Goal: Information Seeking & Learning: Learn about a topic

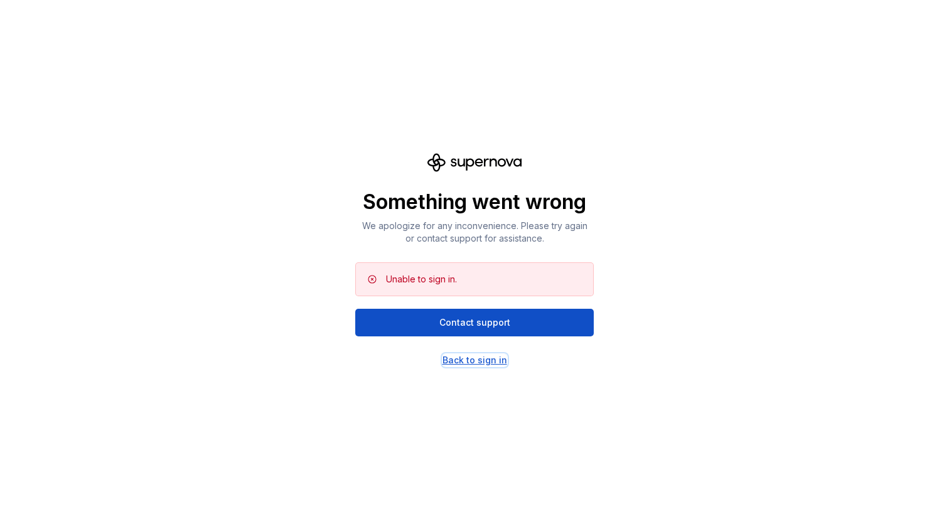
click at [481, 358] on div "Back to sign in" at bounding box center [474, 360] width 65 height 13
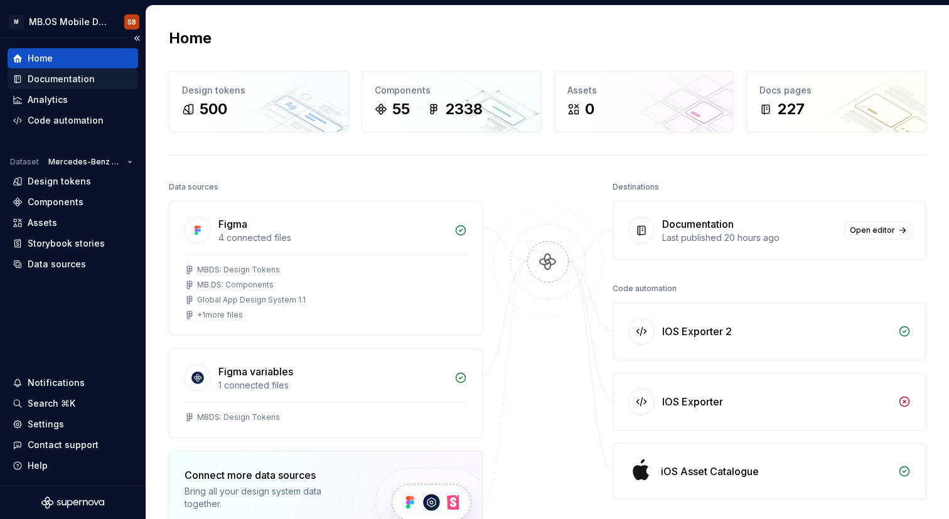
click at [68, 81] on div "Documentation" at bounding box center [61, 79] width 67 height 13
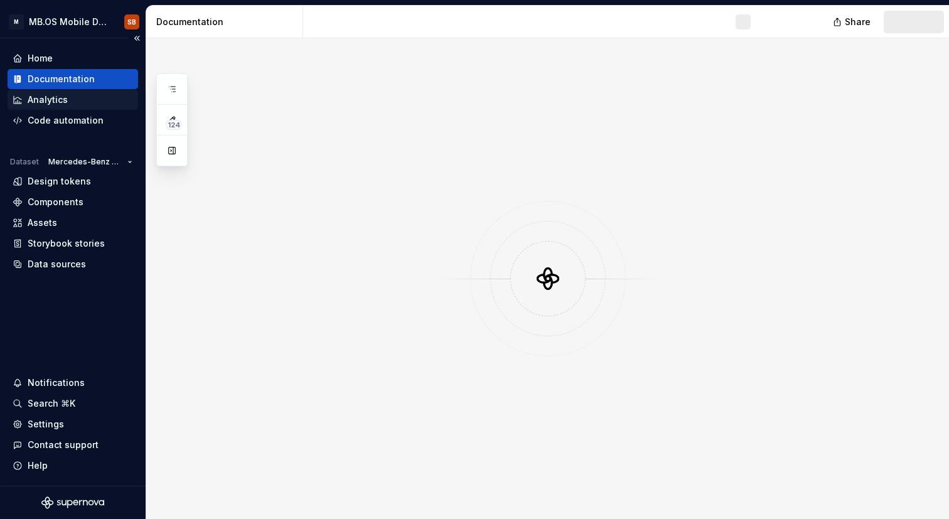
click at [80, 90] on div "Analytics" at bounding box center [73, 100] width 131 height 20
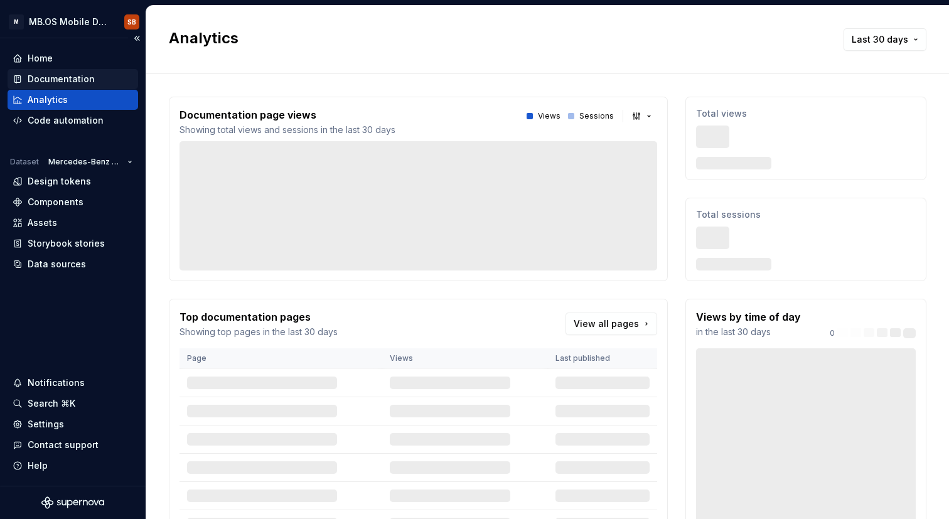
click at [104, 73] on div "Documentation" at bounding box center [73, 79] width 120 height 13
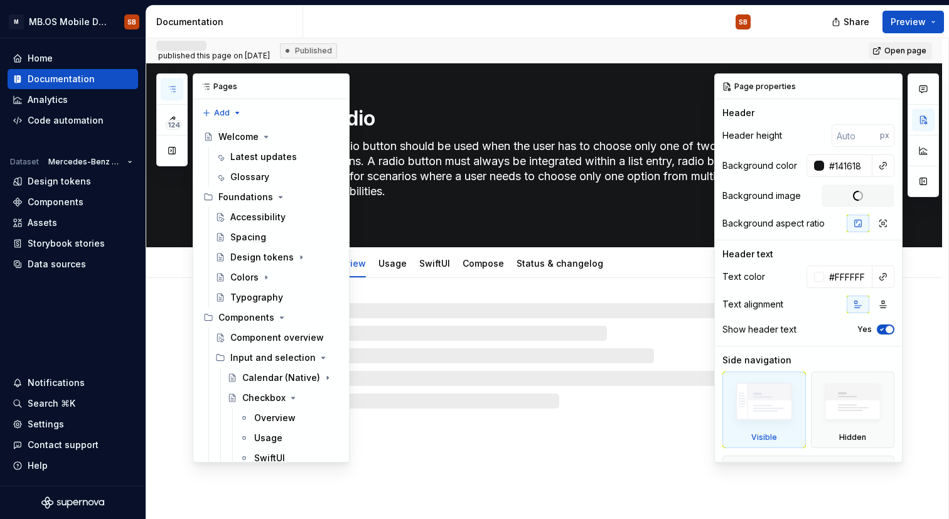
click at [178, 79] on button "button" at bounding box center [172, 89] width 23 height 23
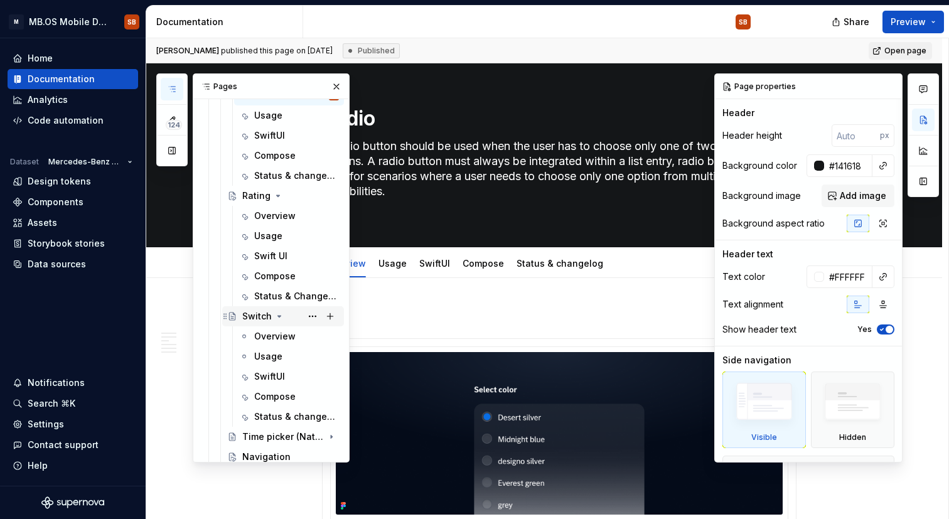
scroll to position [702, 0]
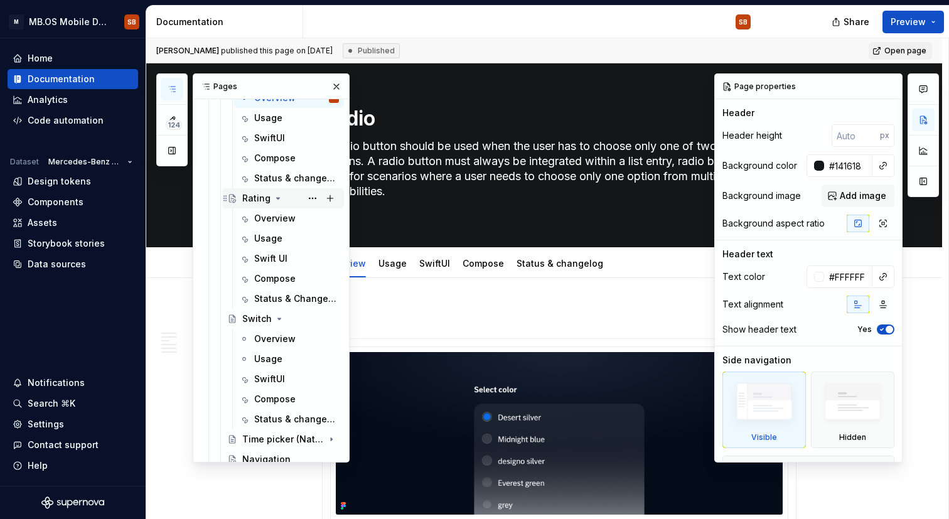
click at [256, 200] on div "Rating" at bounding box center [256, 198] width 28 height 13
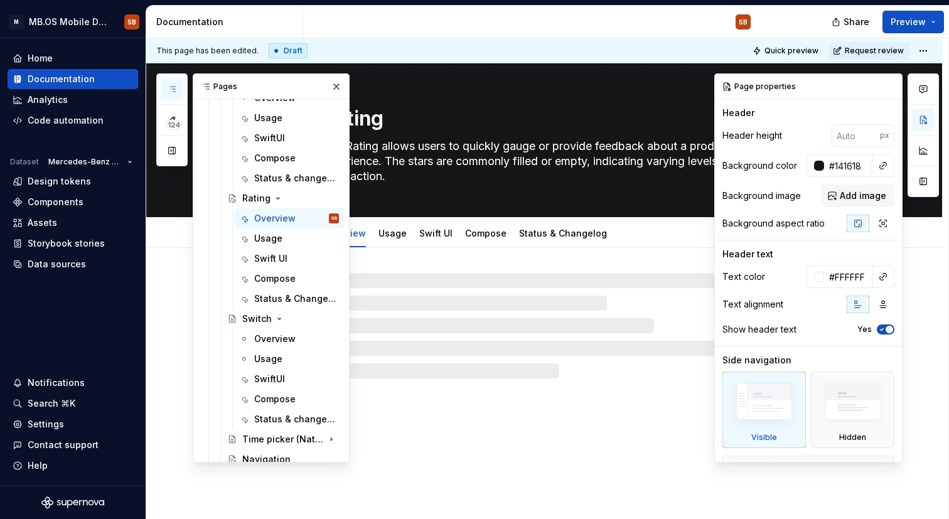
click at [394, 410] on div "Rating The Rating allows users to quickly gauge or provide feedback about a pro…" at bounding box center [544, 291] width 796 height 456
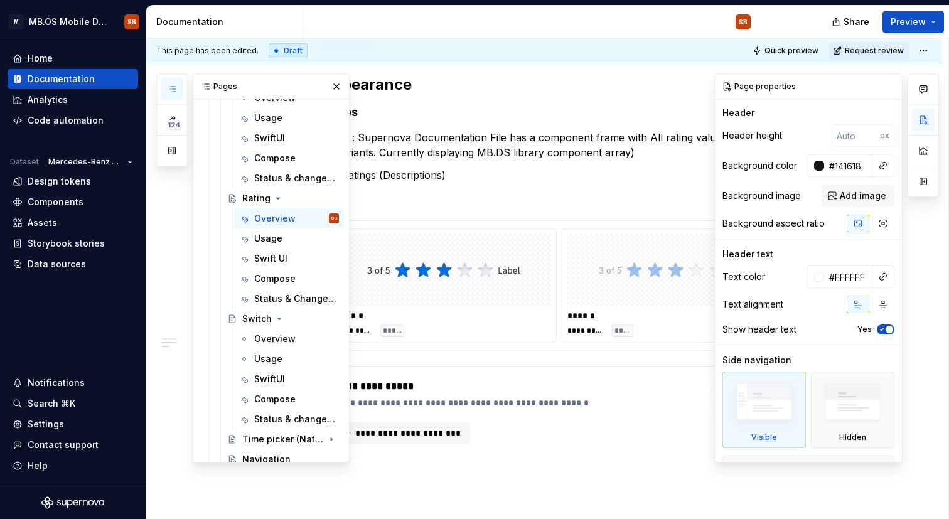
scroll to position [846, 0]
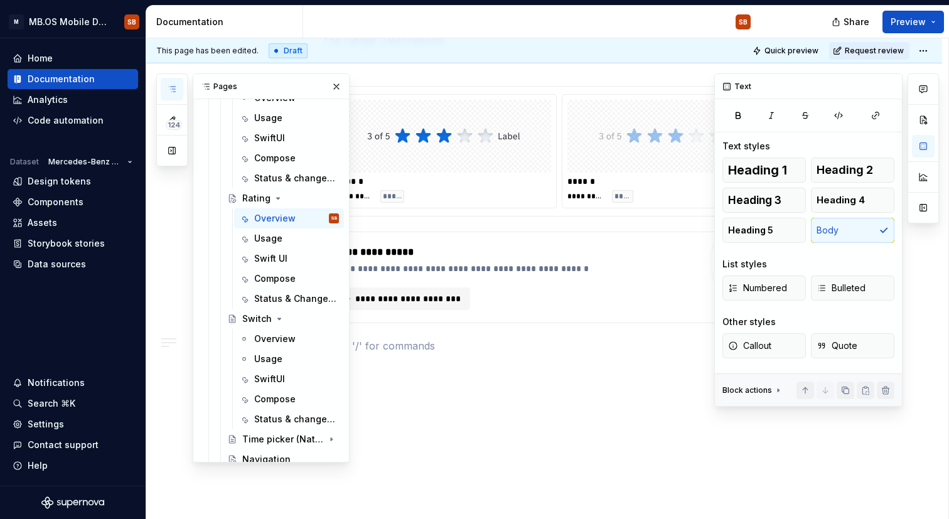
scroll to position [876, 0]
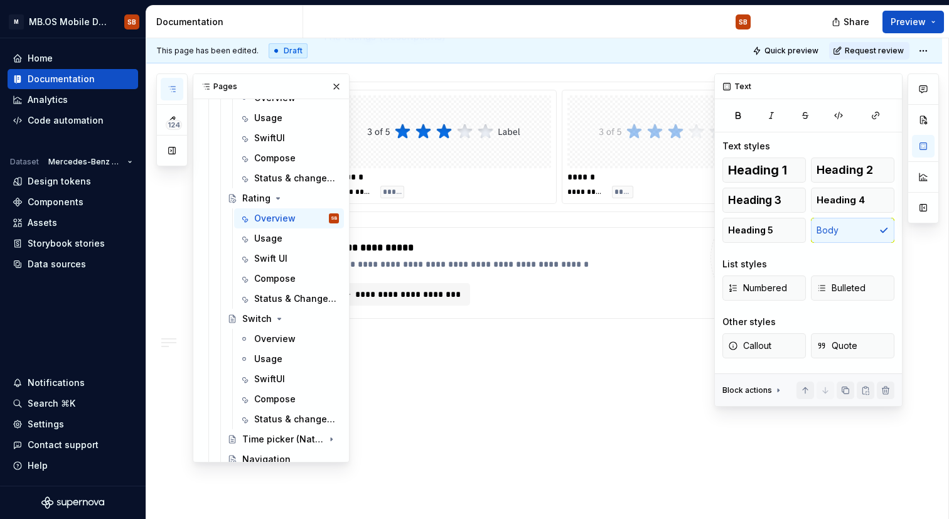
click at [918, 152] on button "button" at bounding box center [923, 146] width 23 height 23
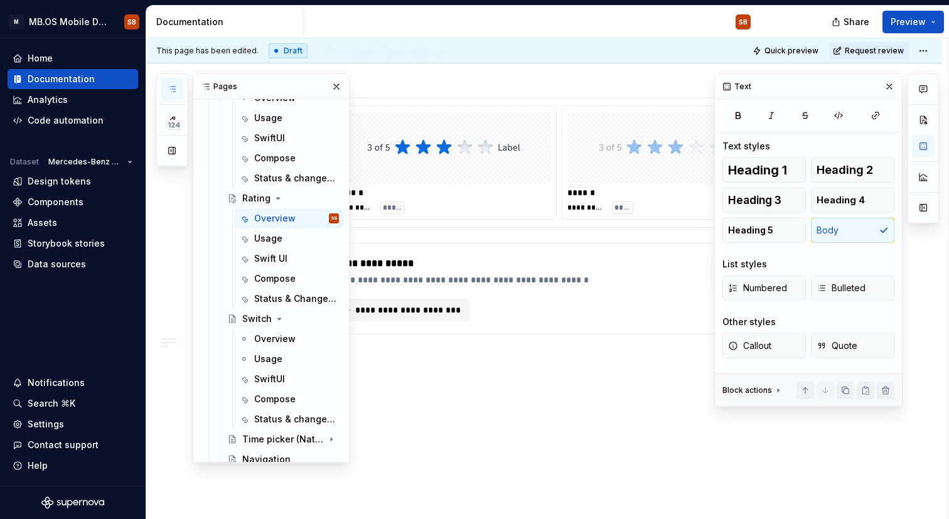
scroll to position [855, 0]
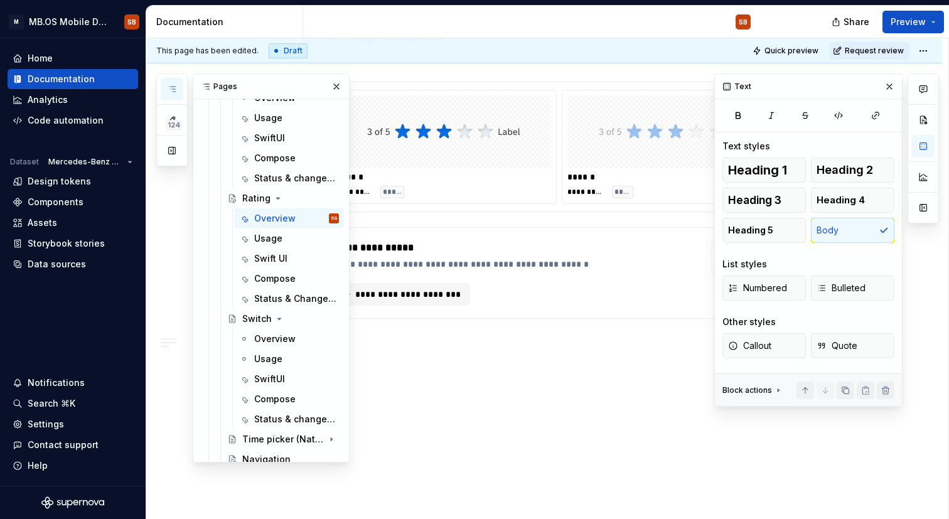
scroll to position [873, 0]
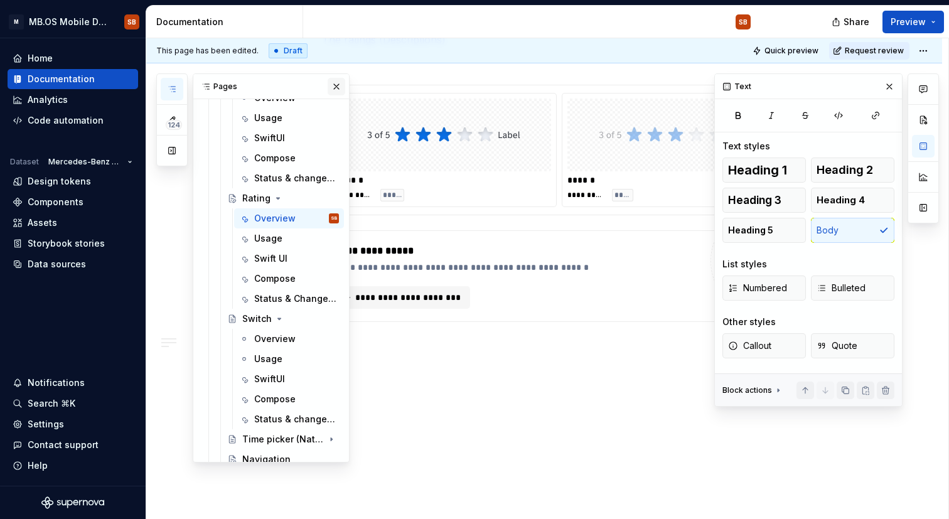
click at [333, 84] on button "button" at bounding box center [337, 87] width 18 height 18
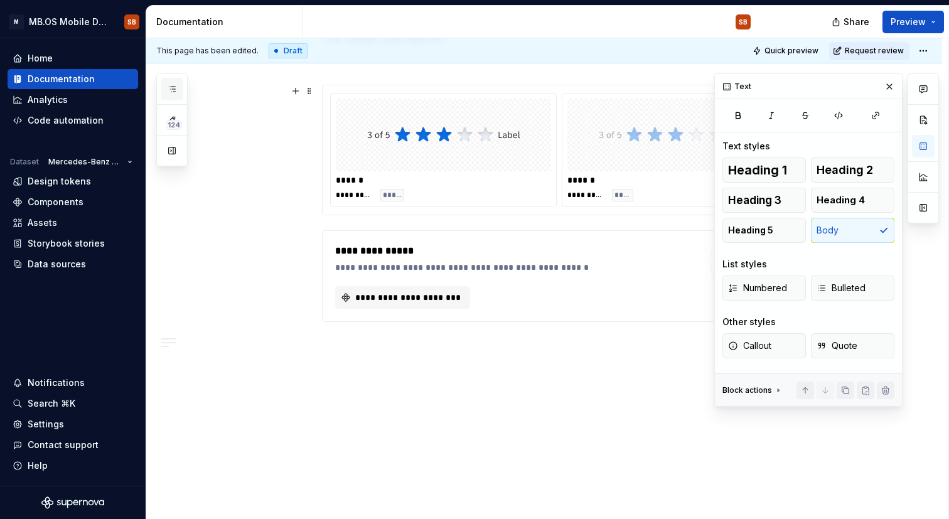
click at [174, 98] on button "button" at bounding box center [172, 89] width 23 height 23
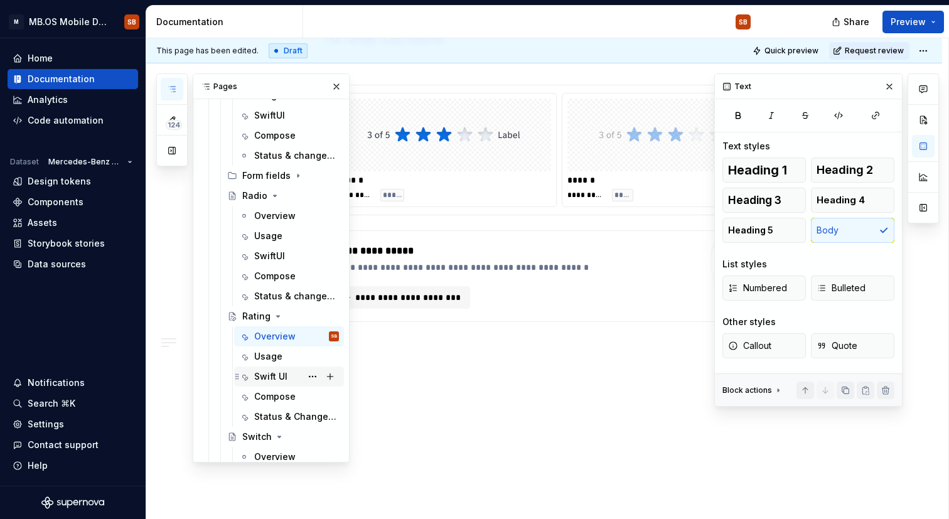
scroll to position [583, 0]
click at [263, 198] on div "Radio" at bounding box center [254, 196] width 25 height 13
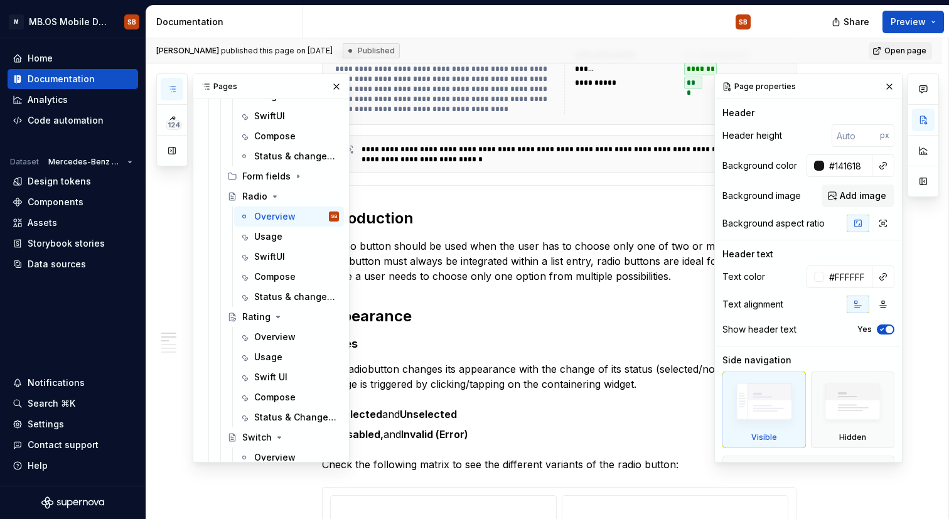
scroll to position [606, 0]
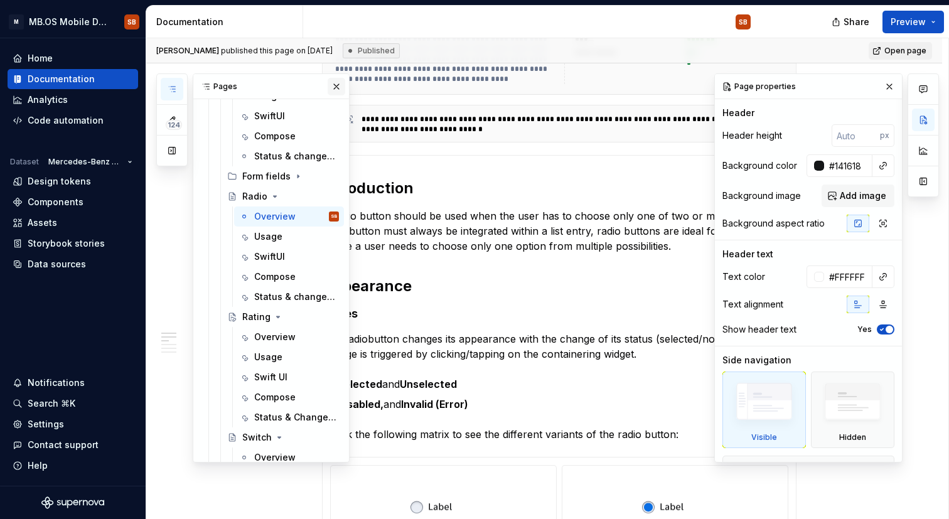
click at [332, 87] on button "button" at bounding box center [337, 87] width 18 height 18
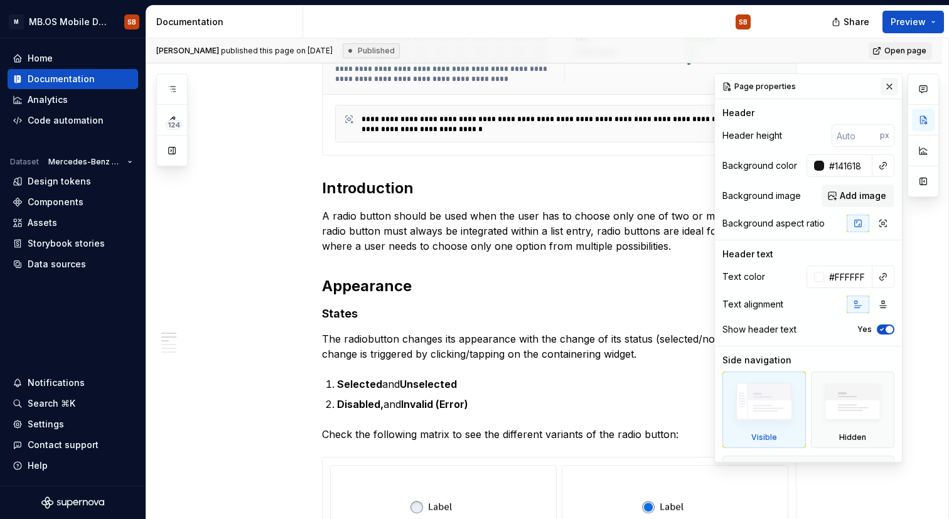
click at [884, 87] on button "button" at bounding box center [889, 87] width 18 height 18
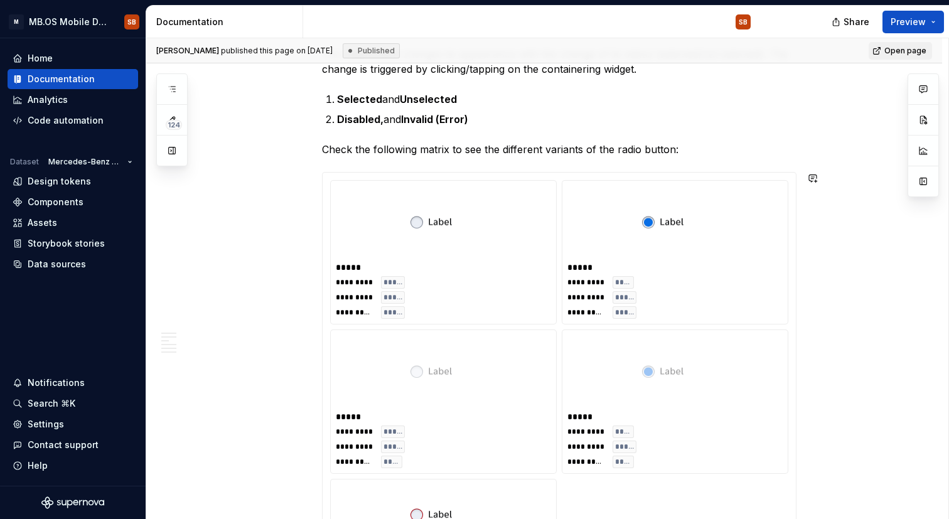
scroll to position [897, 0]
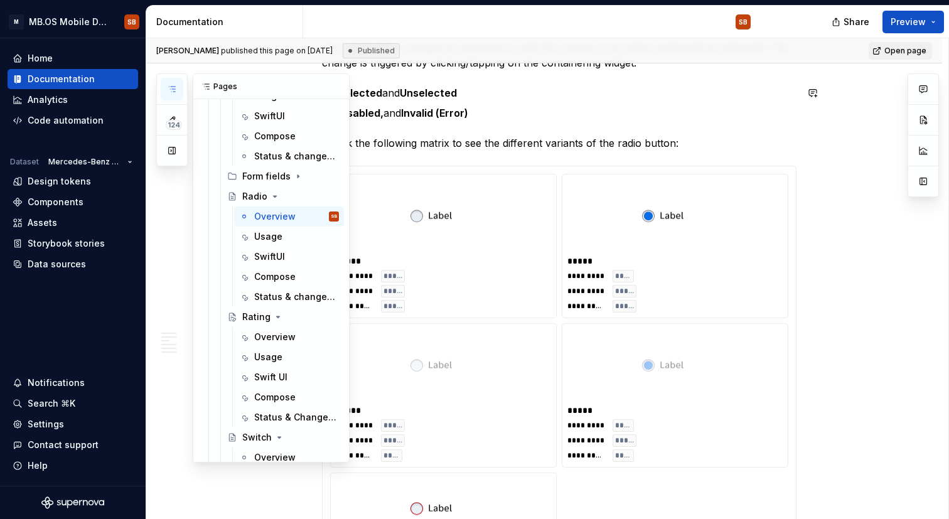
click at [174, 92] on icon "button" at bounding box center [172, 89] width 6 height 5
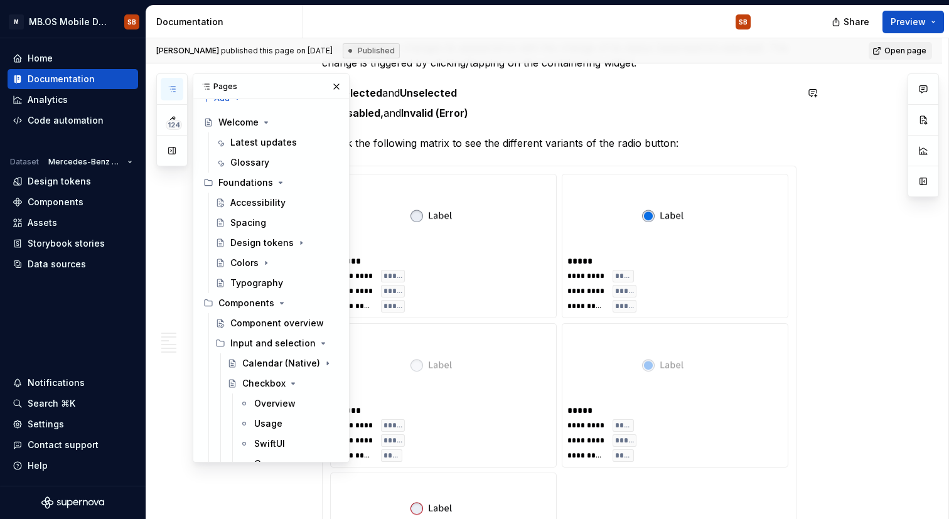
scroll to position [0, 0]
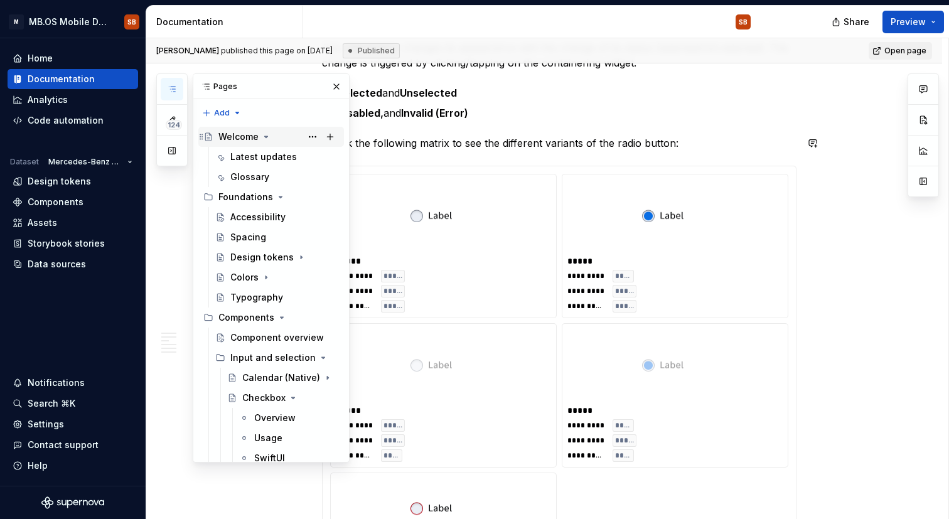
click at [274, 141] on div "Welcome" at bounding box center [278, 137] width 120 height 18
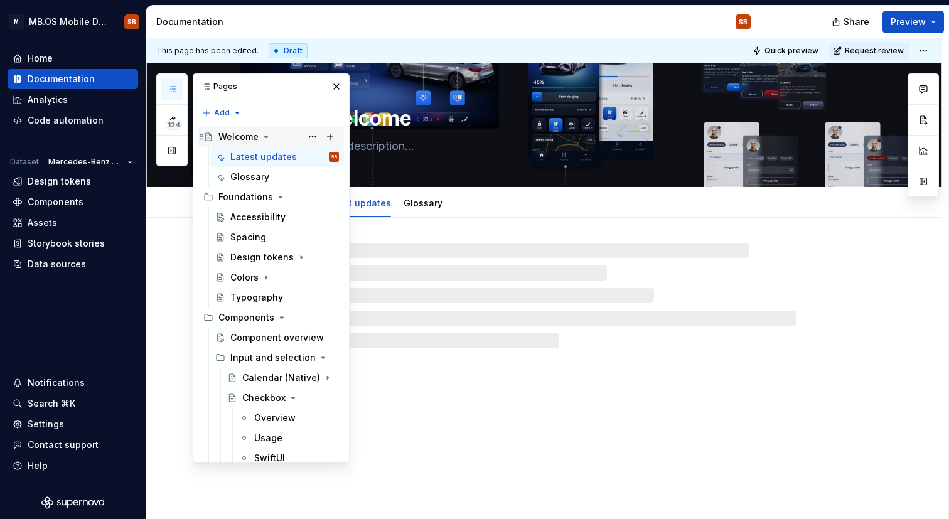
click at [279, 141] on div "Welcome" at bounding box center [278, 137] width 120 height 18
click at [564, 214] on div "Latest updates Glossary Add tab" at bounding box center [558, 204] width 489 height 28
click at [562, 227] on div at bounding box center [544, 283] width 796 height 131
click at [338, 83] on button "button" at bounding box center [337, 87] width 18 height 18
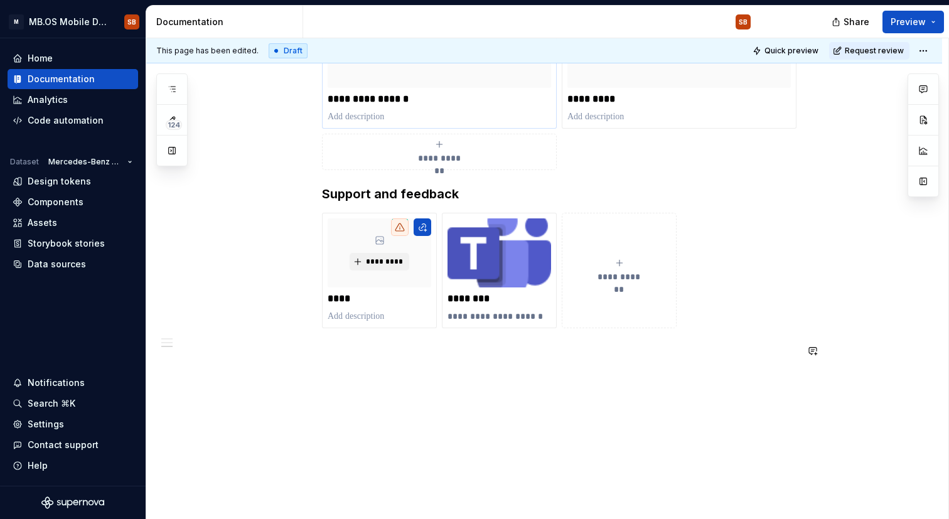
scroll to position [936, 0]
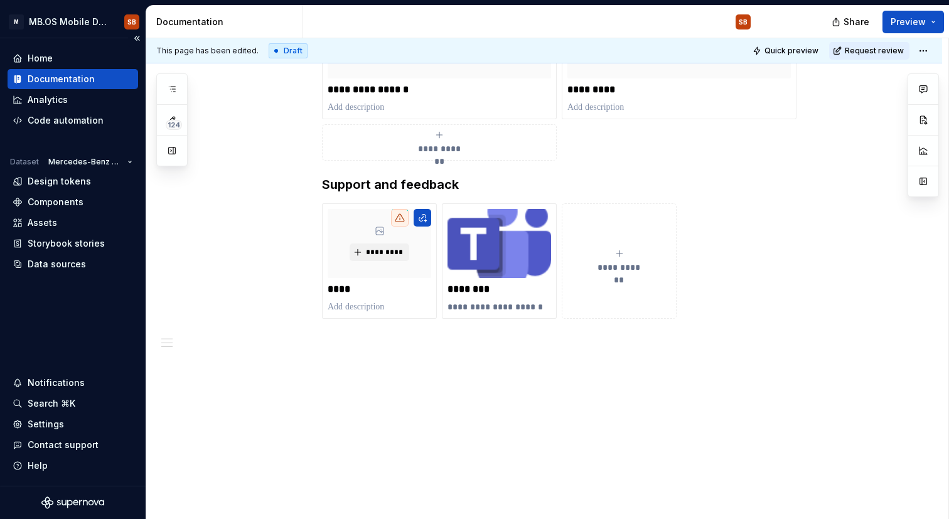
click at [66, 77] on div "Documentation" at bounding box center [61, 79] width 67 height 13
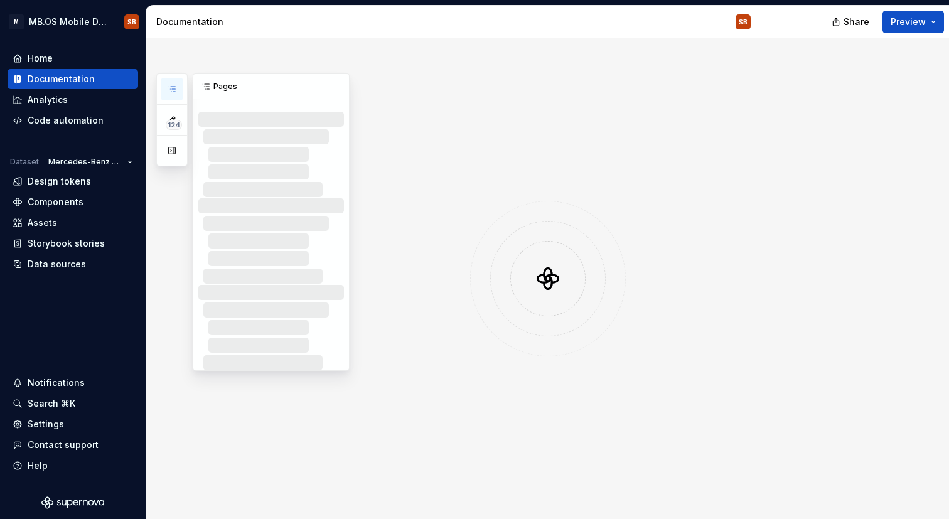
click at [178, 85] on button "button" at bounding box center [172, 89] width 23 height 23
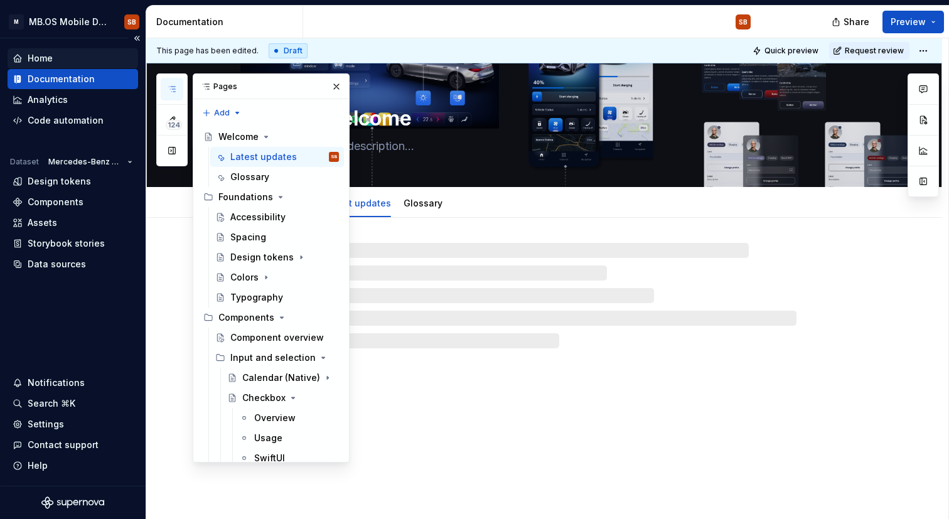
click at [61, 51] on div "Home" at bounding box center [73, 58] width 131 height 20
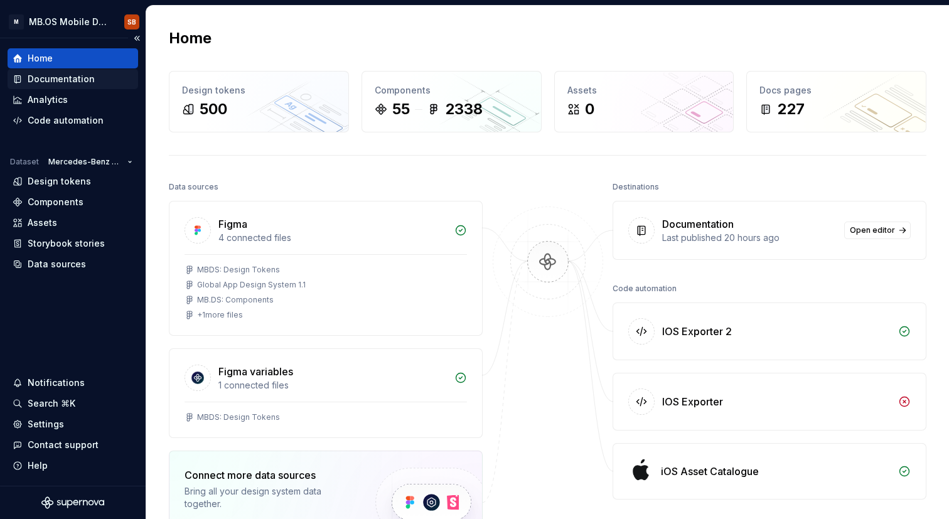
click at [78, 77] on div "Documentation" at bounding box center [61, 79] width 67 height 13
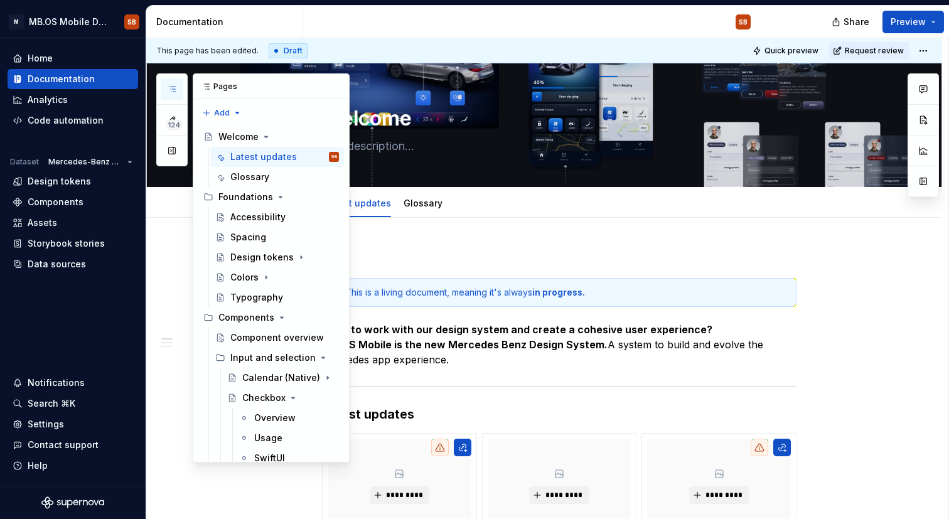
click at [164, 91] on button "button" at bounding box center [172, 89] width 23 height 23
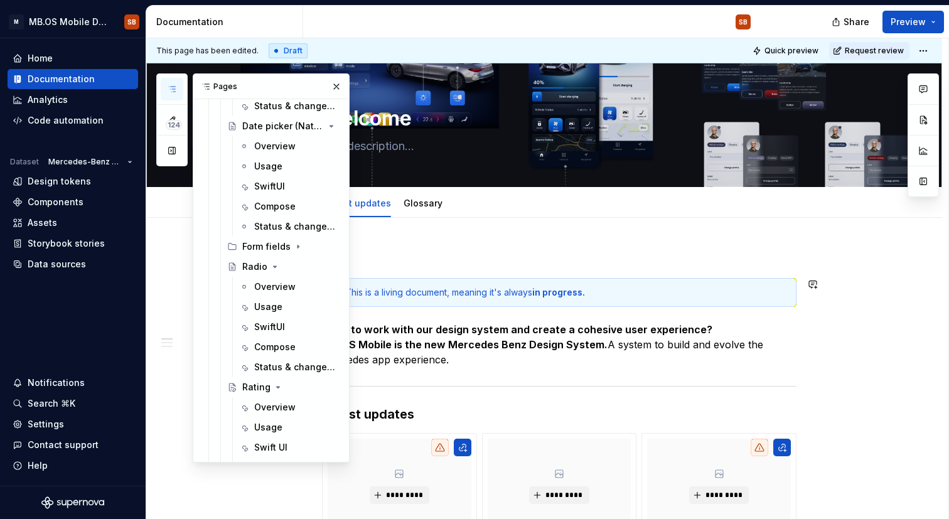
scroll to position [518, 0]
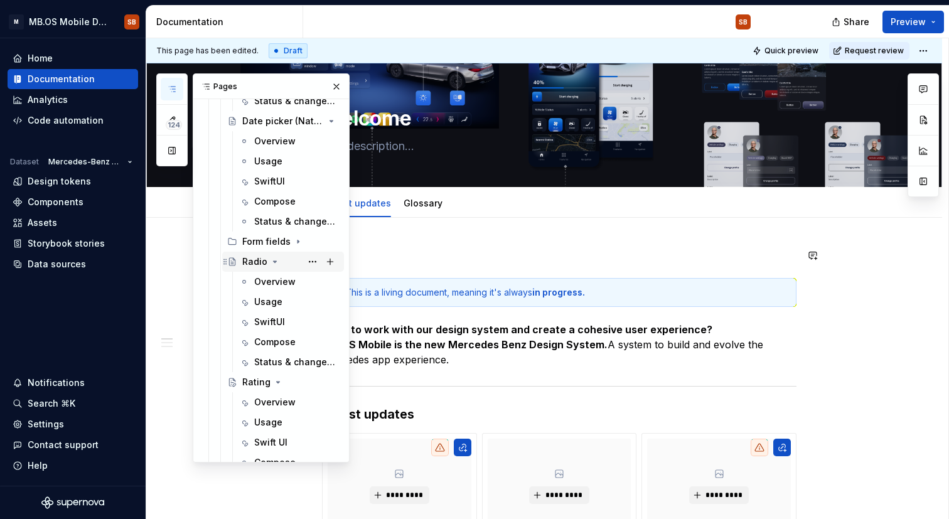
click at [247, 262] on div "Radio" at bounding box center [254, 261] width 25 height 13
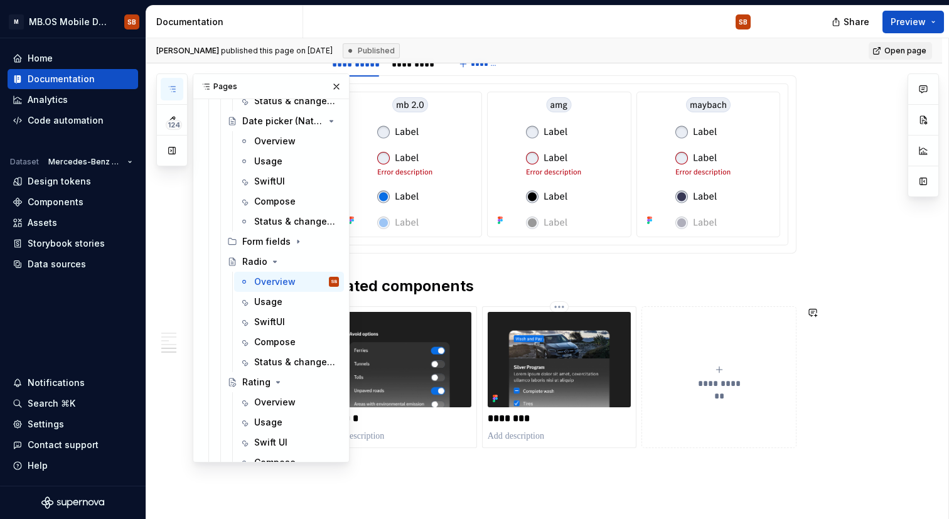
scroll to position [1730, 0]
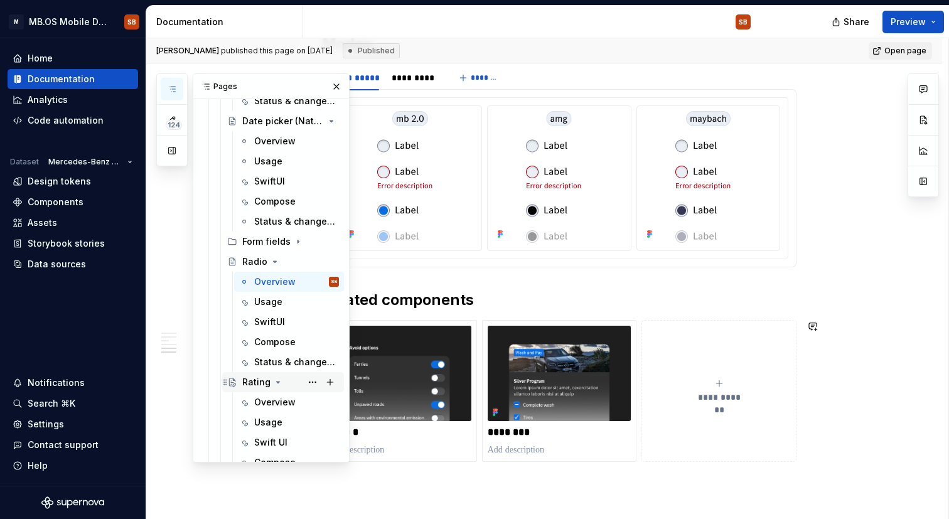
click at [254, 376] on div "Rating" at bounding box center [256, 382] width 28 height 13
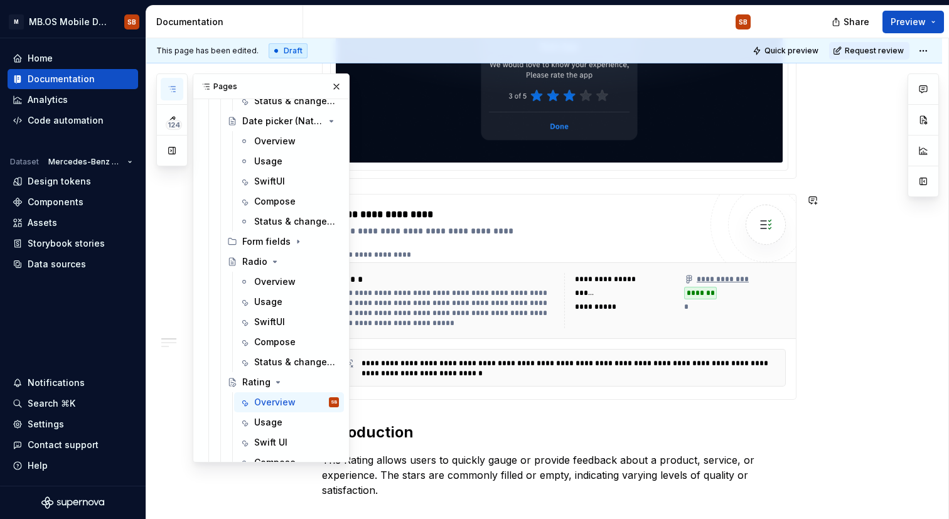
scroll to position [305, 0]
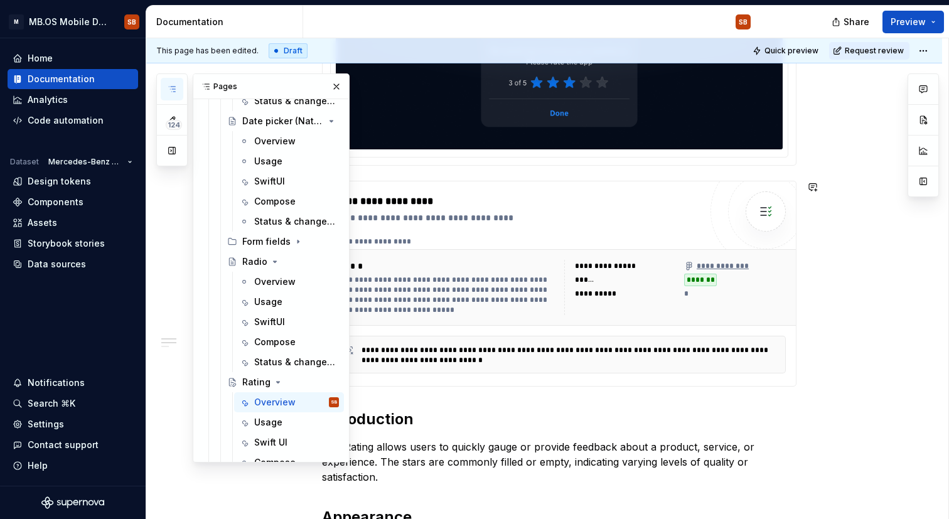
click at [693, 379] on div "**********" at bounding box center [559, 283] width 473 height 205
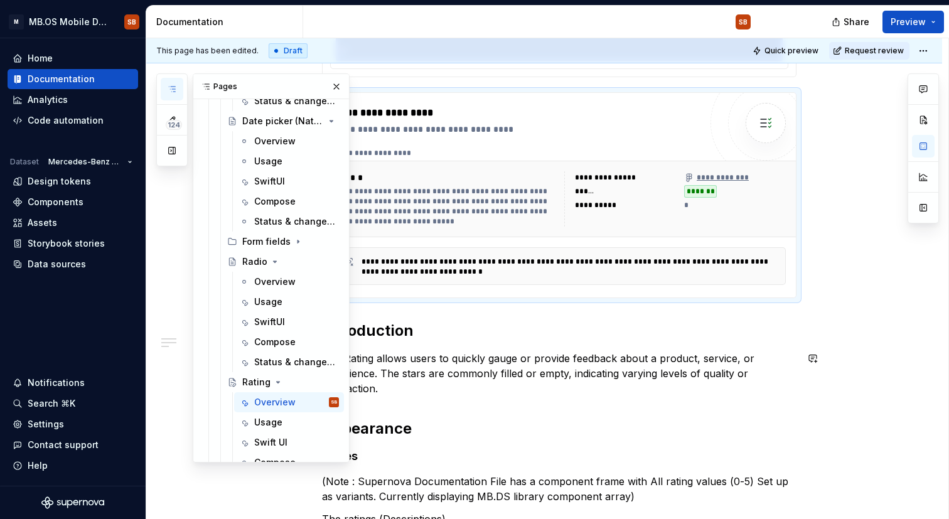
scroll to position [396, 0]
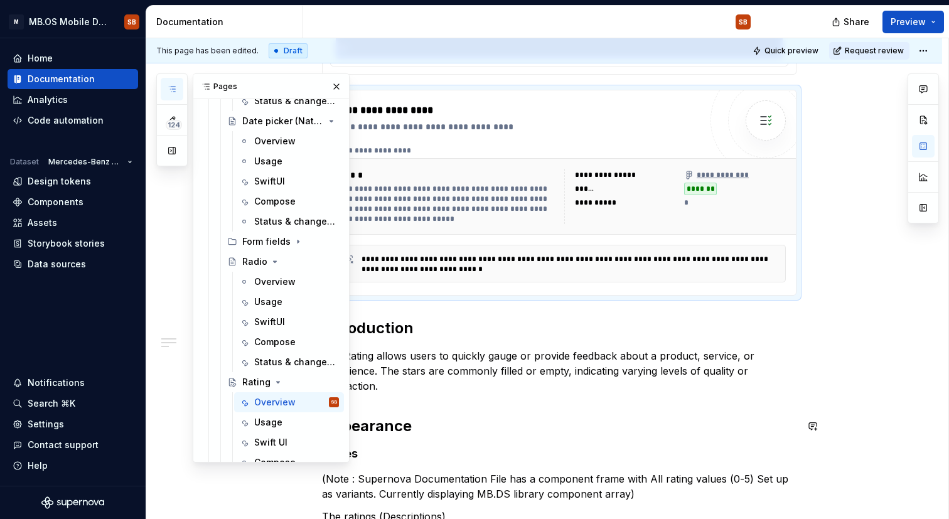
click at [633, 430] on h2 "Appearance" at bounding box center [559, 426] width 474 height 20
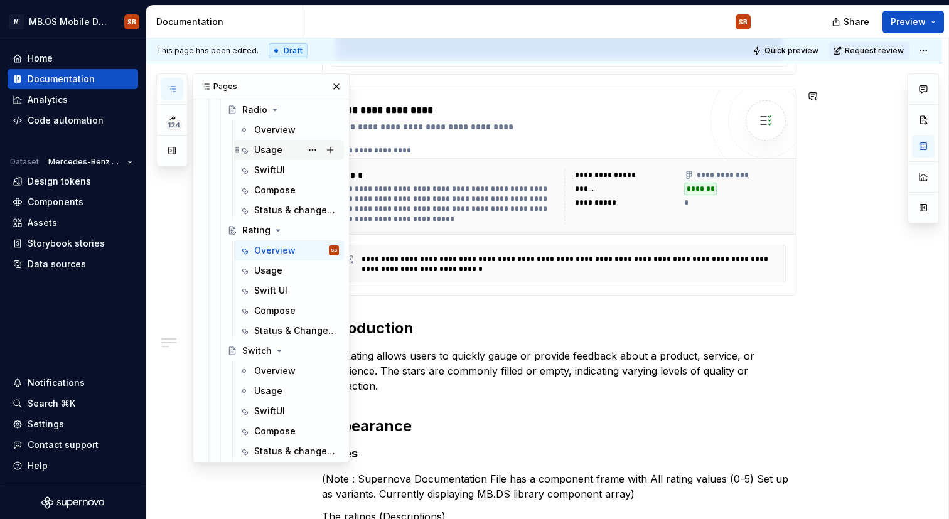
scroll to position [679, 0]
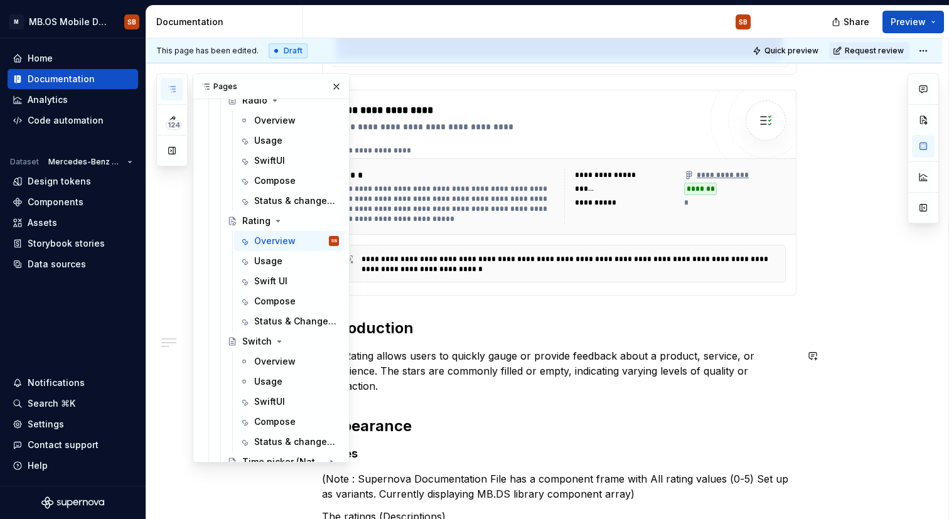
click at [470, 390] on p "The Rating allows users to quickly gauge or provide feedback about a product, s…" at bounding box center [559, 370] width 474 height 45
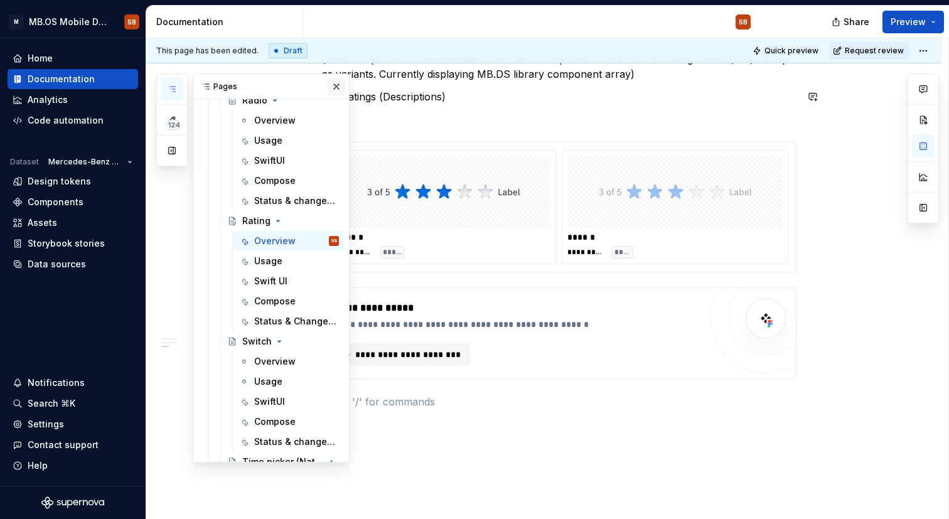
click at [336, 83] on button "button" at bounding box center [337, 87] width 18 height 18
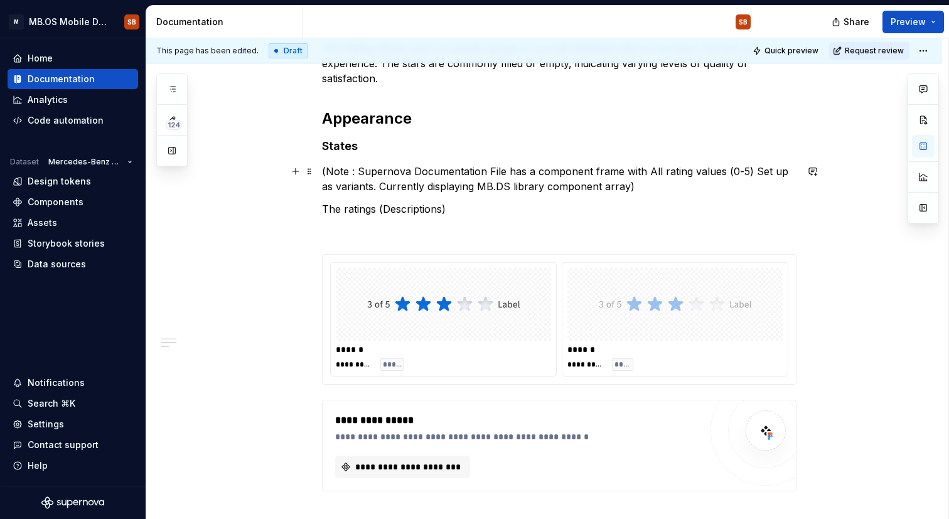
scroll to position [701, 0]
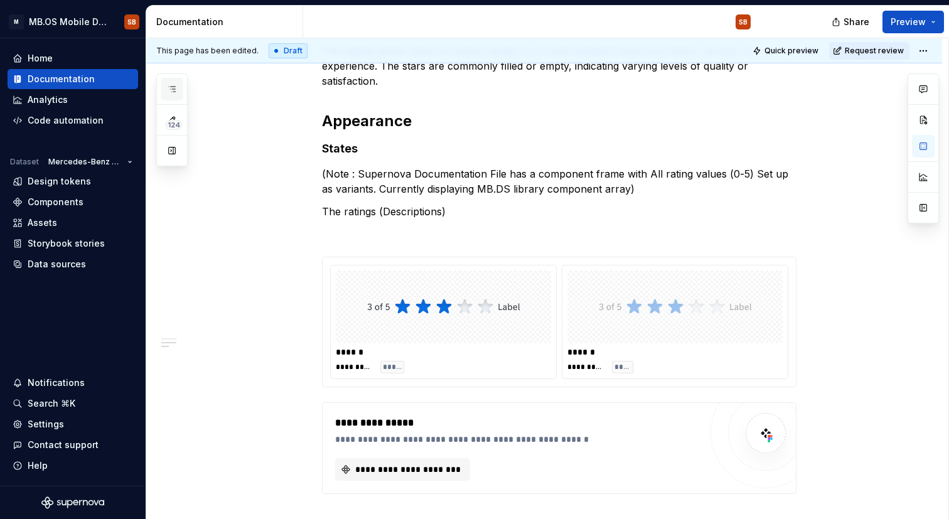
click at [173, 92] on icon "button" at bounding box center [172, 89] width 10 height 10
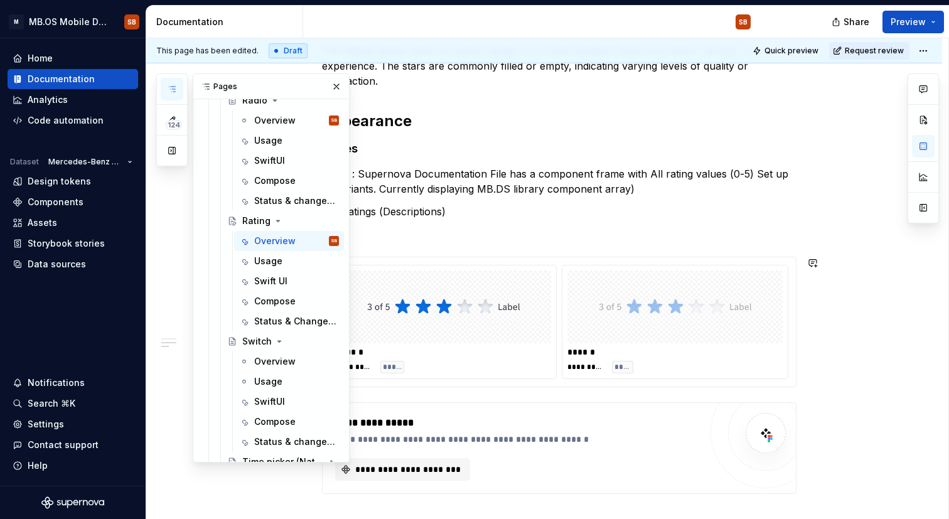
scroll to position [876, 0]
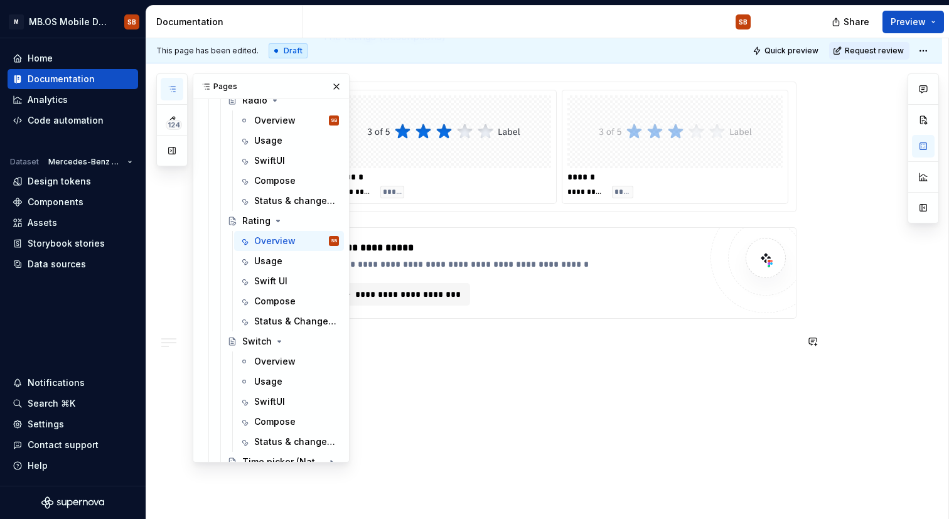
click at [336, 78] on button "button" at bounding box center [337, 87] width 18 height 18
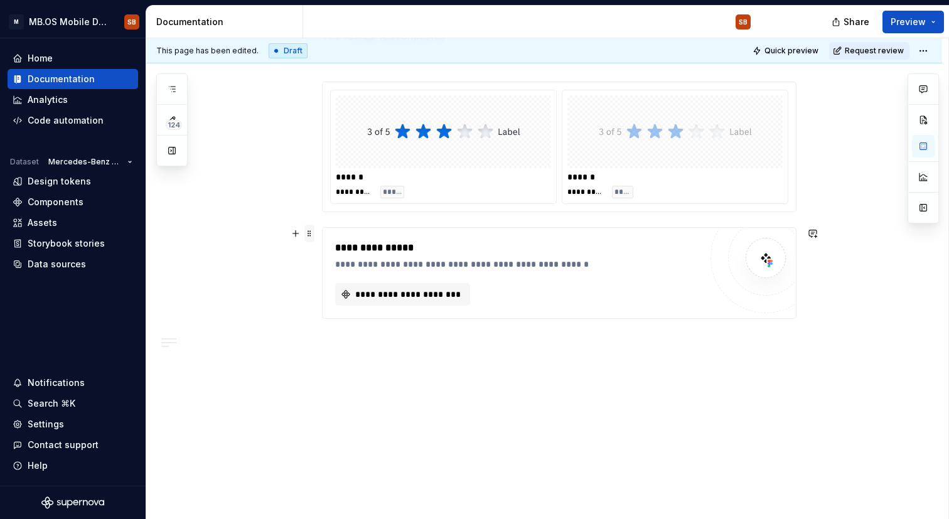
click at [314, 238] on span at bounding box center [309, 234] width 10 height 18
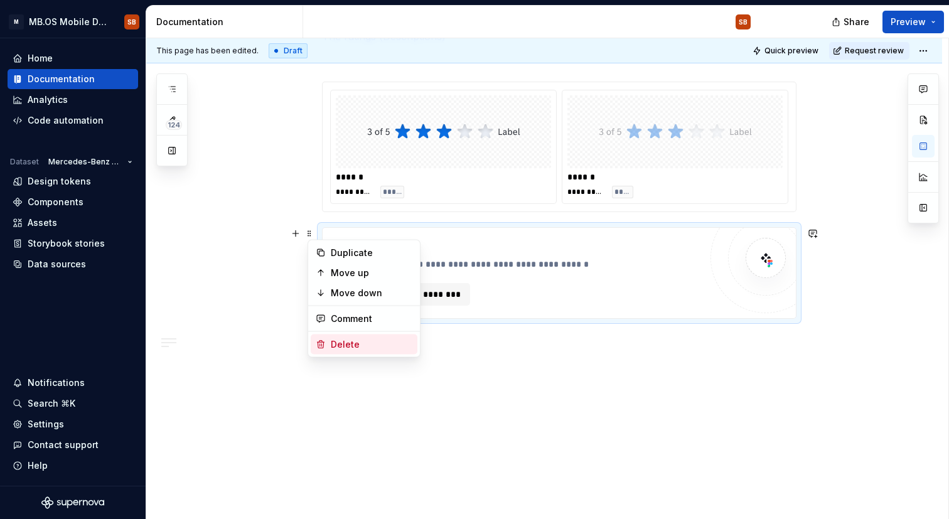
click at [331, 340] on div "Delete" at bounding box center [372, 344] width 82 height 13
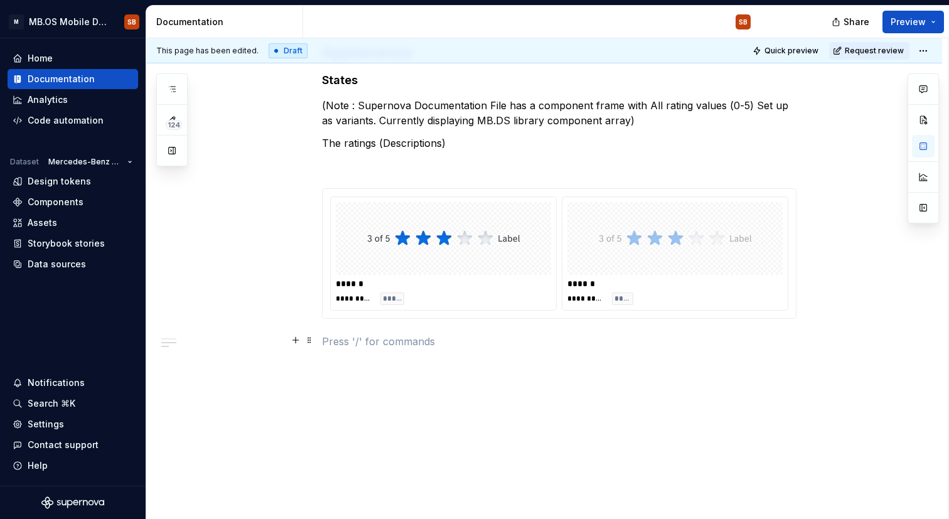
scroll to position [769, 0]
click at [397, 337] on p at bounding box center [559, 341] width 474 height 15
click at [301, 348] on button "button" at bounding box center [296, 342] width 18 height 18
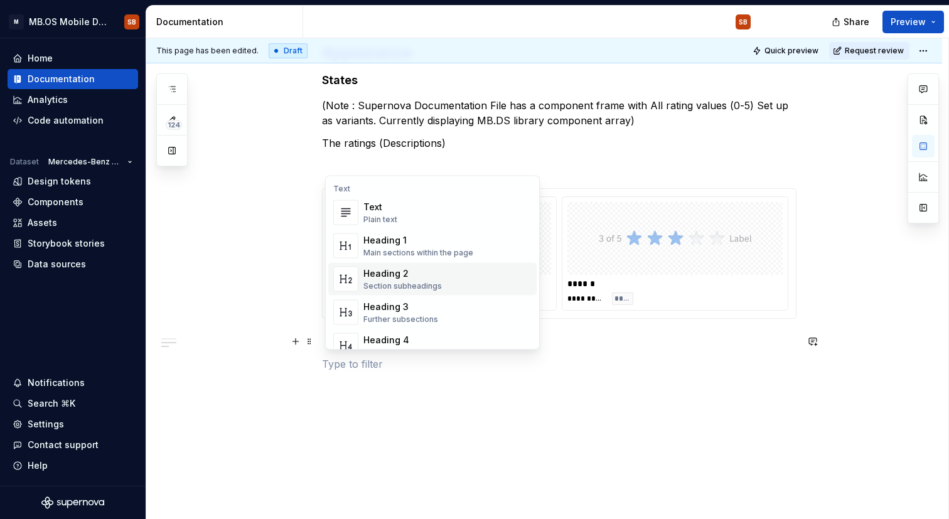
click at [385, 279] on div "Heading 2" at bounding box center [402, 273] width 78 height 13
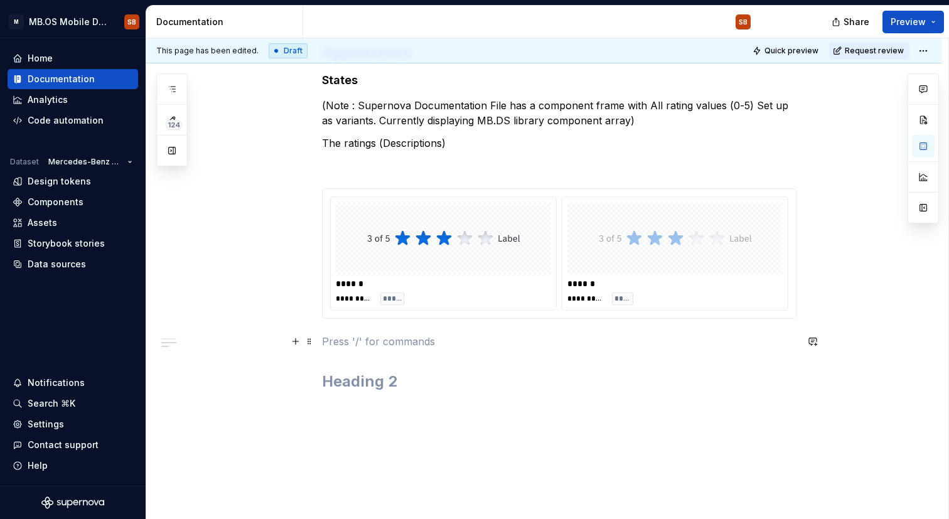
click at [357, 334] on p at bounding box center [559, 341] width 474 height 15
type textarea "*"
click at [353, 359] on h2 at bounding box center [559, 351] width 474 height 20
click at [338, 355] on h2 "INtroduction" at bounding box center [559, 351] width 474 height 20
click at [444, 360] on h2 "Introduction" at bounding box center [559, 351] width 474 height 20
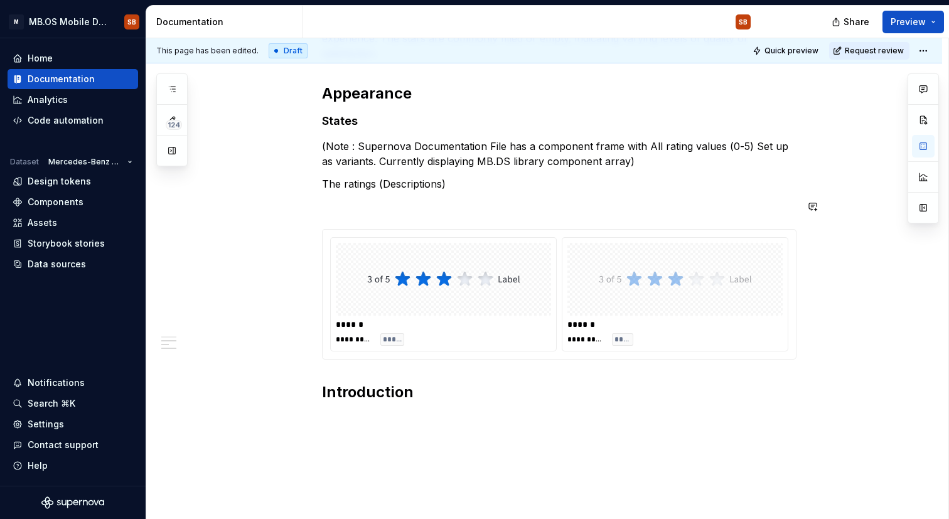
scroll to position [732, 0]
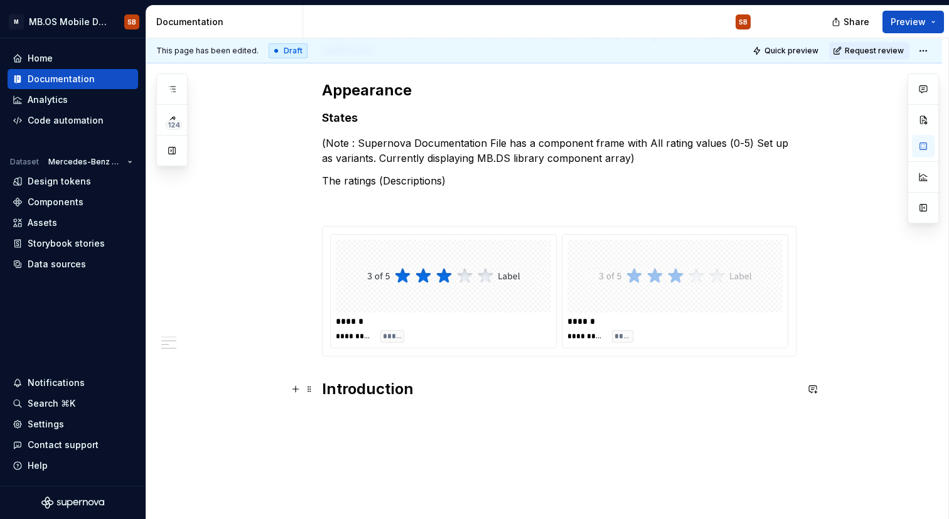
click at [356, 398] on h2 "Introduction" at bounding box center [559, 399] width 474 height 40
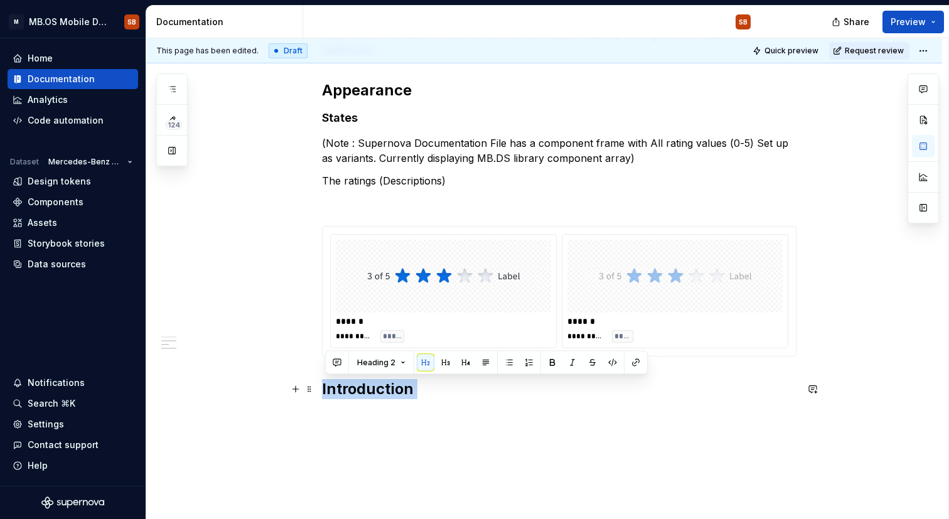
click at [356, 398] on h2 "Introduction" at bounding box center [559, 399] width 474 height 40
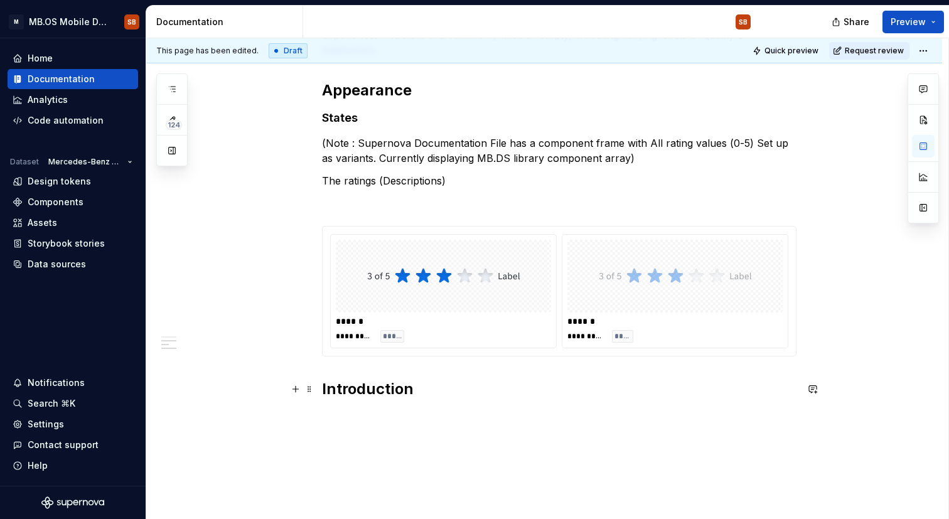
click at [454, 403] on h2 "Introduction" at bounding box center [559, 399] width 474 height 40
click at [454, 386] on h2 "Introduction" at bounding box center [559, 399] width 474 height 40
click at [404, 209] on p at bounding box center [559, 203] width 474 height 15
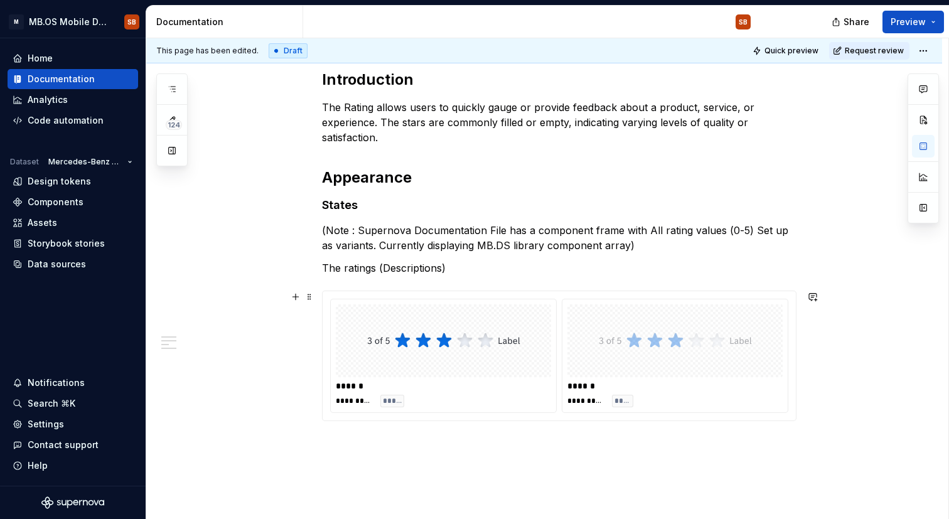
scroll to position [637, 0]
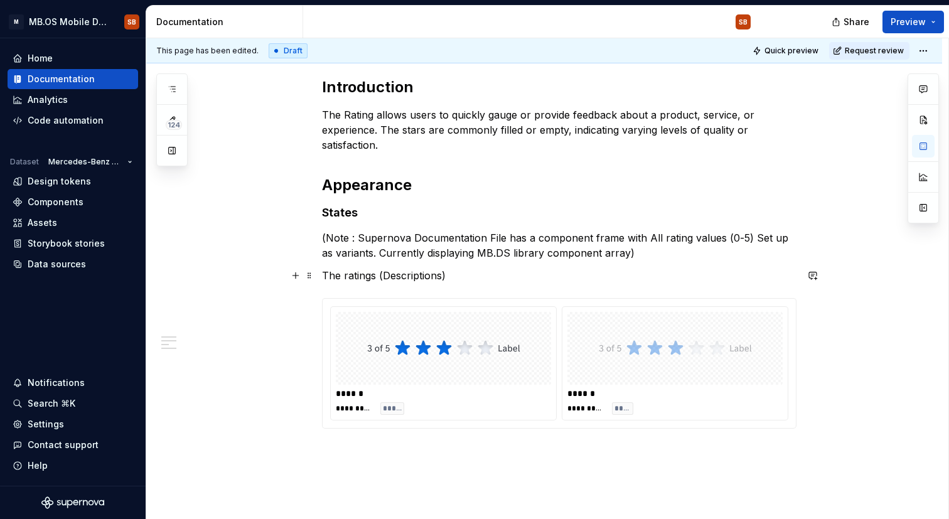
click at [462, 277] on p "The ratings (Descriptions)" at bounding box center [559, 275] width 474 height 15
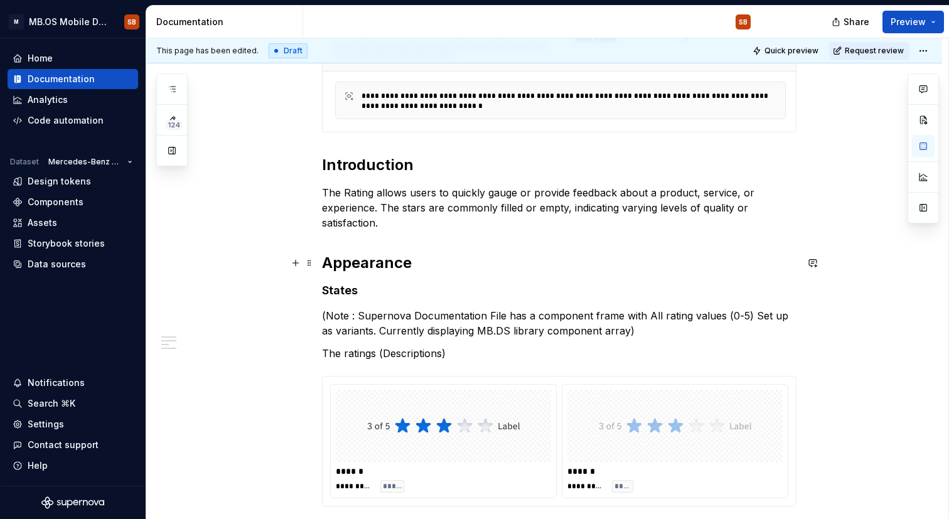
scroll to position [558, 0]
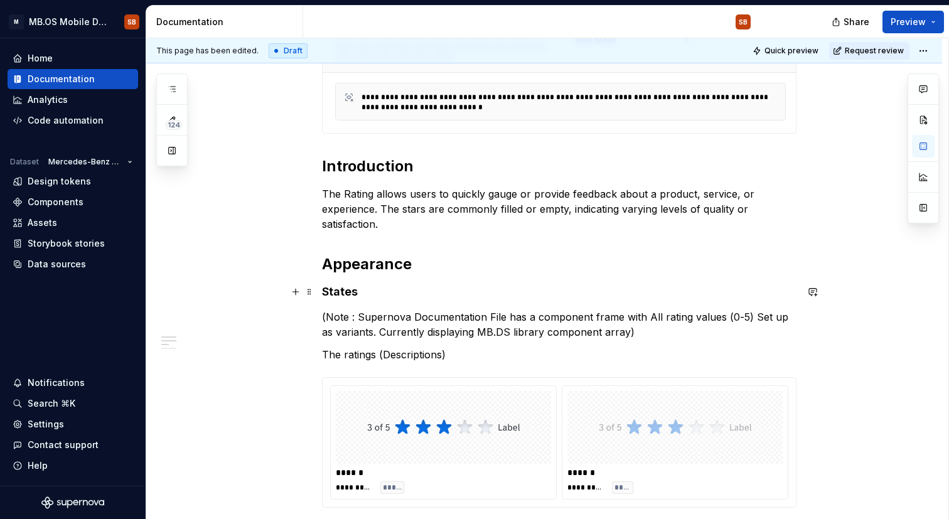
click at [392, 292] on h4 "States" at bounding box center [559, 291] width 474 height 15
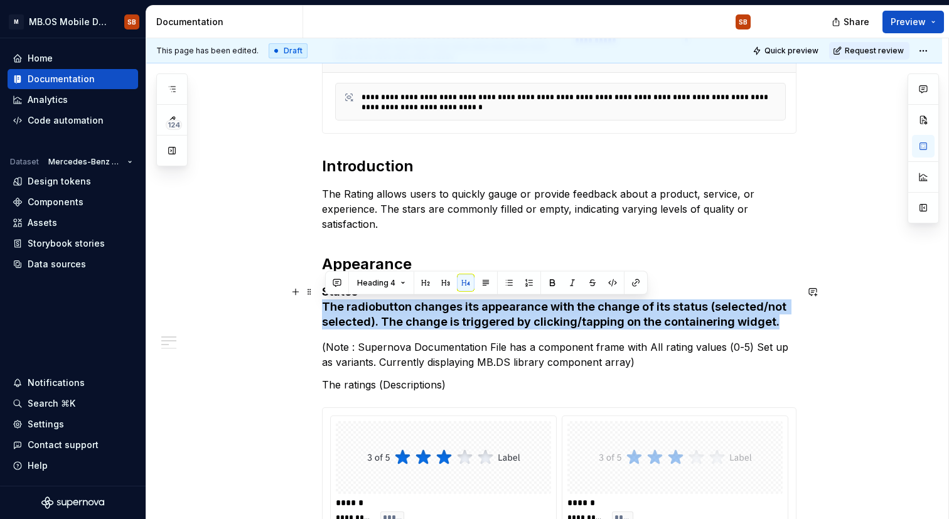
drag, startPoint x: 777, startPoint y: 322, endPoint x: 319, endPoint y: 307, distance: 458.9
click at [319, 307] on div "**********" at bounding box center [544, 230] width 796 height 1081
click at [405, 285] on button "Heading 4" at bounding box center [381, 283] width 60 height 18
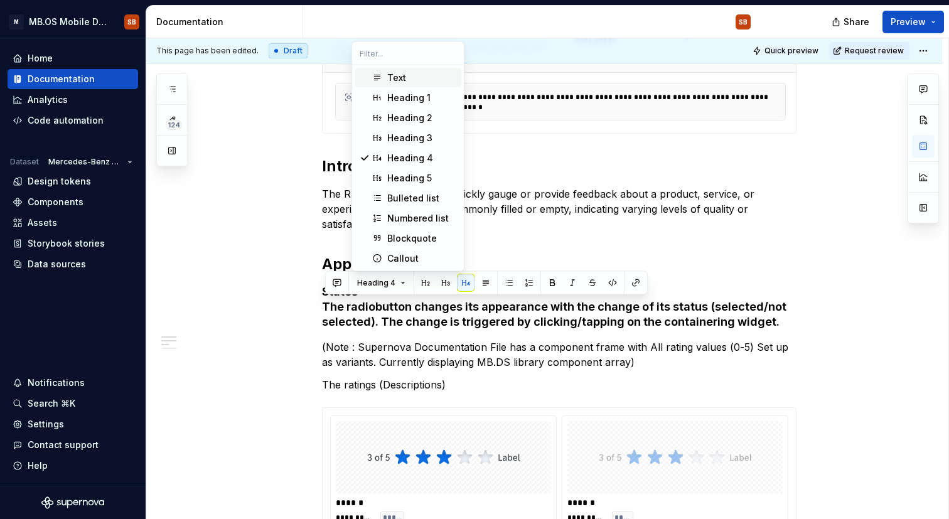
click at [403, 74] on div "Text" at bounding box center [396, 78] width 19 height 13
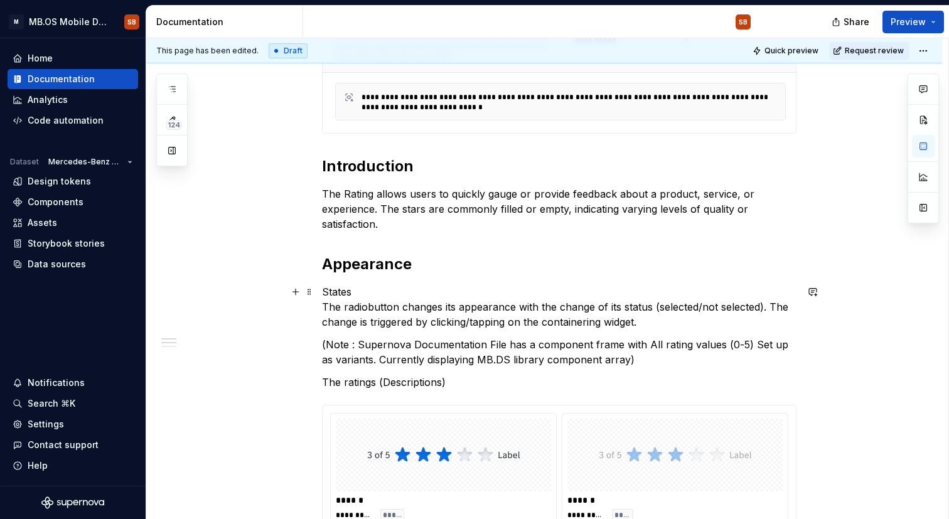
click at [479, 301] on p "States The radiobutton changes its appearance with the change of its status (se…" at bounding box center [559, 306] width 474 height 45
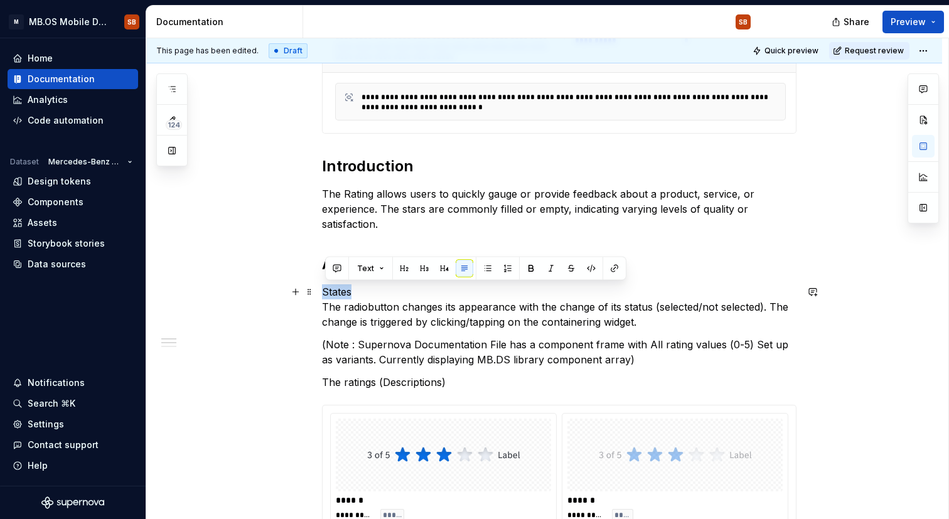
drag, startPoint x: 363, startPoint y: 291, endPoint x: 318, endPoint y: 291, distance: 45.2
click at [318, 291] on div "**********" at bounding box center [544, 229] width 796 height 1079
click at [363, 271] on span "Text" at bounding box center [365, 269] width 17 height 10
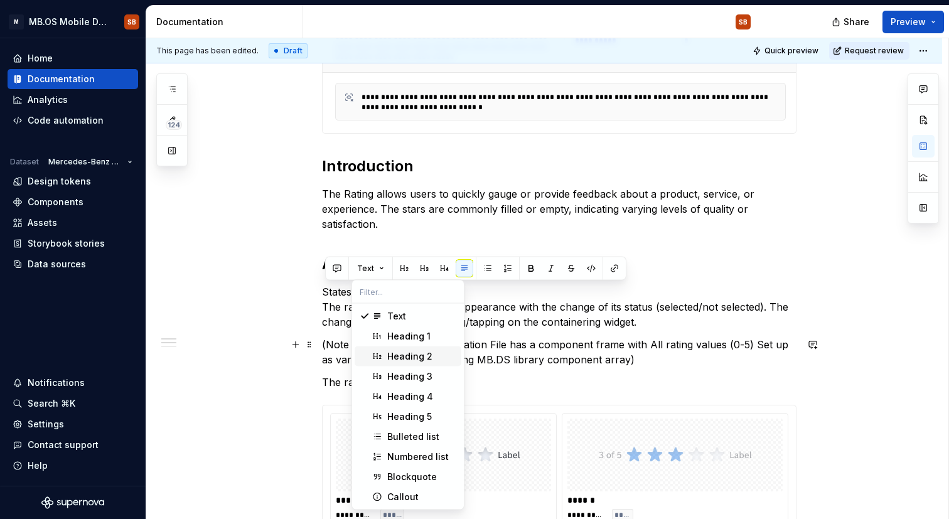
click at [398, 349] on span "Heading 2" at bounding box center [408, 356] width 107 height 20
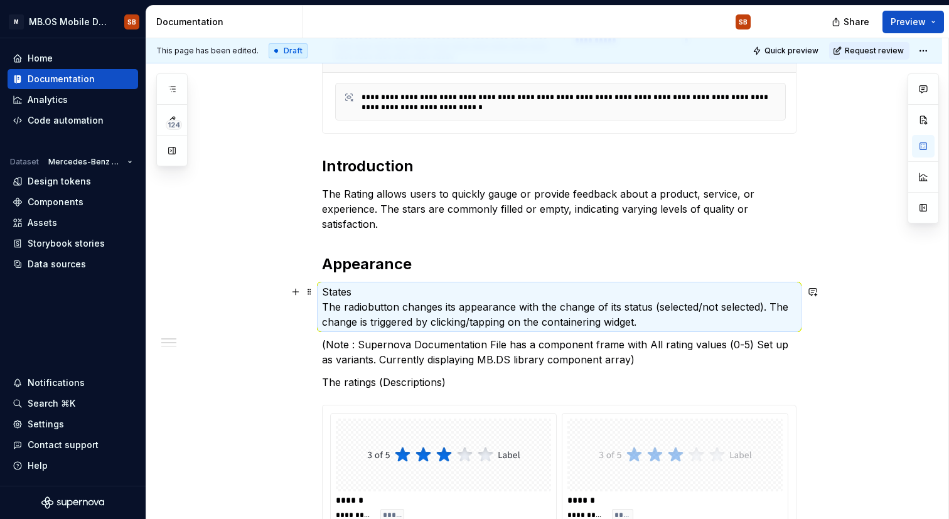
click at [397, 294] on p "States The radiobutton changes its appearance with the change of its status (se…" at bounding box center [559, 306] width 474 height 45
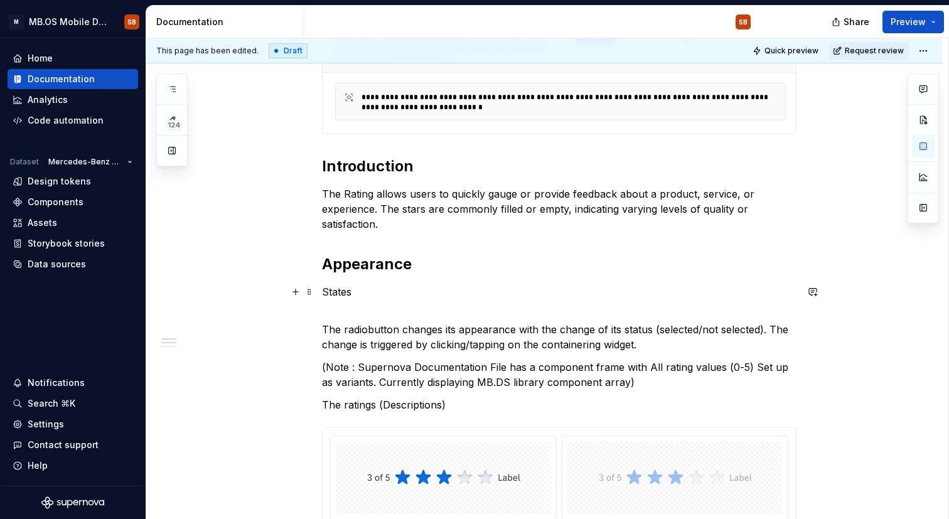
click at [364, 306] on p "States" at bounding box center [559, 299] width 474 height 30
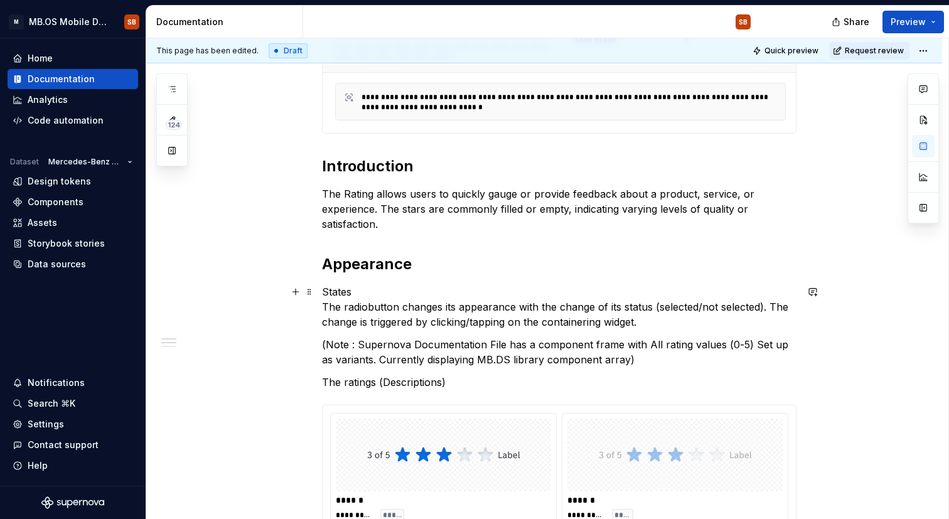
click at [366, 287] on p "States The radiobutton changes its appearance with the change of its status (se…" at bounding box center [559, 306] width 474 height 45
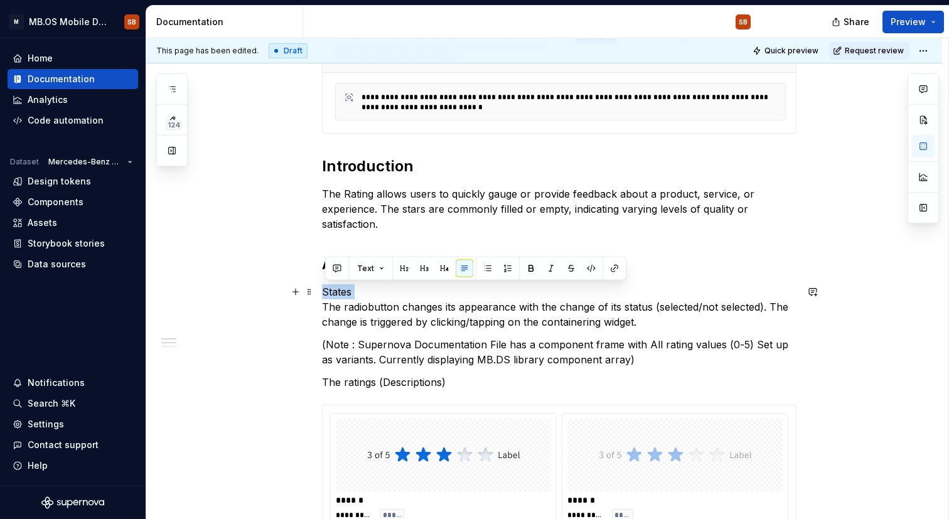
click at [366, 287] on p "States The radiobutton changes its appearance with the change of its status (se…" at bounding box center [559, 306] width 474 height 45
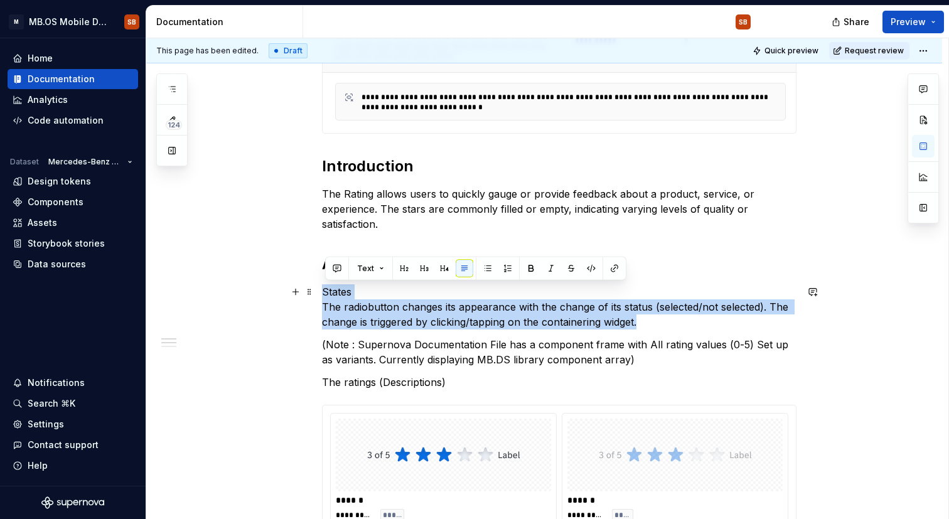
click at [366, 287] on p "States The radiobutton changes its appearance with the change of its status (se…" at bounding box center [559, 306] width 474 height 45
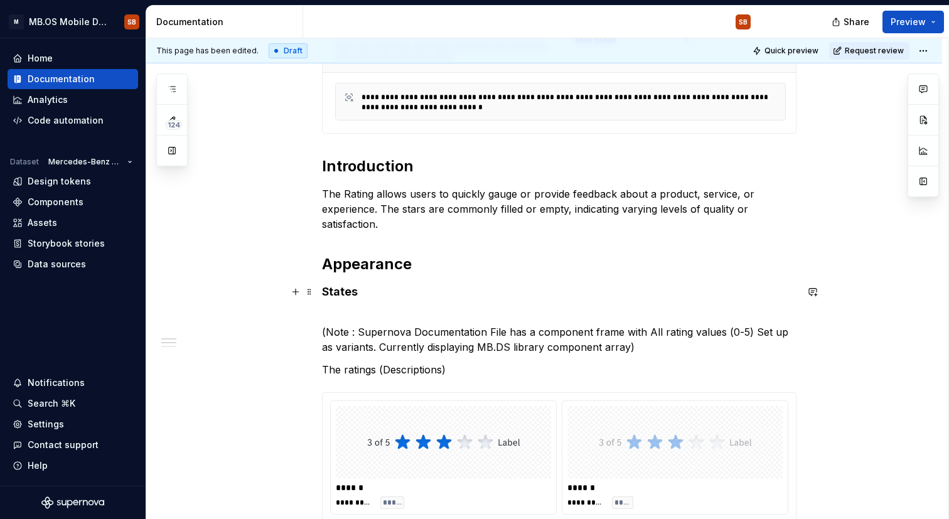
click at [370, 293] on h4 "States" at bounding box center [559, 299] width 474 height 30
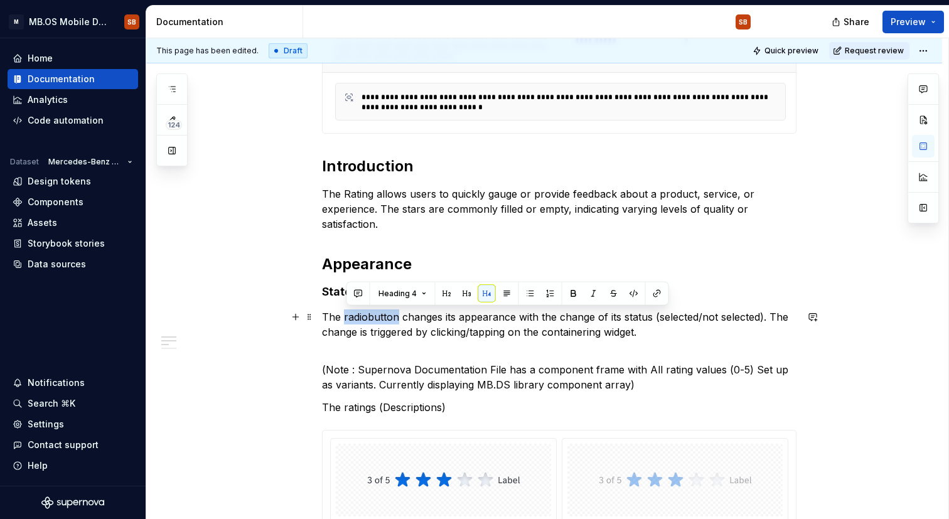
drag, startPoint x: 402, startPoint y: 316, endPoint x: 348, endPoint y: 316, distance: 54.0
click at [348, 316] on p "The radiobutton changes its appearance with the change of its status (selected/…" at bounding box center [559, 331] width 474 height 45
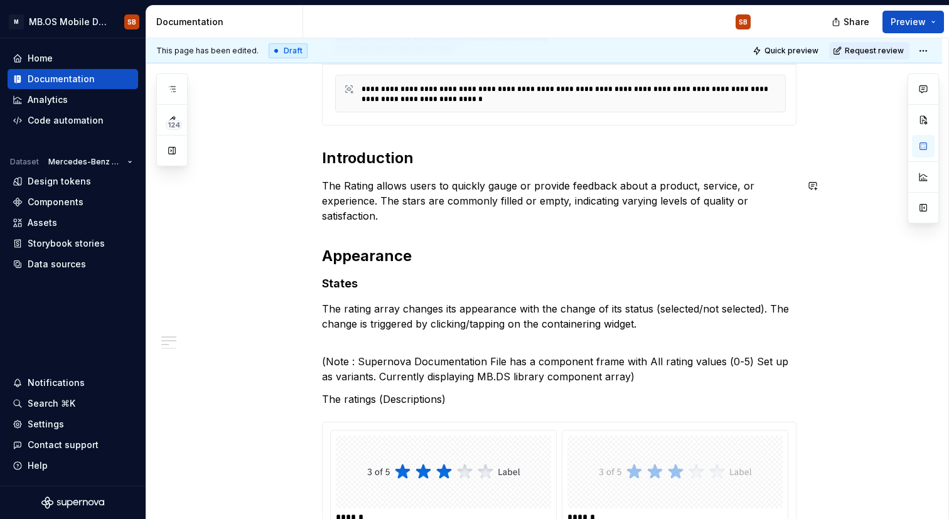
scroll to position [565, 0]
click at [774, 308] on p "The rating array changes its appearance with the change of its status (selected…" at bounding box center [559, 324] width 474 height 45
click at [771, 309] on p "The rating array changes its appearance with the change of its status (selected…" at bounding box center [559, 324] width 474 height 45
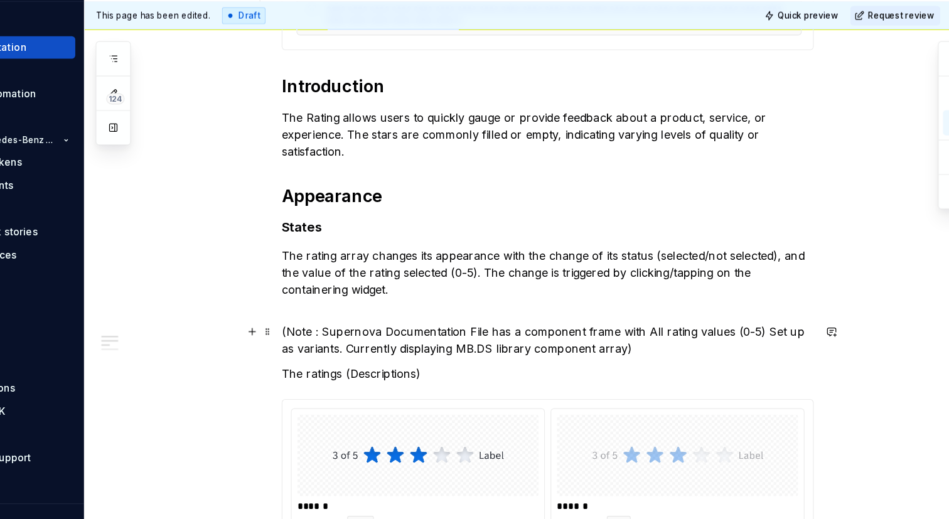
scroll to position [615, 0]
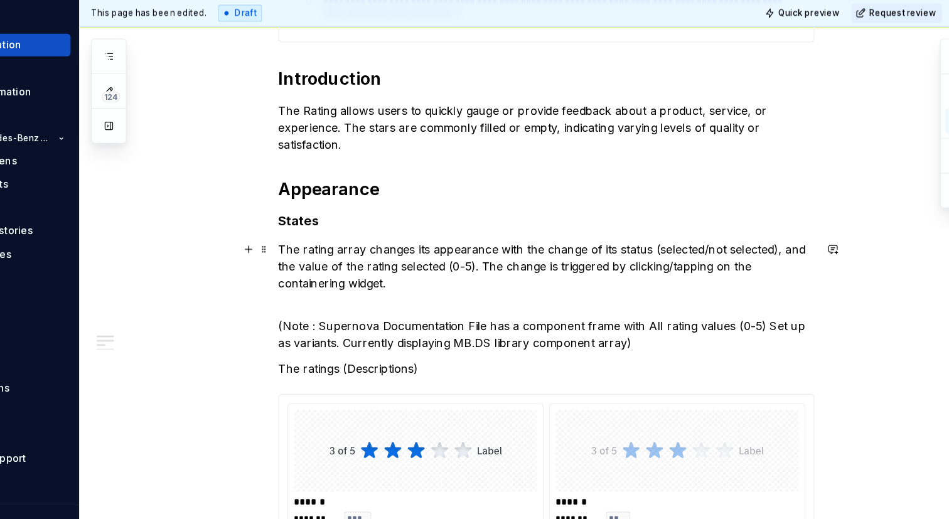
click at [791, 253] on p "The rating array changes its appearance with the change of its status (selected…" at bounding box center [559, 282] width 474 height 60
click at [483, 279] on p "The rating array changes its appearance with the change of its status (selected…" at bounding box center [559, 282] width 474 height 60
click at [427, 287] on p "The rating array changes its appearance with the change of its status (selected…" at bounding box center [559, 282] width 474 height 60
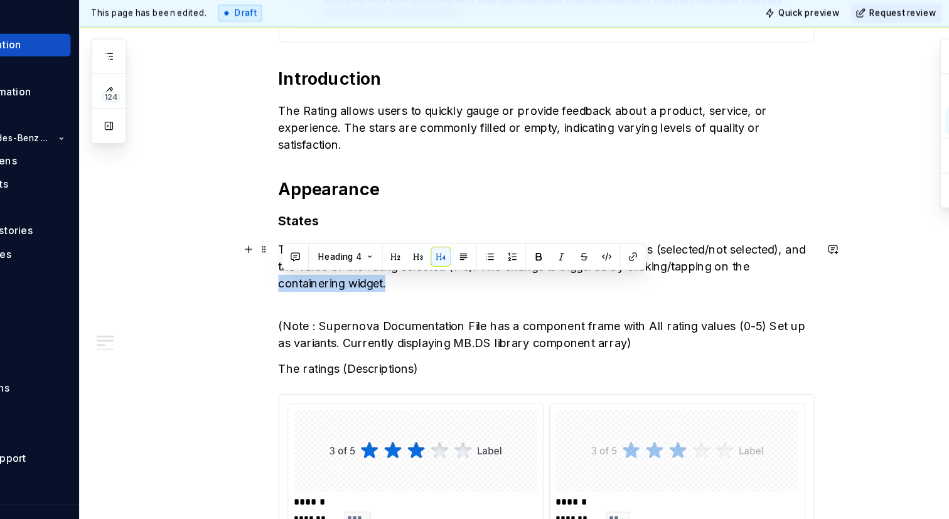
drag, startPoint x: 424, startPoint y: 291, endPoint x: 744, endPoint y: 278, distance: 320.3
click at [744, 278] on p "The rating array changes its appearance with the change of its status (selected…" at bounding box center [559, 282] width 474 height 60
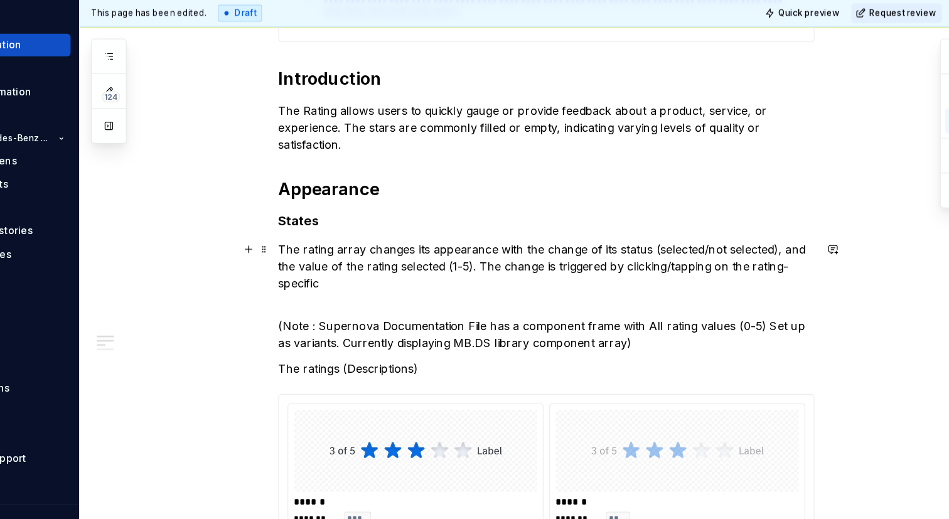
click at [425, 279] on p "The rating array changes its appearance with the change of its status (selected…" at bounding box center [559, 282] width 474 height 60
drag, startPoint x: 772, startPoint y: 274, endPoint x: 745, endPoint y: 273, distance: 27.0
click at [745, 273] on p "The rating array changes its appearance with the change of its status (selected…" at bounding box center [559, 282] width 474 height 60
click at [476, 287] on p "The rating array changes its appearance with the change of its status (selected…" at bounding box center [559, 282] width 474 height 60
click at [471, 291] on p "The rating array changes its appearance with the change of its status (selected…" at bounding box center [559, 282] width 474 height 60
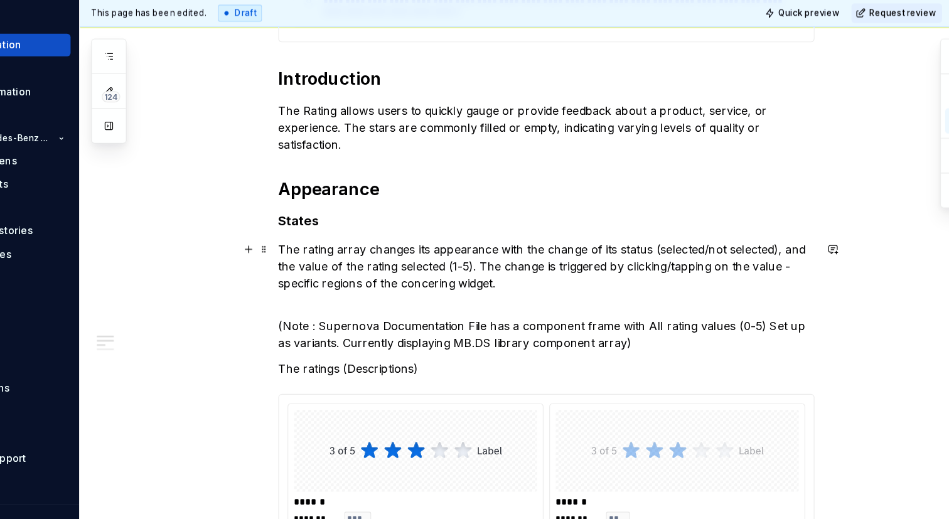
click at [466, 288] on p "The rating array changes its appearance with the change of its status (selected…" at bounding box center [559, 282] width 474 height 60
click at [548, 288] on p "The rating array changes its appearance with the change of its status (selected…" at bounding box center [559, 282] width 474 height 60
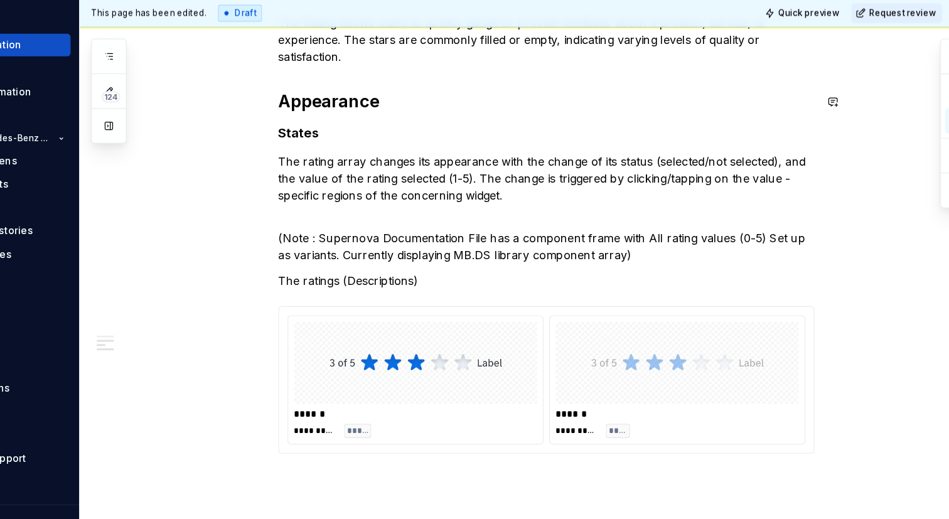
scroll to position [691, 0]
click at [373, 215] on p "The rating array changes its appearance with the change of its status (selected…" at bounding box center [559, 206] width 474 height 60
click at [542, 210] on p "The rating array changes its appearance with the change of its status (selected…" at bounding box center [559, 206] width 474 height 60
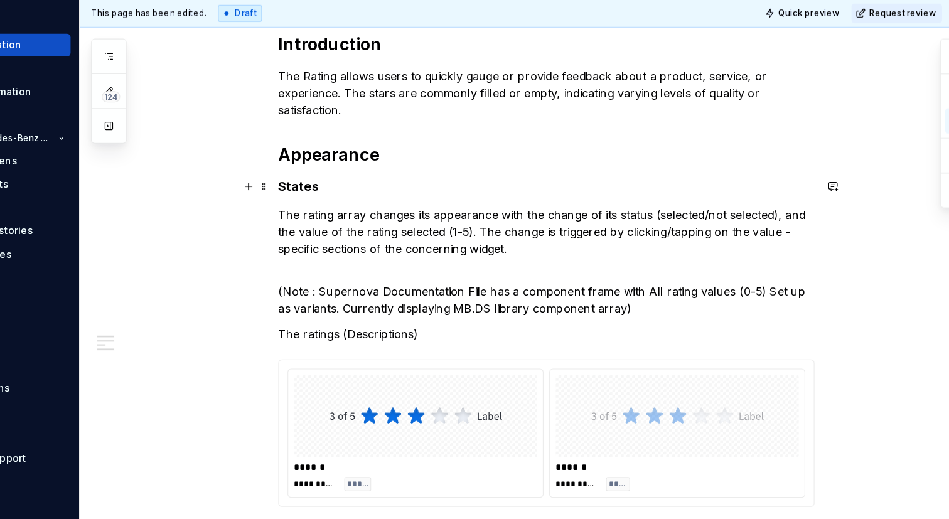
scroll to position [640, 0]
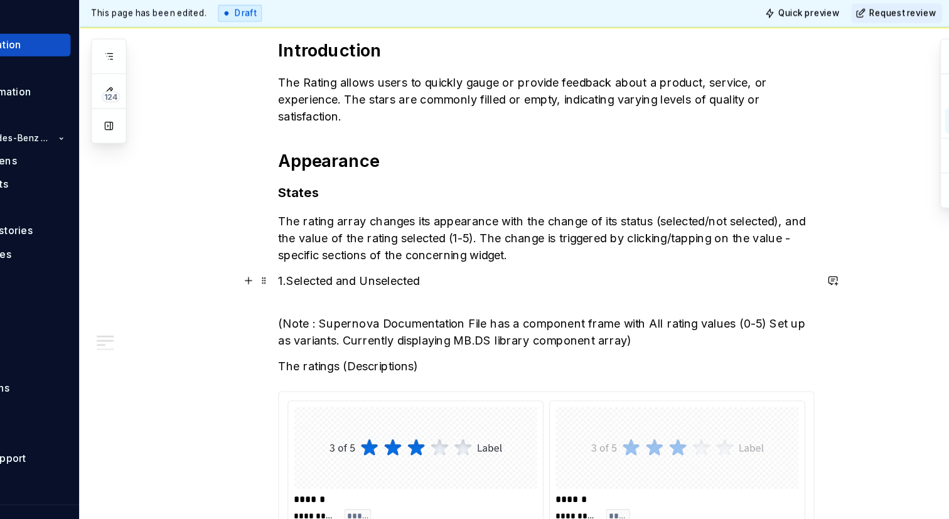
click at [463, 283] on p "1.Selected and Unselected" at bounding box center [559, 295] width 474 height 30
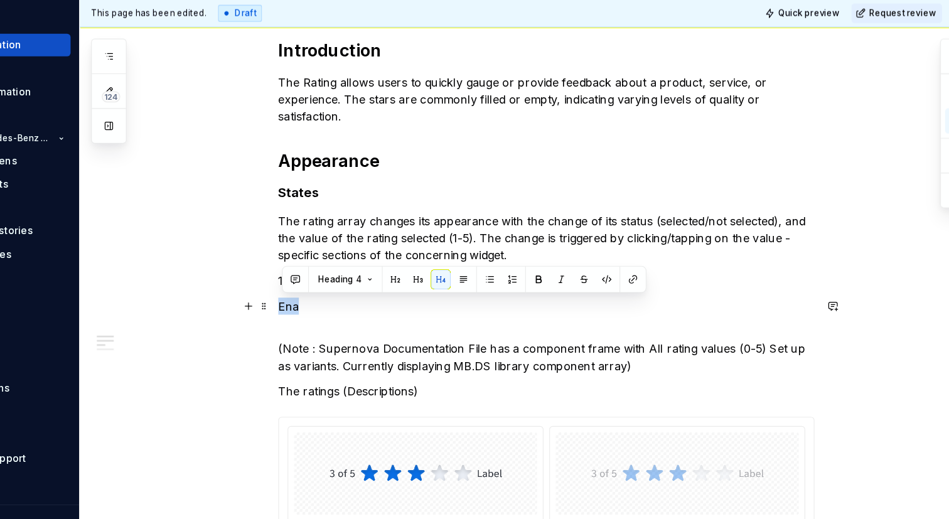
drag, startPoint x: 350, startPoint y: 313, endPoint x: 326, endPoint y: 306, distance: 25.0
click at [326, 306] on p "Ena" at bounding box center [559, 317] width 474 height 30
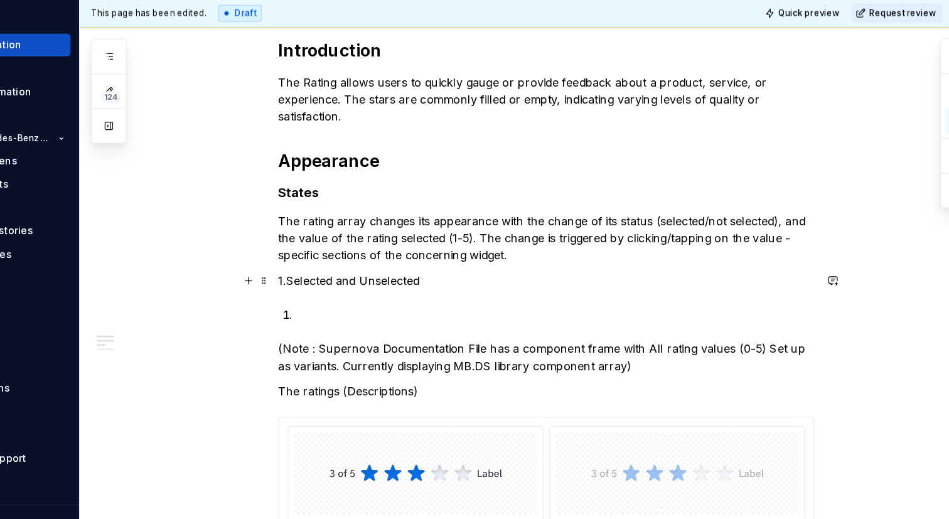
click at [333, 282] on p "1.Selected and Unselected" at bounding box center [559, 287] width 474 height 15
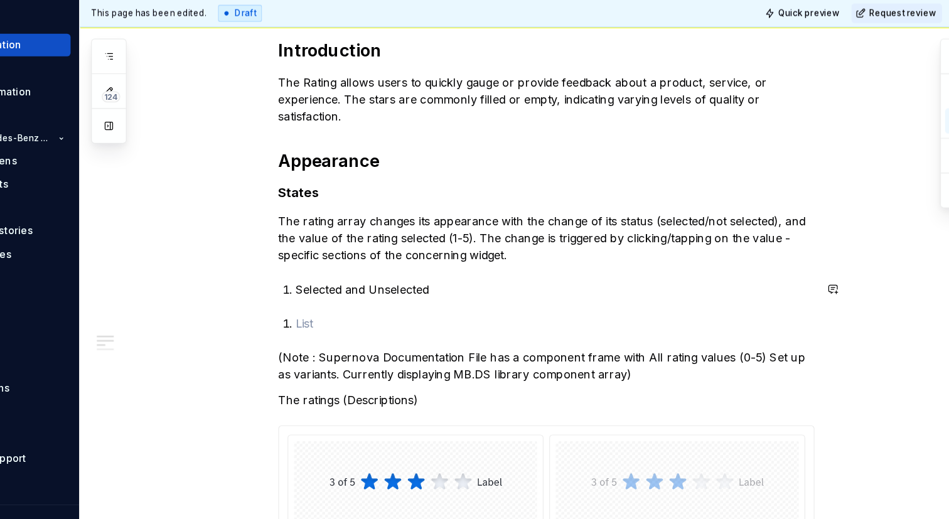
click at [328, 316] on div "**********" at bounding box center [559, 123] width 474 height 971
click at [332, 302] on div "**********" at bounding box center [559, 123] width 474 height 971
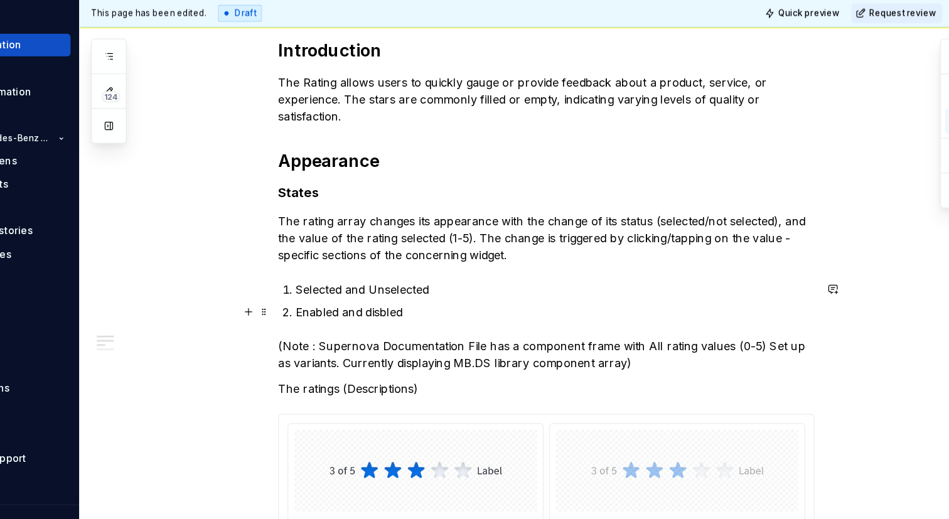
click at [420, 317] on p "Enabled and disbled" at bounding box center [566, 314] width 459 height 15
click at [417, 317] on p "Enabled and disbled" at bounding box center [566, 314] width 459 height 15
click at [407, 312] on p "Enabled and disabled" at bounding box center [566, 314] width 459 height 15
click at [501, 298] on p "Selected and Unselected" at bounding box center [566, 294] width 459 height 15
click at [499, 318] on p "Enabled and Disabled" at bounding box center [566, 314] width 459 height 15
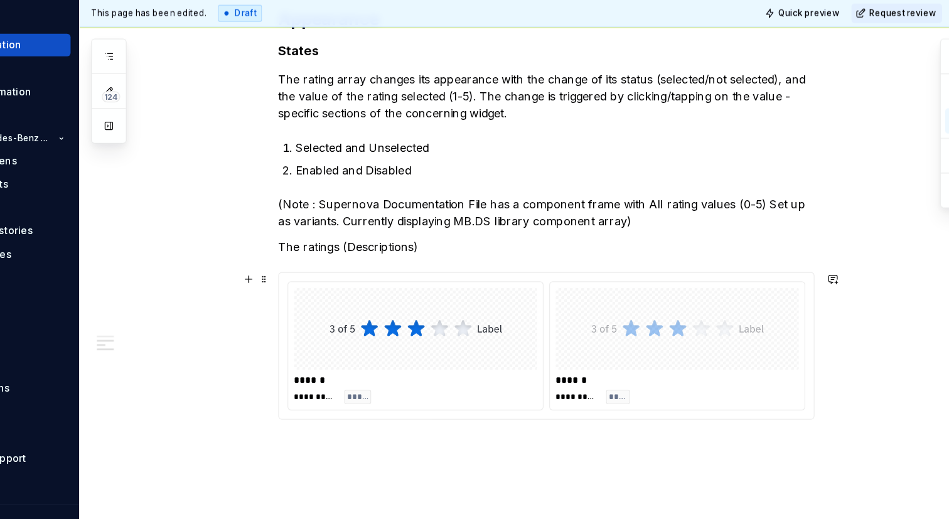
scroll to position [762, 0]
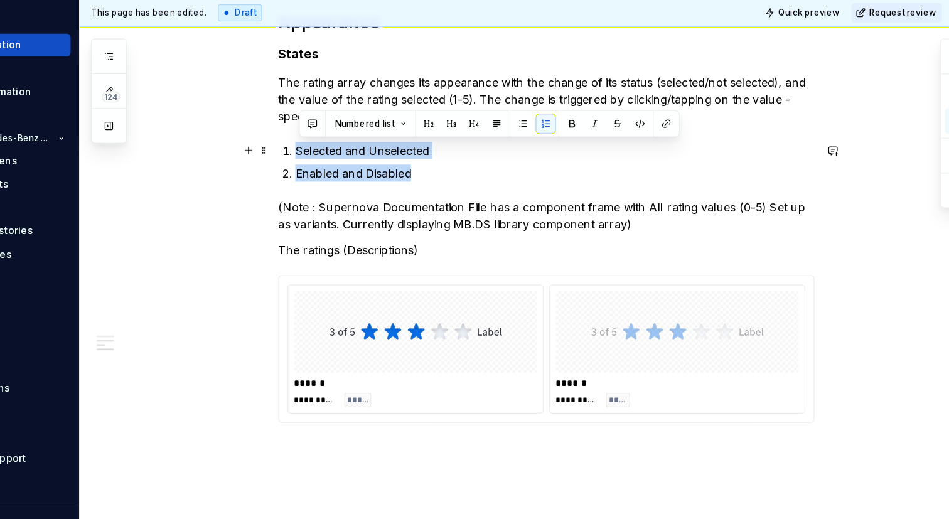
drag, startPoint x: 458, startPoint y: 192, endPoint x: 324, endPoint y: 170, distance: 136.1
click at [324, 170] on div "**********" at bounding box center [544, 65] width 796 height 1161
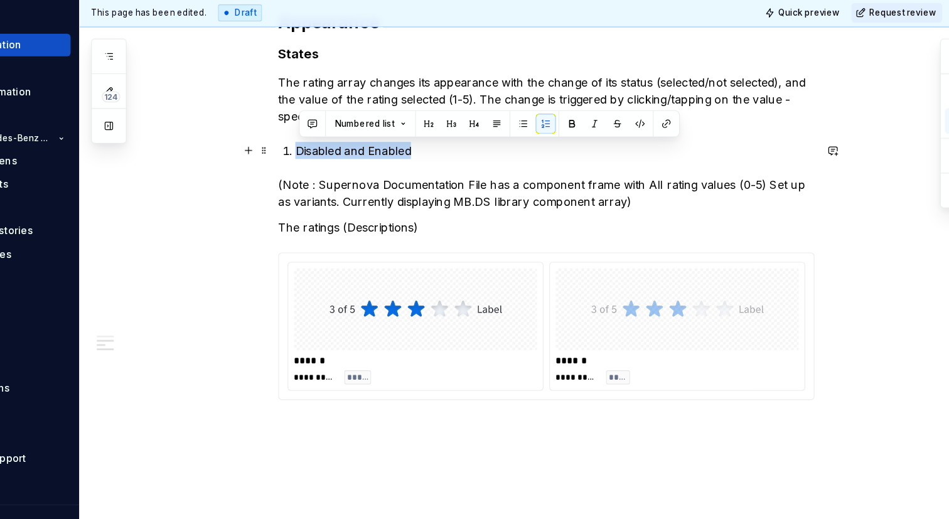
drag, startPoint x: 446, startPoint y: 172, endPoint x: 333, endPoint y: 170, distance: 113.0
click at [337, 170] on li "Disabled and Enabled" at bounding box center [566, 172] width 459 height 15
click at [477, 176] on p "Disabled and Enabled" at bounding box center [566, 172] width 459 height 15
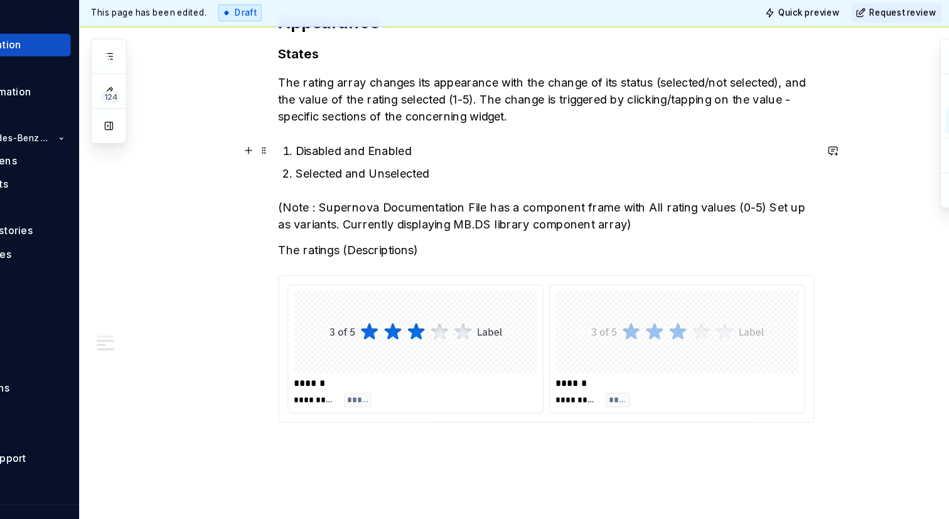
click at [461, 166] on p "Disabled and Enabled" at bounding box center [566, 172] width 459 height 15
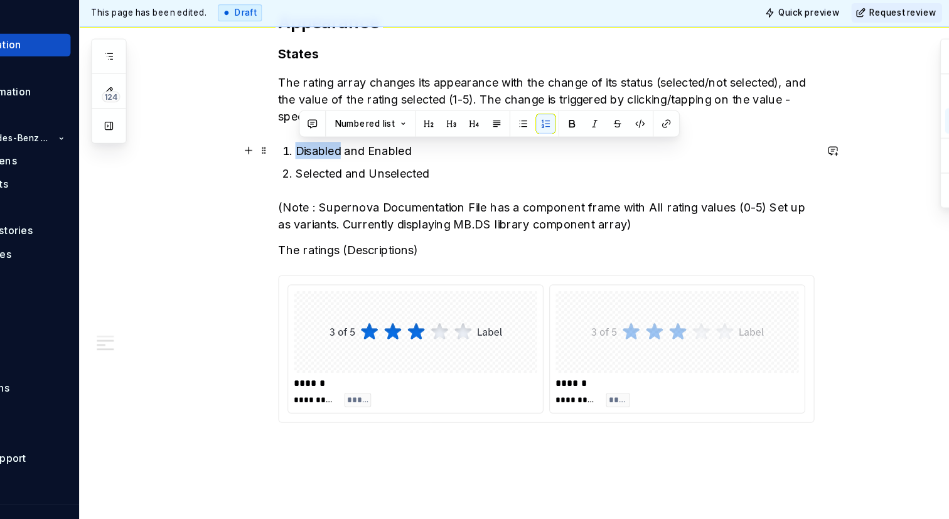
drag, startPoint x: 382, startPoint y: 164, endPoint x: 381, endPoint y: 171, distance: 6.4
click at [381, 171] on p "Disabled and Enabled" at bounding box center [566, 172] width 459 height 15
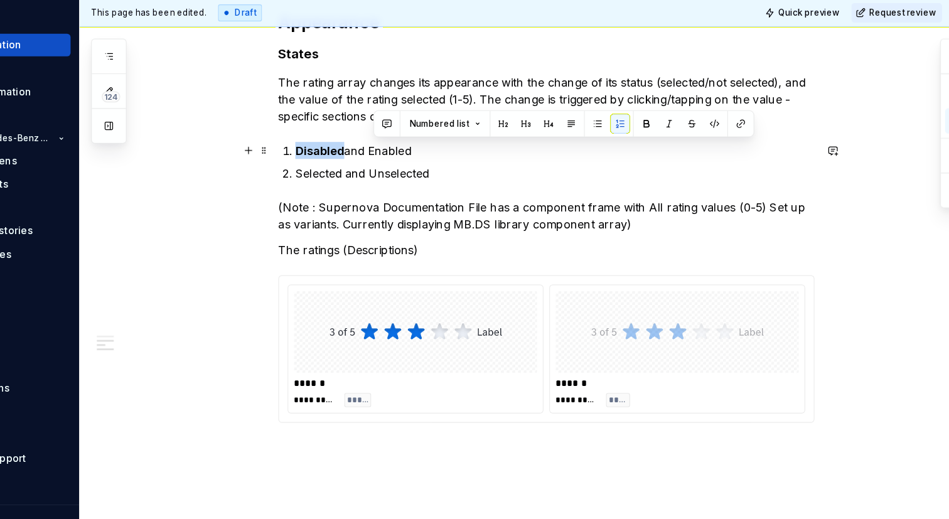
drag, startPoint x: 446, startPoint y: 169, endPoint x: 408, endPoint y: 170, distance: 38.3
click at [408, 170] on p "Disabled and Enabled" at bounding box center [566, 172] width 459 height 15
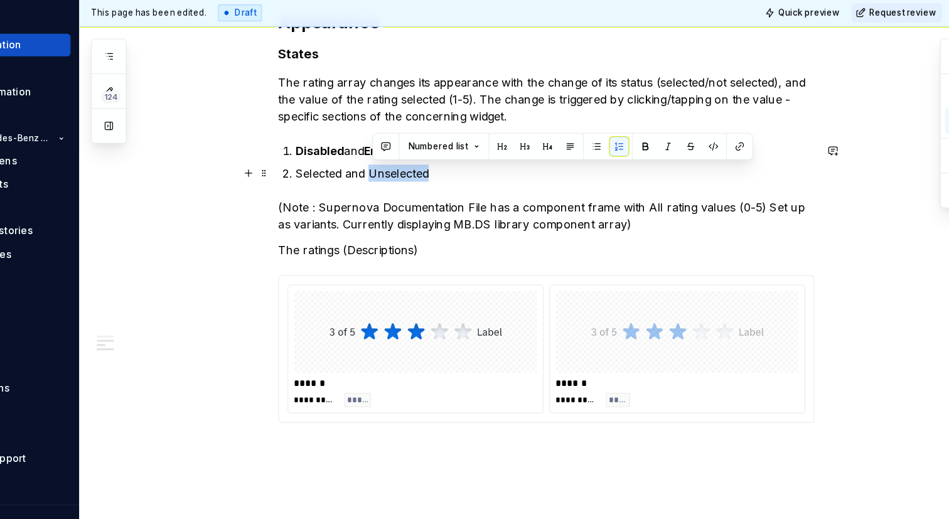
drag, startPoint x: 459, startPoint y: 193, endPoint x: 407, endPoint y: 190, distance: 52.2
click at [407, 190] on p "Selected and Unselected" at bounding box center [566, 192] width 459 height 15
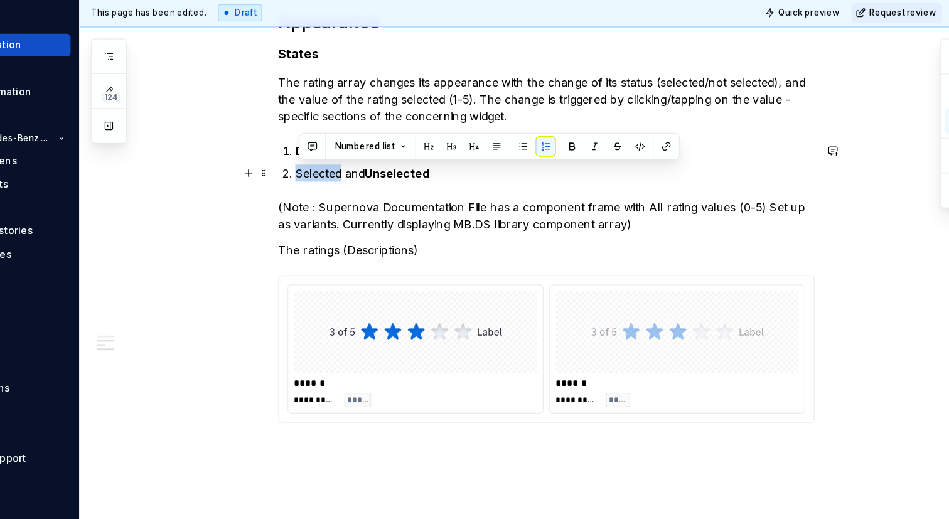
drag, startPoint x: 383, startPoint y: 192, endPoint x: 337, endPoint y: 185, distance: 46.3
click at [337, 185] on li "Selected and Unselected" at bounding box center [566, 192] width 459 height 15
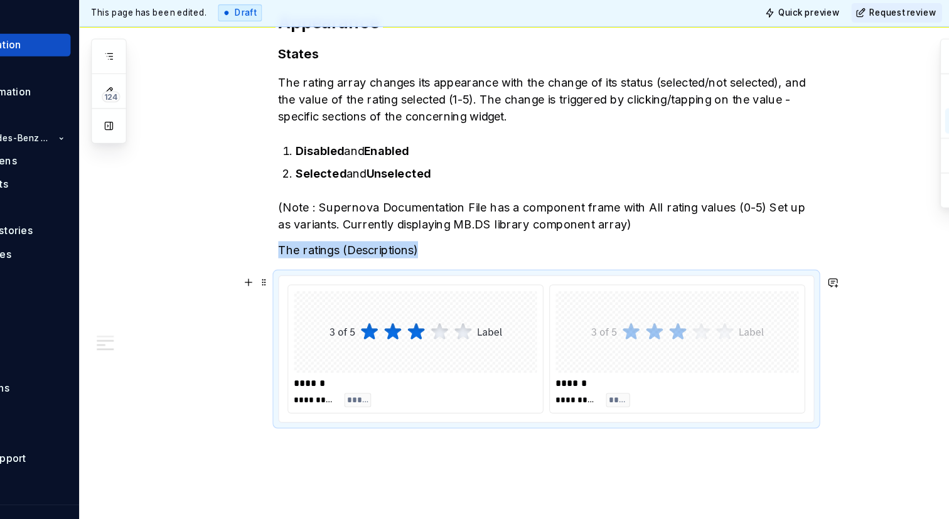
click at [397, 299] on div at bounding box center [443, 333] width 215 height 73
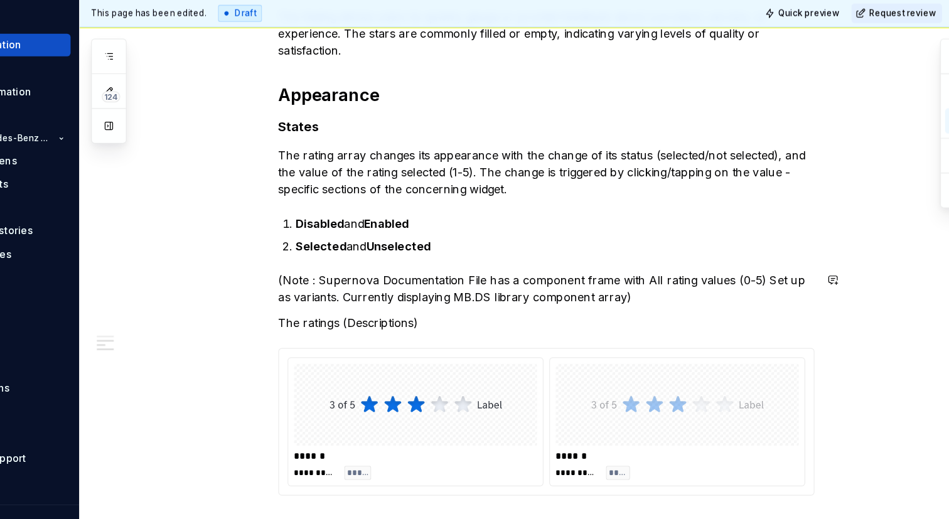
click at [533, 278] on div "**********" at bounding box center [559, 60] width 474 height 961
click at [465, 93] on div "**********" at bounding box center [559, 60] width 474 height 961
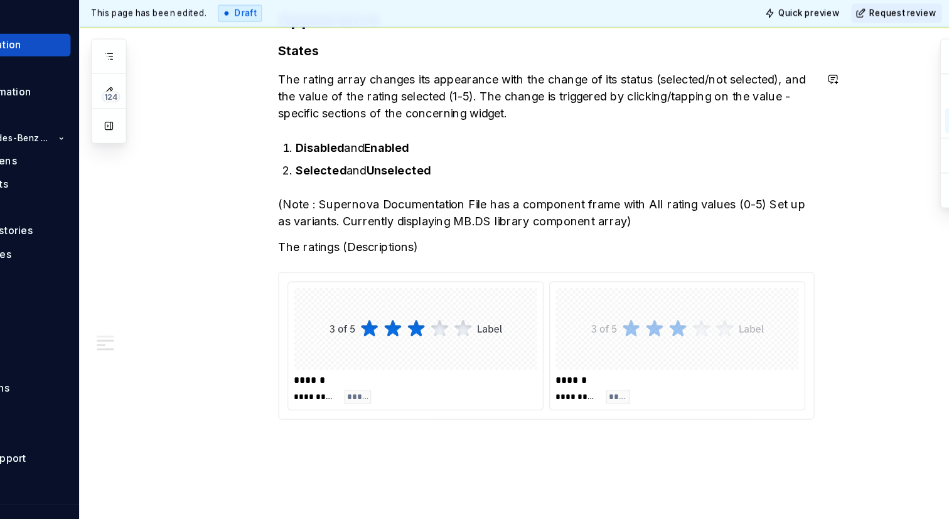
scroll to position [762, 0]
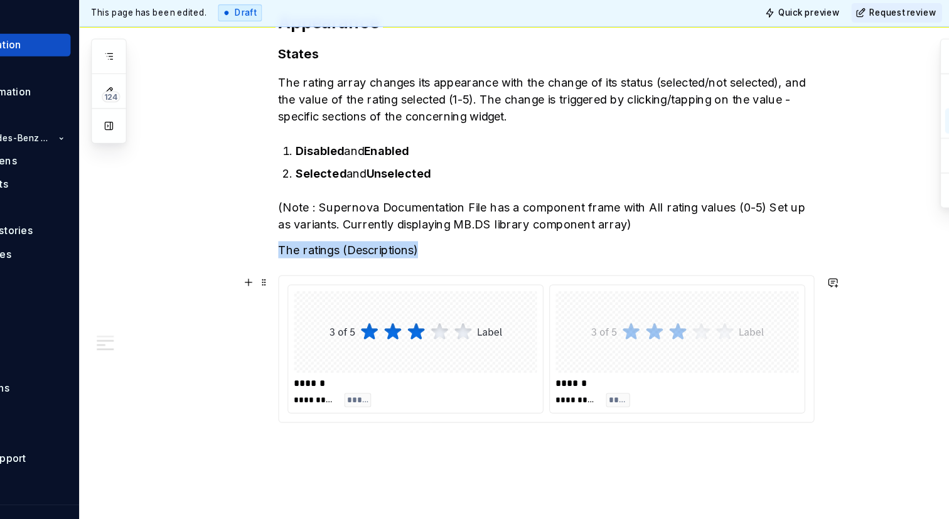
click at [468, 292] on div "**********" at bounding box center [443, 348] width 225 height 113
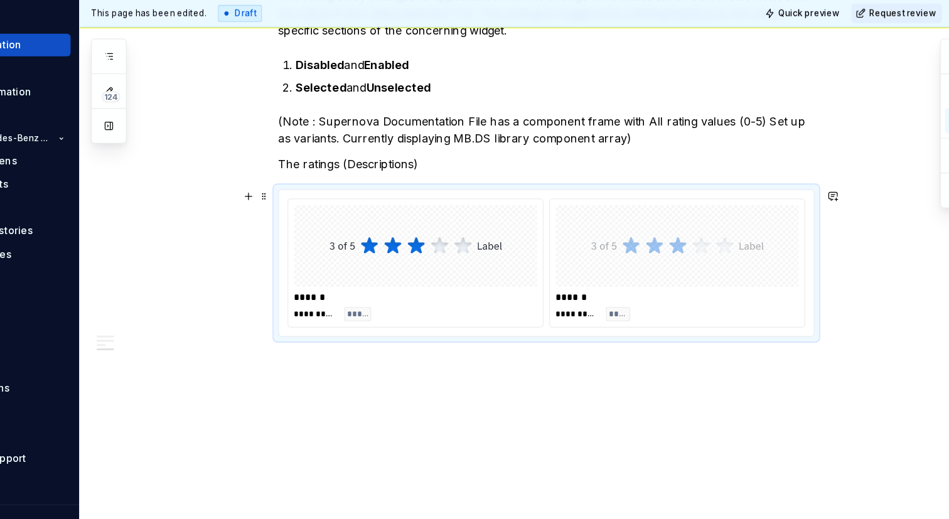
scroll to position [841, 0]
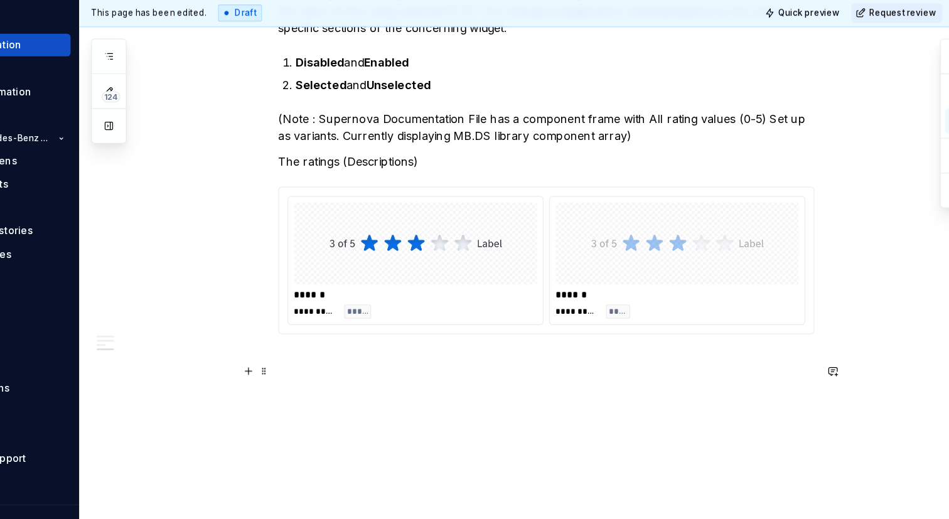
click at [449, 365] on h2 at bounding box center [559, 378] width 474 height 40
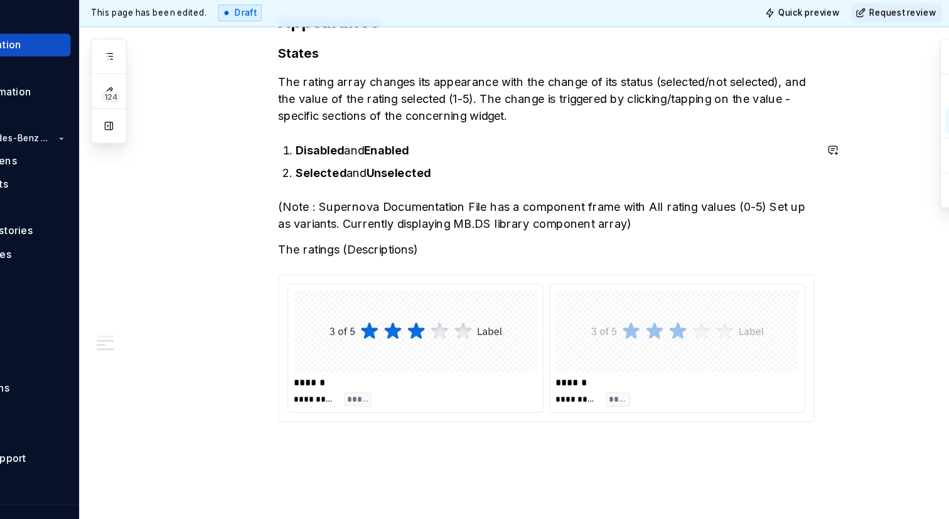
scroll to position [764, 0]
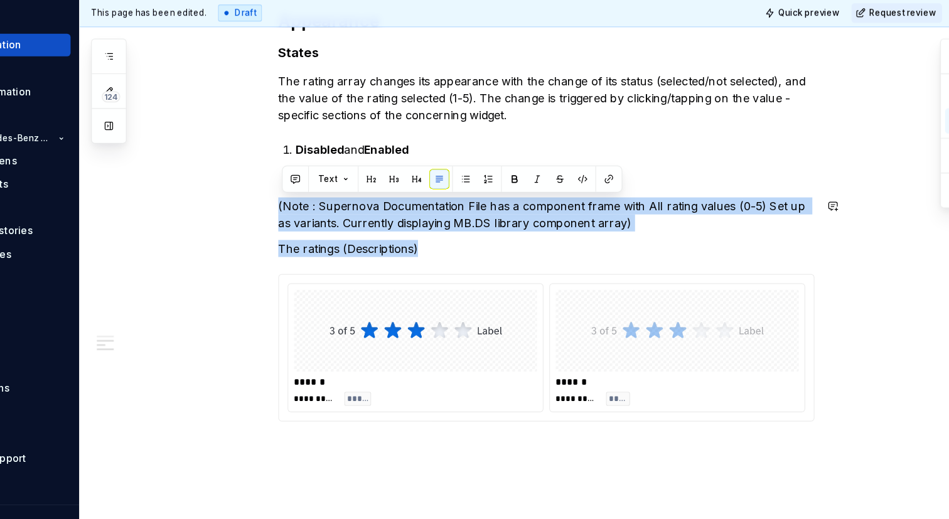
drag, startPoint x: 456, startPoint y: 262, endPoint x: 323, endPoint y: 211, distance: 142.4
click at [323, 211] on div "**********" at bounding box center [544, 64] width 796 height 1161
click at [381, 203] on button "Text" at bounding box center [370, 198] width 38 height 18
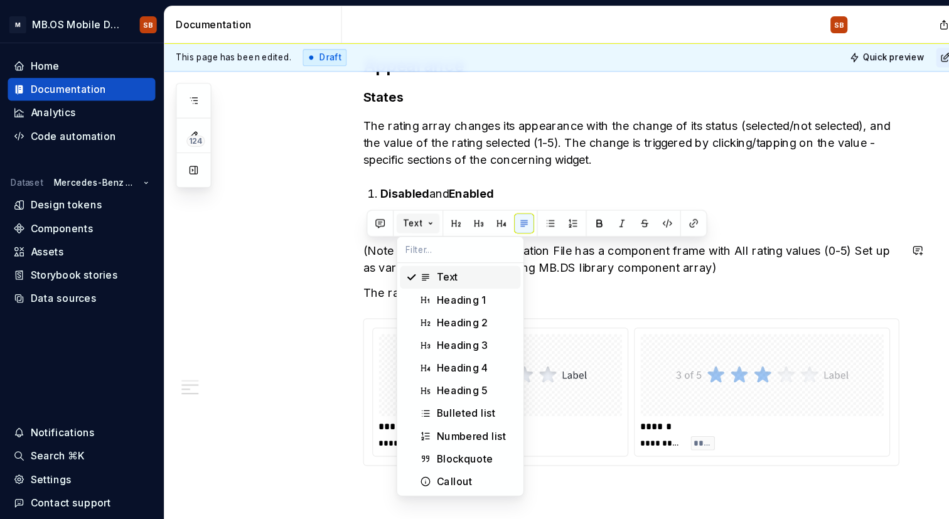
scroll to position [890, 0]
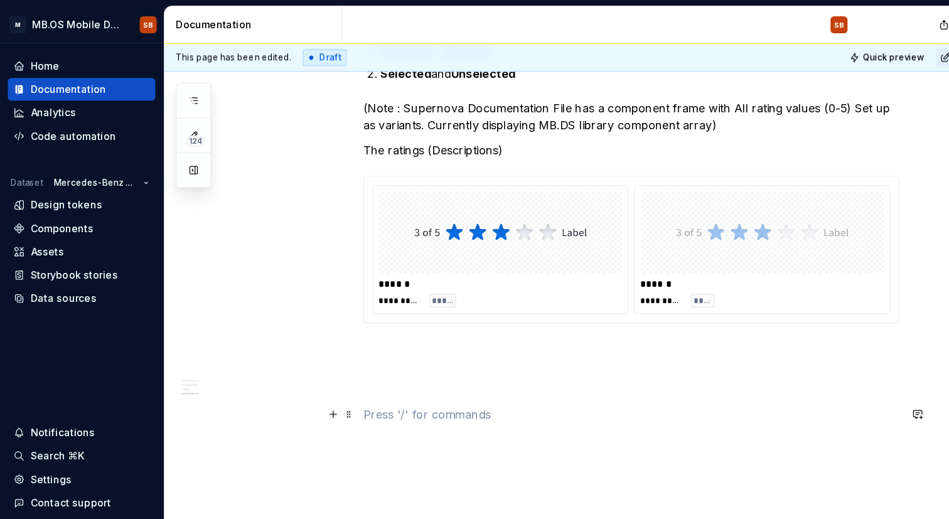
scroll to position [867, 0]
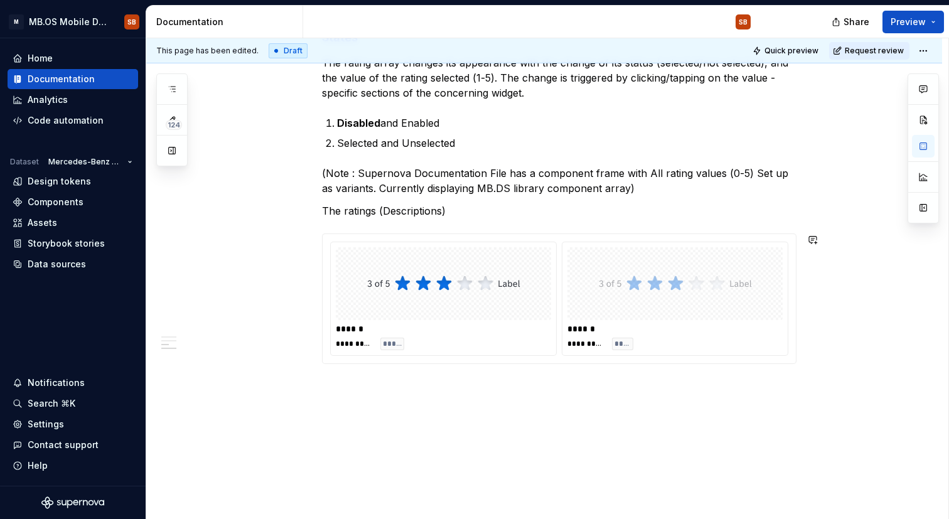
scroll to position [815, 0]
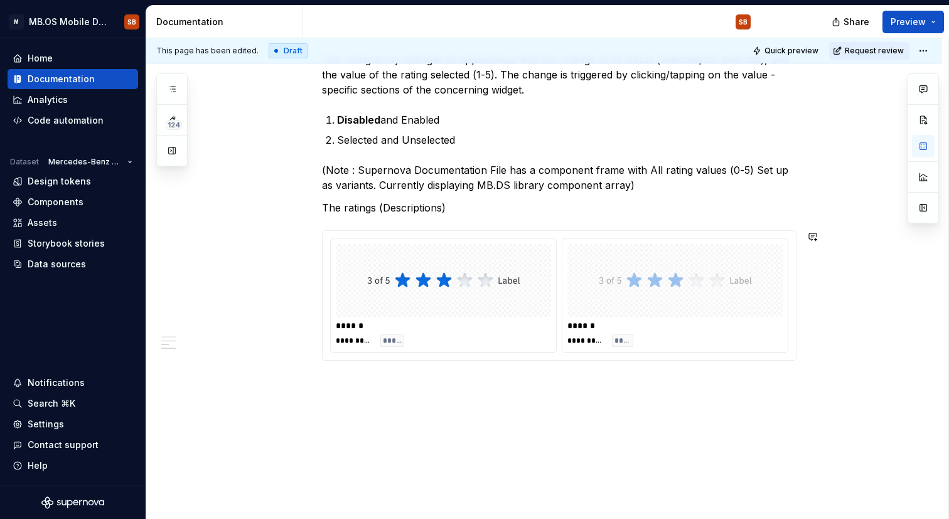
click at [341, 387] on h2 at bounding box center [559, 403] width 474 height 40
click at [298, 397] on button "button" at bounding box center [296, 394] width 18 height 18
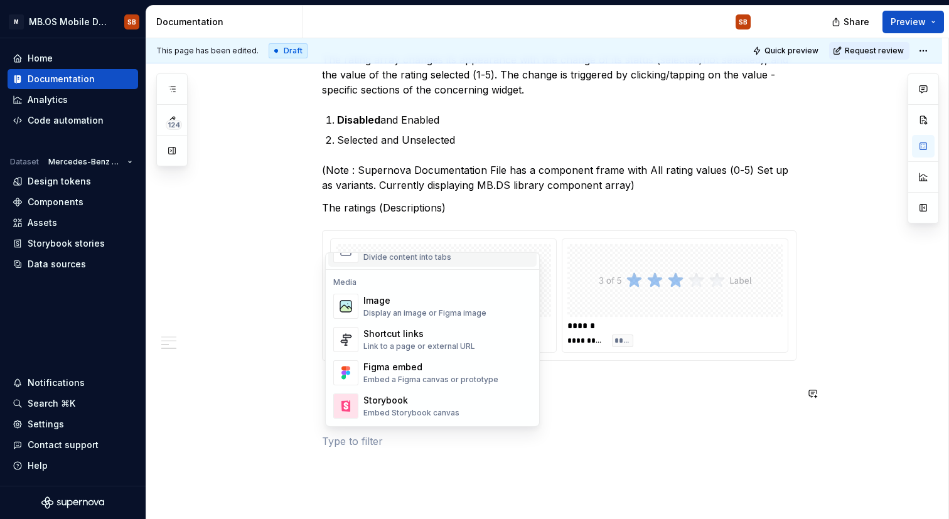
scroll to position [517, 0]
click at [426, 320] on span "Image Display an image or Figma image" at bounding box center [432, 305] width 208 height 33
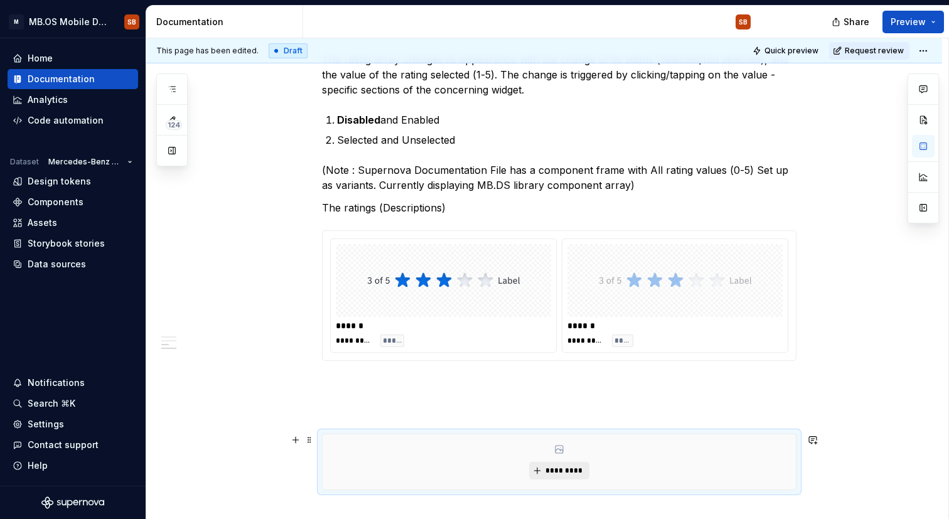
click at [558, 471] on span "*********" at bounding box center [564, 471] width 38 height 10
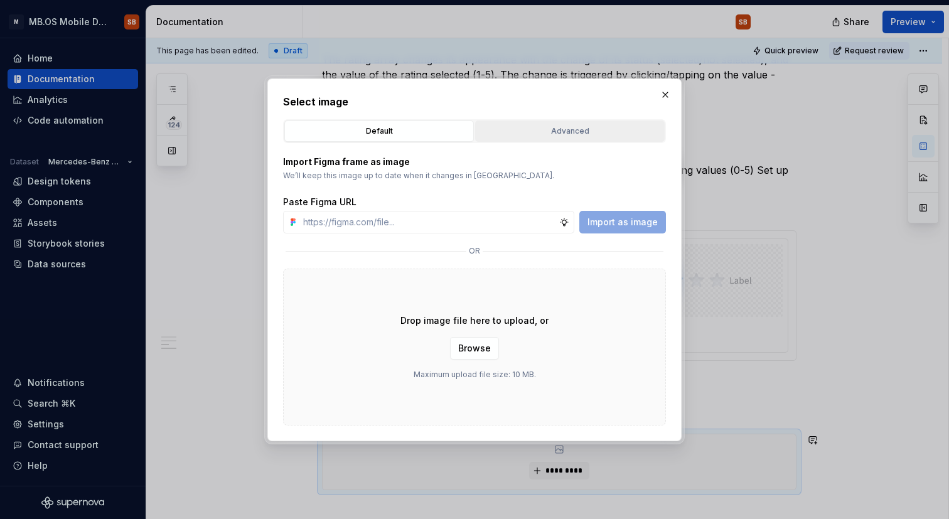
click at [557, 129] on div "Advanced" at bounding box center [569, 131] width 181 height 13
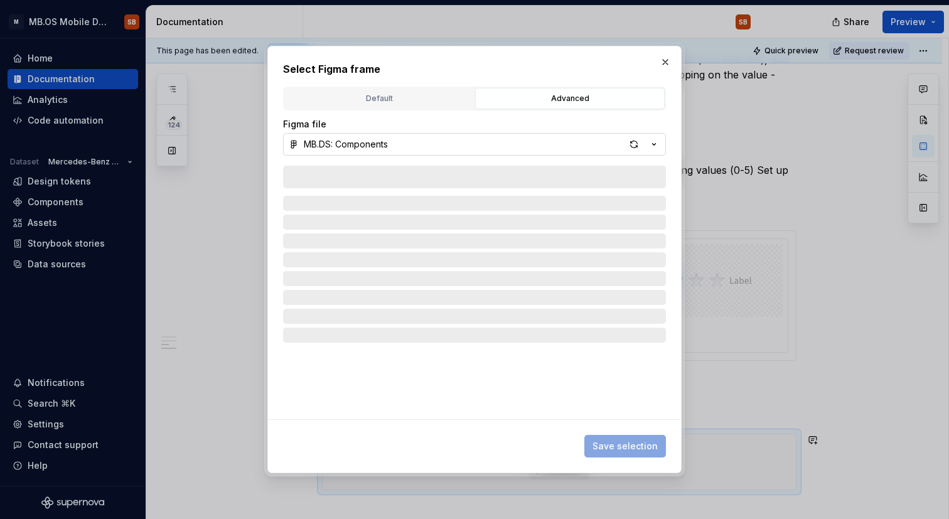
click at [459, 149] on button "MB.DS: Components" at bounding box center [474, 144] width 383 height 23
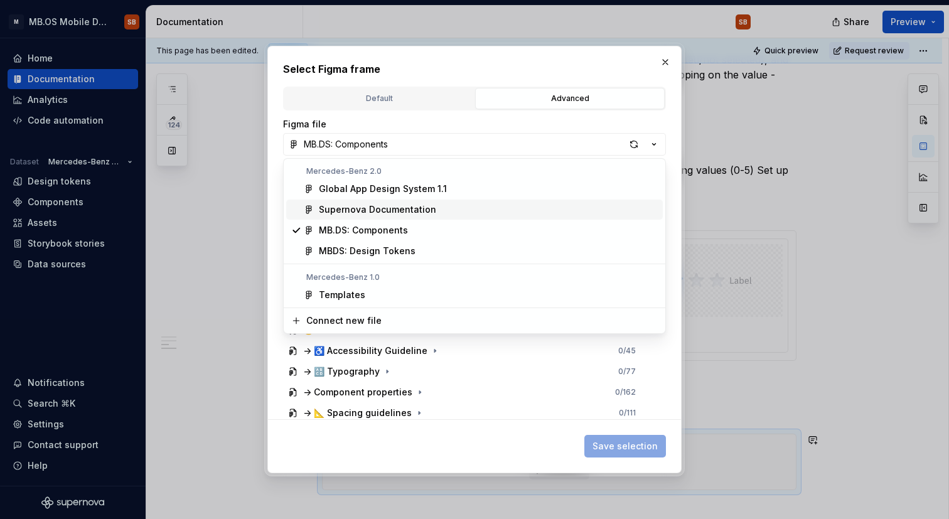
click at [461, 216] on span "Supernova Documentation" at bounding box center [474, 210] width 376 height 20
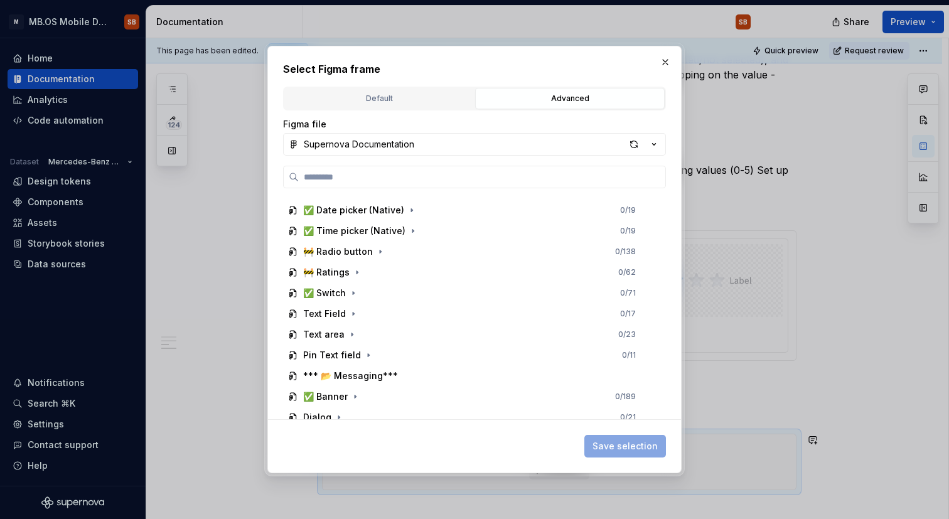
scroll to position [516, 0]
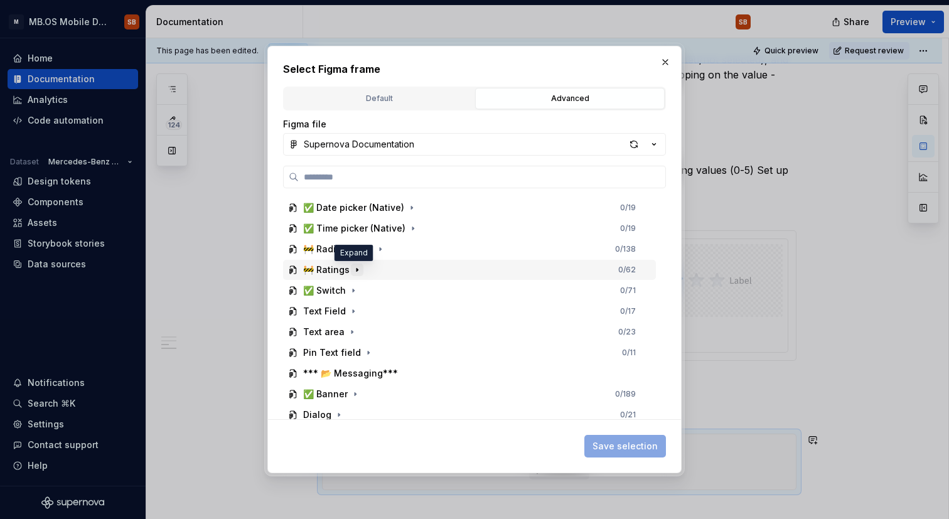
click at [352, 268] on icon "button" at bounding box center [357, 270] width 10 height 10
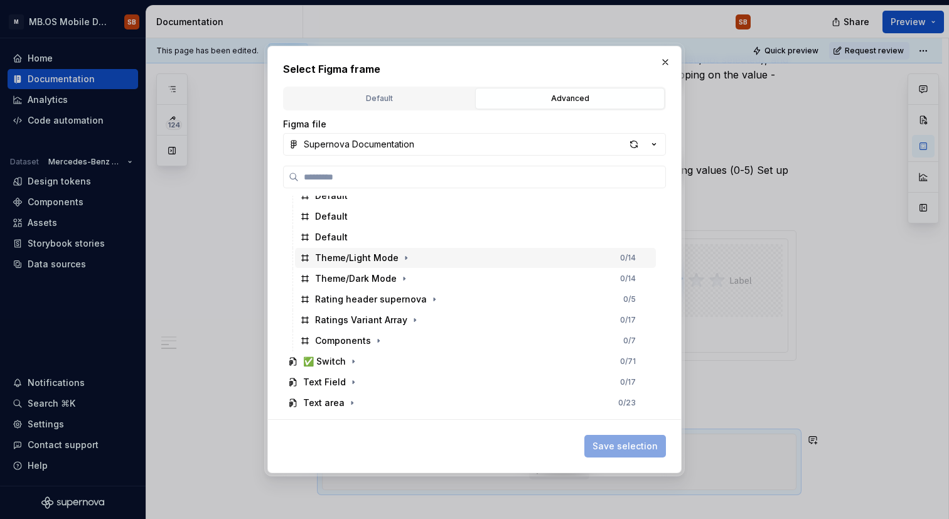
scroll to position [681, 0]
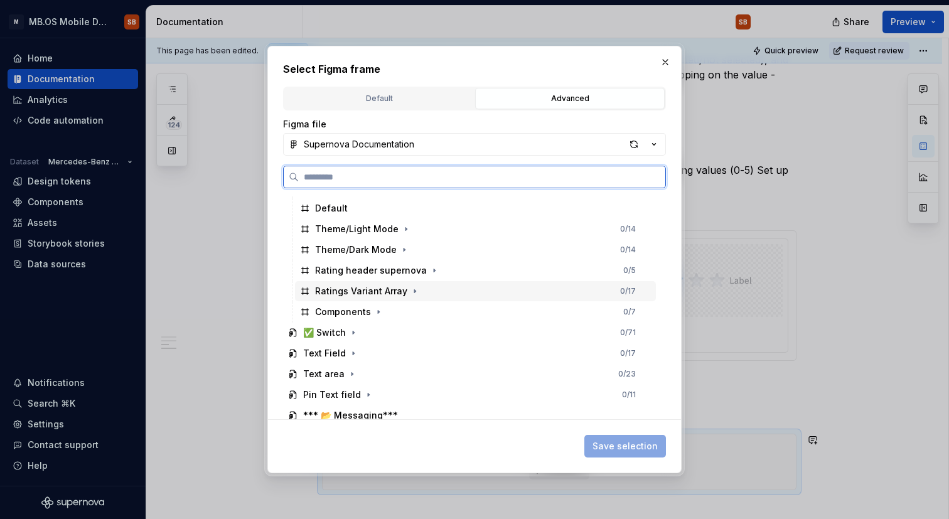
click at [370, 293] on div "Ratings Variant Array" at bounding box center [361, 291] width 92 height 13
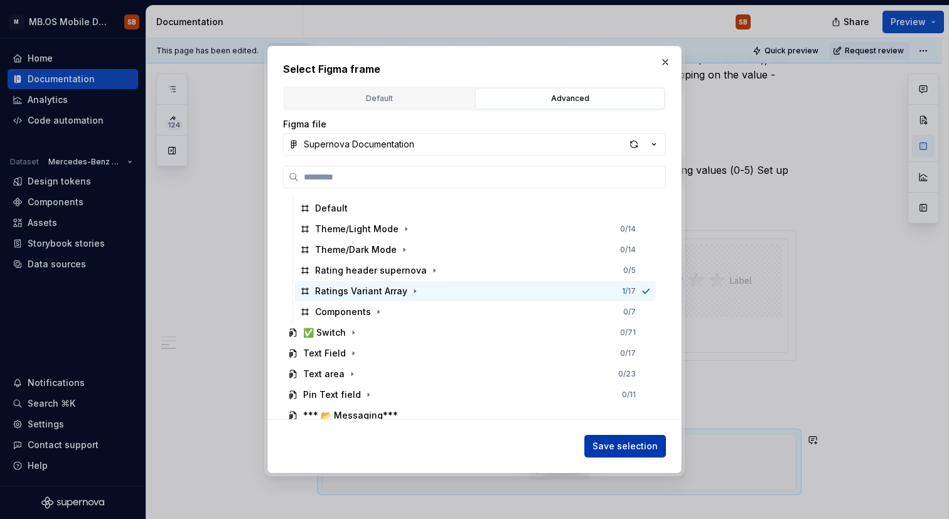
click at [614, 437] on button "Save selection" at bounding box center [625, 446] width 82 height 23
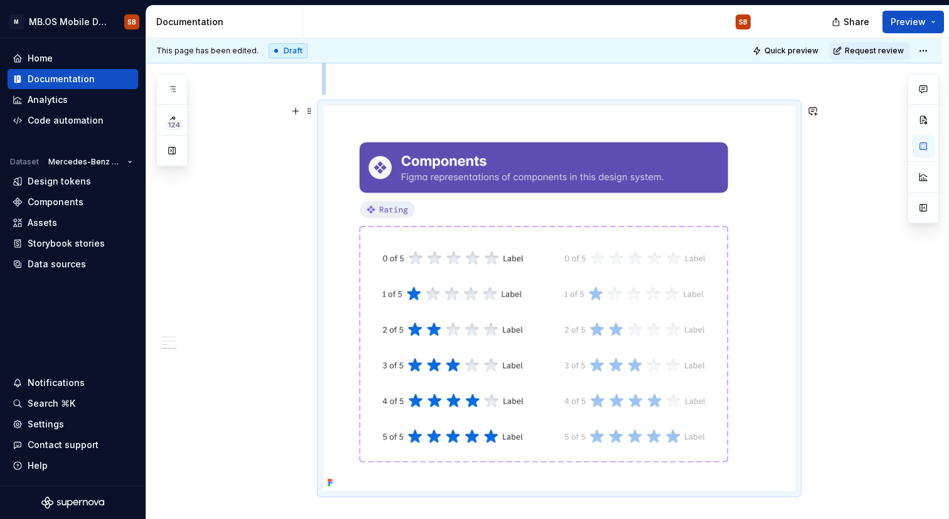
scroll to position [1139, 0]
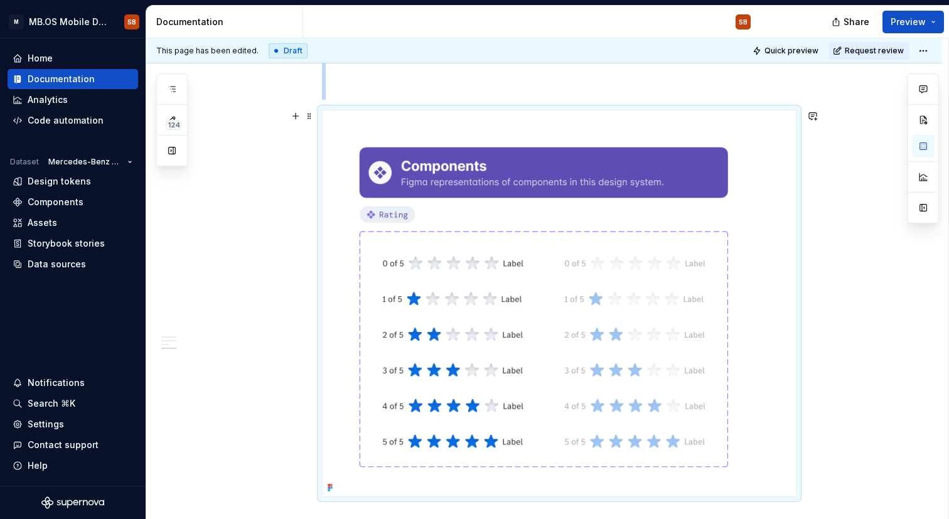
click at [459, 129] on img at bounding box center [559, 303] width 473 height 386
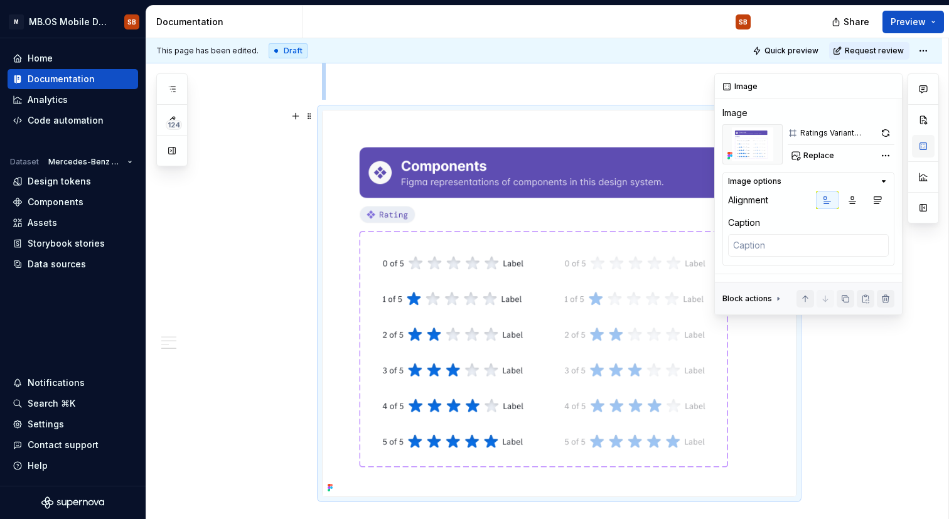
click at [919, 151] on button "button" at bounding box center [923, 146] width 23 height 23
click at [881, 179] on icon "button" at bounding box center [883, 181] width 10 height 10
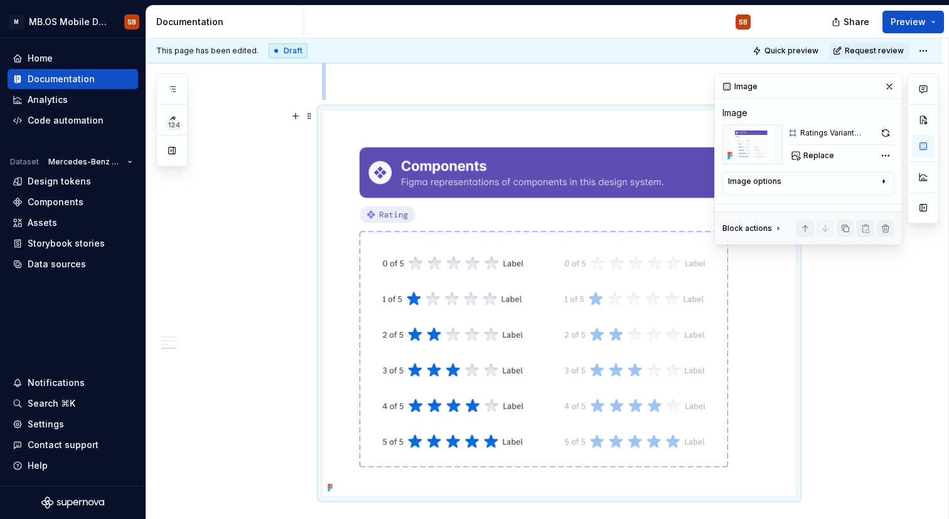
click at [881, 179] on icon "button" at bounding box center [883, 181] width 10 height 10
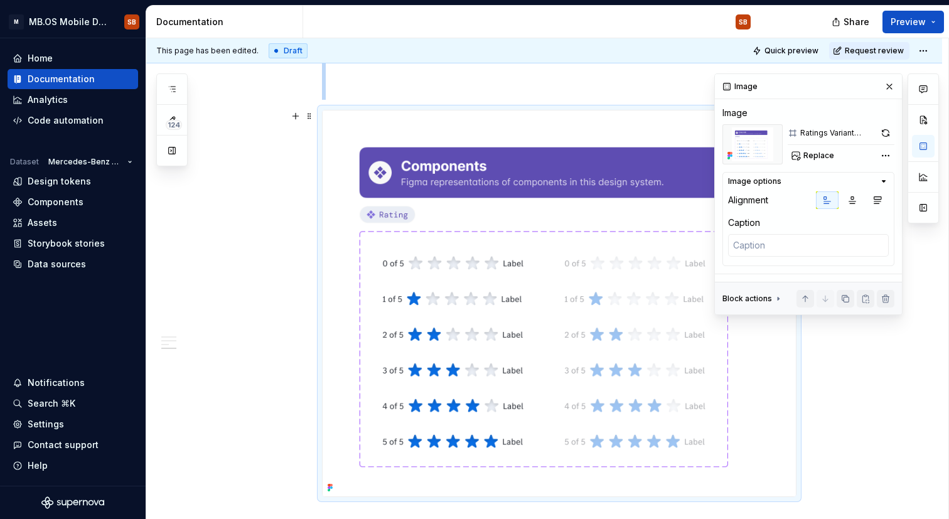
click at [520, 307] on img at bounding box center [559, 303] width 473 height 386
click at [449, 198] on img at bounding box center [559, 303] width 473 height 386
click at [455, 222] on img at bounding box center [559, 303] width 473 height 386
click at [374, 176] on img at bounding box center [559, 303] width 473 height 386
click at [529, 186] on img at bounding box center [559, 303] width 473 height 386
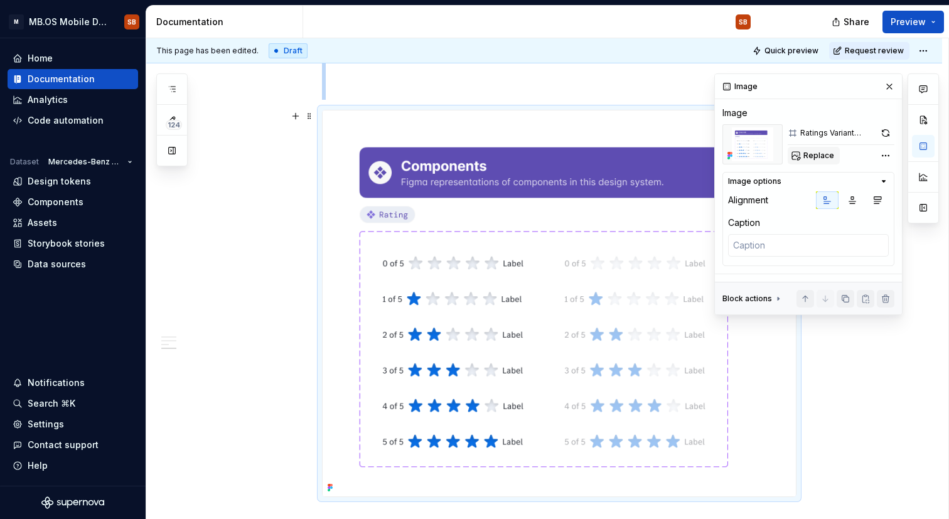
click at [818, 152] on span "Replace" at bounding box center [818, 156] width 31 height 10
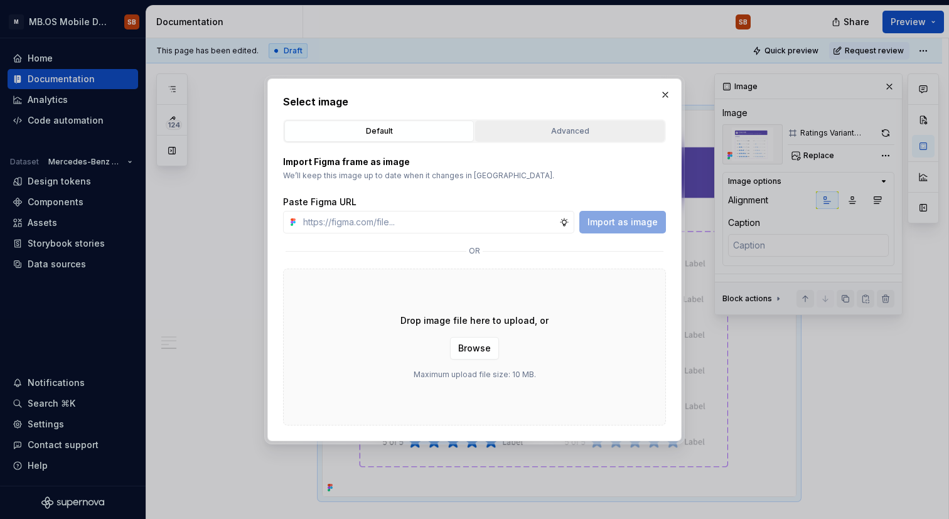
click at [577, 131] on div "Advanced" at bounding box center [569, 131] width 181 height 13
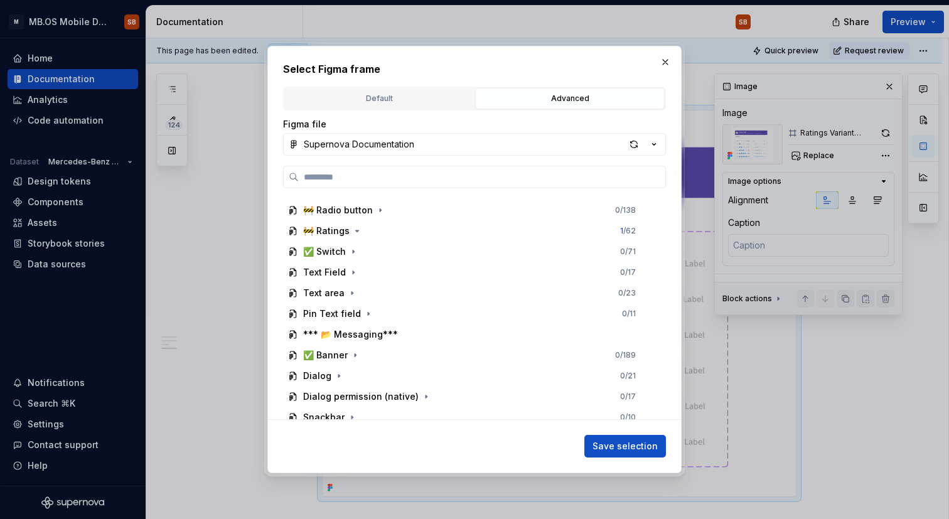
scroll to position [545, 0]
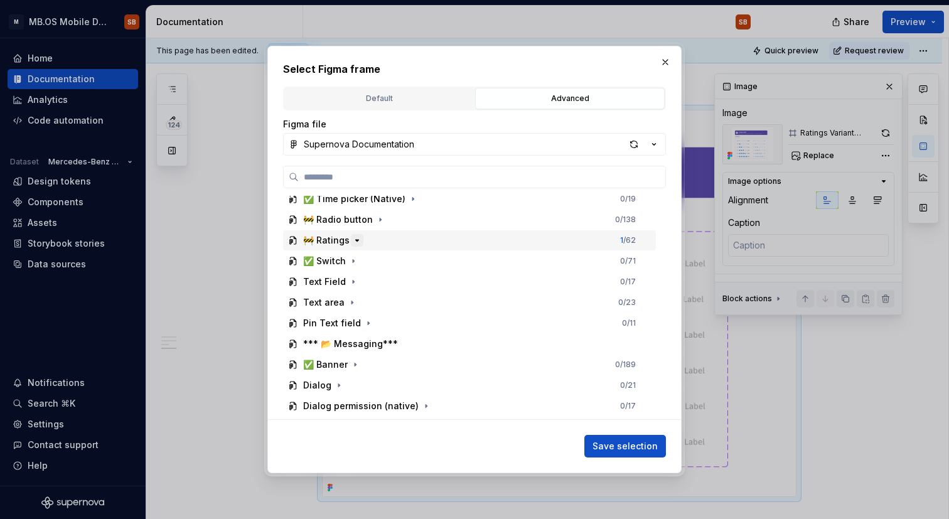
click at [352, 244] on icon "button" at bounding box center [357, 240] width 10 height 10
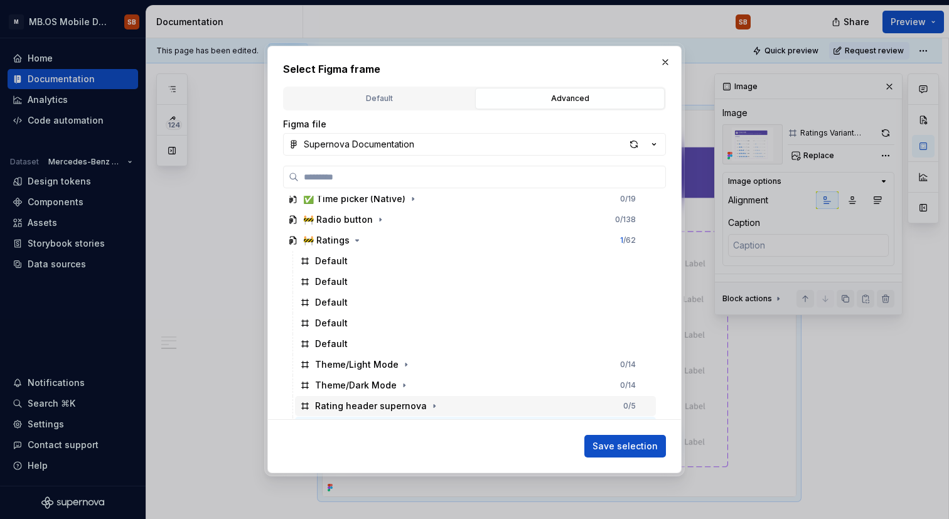
scroll to position [637, 0]
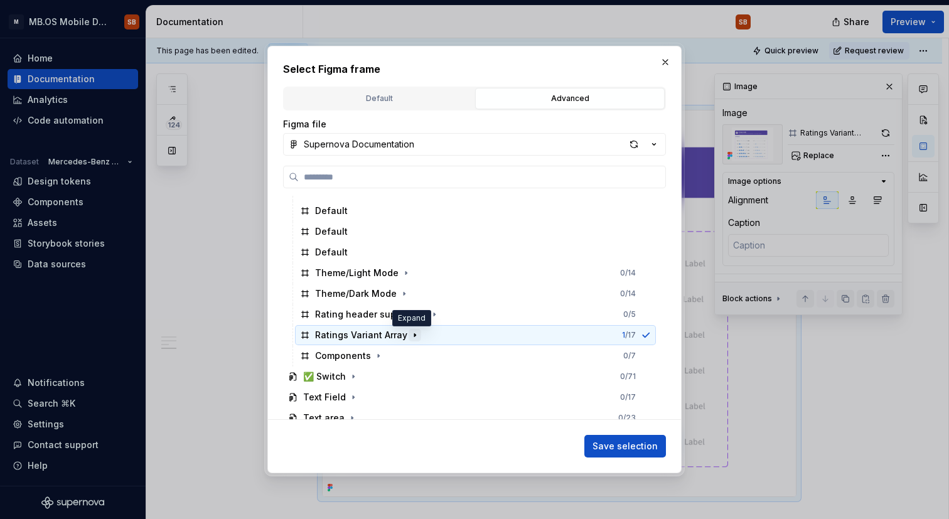
click at [410, 338] on icon "button" at bounding box center [415, 335] width 10 height 10
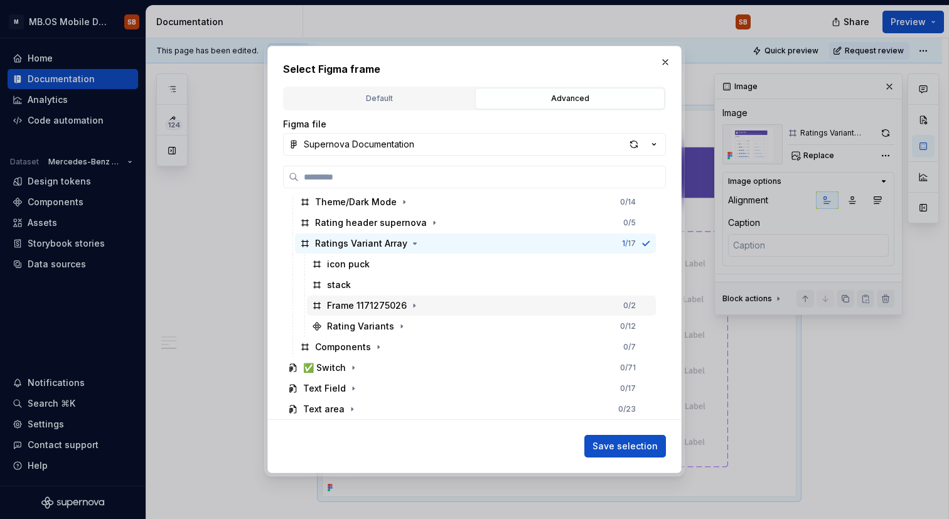
scroll to position [737, 0]
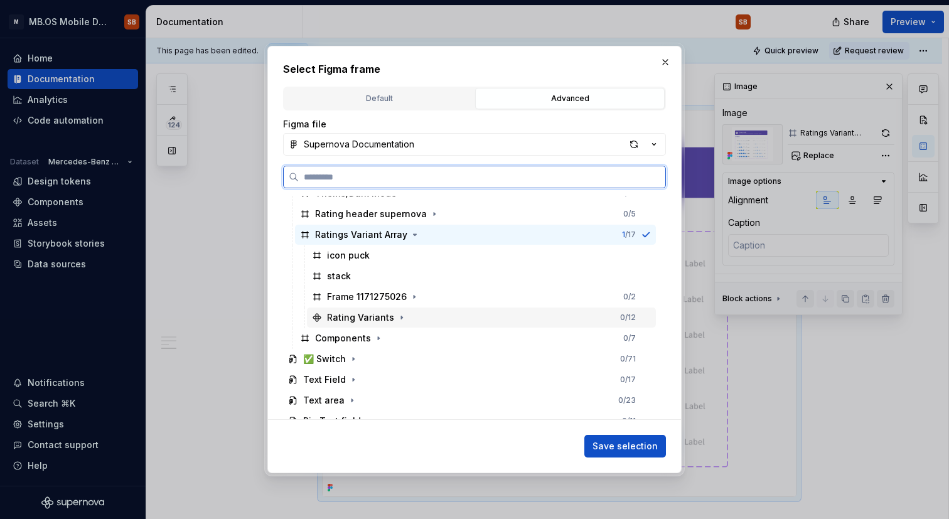
click at [369, 316] on div "Rating Variants" at bounding box center [360, 317] width 67 height 13
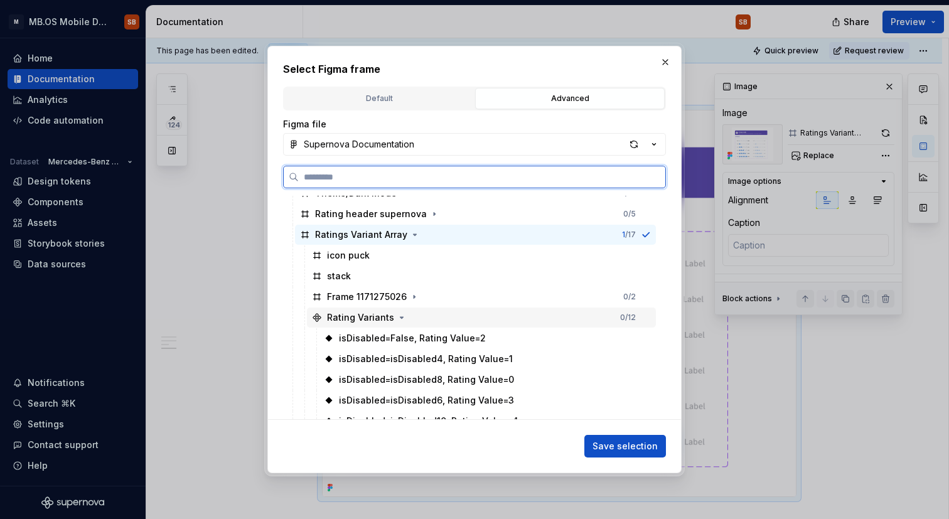
click at [366, 318] on div "Rating Variants" at bounding box center [360, 317] width 67 height 13
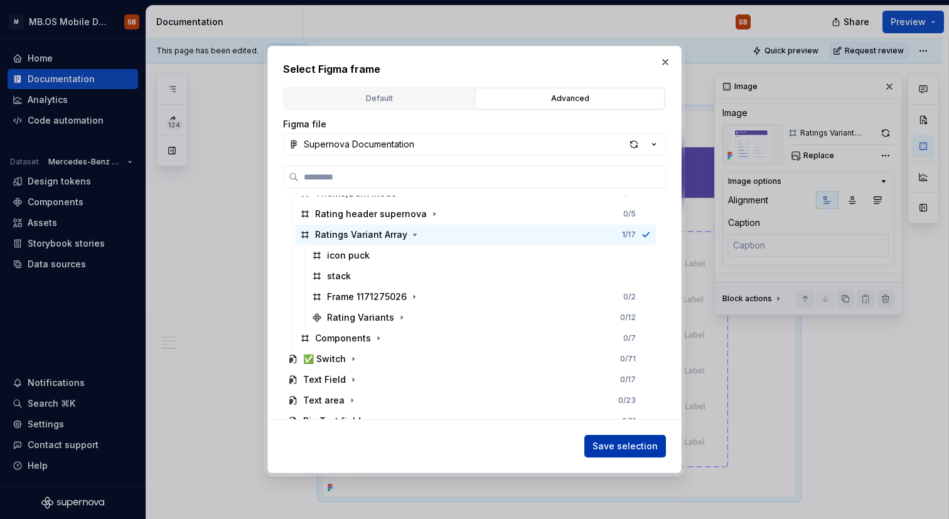
click at [642, 442] on span "Save selection" at bounding box center [624, 446] width 65 height 13
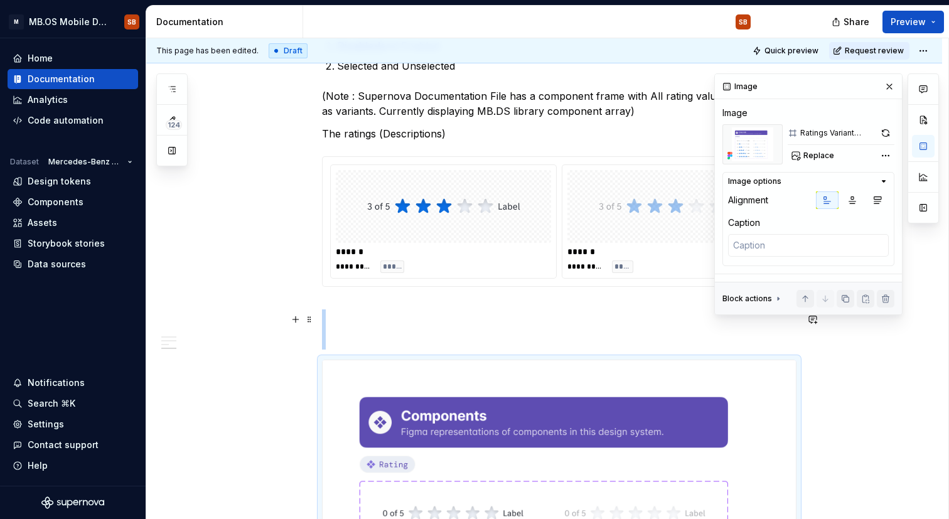
scroll to position [905, 0]
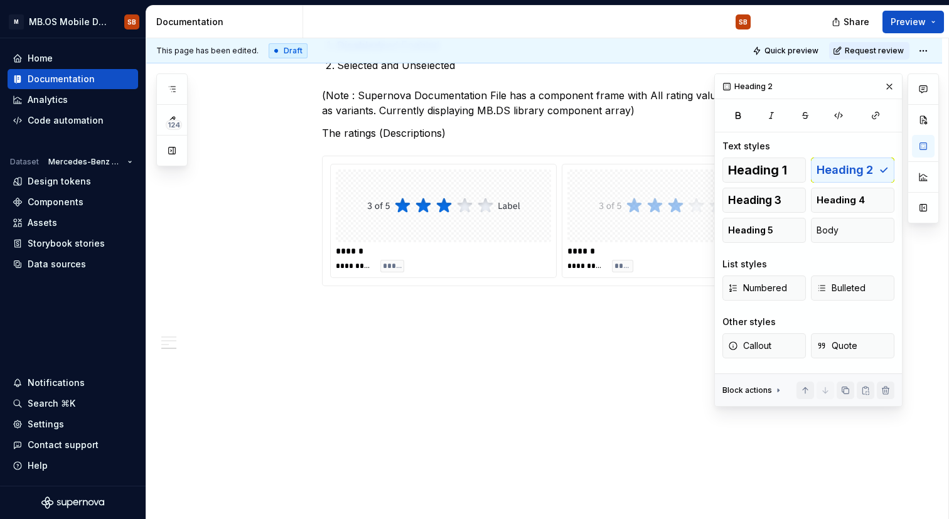
scroll to position [890, 0]
click at [410, 269] on div "**********" at bounding box center [443, 266] width 215 height 13
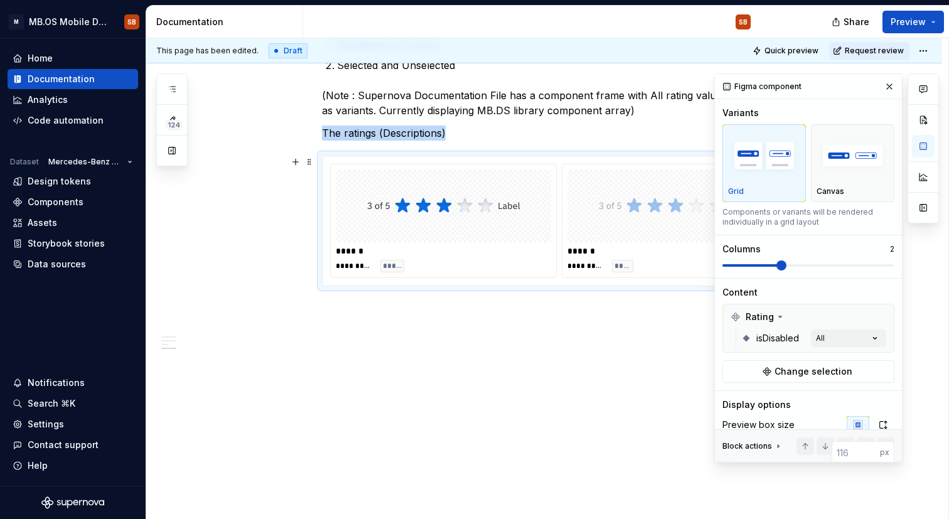
click at [419, 221] on img at bounding box center [443, 205] width 153 height 63
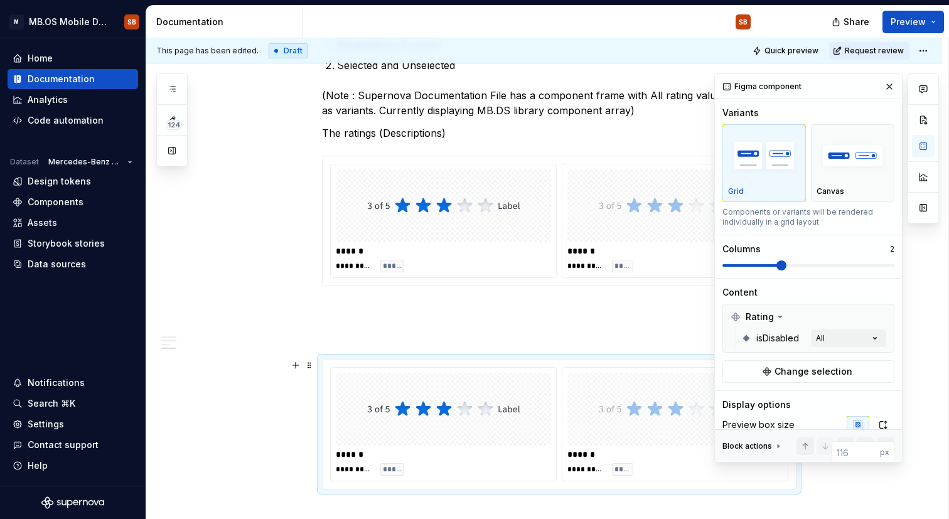
click at [411, 376] on div at bounding box center [443, 409] width 215 height 73
click at [794, 370] on span "Change selection" at bounding box center [813, 371] width 78 height 13
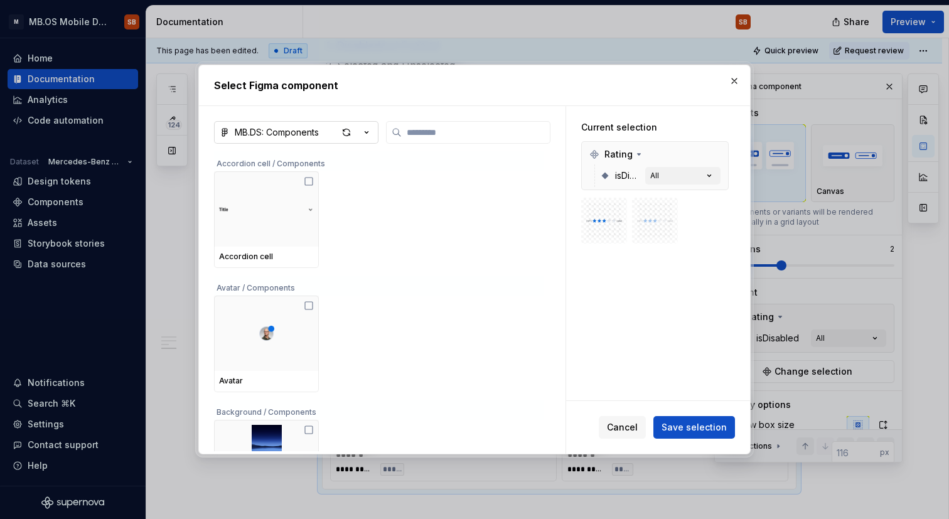
click at [366, 127] on icon "button" at bounding box center [366, 132] width 13 height 13
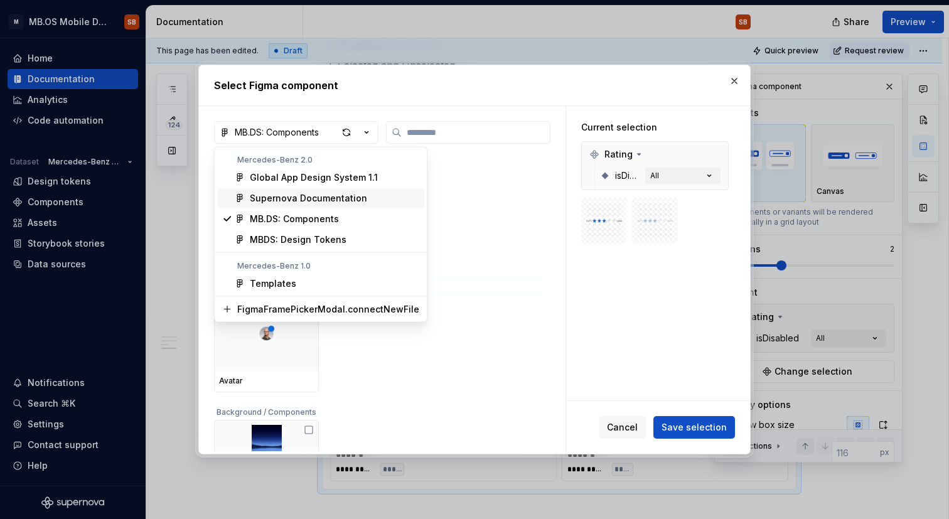
click at [331, 194] on div "Supernova Documentation" at bounding box center [308, 198] width 117 height 13
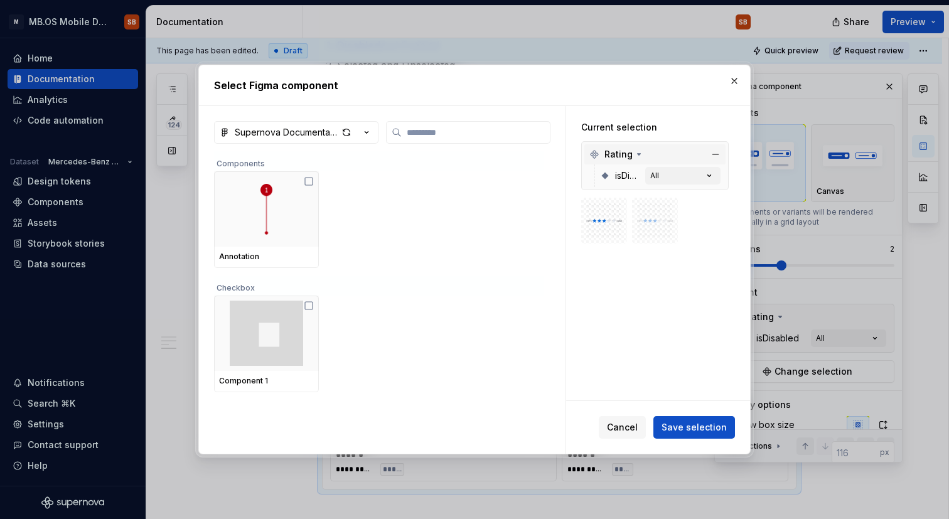
click at [638, 154] on icon at bounding box center [639, 154] width 3 height 1
click at [638, 154] on icon at bounding box center [639, 154] width 10 height 10
click at [350, 136] on div "button" at bounding box center [347, 133] width 18 height 18
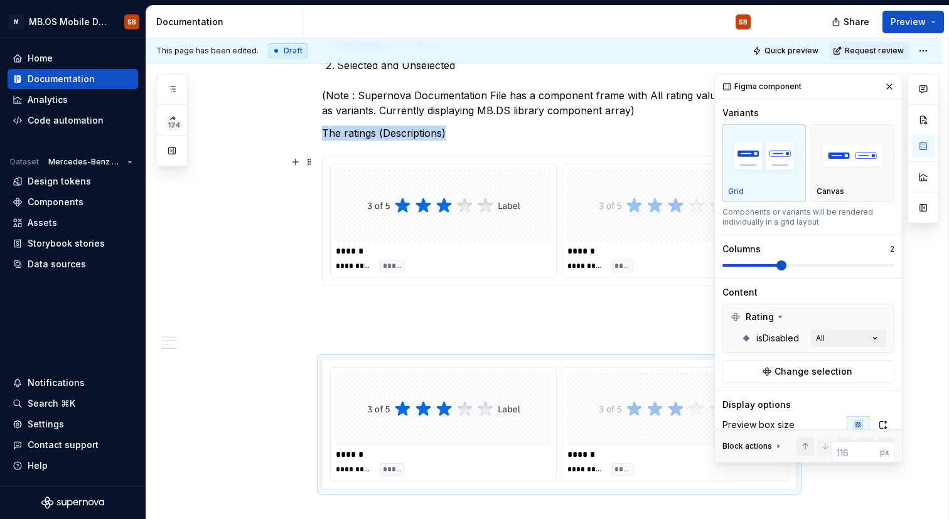
click at [479, 198] on img at bounding box center [443, 205] width 153 height 63
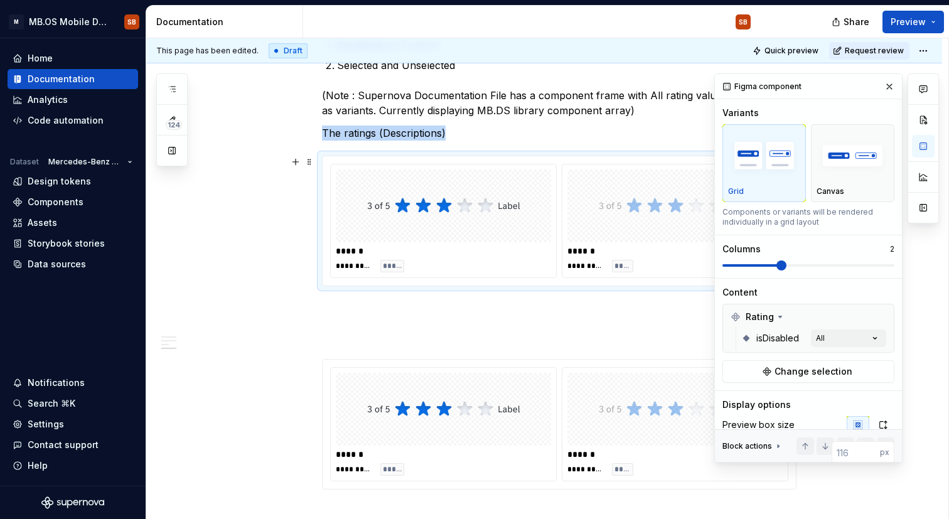
click at [440, 191] on img at bounding box center [443, 205] width 153 height 63
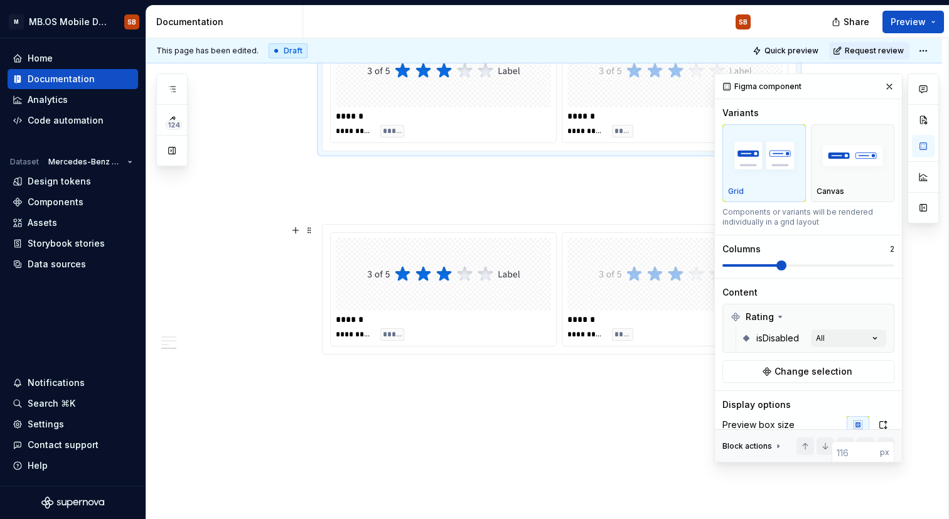
scroll to position [1027, 0]
click at [439, 262] on img at bounding box center [443, 271] width 153 height 63
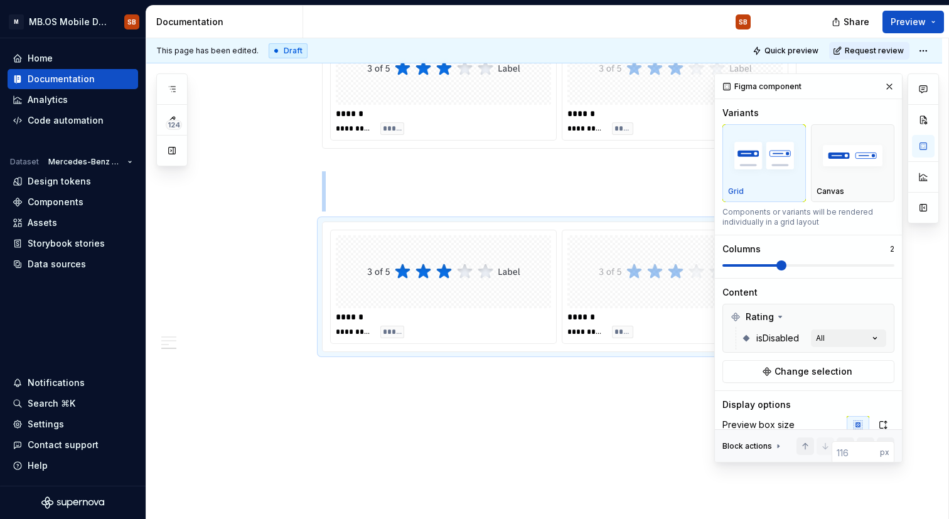
click at [533, 316] on div "******" at bounding box center [443, 317] width 215 height 13
click at [778, 362] on button "Change selection" at bounding box center [808, 371] width 172 height 23
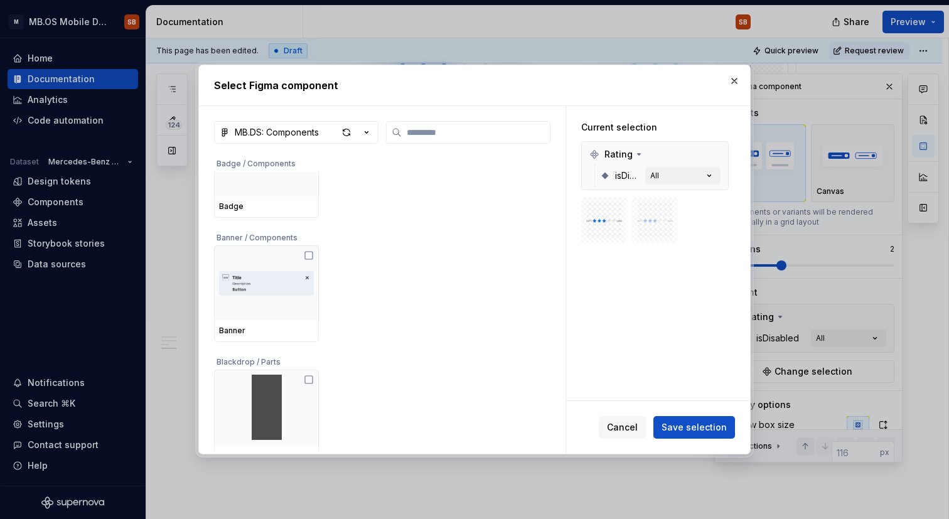
scroll to position [403, 0]
click at [366, 131] on icon "button" at bounding box center [366, 132] width 13 height 13
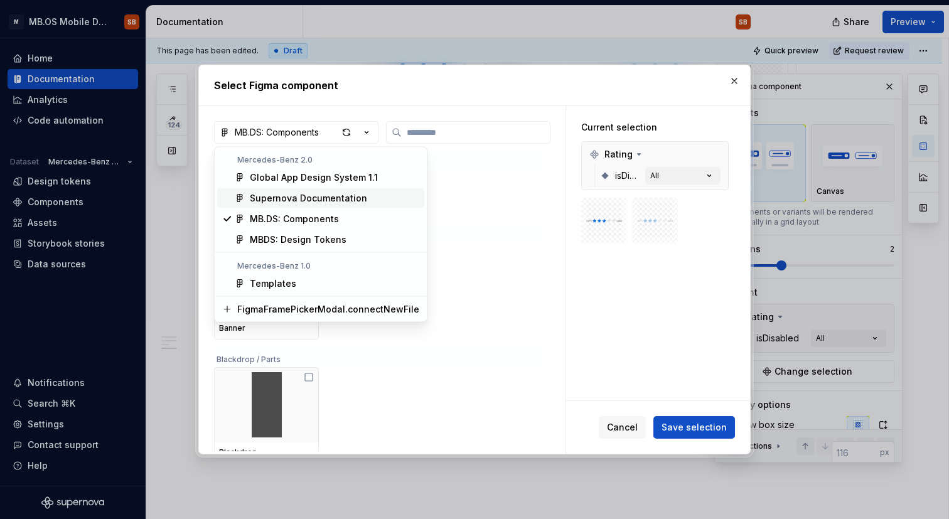
click at [340, 202] on div "Supernova Documentation" at bounding box center [308, 198] width 117 height 13
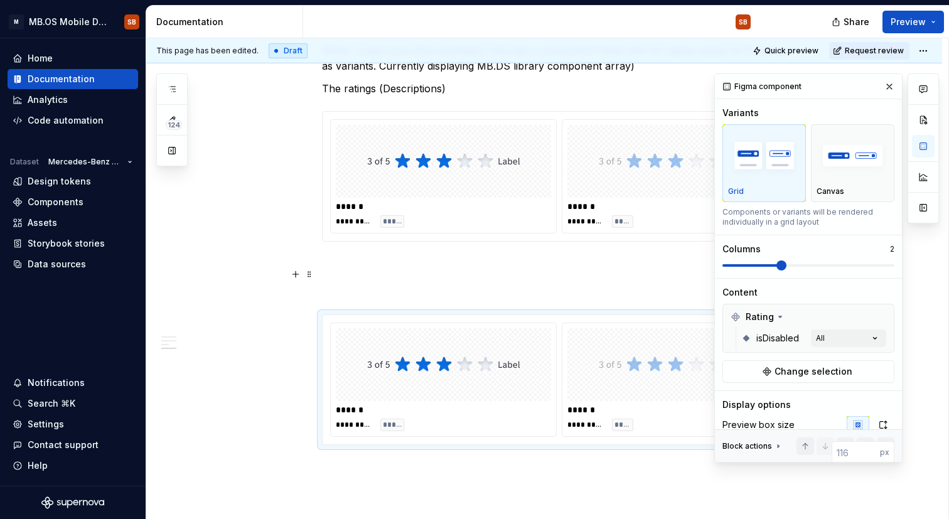
scroll to position [912, 0]
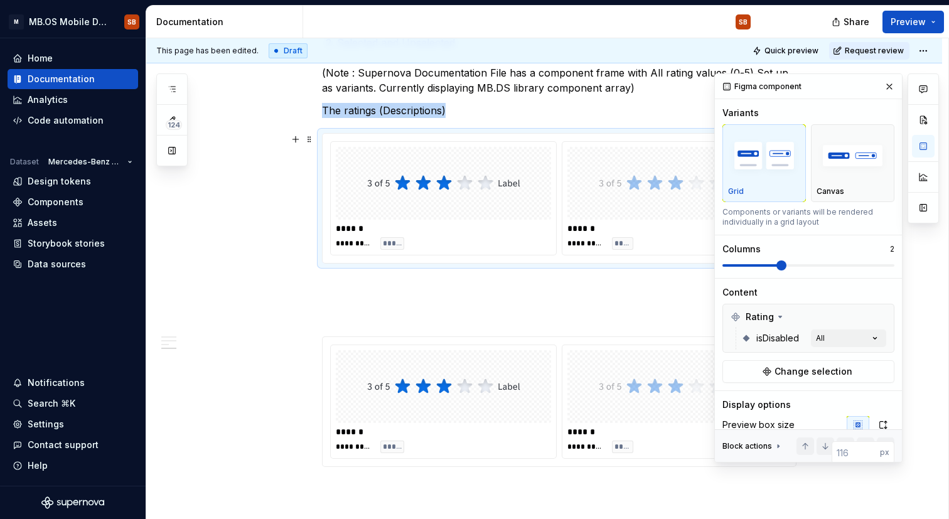
click at [571, 211] on div at bounding box center [674, 183] width 215 height 73
click at [894, 90] on button "button" at bounding box center [889, 87] width 18 height 18
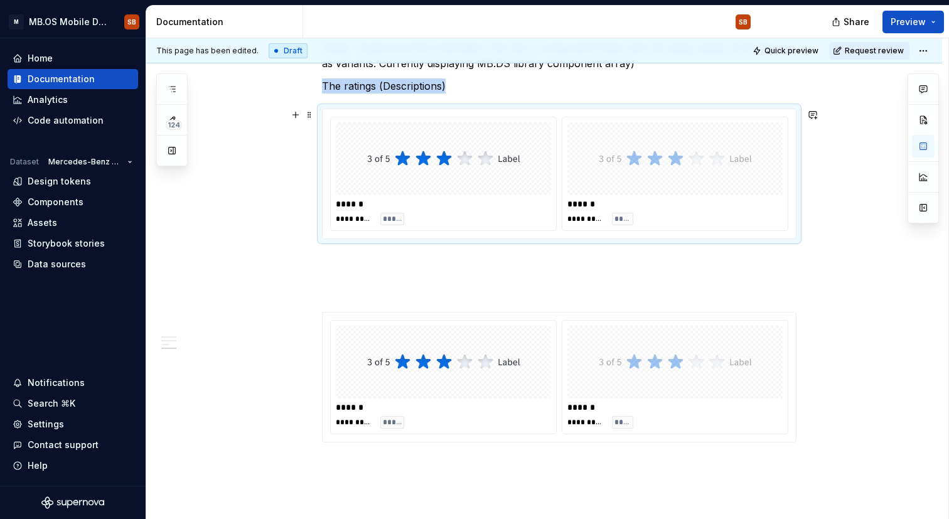
scroll to position [939, 0]
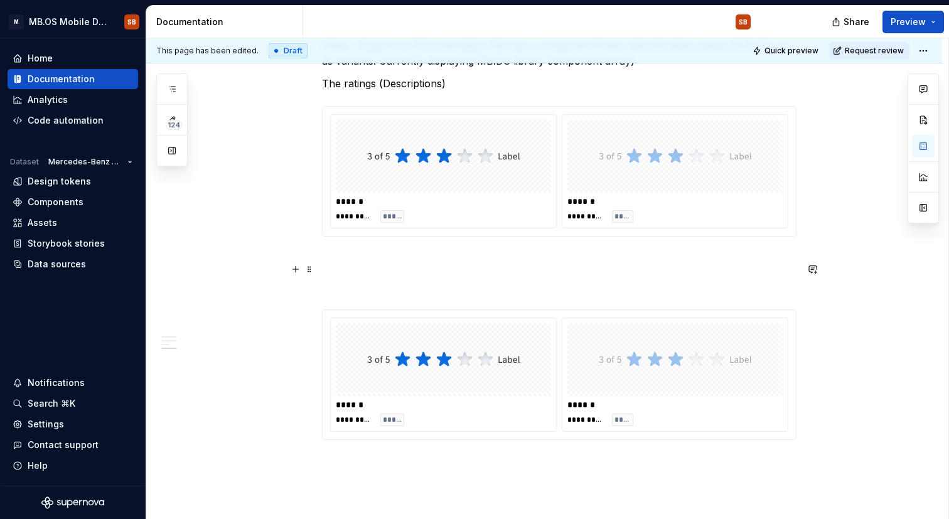
click at [402, 294] on h2 at bounding box center [559, 279] width 474 height 40
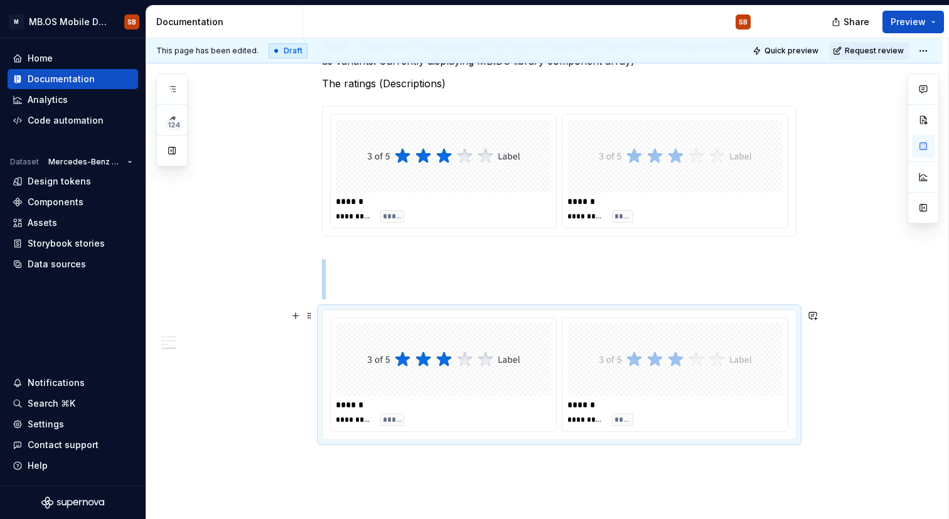
click at [414, 365] on img at bounding box center [443, 359] width 153 height 63
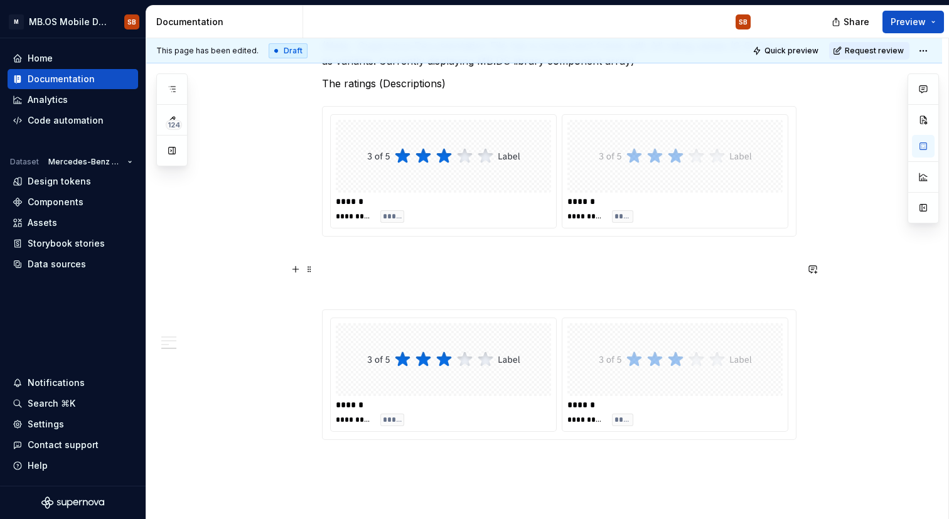
click at [400, 272] on h2 at bounding box center [559, 279] width 474 height 40
click at [332, 314] on div "**********" at bounding box center [559, 374] width 473 height 129
click at [322, 314] on div "**********" at bounding box center [559, 374] width 474 height 131
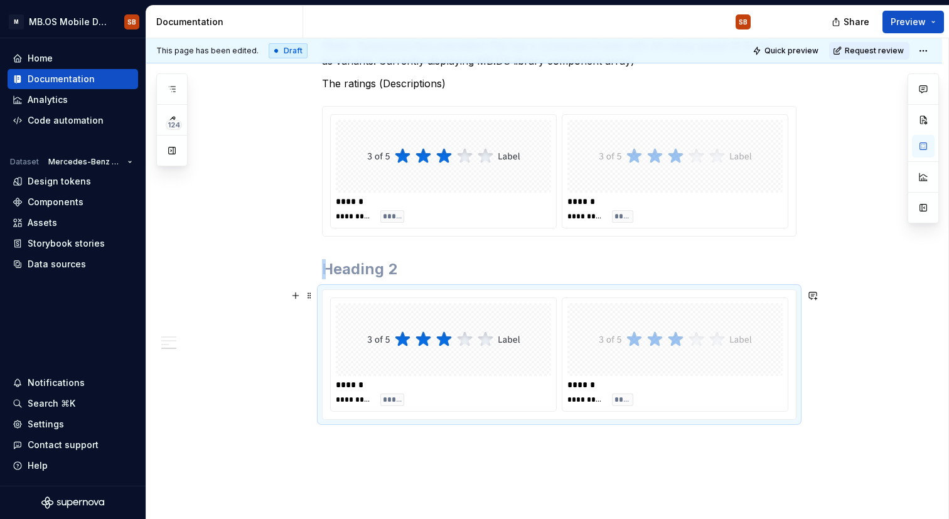
click at [478, 363] on img at bounding box center [443, 339] width 153 height 63
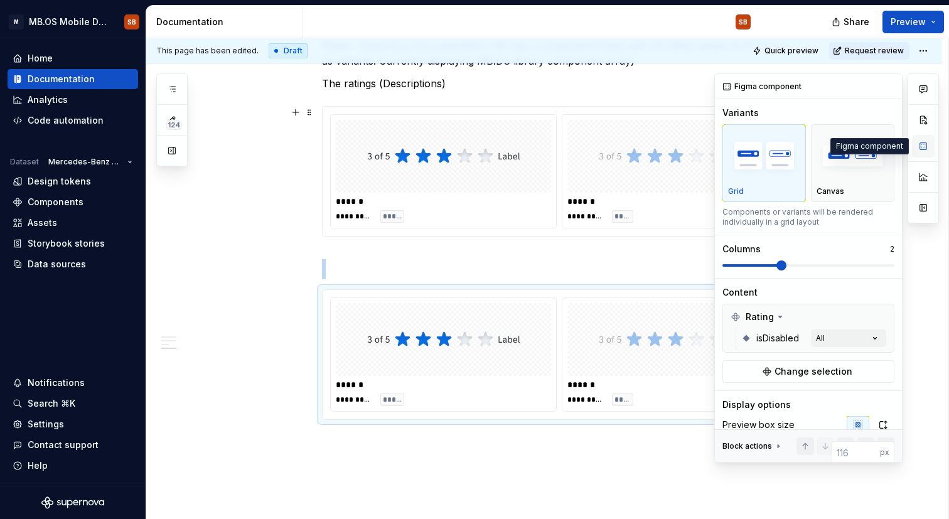
click at [926, 143] on button "button" at bounding box center [923, 146] width 23 height 23
click at [843, 152] on img "button" at bounding box center [852, 156] width 72 height 46
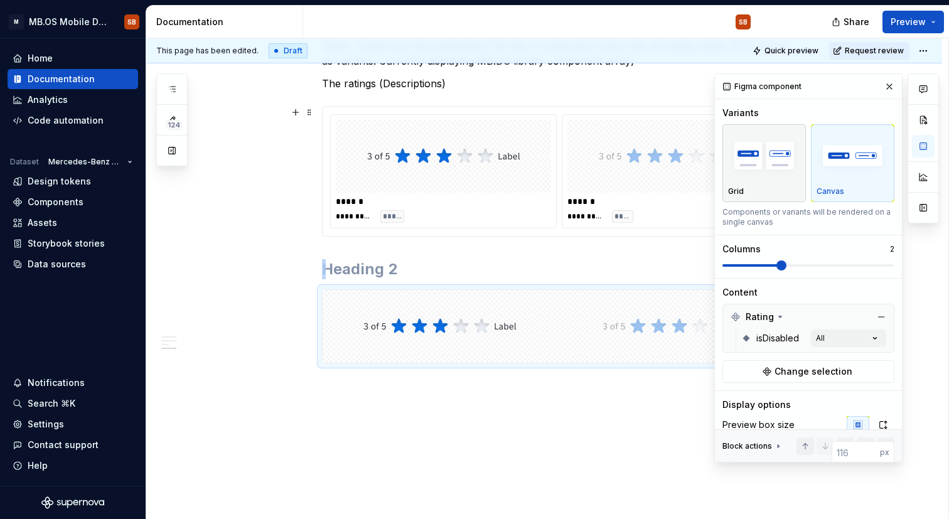
click at [745, 164] on img "button" at bounding box center [764, 156] width 72 height 46
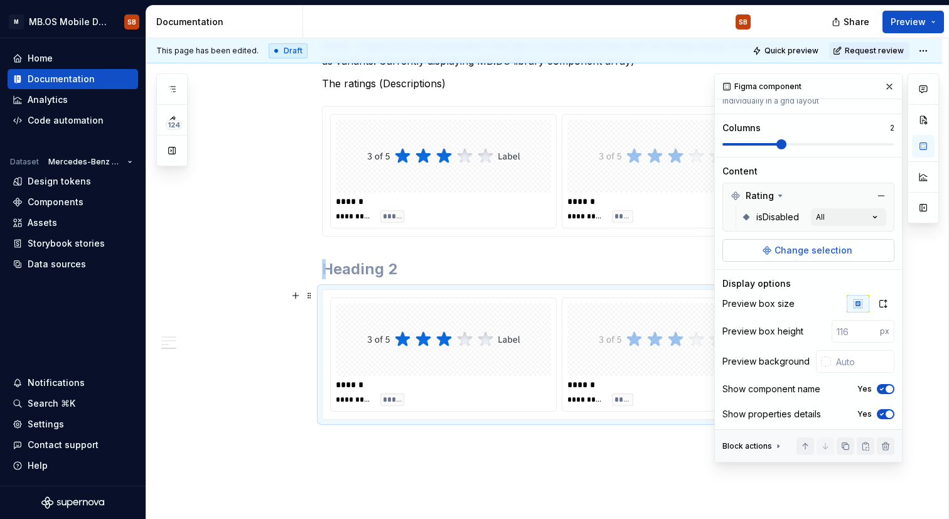
scroll to position [99, 0]
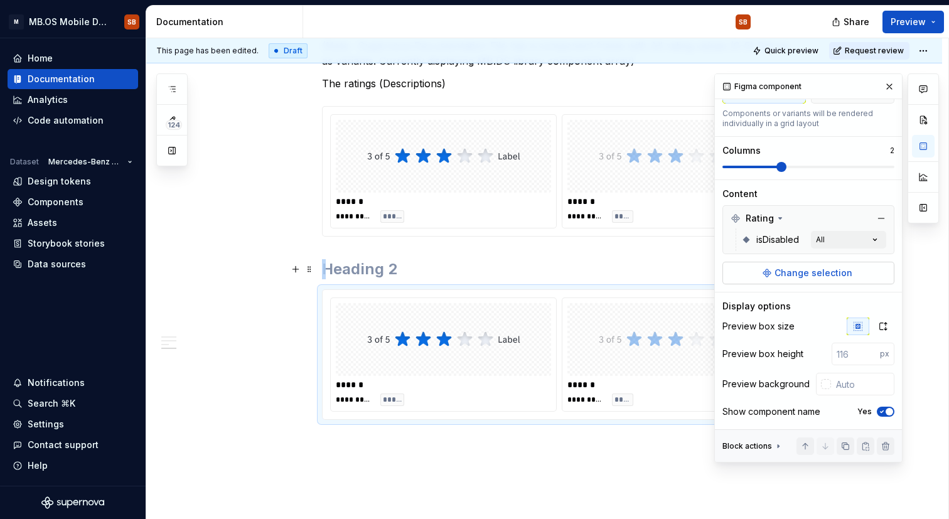
click at [780, 275] on span "Change selection" at bounding box center [813, 273] width 78 height 13
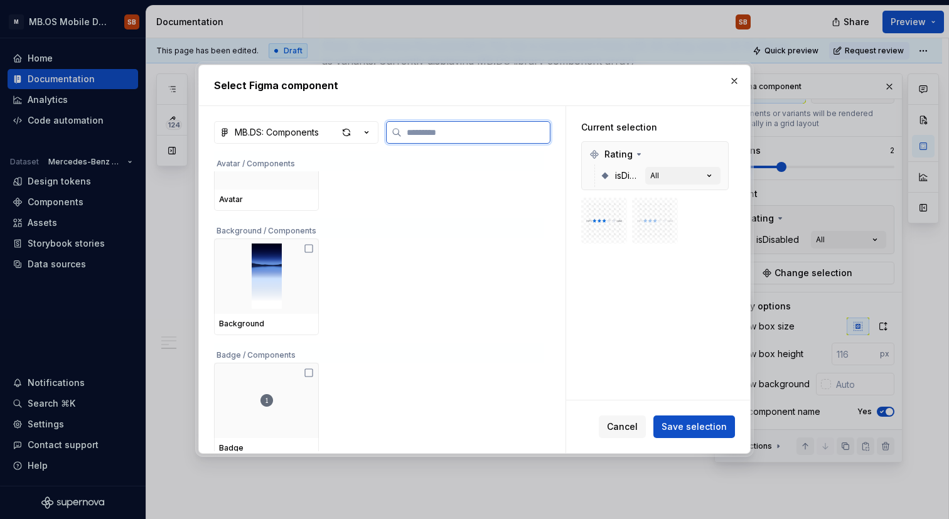
scroll to position [198, 0]
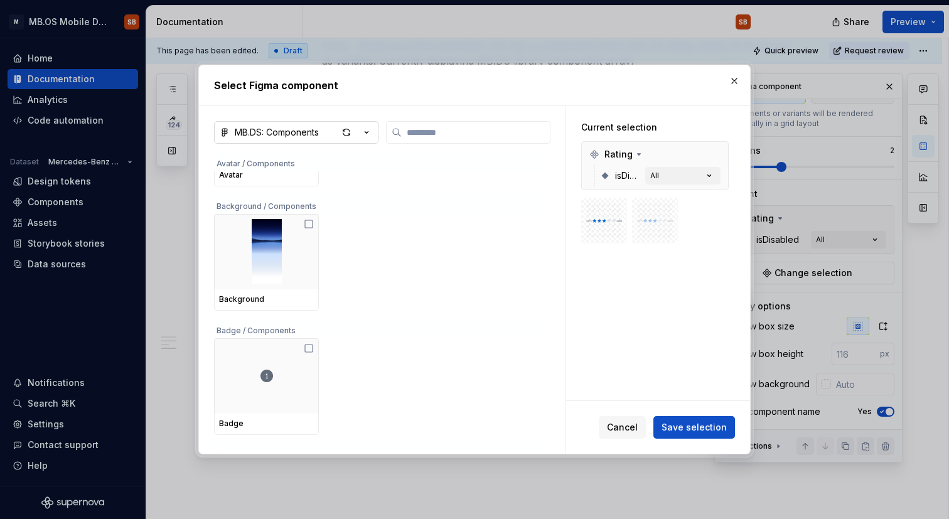
click at [361, 132] on icon "button" at bounding box center [366, 132] width 13 height 13
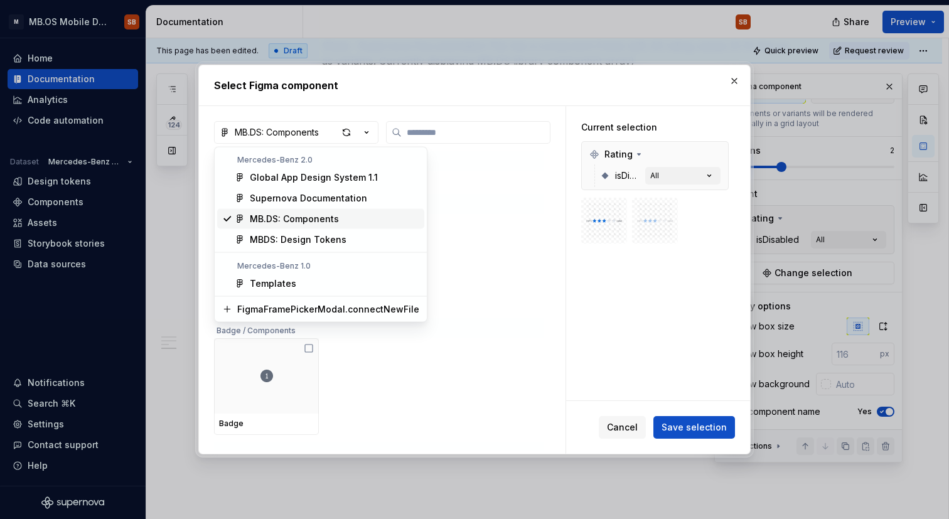
click at [307, 218] on div "MB.DS: Components" at bounding box center [294, 219] width 89 height 13
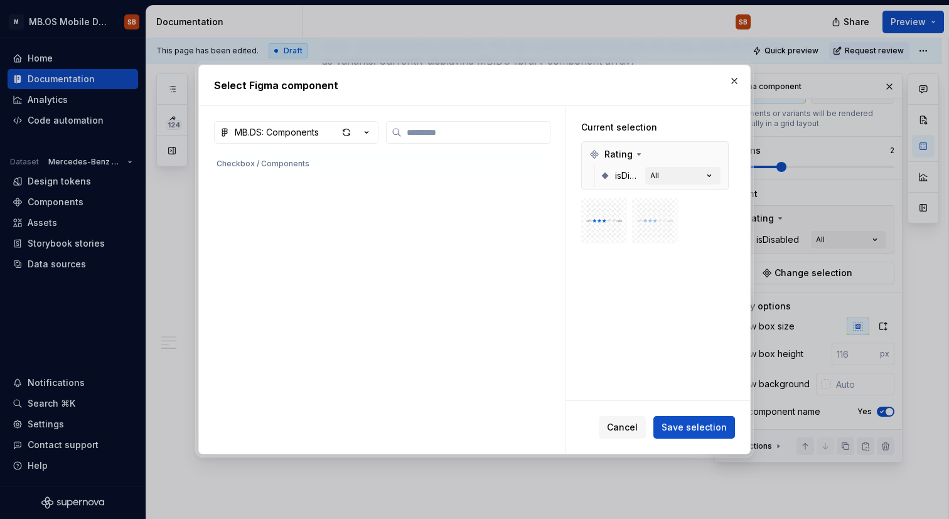
scroll to position [959, 0]
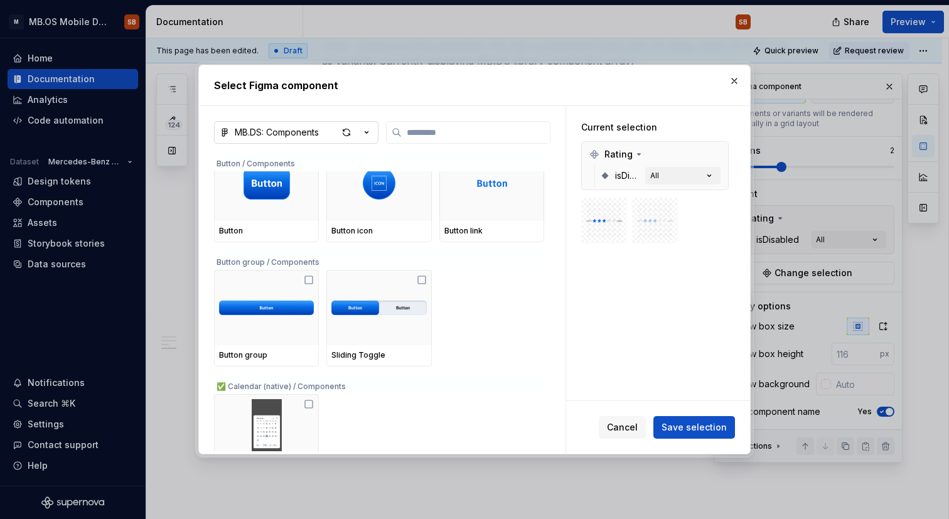
click at [370, 132] on icon "button" at bounding box center [366, 132] width 13 height 13
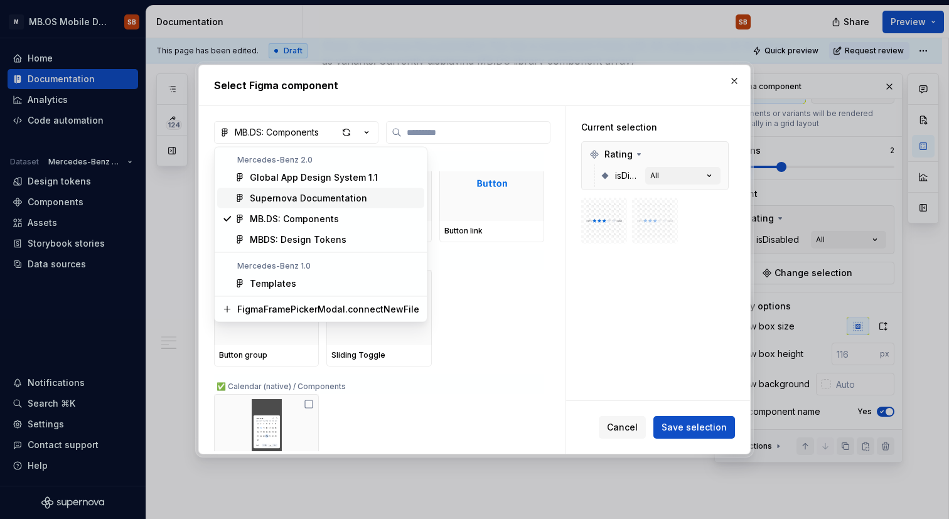
click at [341, 199] on div "Supernova Documentation" at bounding box center [308, 198] width 117 height 13
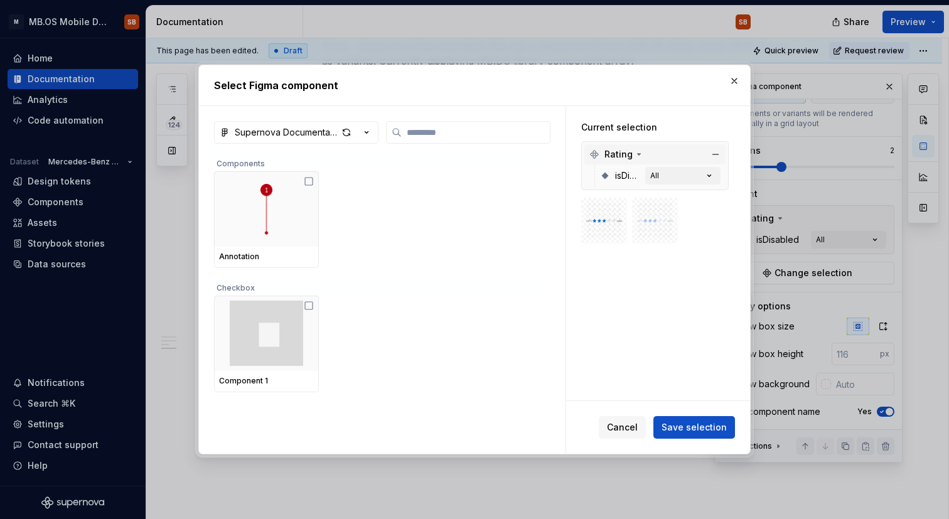
click at [636, 153] on icon at bounding box center [639, 154] width 10 height 10
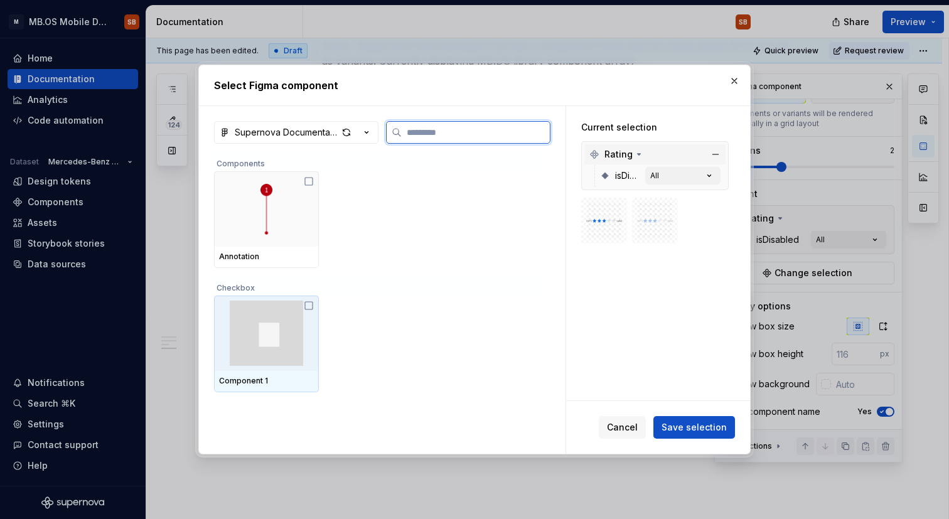
click at [246, 329] on img at bounding box center [266, 333] width 95 height 65
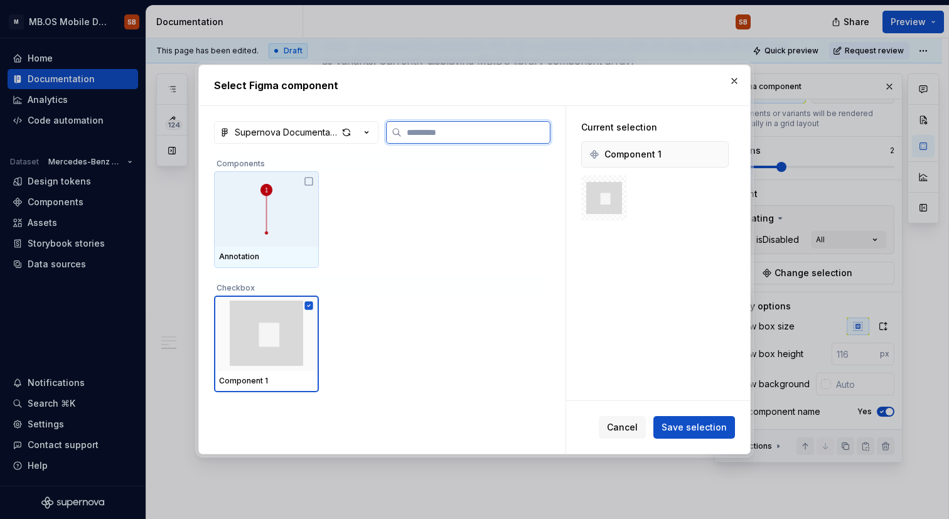
click at [263, 219] on img at bounding box center [266, 209] width 13 height 51
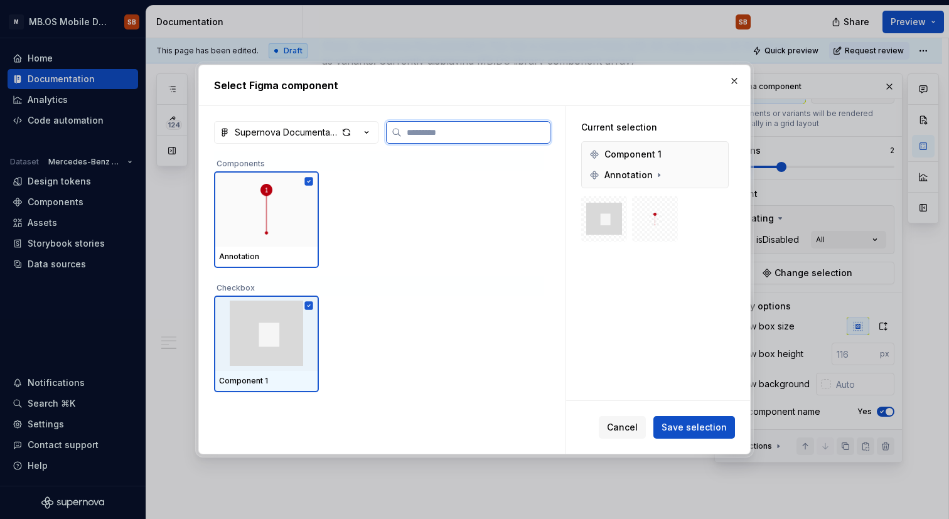
click at [273, 351] on img at bounding box center [266, 333] width 95 height 65
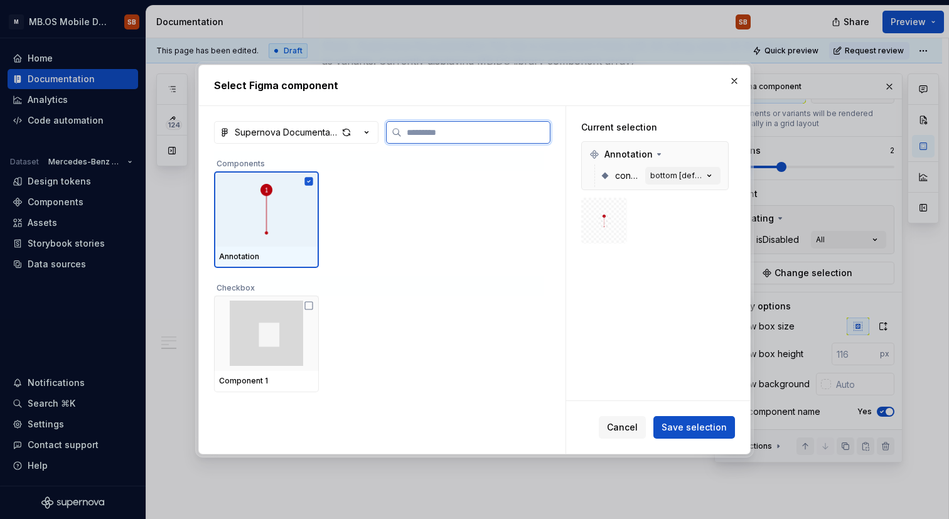
click at [263, 231] on img at bounding box center [266, 209] width 13 height 51
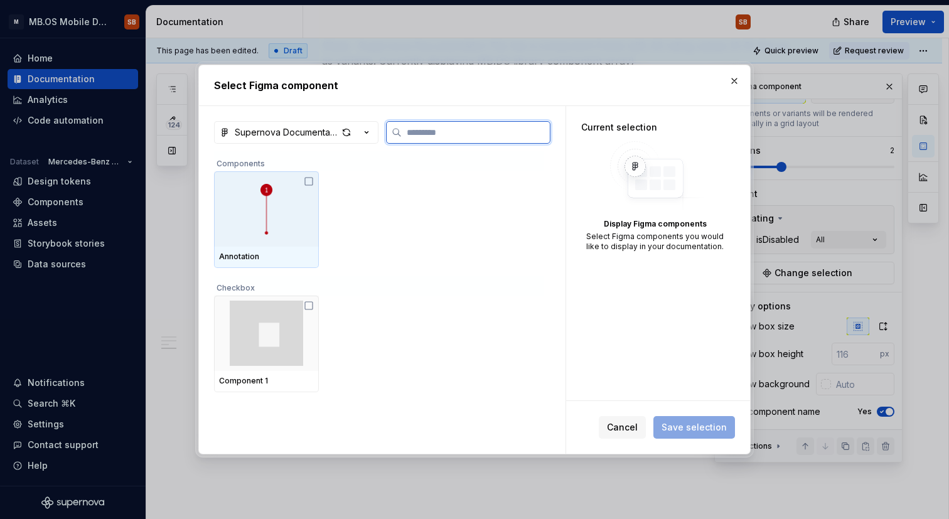
click at [273, 228] on img at bounding box center [266, 209] width 13 height 51
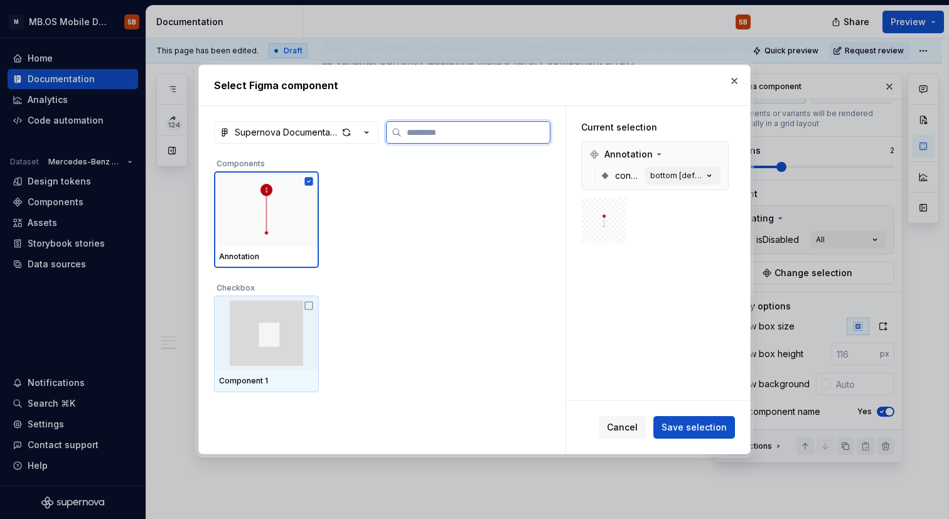
click at [280, 320] on img at bounding box center [266, 333] width 95 height 65
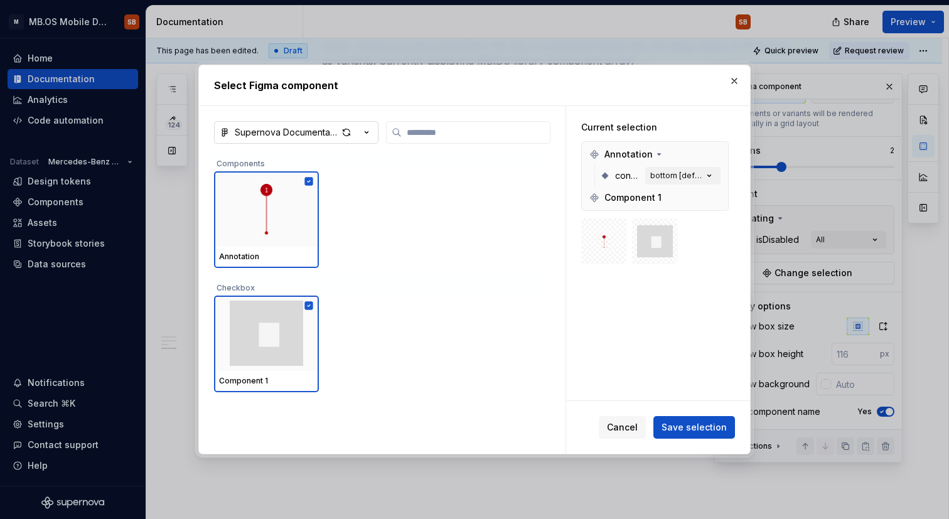
click at [366, 130] on icon "button" at bounding box center [366, 132] width 13 height 13
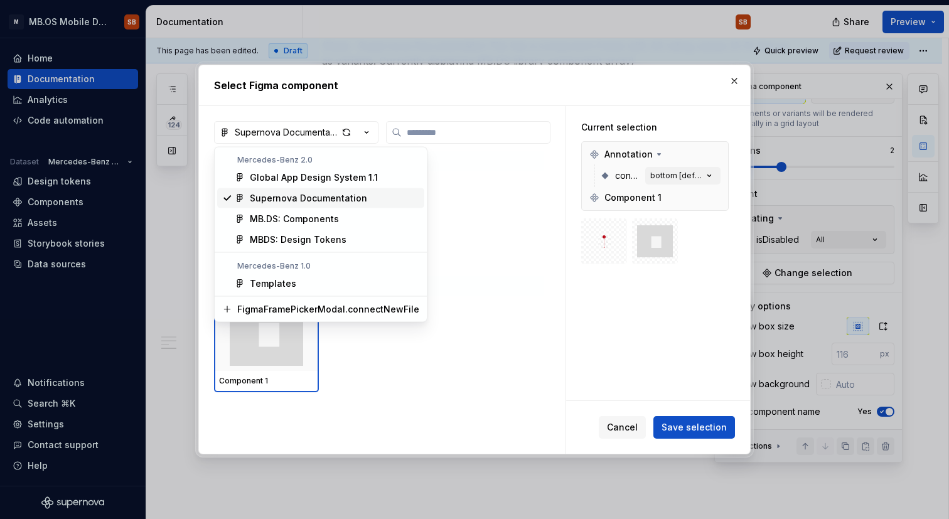
click at [733, 77] on div "Select Figma component Supernova Documentation Components Annotation Checkbox C…" at bounding box center [474, 259] width 949 height 519
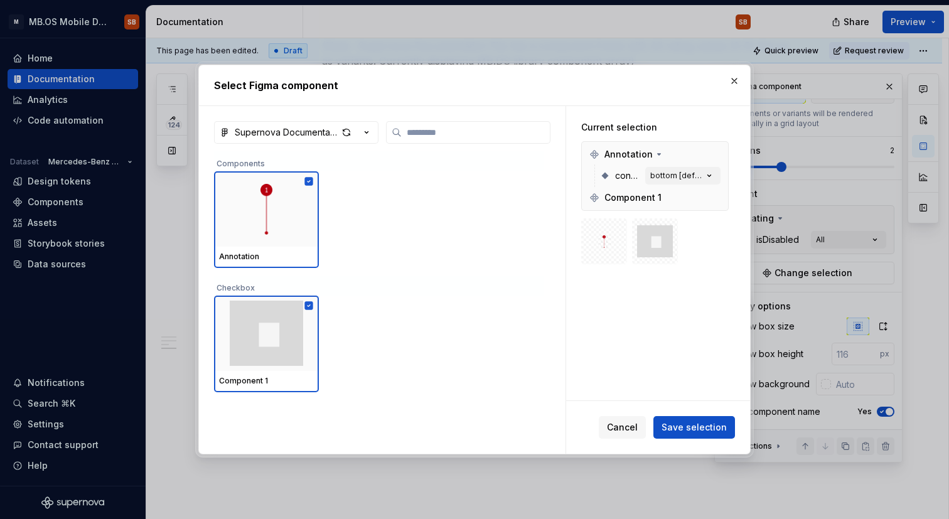
click at [733, 77] on button "button" at bounding box center [734, 81] width 18 height 18
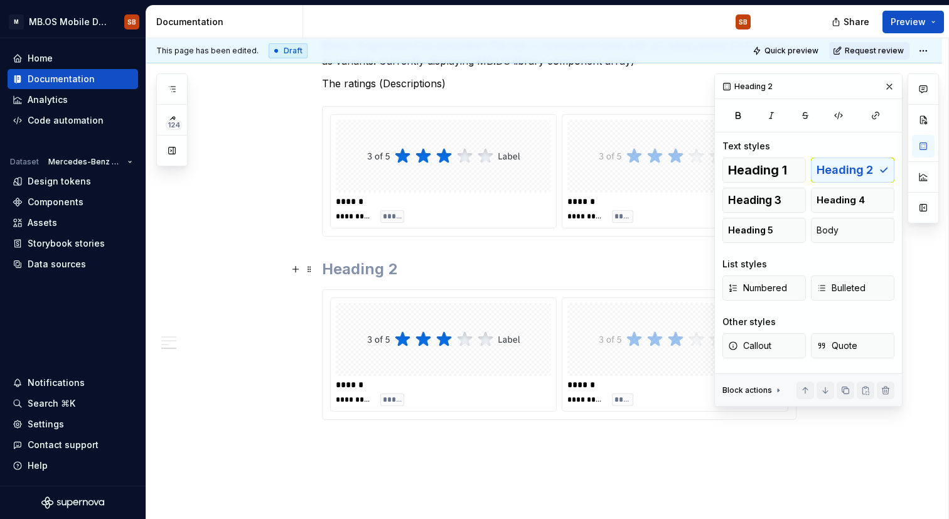
click at [534, 259] on h2 at bounding box center [559, 269] width 474 height 20
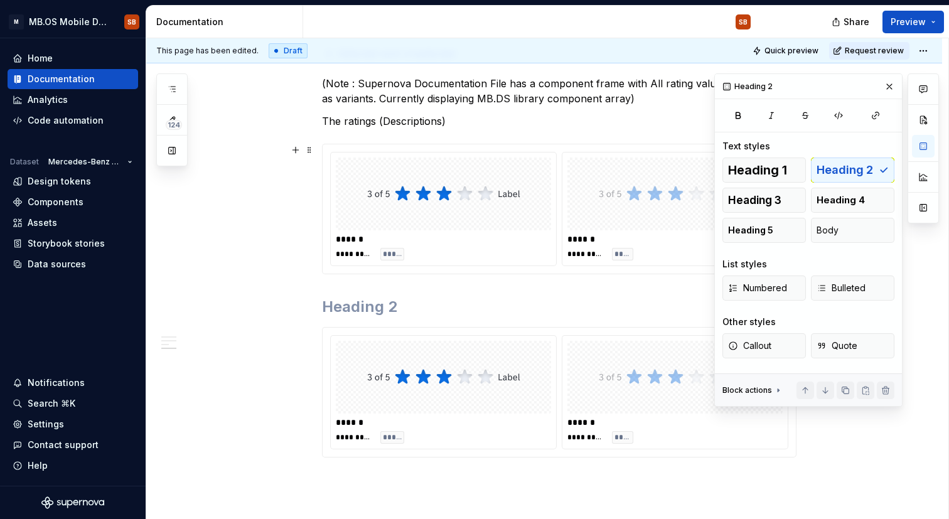
scroll to position [897, 0]
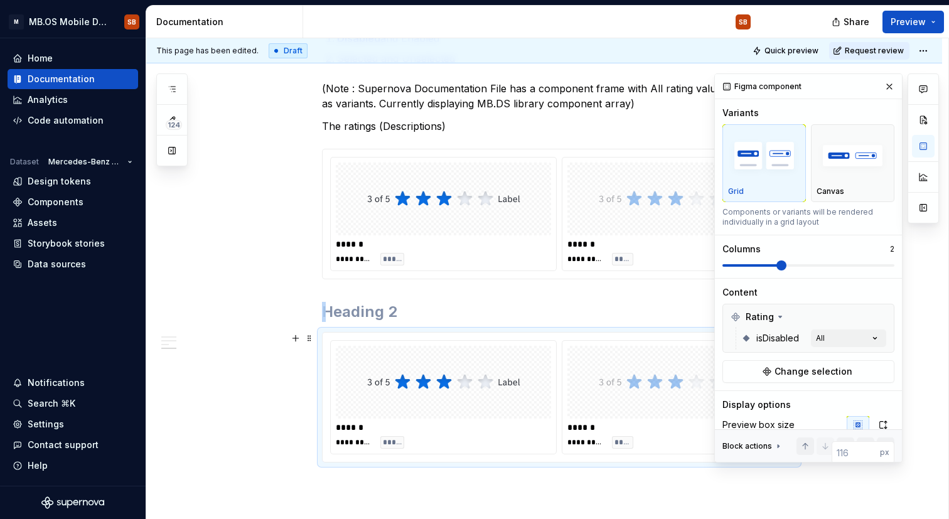
click at [533, 378] on div at bounding box center [443, 382] width 215 height 73
click at [891, 91] on button "button" at bounding box center [889, 87] width 18 height 18
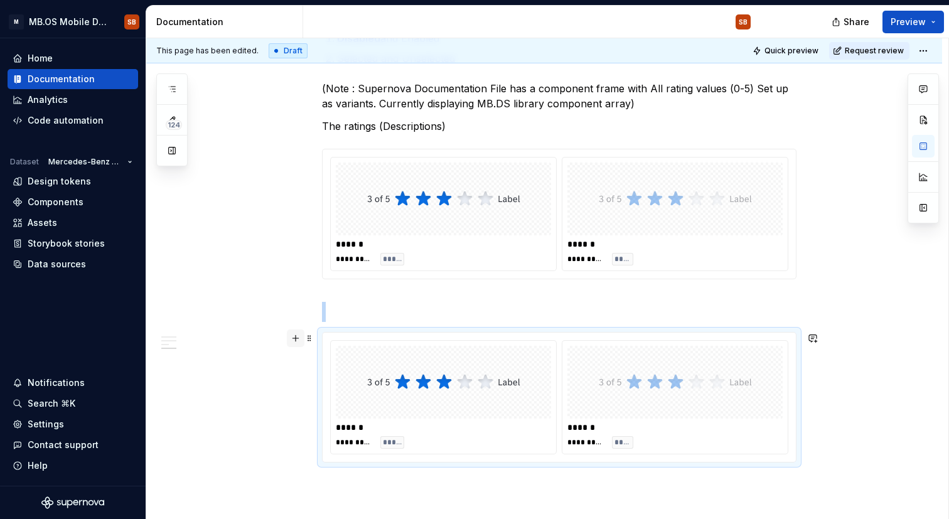
click at [298, 341] on button "button" at bounding box center [296, 338] width 18 height 18
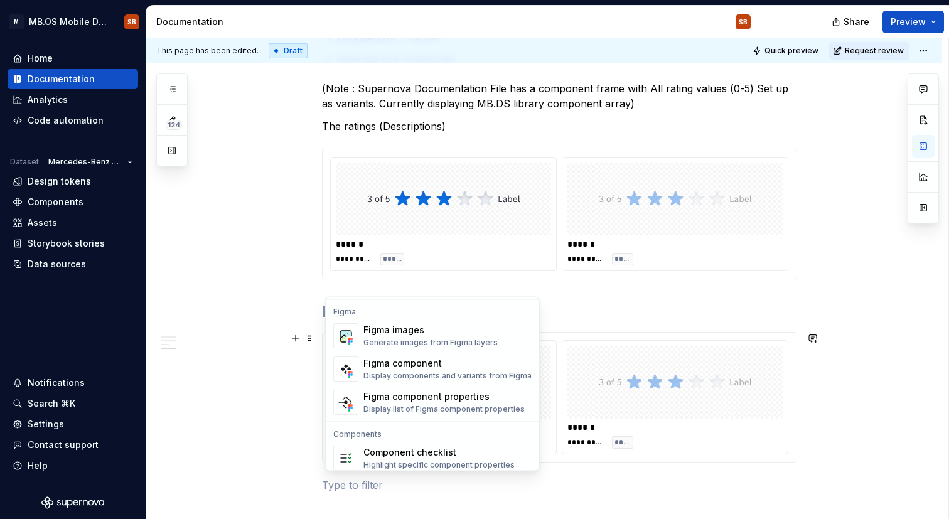
scroll to position [1177, 0]
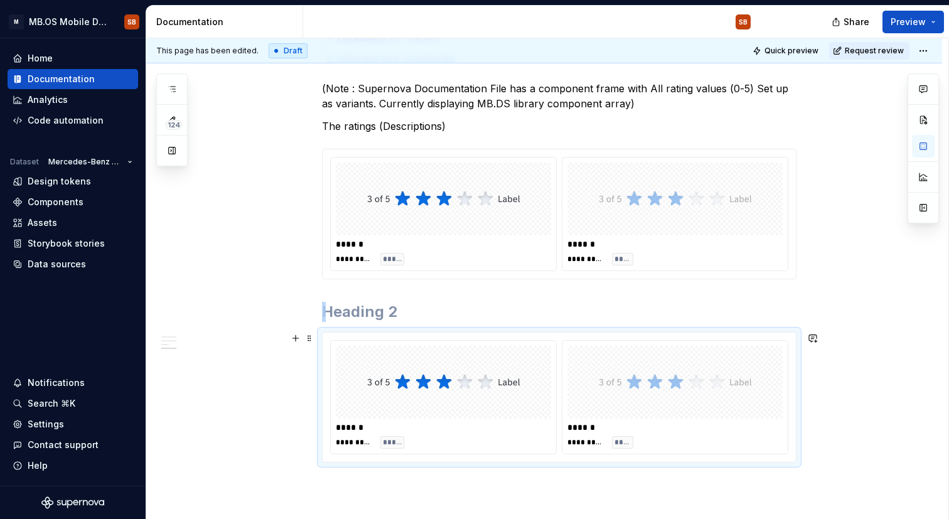
click at [633, 388] on img at bounding box center [675, 382] width 153 height 63
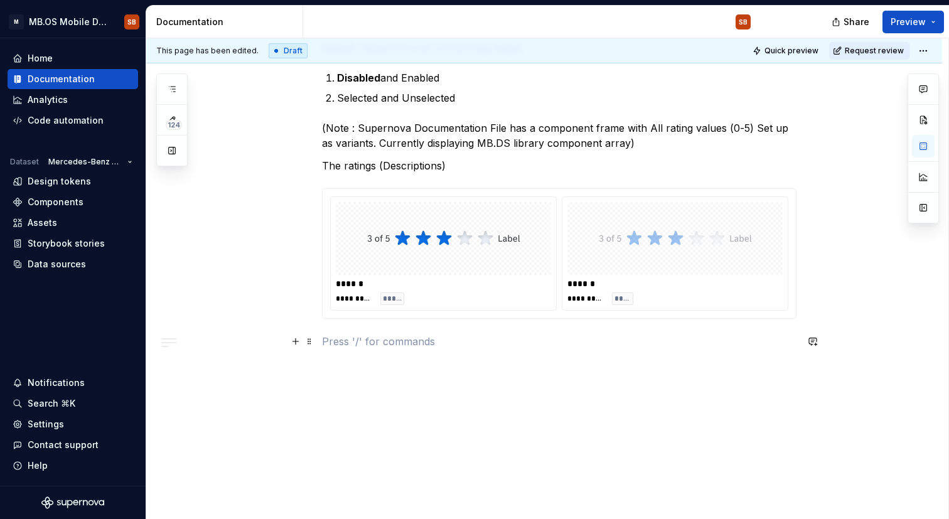
click at [351, 340] on p at bounding box center [559, 341] width 474 height 15
click at [302, 347] on button "button" at bounding box center [296, 342] width 18 height 18
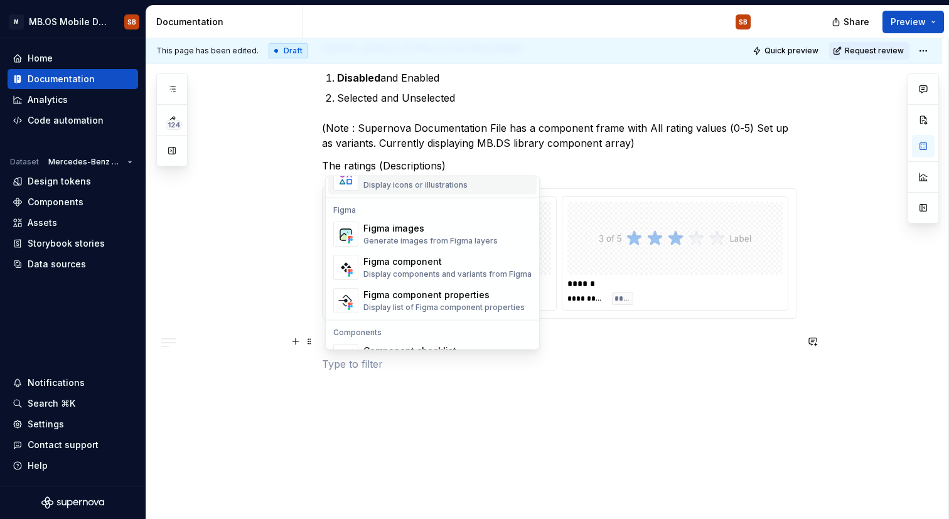
scroll to position [1165, 0]
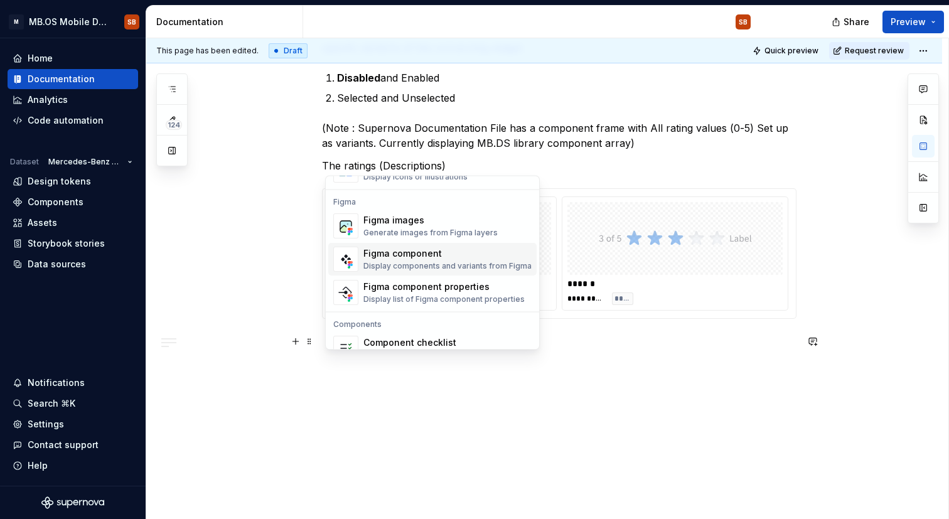
click at [419, 259] on div "Figma component" at bounding box center [447, 254] width 168 height 13
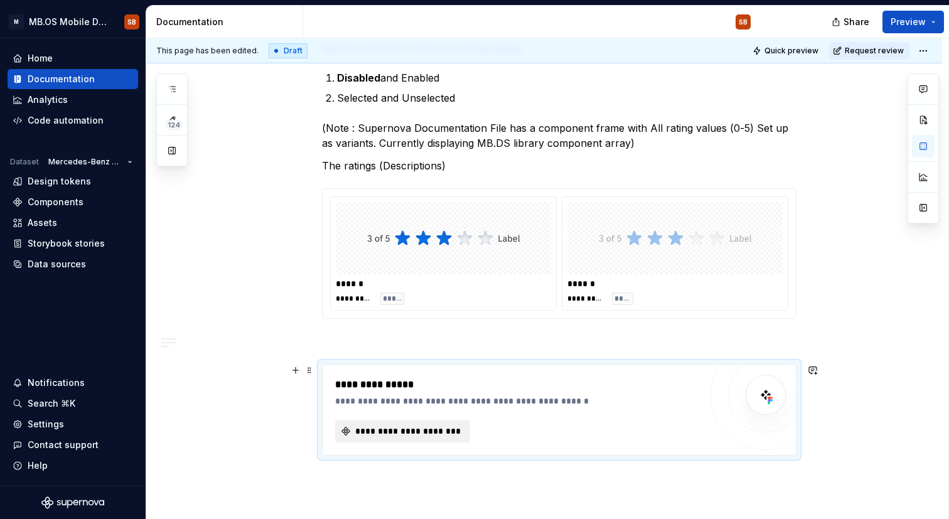
click at [446, 431] on span "**********" at bounding box center [407, 431] width 109 height 13
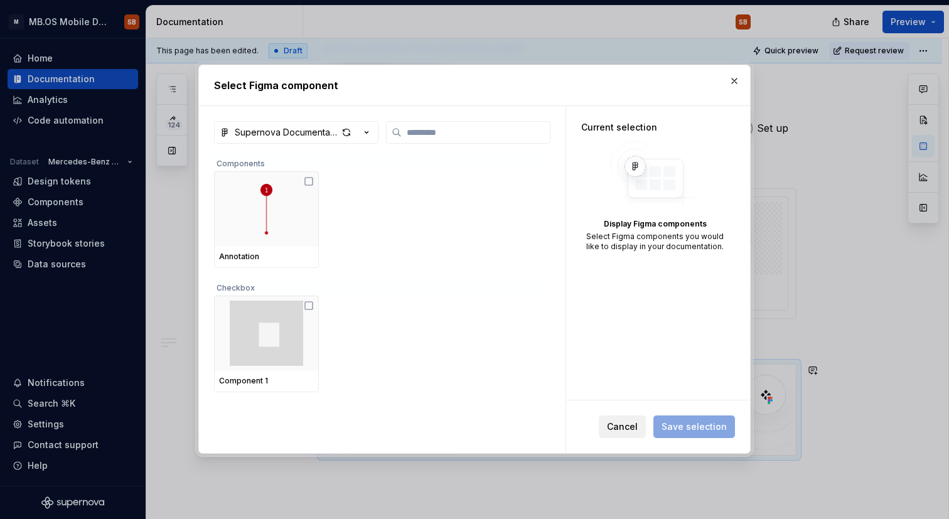
click at [628, 423] on span "Cancel" at bounding box center [622, 427] width 31 height 13
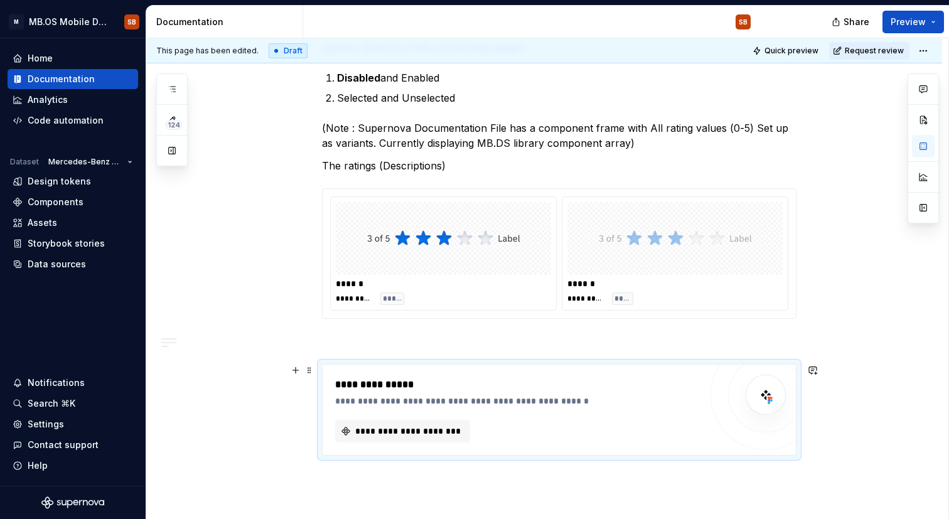
click at [365, 378] on div "**********" at bounding box center [517, 384] width 365 height 15
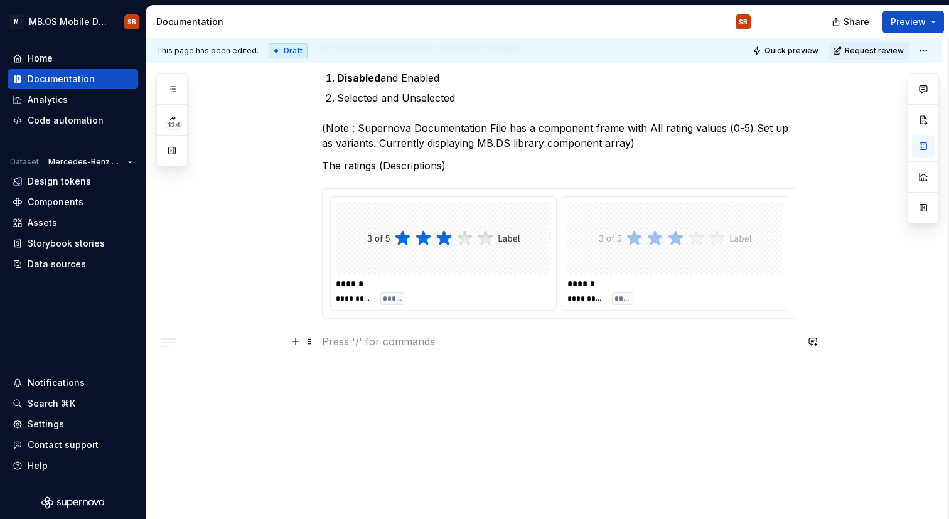
click at [346, 335] on p at bounding box center [559, 341] width 474 height 15
click at [297, 342] on button "button" at bounding box center [296, 342] width 18 height 18
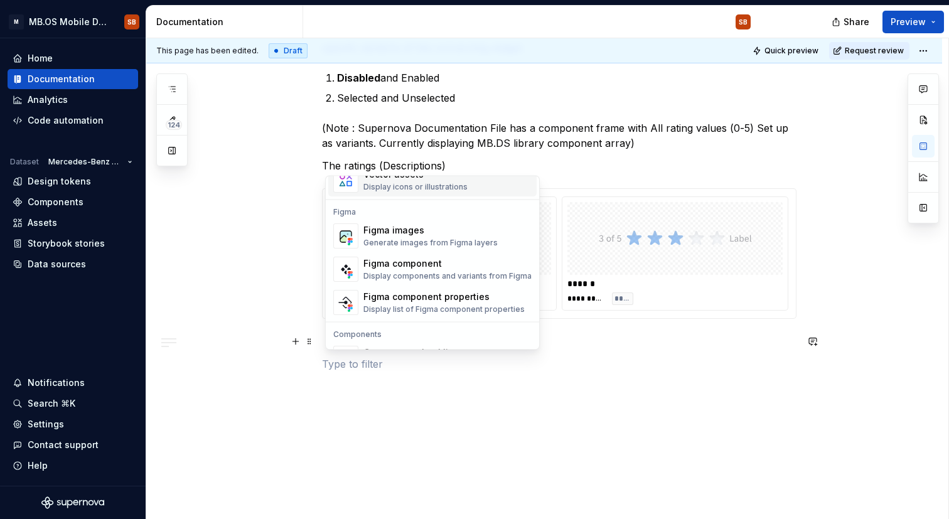
scroll to position [1154, 0]
click at [455, 253] on div "Figma images Generate images from Figma layers Figma component Display componen…" at bounding box center [432, 270] width 208 height 99
click at [453, 235] on div "Figma images" at bounding box center [430, 231] width 134 height 13
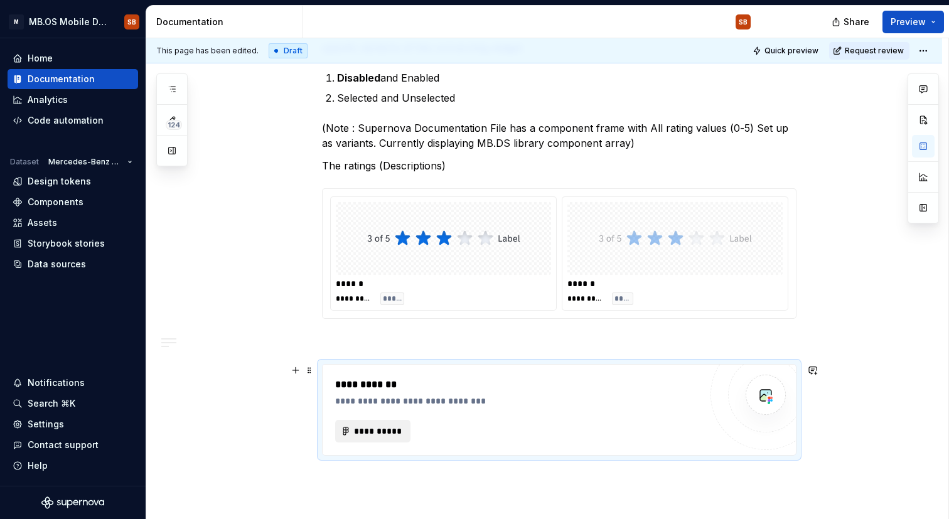
click at [388, 434] on span "**********" at bounding box center [377, 431] width 49 height 13
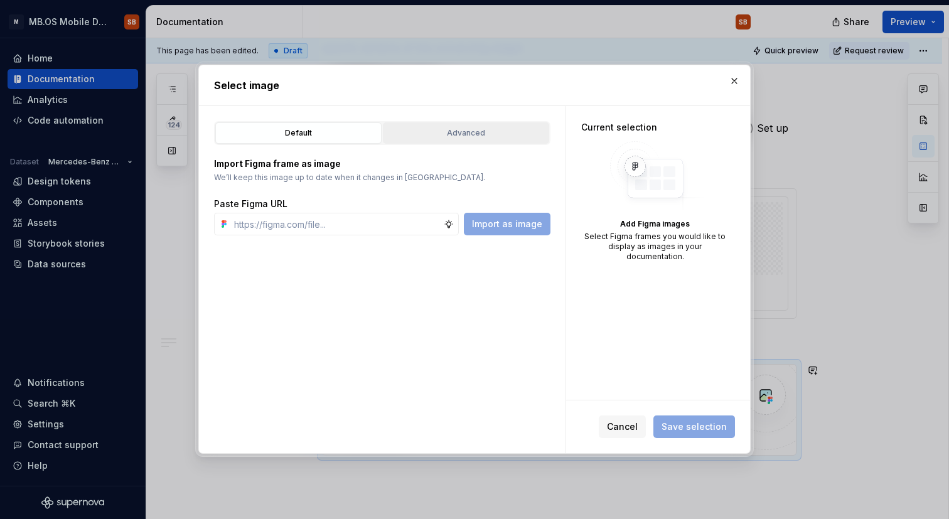
click at [486, 132] on div "Advanced" at bounding box center [465, 133] width 157 height 13
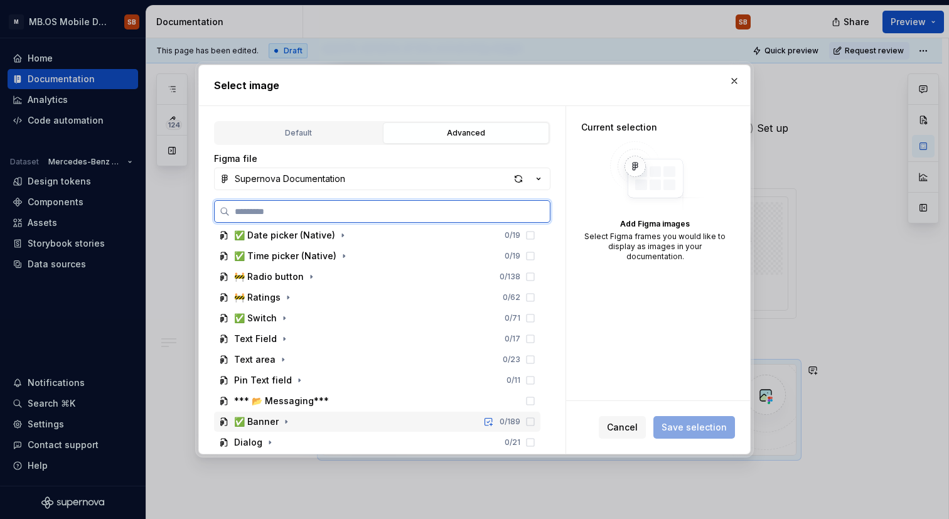
scroll to position [525, 0]
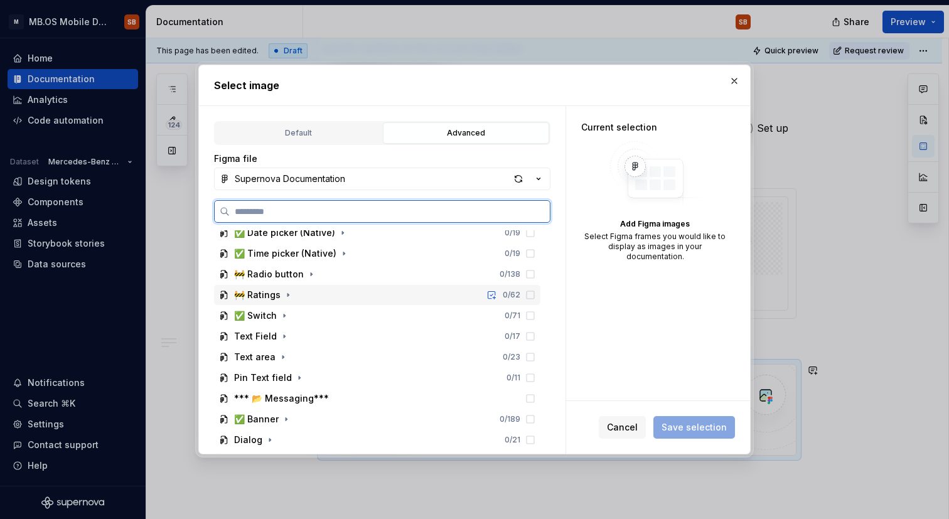
click at [267, 296] on div "🚧 Ratings" at bounding box center [257, 295] width 46 height 13
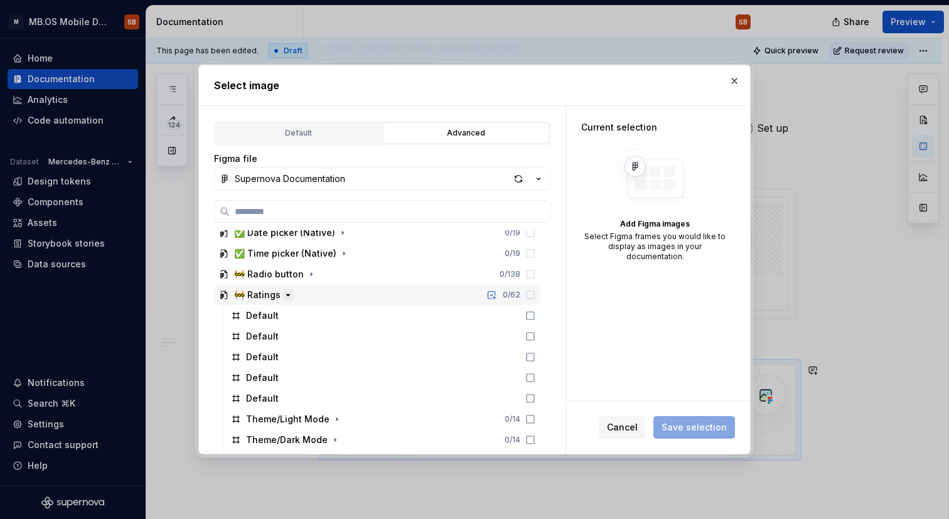
click at [287, 299] on icon "button" at bounding box center [288, 295] width 10 height 10
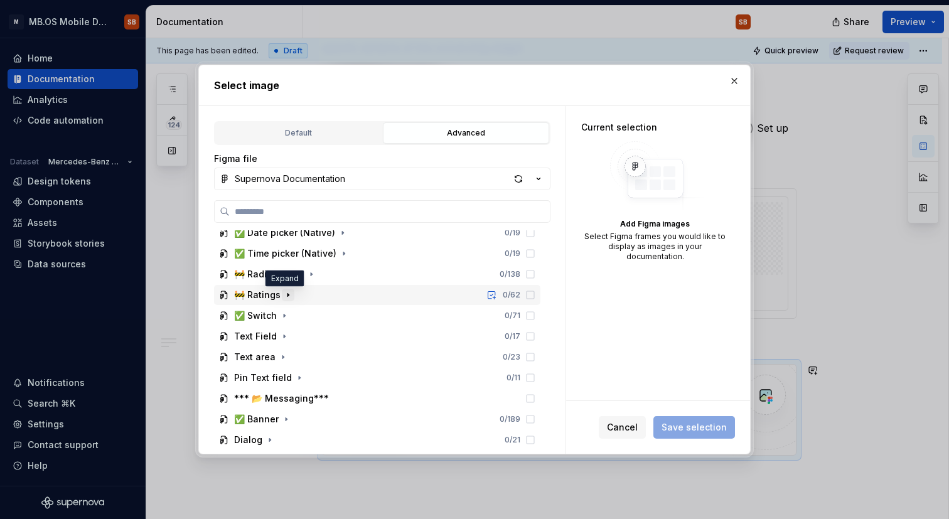
click at [287, 299] on icon "button" at bounding box center [288, 295] width 10 height 10
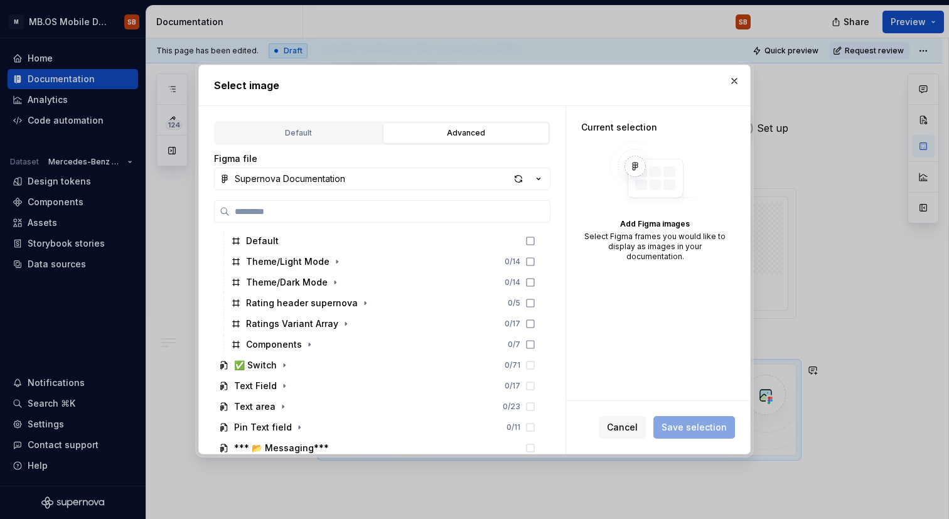
scroll to position [681, 0]
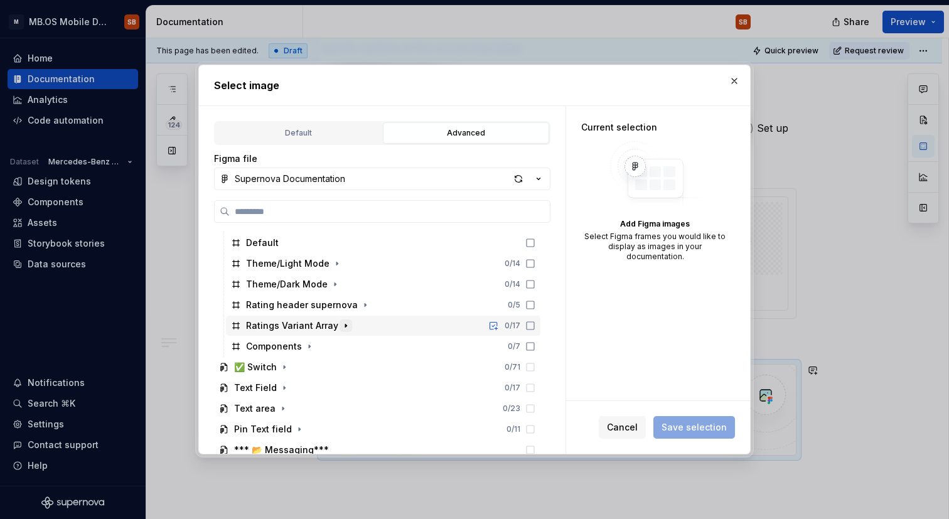
click at [343, 321] on icon "button" at bounding box center [346, 326] width 10 height 10
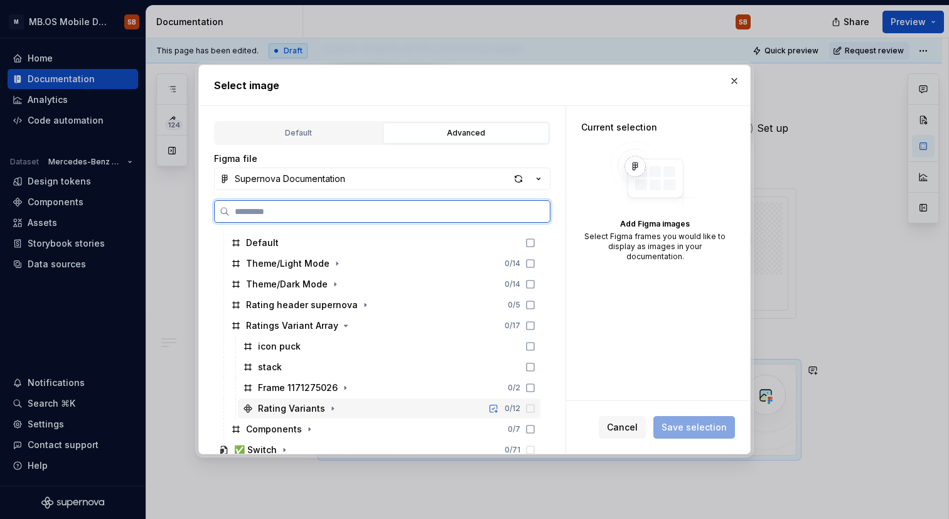
click at [311, 408] on div "Rating Variants" at bounding box center [291, 408] width 67 height 13
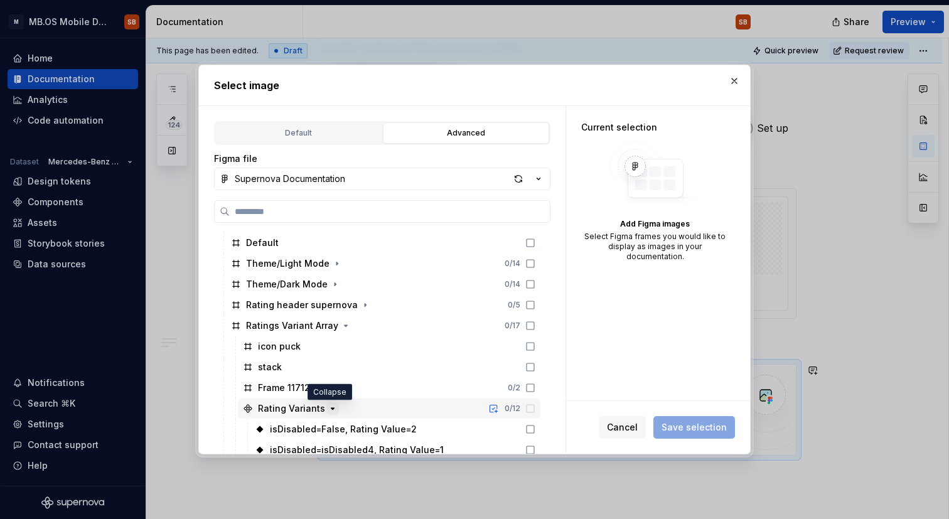
click at [331, 408] on icon "button" at bounding box center [332, 408] width 3 height 1
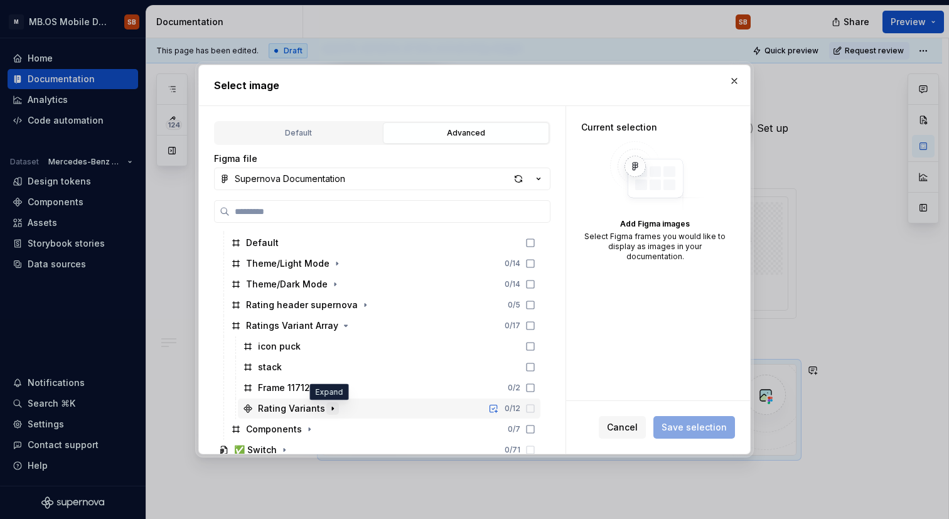
click at [329, 408] on icon "button" at bounding box center [333, 408] width 10 height 10
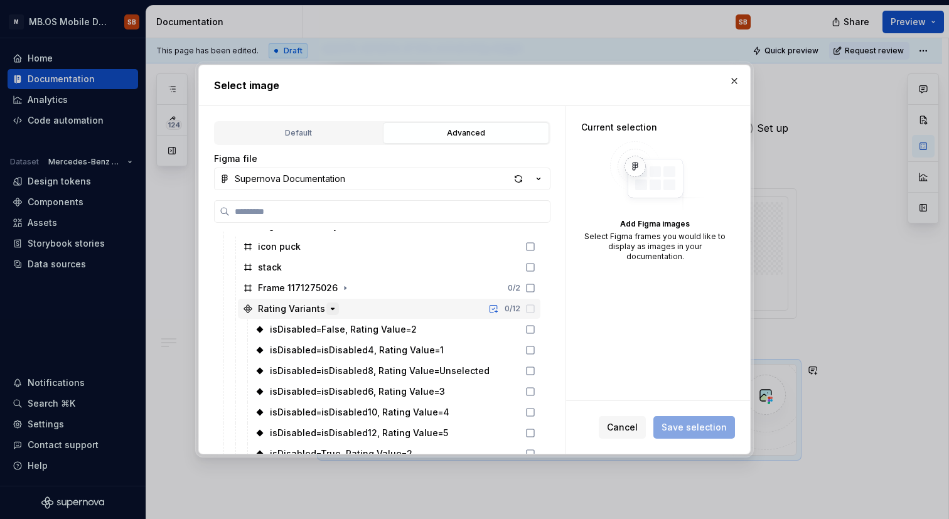
scroll to position [797, 0]
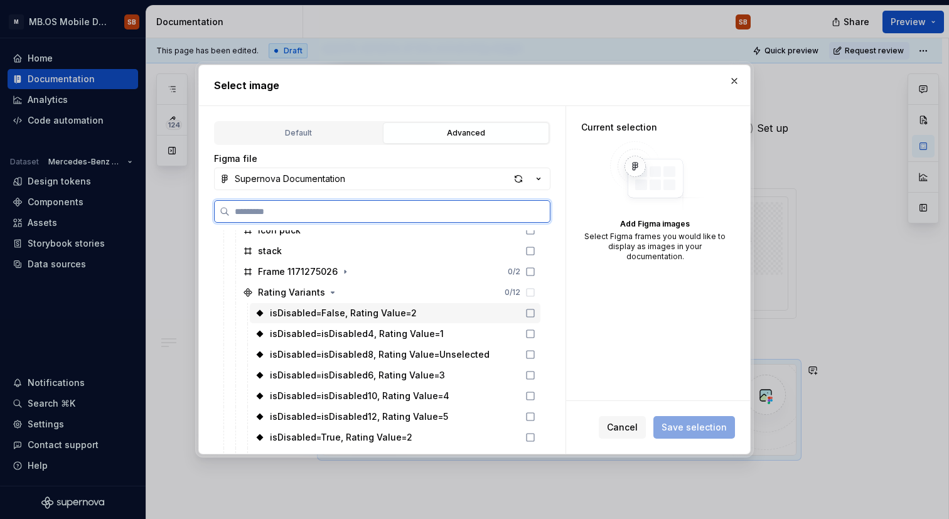
click at [319, 310] on div "isDisabled=False, Rating Value=2" at bounding box center [343, 313] width 147 height 13
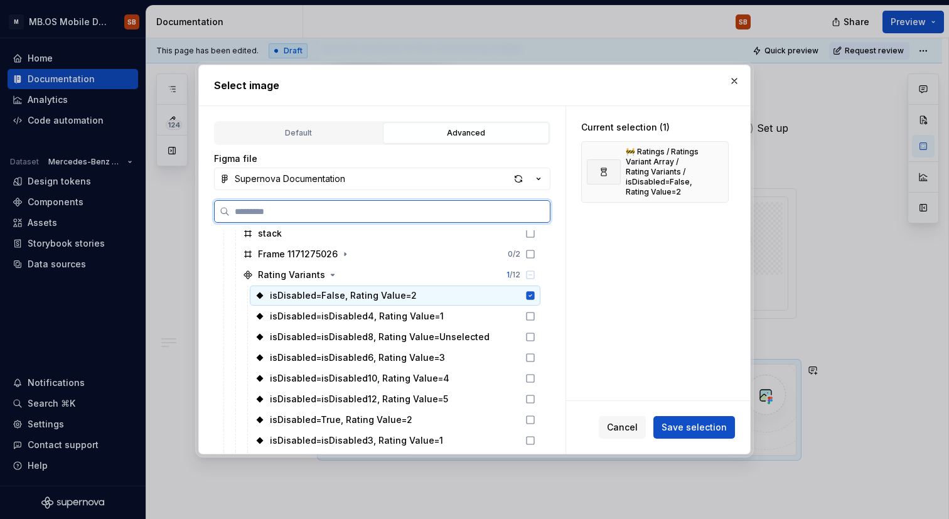
scroll to position [819, 0]
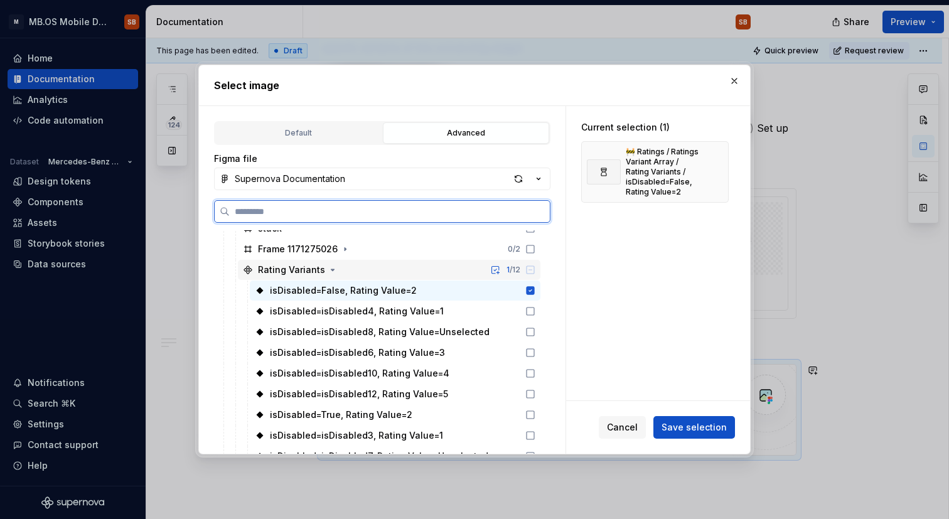
click at [298, 274] on div "Rating Variants" at bounding box center [291, 270] width 67 height 13
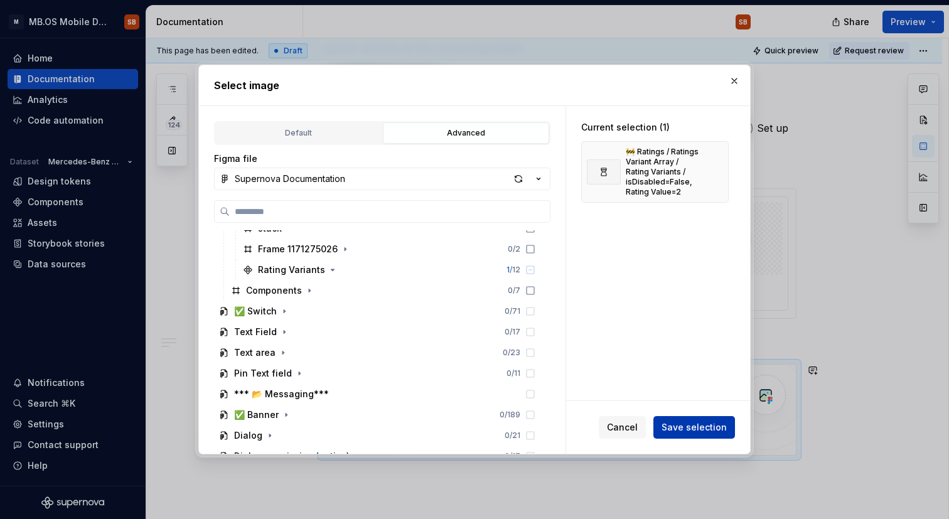
click at [676, 422] on span "Save selection" at bounding box center [693, 427] width 65 height 13
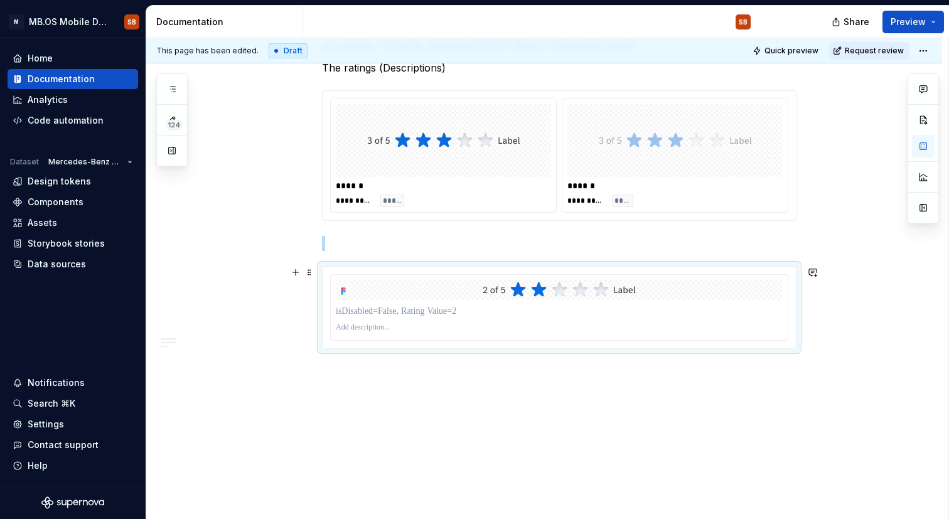
scroll to position [955, 0]
click at [510, 316] on p at bounding box center [559, 311] width 447 height 13
click at [569, 300] on div at bounding box center [559, 307] width 457 height 65
click at [553, 299] on div at bounding box center [559, 307] width 457 height 65
click at [918, 141] on button "button" at bounding box center [923, 146] width 23 height 23
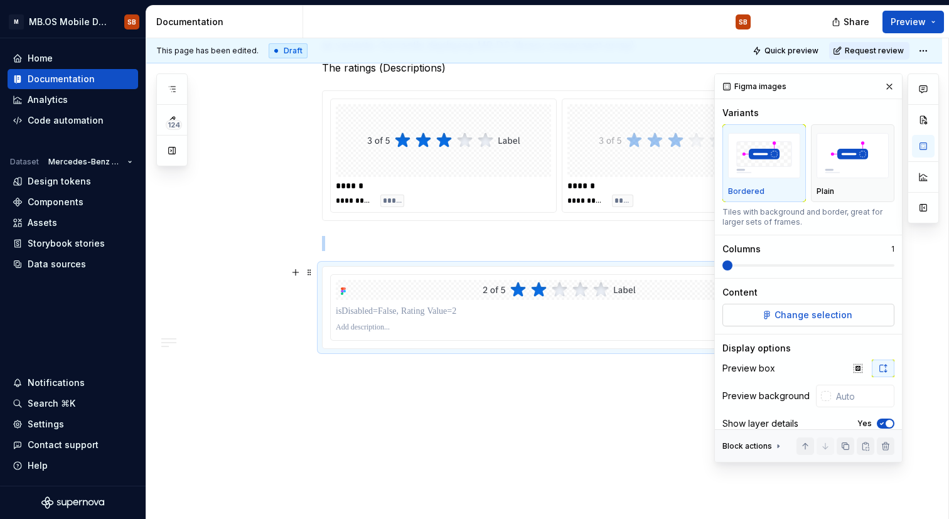
click at [781, 305] on button "Change selection" at bounding box center [808, 315] width 172 height 23
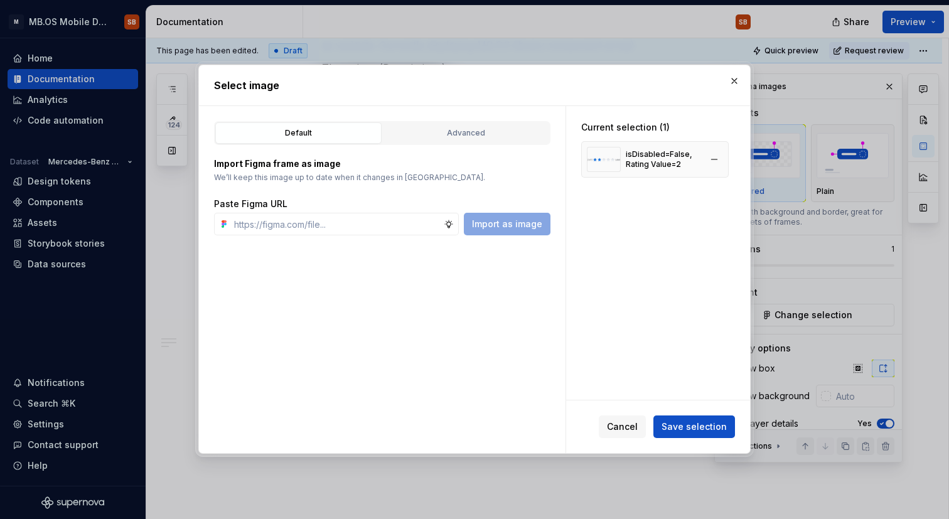
click at [700, 166] on div "isDisabled=False, Rating Value=2" at bounding box center [663, 159] width 75 height 20
click at [655, 120] on div "Current selection (1) isDisabled=False, Rating Value=2" at bounding box center [655, 149] width 178 height 87
click at [430, 295] on div "Default Advanced Import Figma frame as image We’ll keep this image up to date w…" at bounding box center [382, 279] width 366 height 347
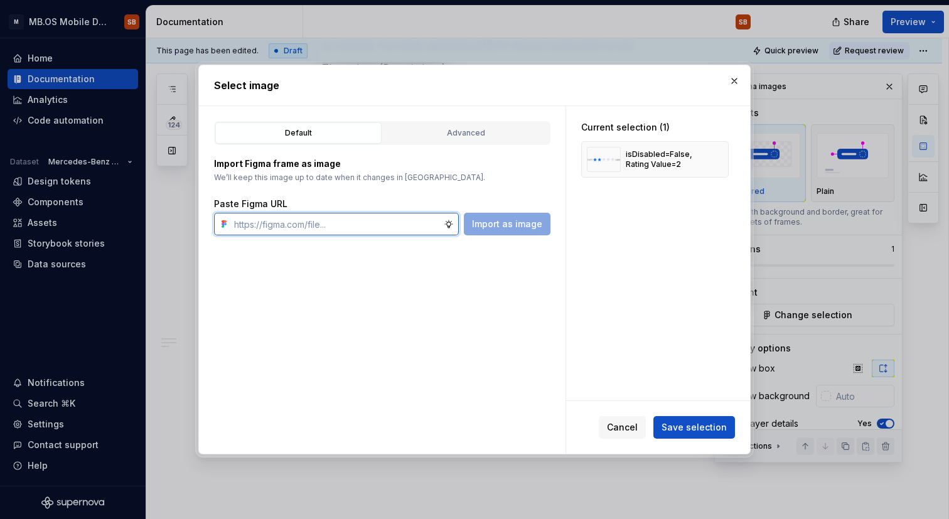
click at [398, 228] on input "text" at bounding box center [336, 224] width 215 height 23
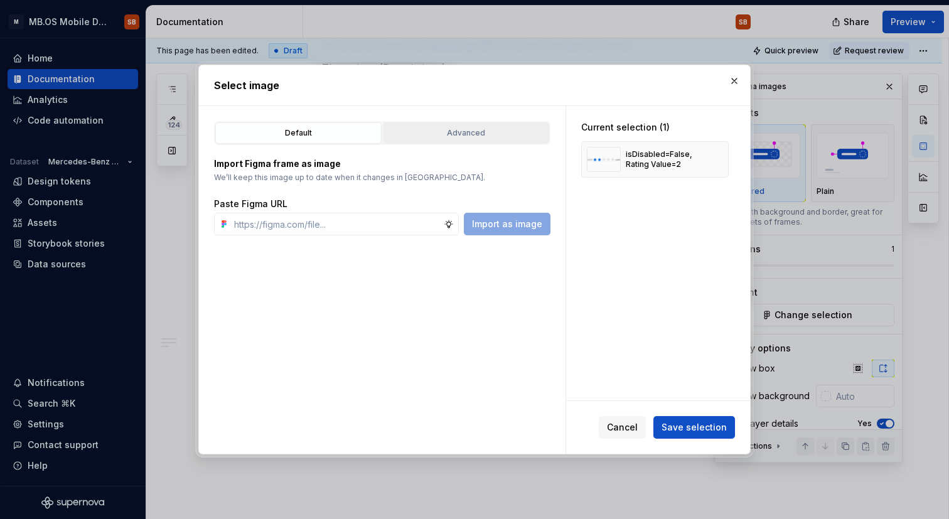
click at [447, 129] on div "Advanced" at bounding box center [465, 133] width 157 height 13
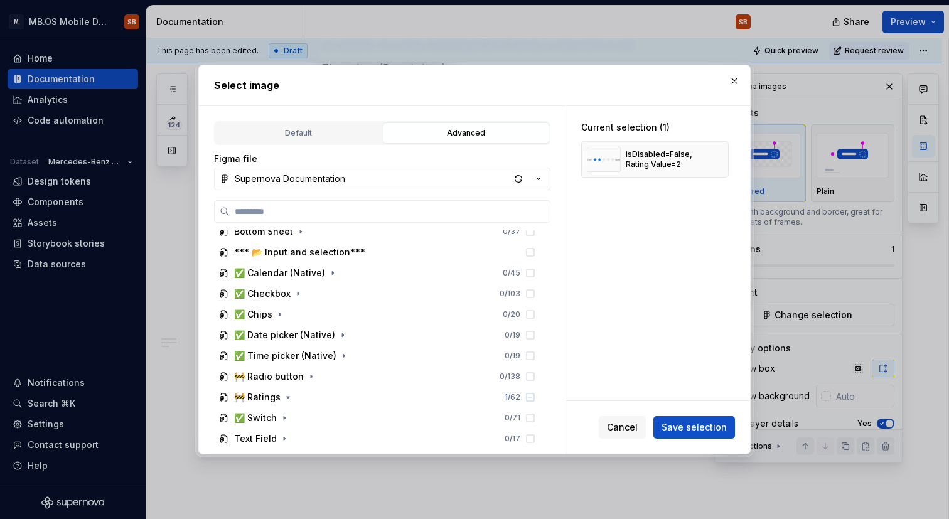
scroll to position [424, 0]
click at [288, 400] on icon "button" at bounding box center [288, 397] width 10 height 10
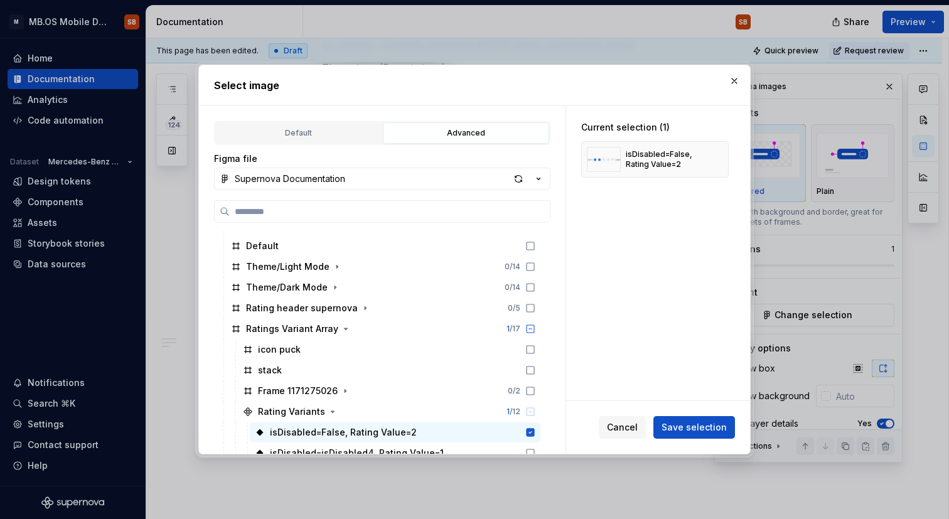
scroll to position [677, 0]
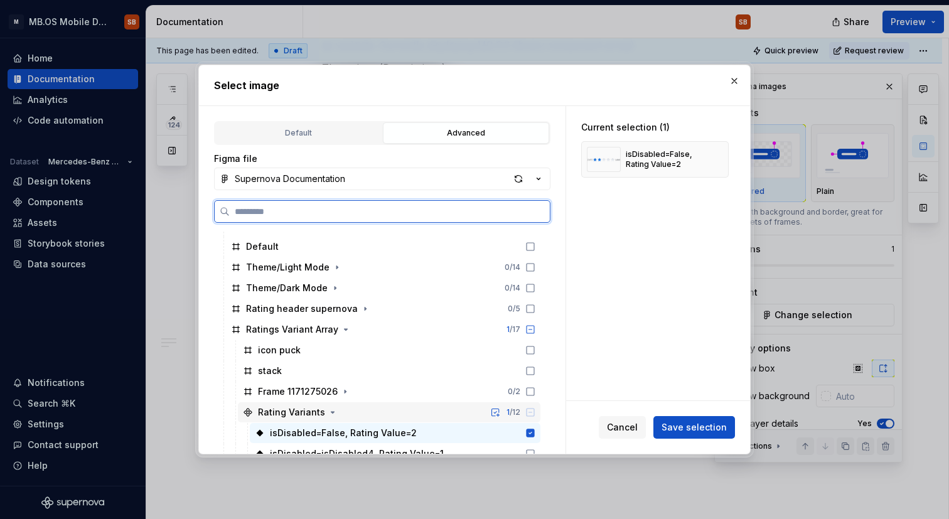
click at [303, 415] on div "Rating Variants" at bounding box center [291, 412] width 67 height 13
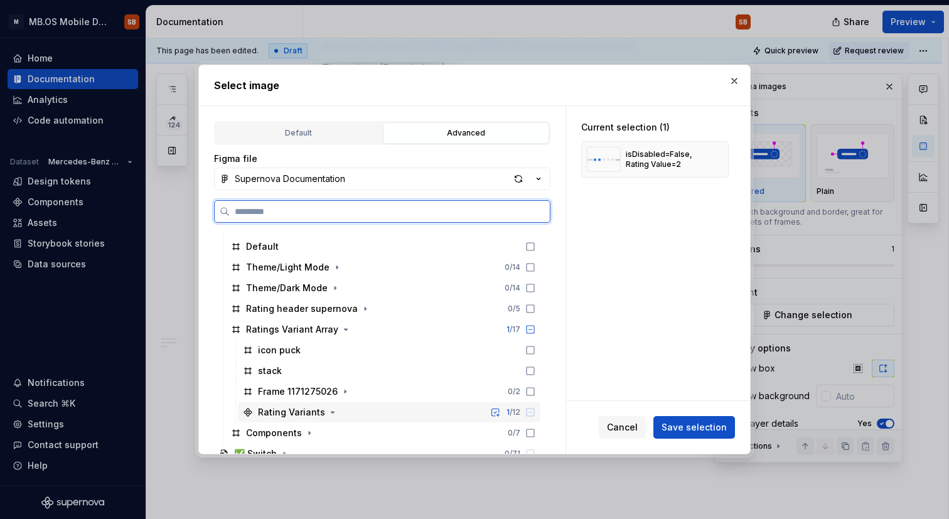
click at [292, 409] on div "Rating Variants" at bounding box center [291, 412] width 67 height 13
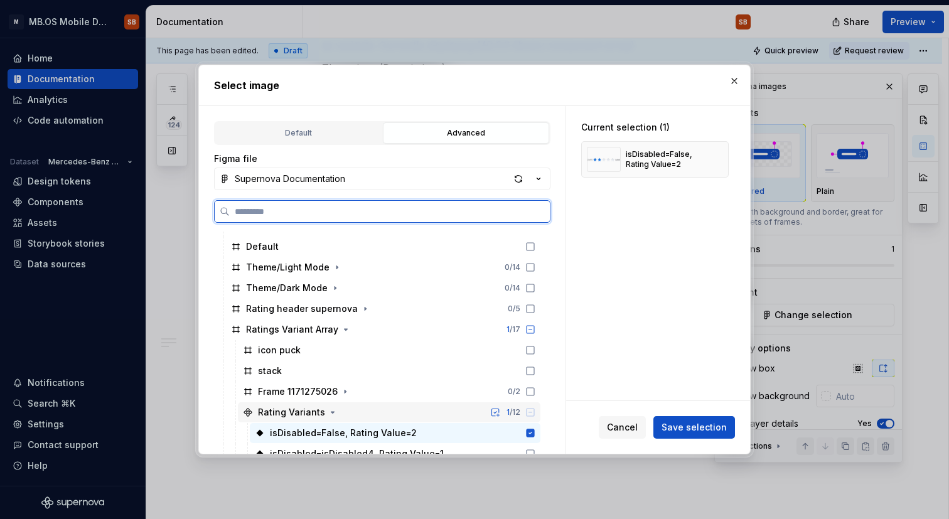
click at [535, 411] on icon at bounding box center [530, 412] width 10 height 10
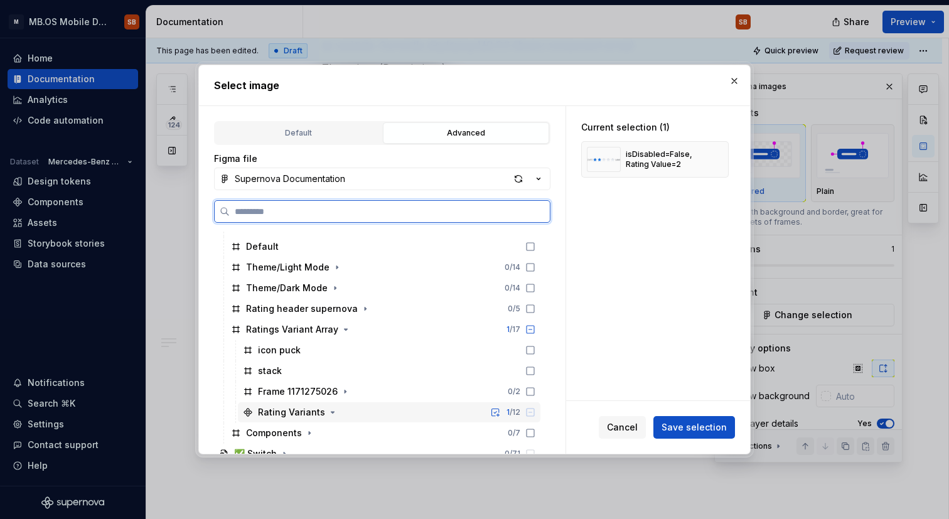
click at [535, 411] on icon at bounding box center [530, 412] width 10 height 10
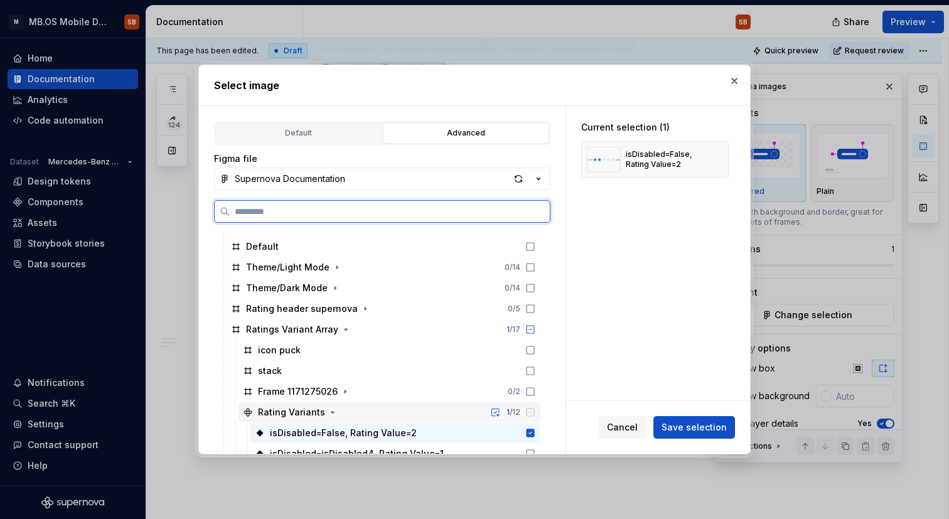
click at [535, 411] on icon at bounding box center [530, 412] width 10 height 10
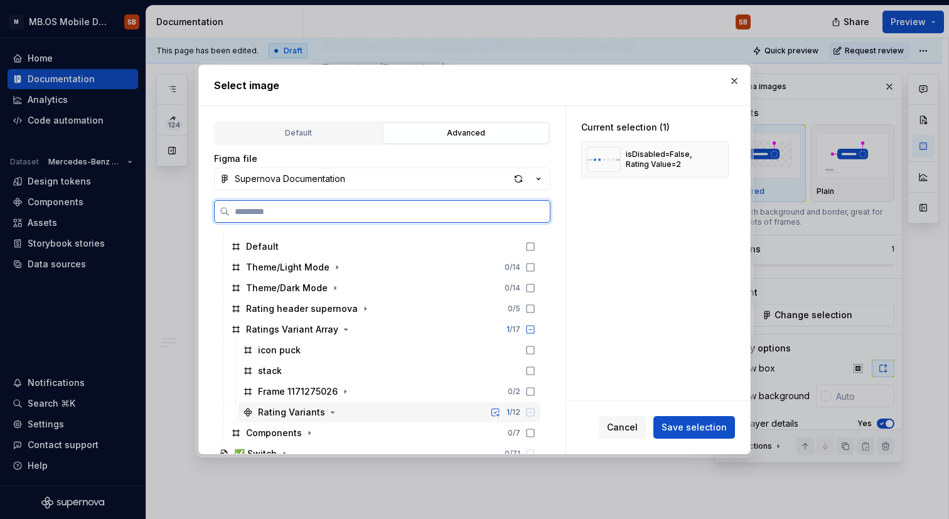
click at [319, 412] on div "Rating Variants" at bounding box center [291, 412] width 67 height 13
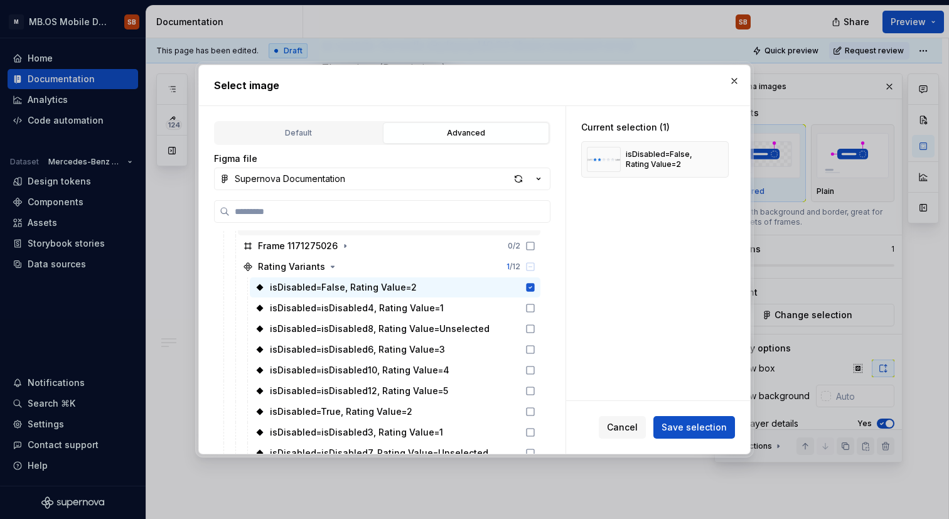
scroll to position [843, 0]
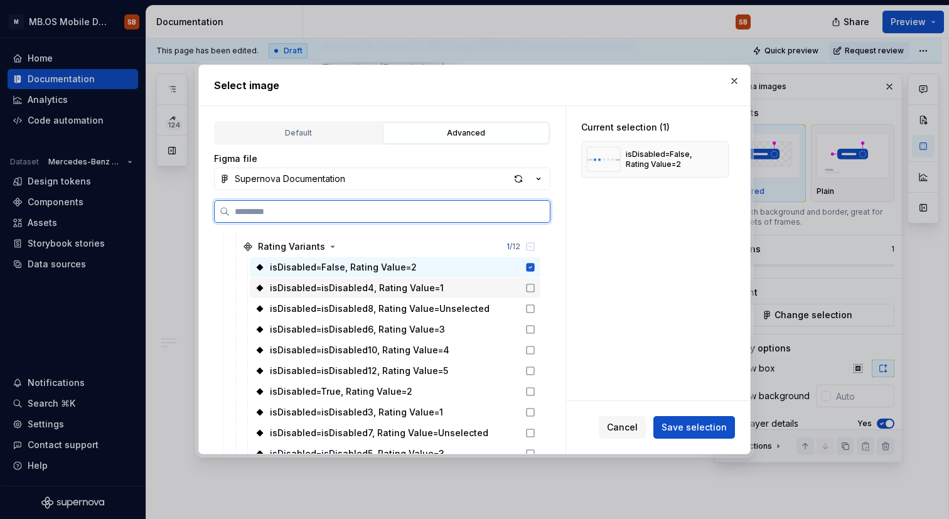
click at [535, 285] on icon at bounding box center [530, 288] width 10 height 10
click at [535, 313] on icon at bounding box center [530, 309] width 10 height 10
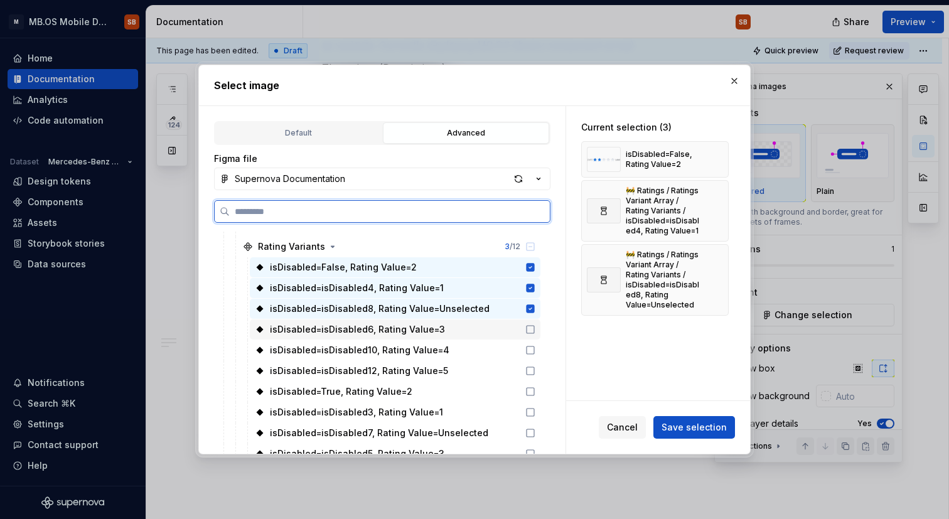
click at [534, 327] on icon at bounding box center [530, 330] width 8 height 8
click at [540, 344] on div "isDisabled=isDisabled10, Rating Value=4" at bounding box center [395, 350] width 291 height 20
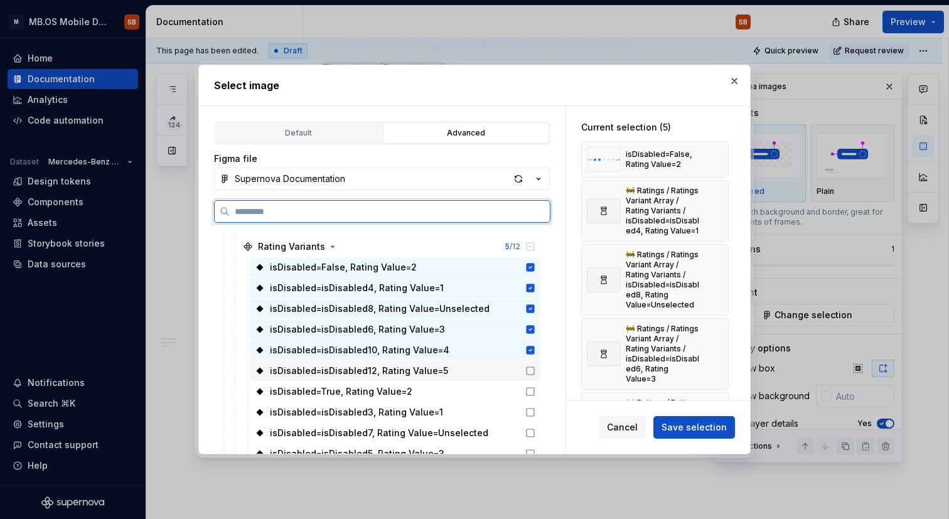
click at [540, 365] on div "isDisabled=isDisabled12, Rating Value=5" at bounding box center [395, 371] width 291 height 20
click at [540, 397] on div "isDisabled=True, Rating Value=2" at bounding box center [395, 392] width 291 height 20
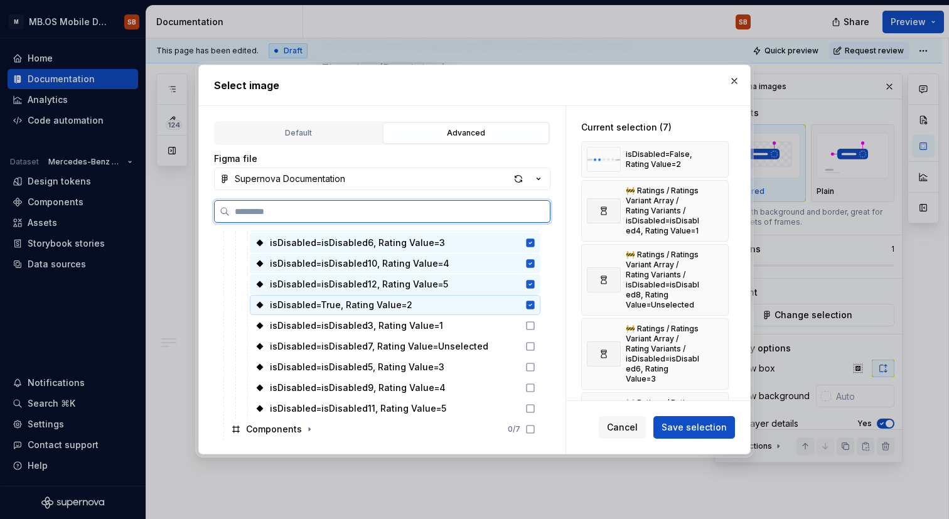
scroll to position [944, 0]
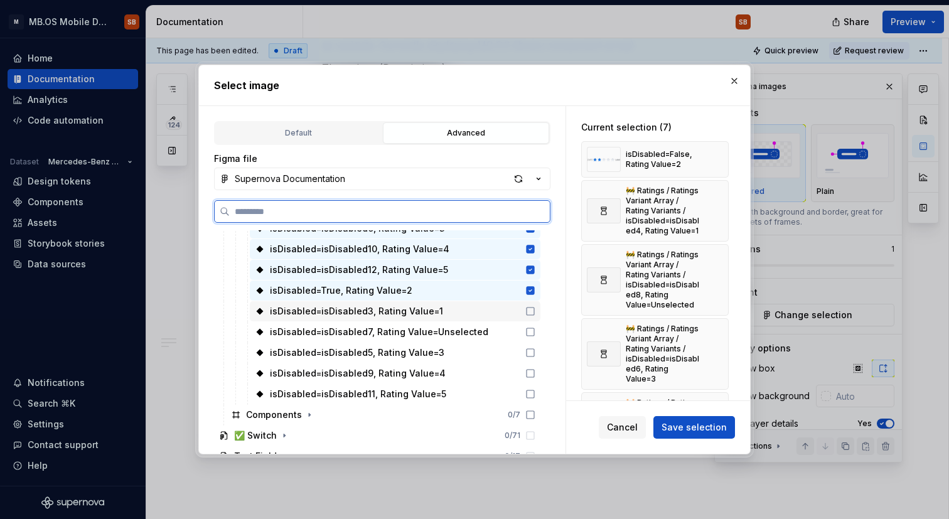
click at [535, 310] on icon at bounding box center [530, 311] width 10 height 10
click at [535, 331] on icon at bounding box center [530, 332] width 10 height 10
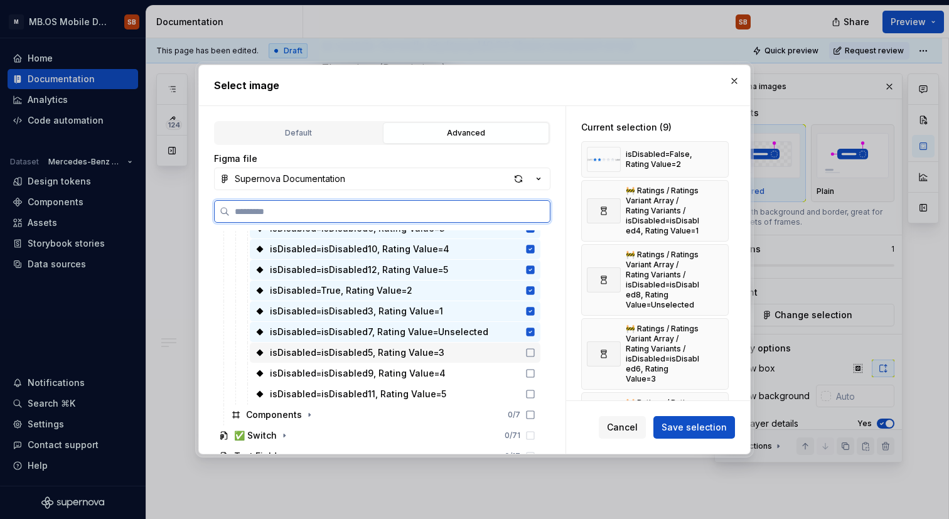
click at [535, 352] on icon at bounding box center [530, 353] width 10 height 10
click at [535, 368] on icon at bounding box center [530, 373] width 10 height 10
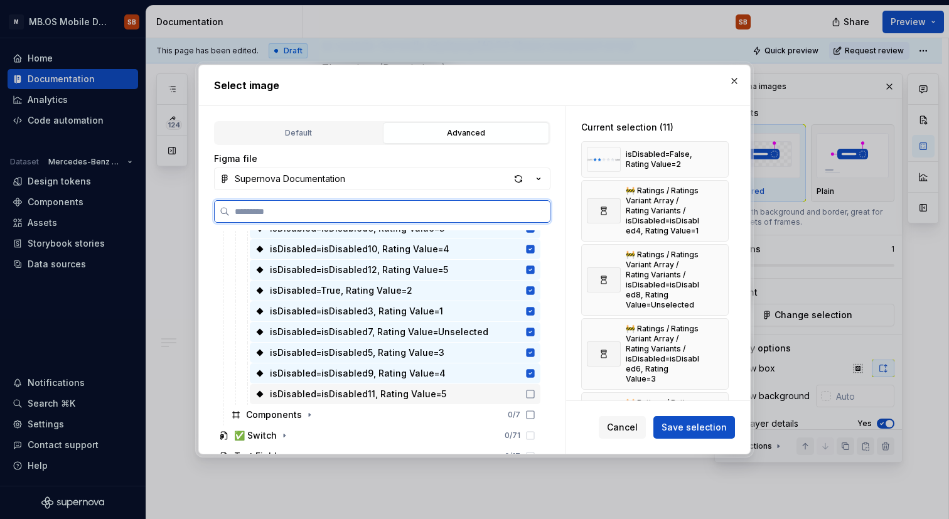
click at [535, 389] on icon at bounding box center [530, 394] width 10 height 10
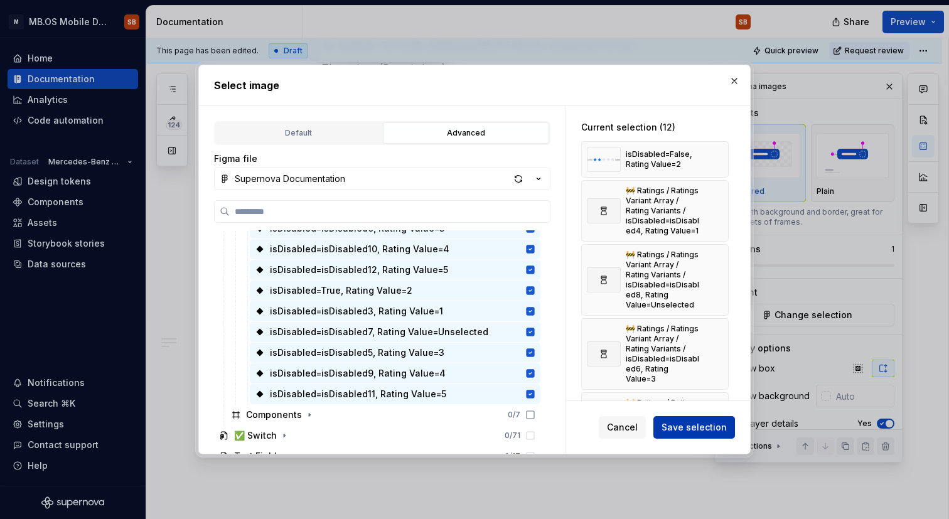
click at [690, 427] on span "Save selection" at bounding box center [693, 427] width 65 height 13
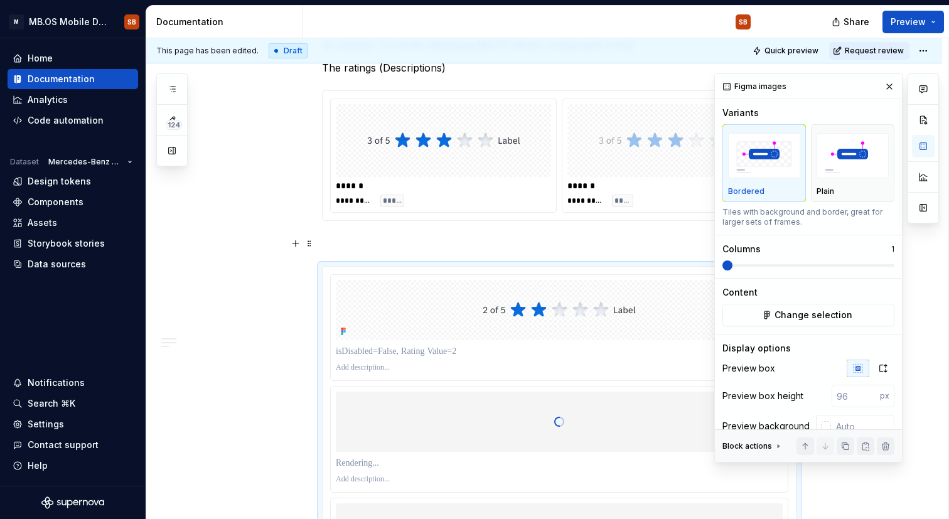
click at [891, 248] on p "1" at bounding box center [892, 249] width 3 height 10
click at [892, 247] on p "1" at bounding box center [892, 249] width 3 height 10
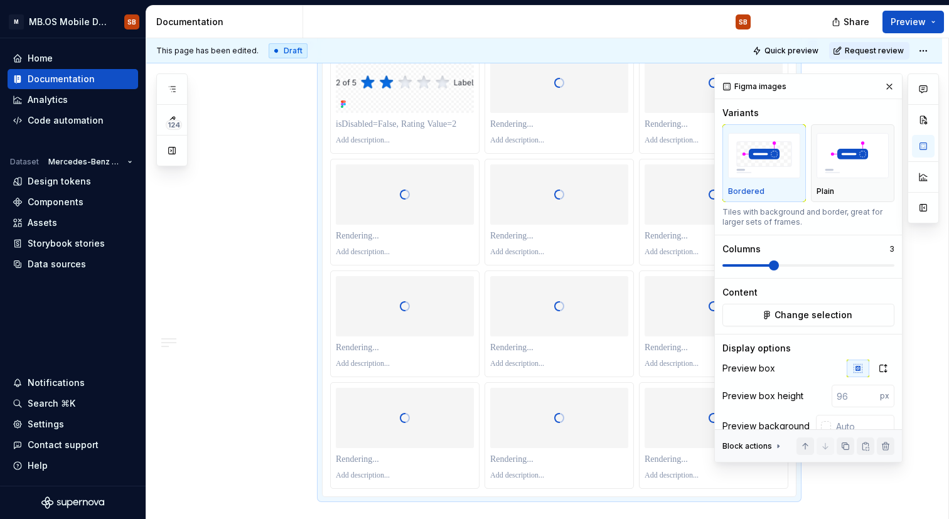
click at [769, 265] on span at bounding box center [774, 265] width 10 height 10
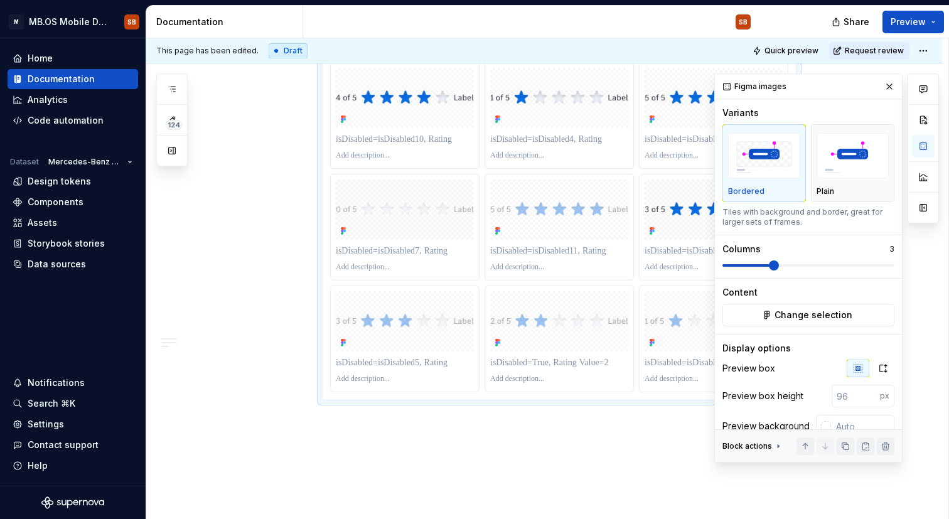
scroll to position [1330, 0]
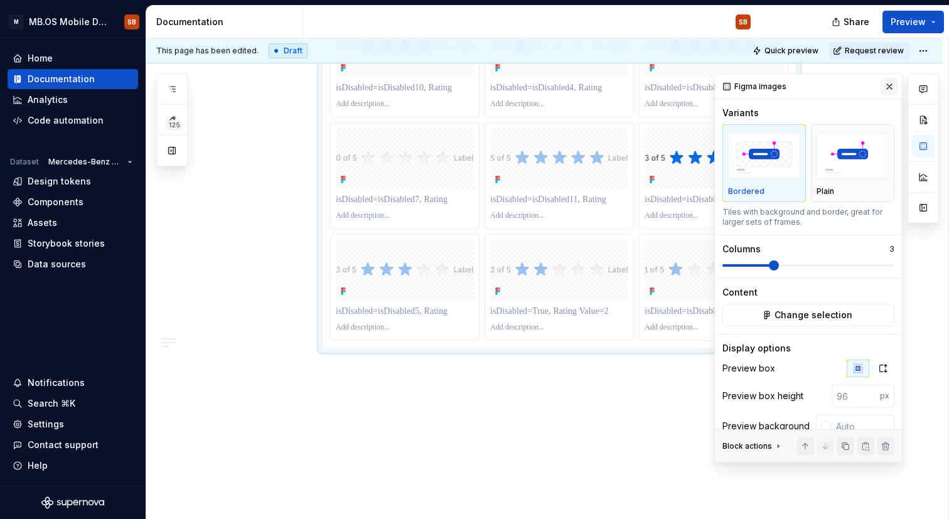
click at [890, 88] on button "button" at bounding box center [889, 87] width 18 height 18
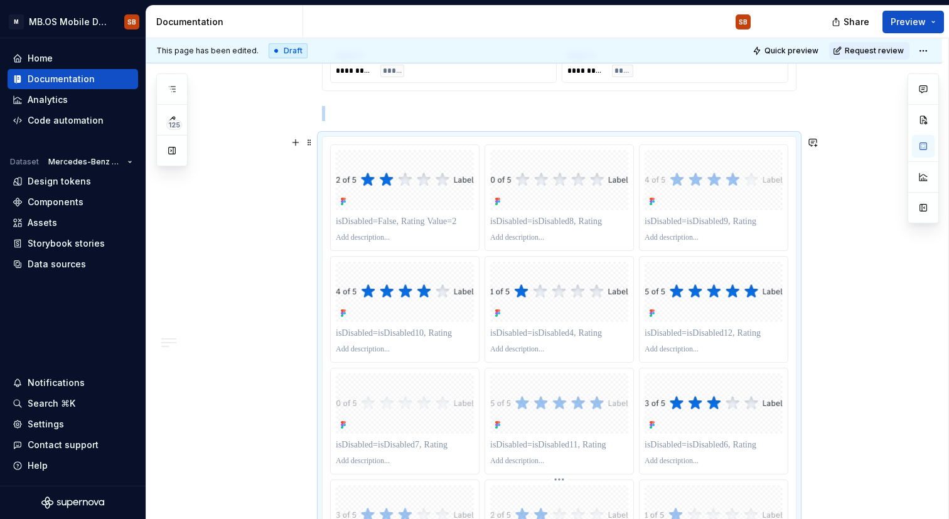
scroll to position [1079, 0]
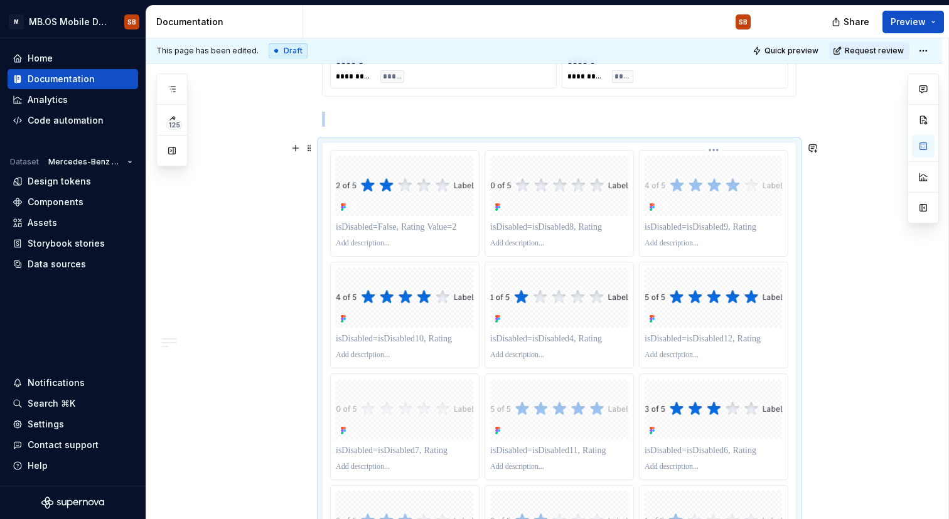
click at [718, 209] on div at bounding box center [713, 186] width 138 height 60
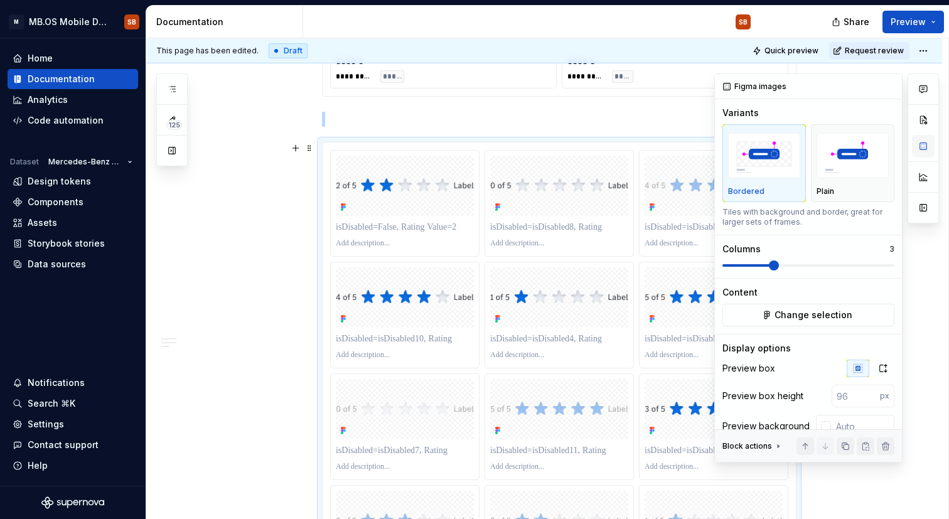
click at [924, 152] on button "button" at bounding box center [923, 146] width 23 height 23
click at [890, 249] on p "3" at bounding box center [891, 249] width 5 height 10
click at [899, 249] on div "Figma images Variants Bordered Plain Tiles with background and border, great fo…" at bounding box center [808, 292] width 187 height 437
click at [894, 249] on div "Figma images Variants Bordered Plain Tiles with background and border, great fo…" at bounding box center [808, 292] width 187 height 437
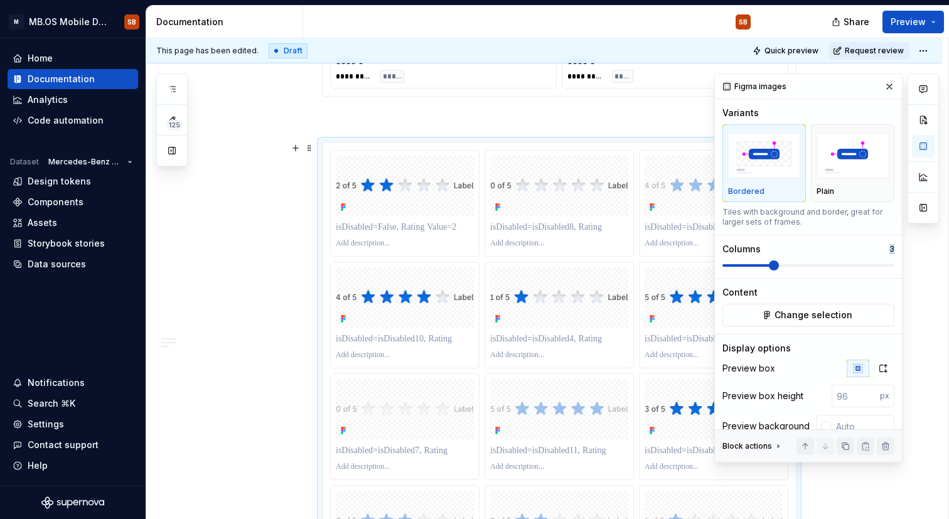
click at [894, 250] on p "3" at bounding box center [891, 249] width 5 height 10
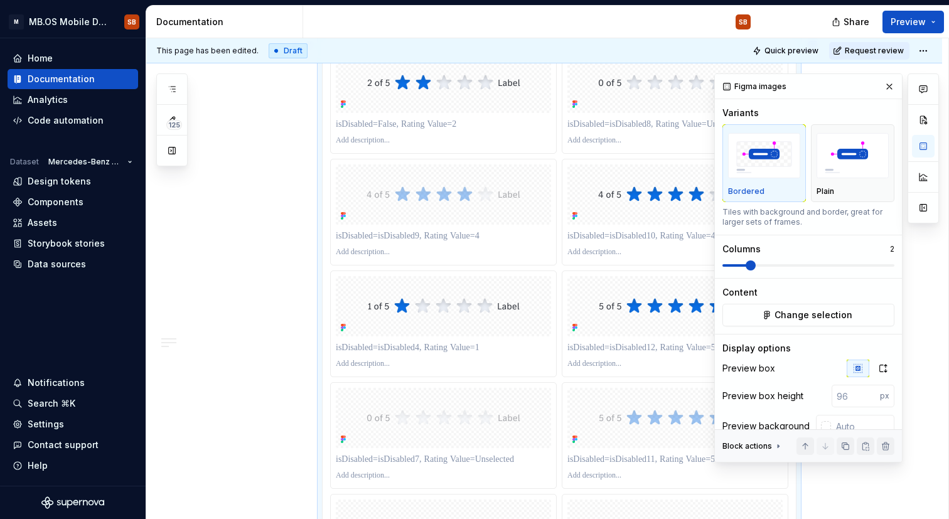
click at [750, 267] on span at bounding box center [750, 265] width 10 height 10
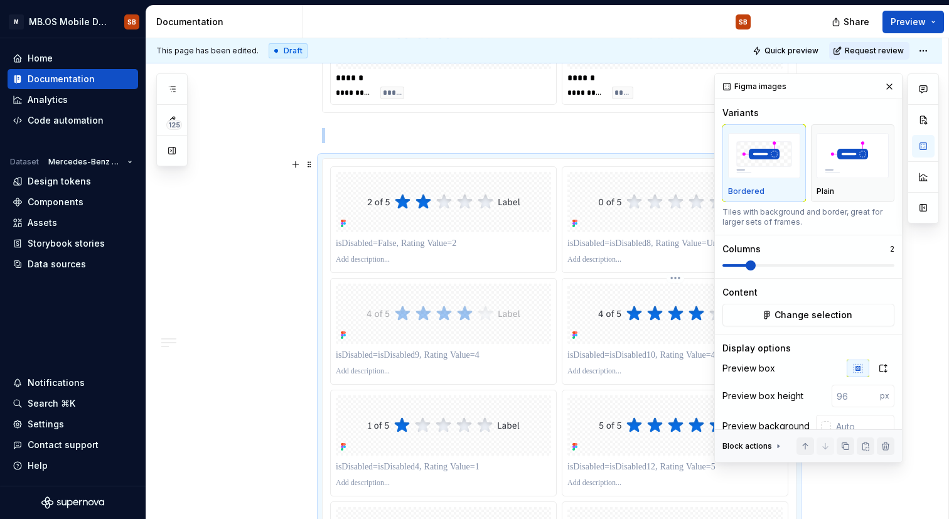
scroll to position [1057, 0]
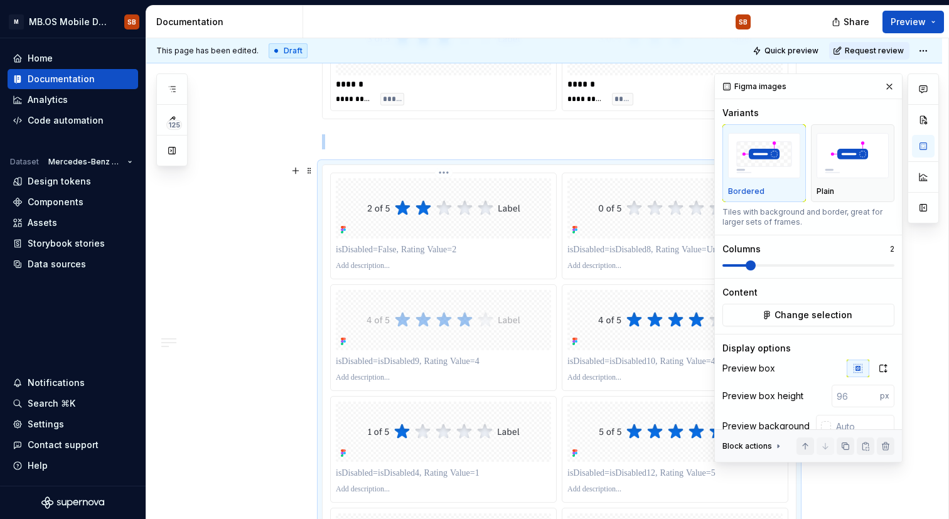
click at [429, 232] on div at bounding box center [443, 208] width 215 height 60
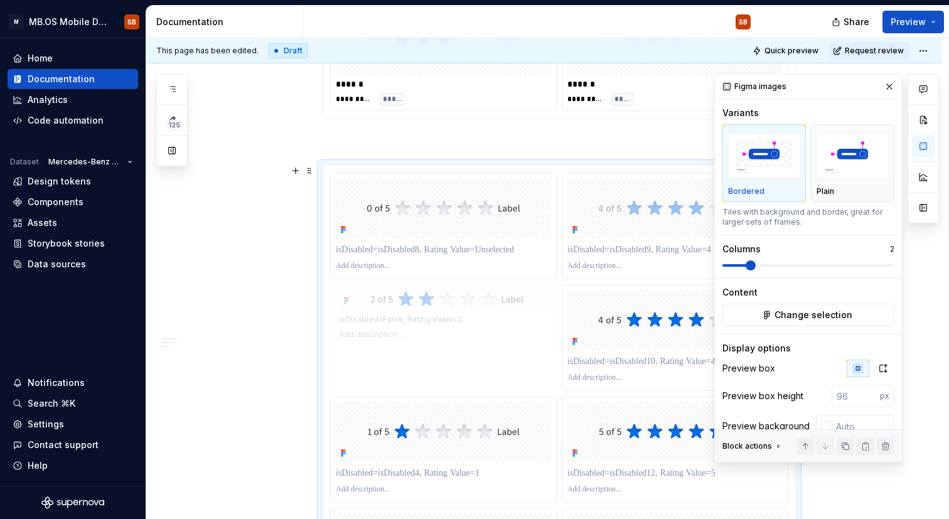
drag, startPoint x: 466, startPoint y: 208, endPoint x: 467, endPoint y: 355, distance: 146.2
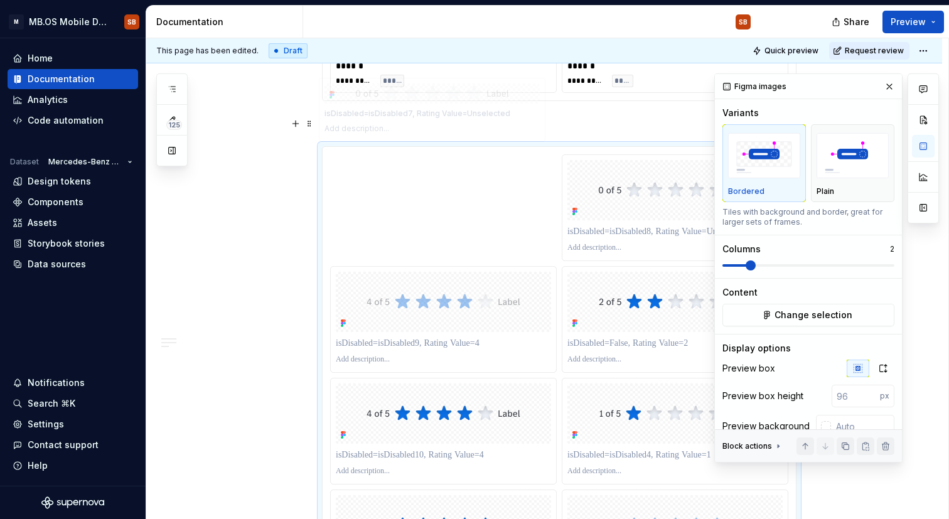
scroll to position [1074, 0]
drag, startPoint x: 440, startPoint y: 436, endPoint x: 449, endPoint y: 207, distance: 229.2
click at [449, 208] on body "M MB.OS Mobile Design System SB Home Documentation Analytics Code automation Da…" at bounding box center [474, 259] width 949 height 519
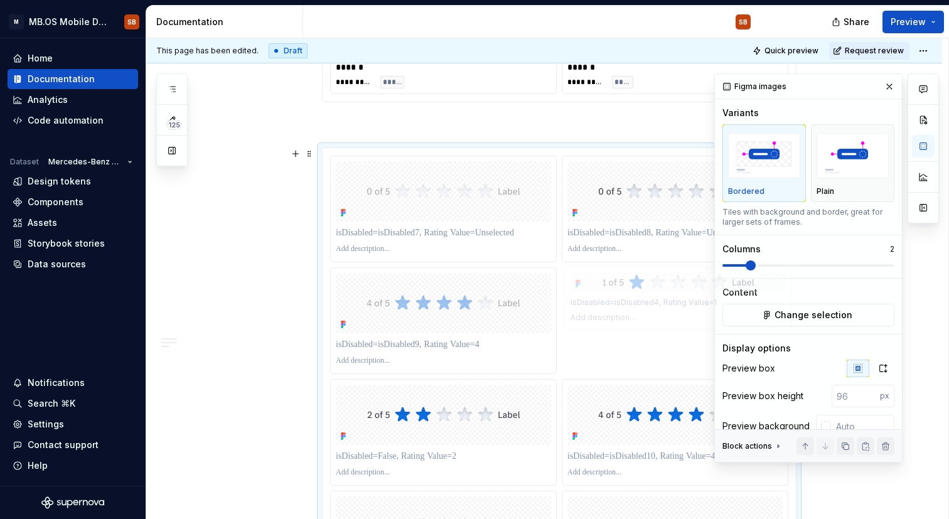
drag, startPoint x: 624, startPoint y: 419, endPoint x: 622, endPoint y: 309, distance: 110.5
click at [623, 308] on body "M MB.OS Mobile Design System SB Home Documentation Analytics Code automation Da…" at bounding box center [474, 259] width 949 height 519
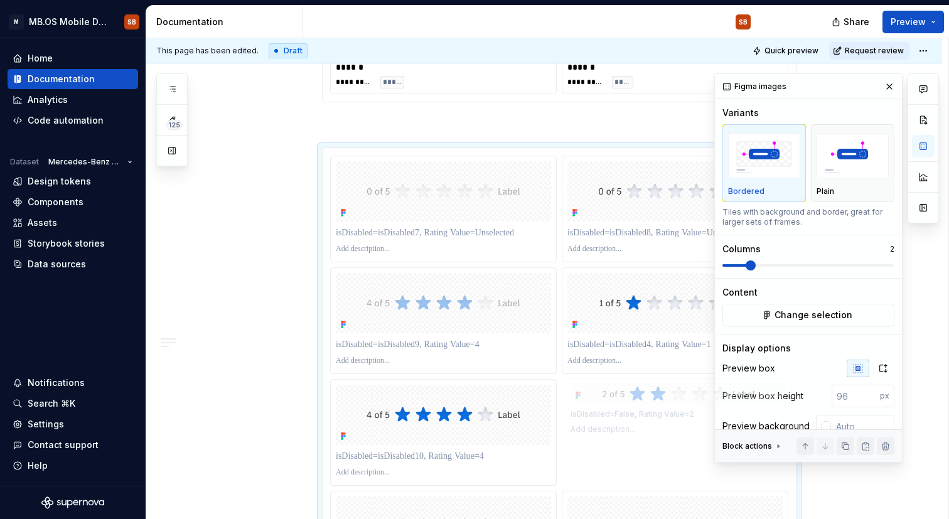
drag, startPoint x: 485, startPoint y: 403, endPoint x: 683, endPoint y: 409, distance: 198.4
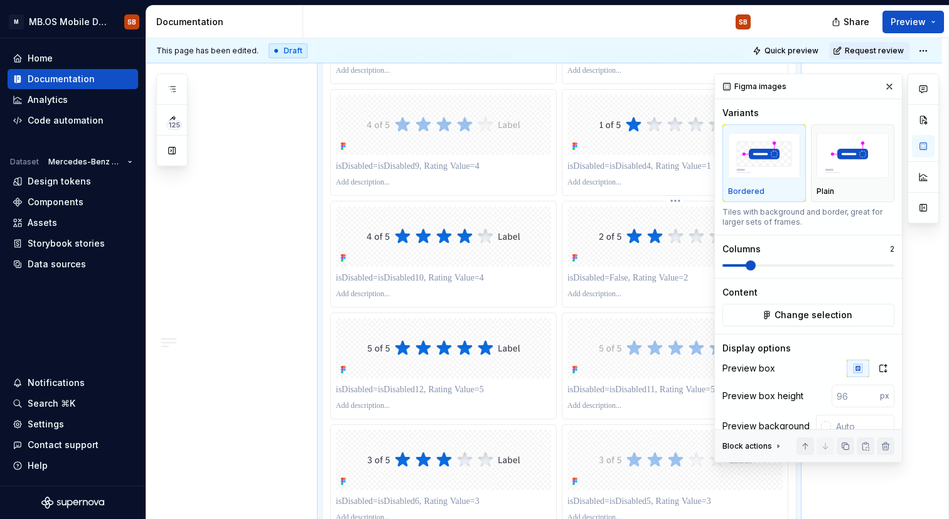
scroll to position [1259, 0]
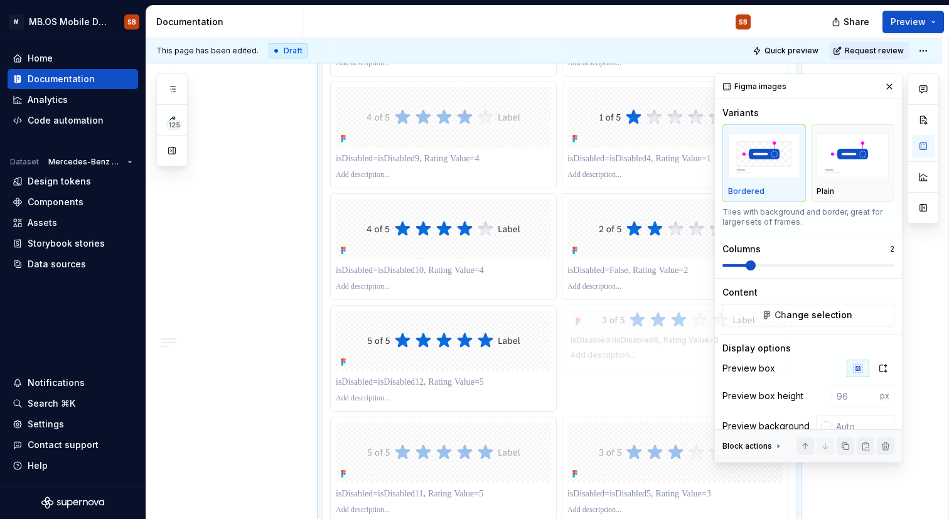
drag, startPoint x: 416, startPoint y: 464, endPoint x: 616, endPoint y: 399, distance: 210.5
click at [616, 399] on body "M MB.OS Mobile Design System SB Home Documentation Analytics Code automation Da…" at bounding box center [474, 259] width 949 height 519
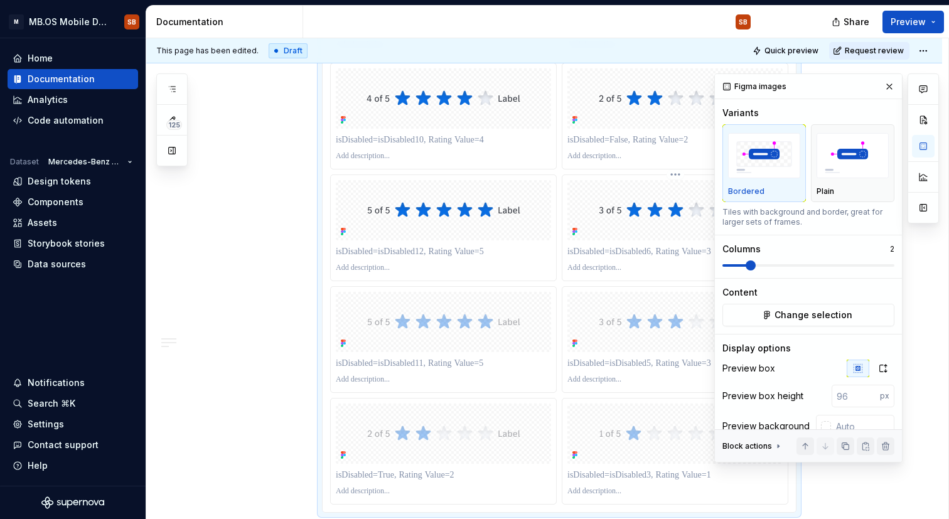
scroll to position [1421, 0]
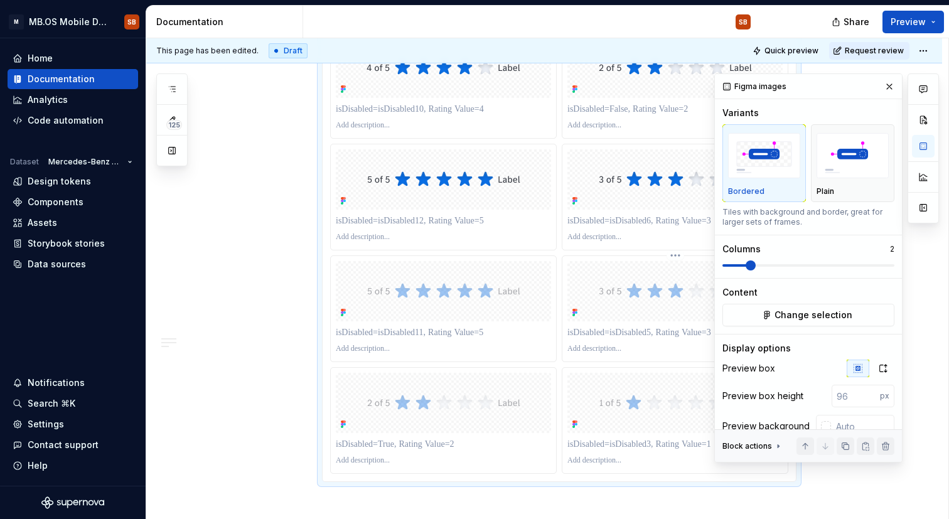
drag, startPoint x: 444, startPoint y: 100, endPoint x: 603, endPoint y: 257, distance: 223.6
click at [606, 261] on div at bounding box center [559, 141] width 458 height 665
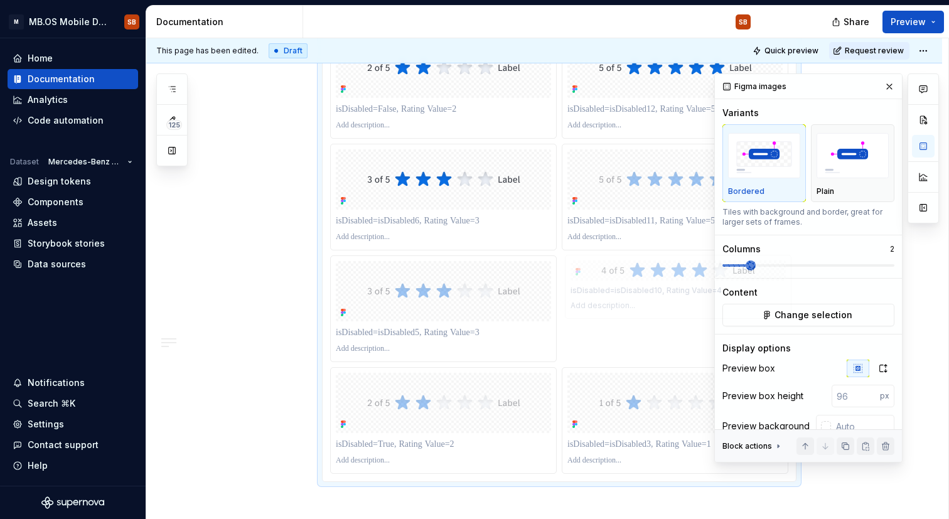
drag, startPoint x: 434, startPoint y: 97, endPoint x: 677, endPoint y: 319, distance: 328.7
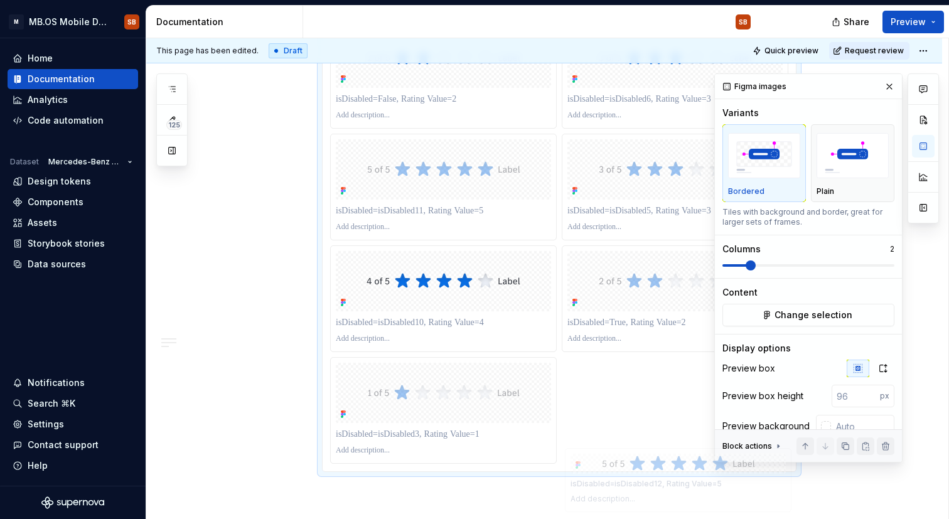
scroll to position [1554, 0]
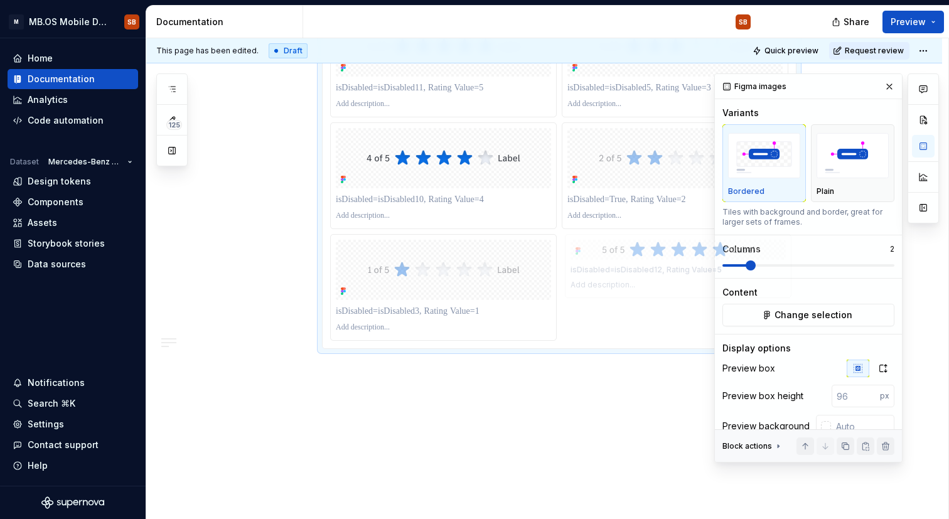
drag, startPoint x: 645, startPoint y: 235, endPoint x: 645, endPoint y: 326, distance: 91.0
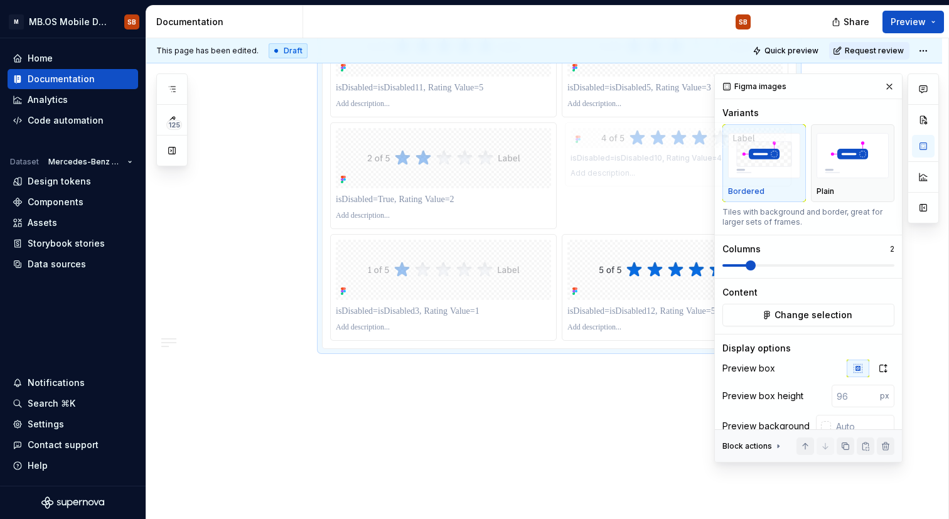
drag, startPoint x: 425, startPoint y: 188, endPoint x: 607, endPoint y: 196, distance: 182.2
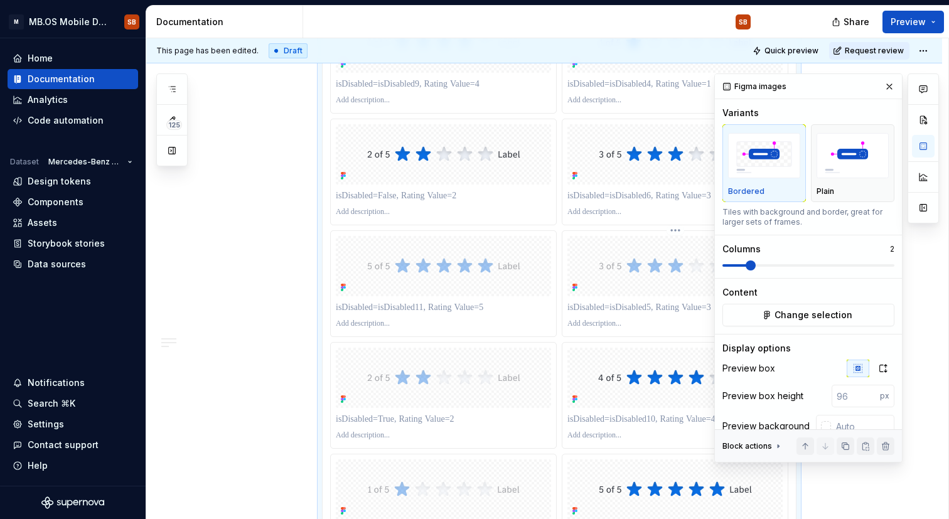
scroll to position [1327, 0]
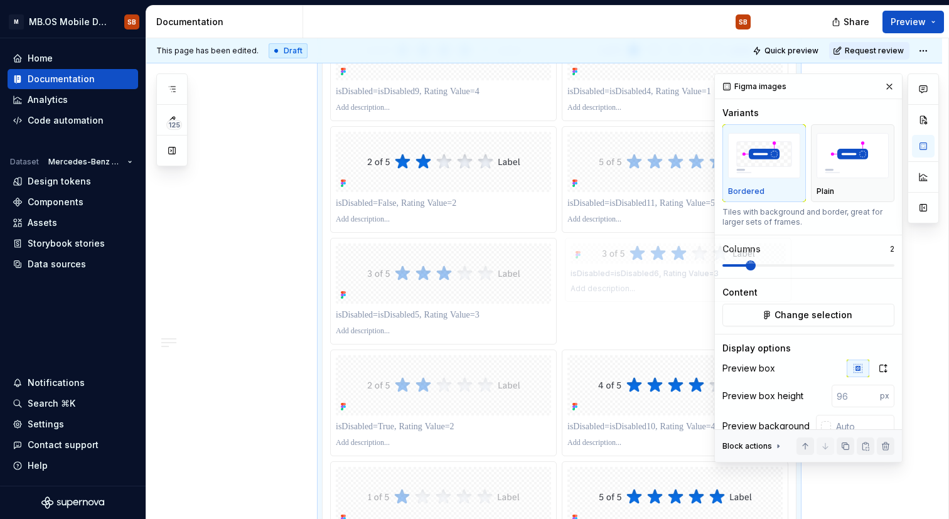
drag, startPoint x: 623, startPoint y: 159, endPoint x: 634, endPoint y: 283, distance: 124.1
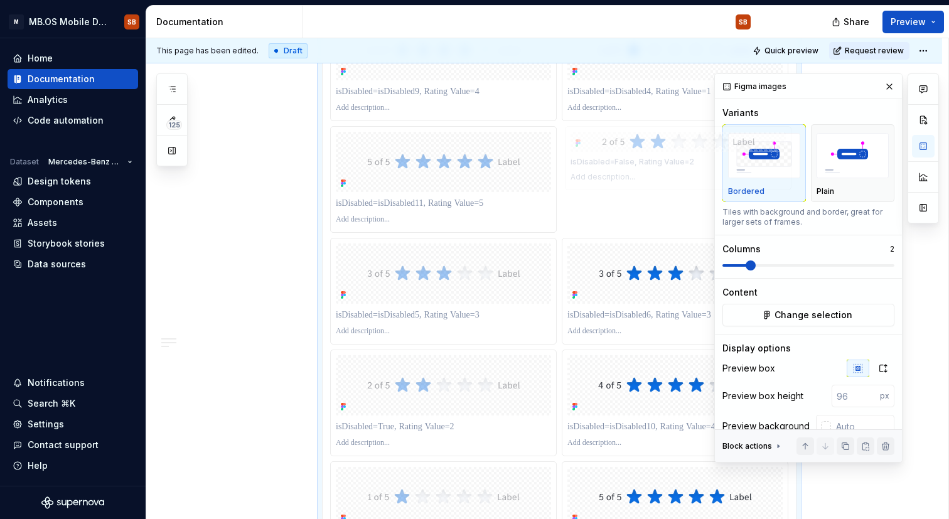
drag, startPoint x: 393, startPoint y: 176, endPoint x: 602, endPoint y: 190, distance: 209.4
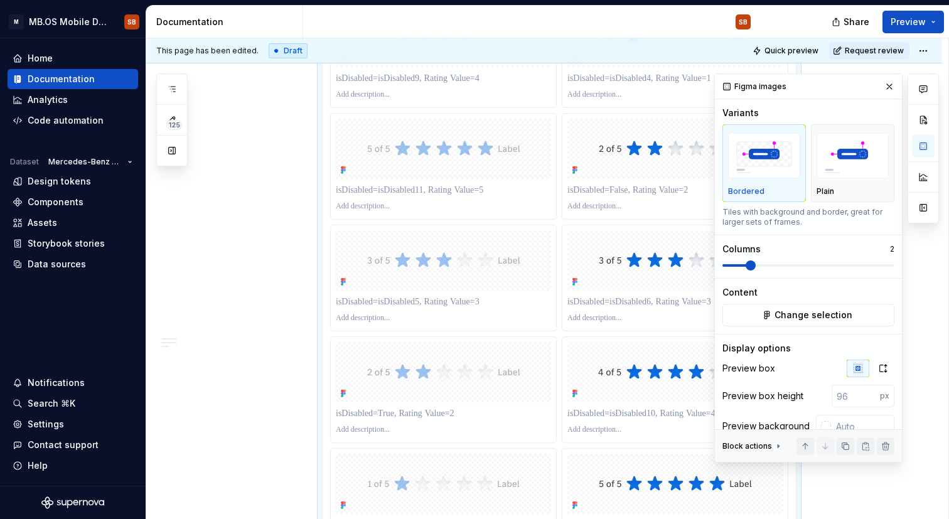
scroll to position [1365, 0]
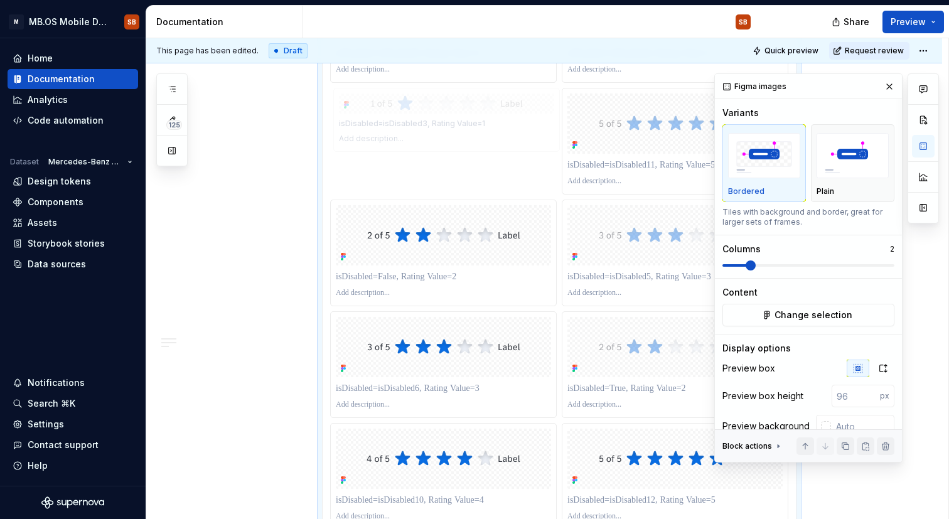
drag, startPoint x: 451, startPoint y: 469, endPoint x: 443, endPoint y: 146, distance: 323.2
click at [443, 144] on body "M MB.OS Mobile Design System SB Home Documentation Analytics Code automation Da…" at bounding box center [474, 259] width 949 height 519
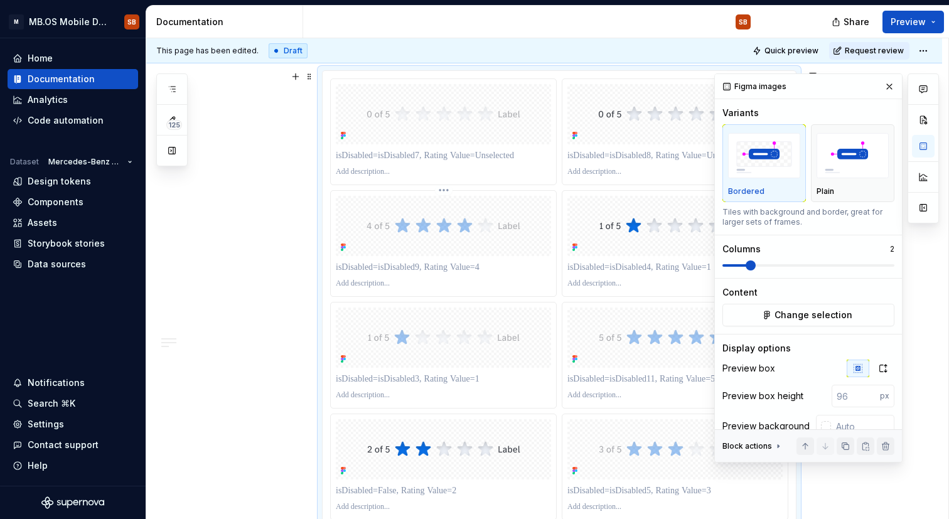
scroll to position [1146, 0]
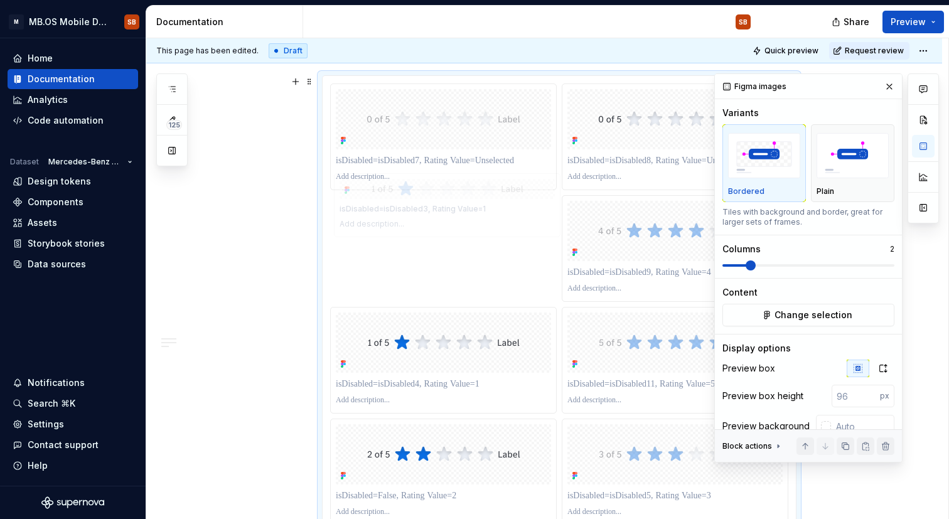
drag, startPoint x: 448, startPoint y: 348, endPoint x: 449, endPoint y: 211, distance: 137.4
click at [449, 211] on body "M MB.OS Mobile Design System SB Home Documentation Analytics Code automation Da…" at bounding box center [474, 259] width 949 height 519
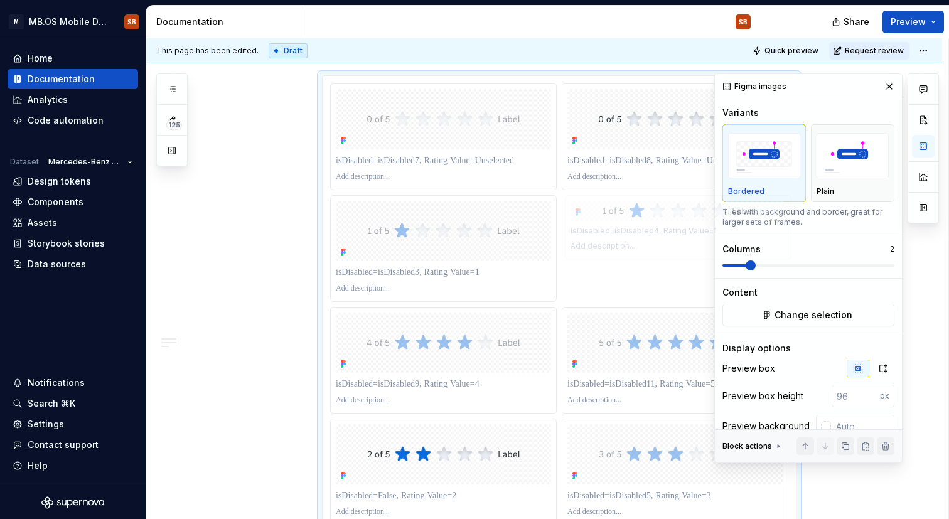
drag, startPoint x: 425, startPoint y: 360, endPoint x: 628, endPoint y: 274, distance: 219.9
click at [628, 274] on body "M MB.OS Mobile Design System SB Home Documentation Analytics Code automation Da…" at bounding box center [474, 259] width 949 height 519
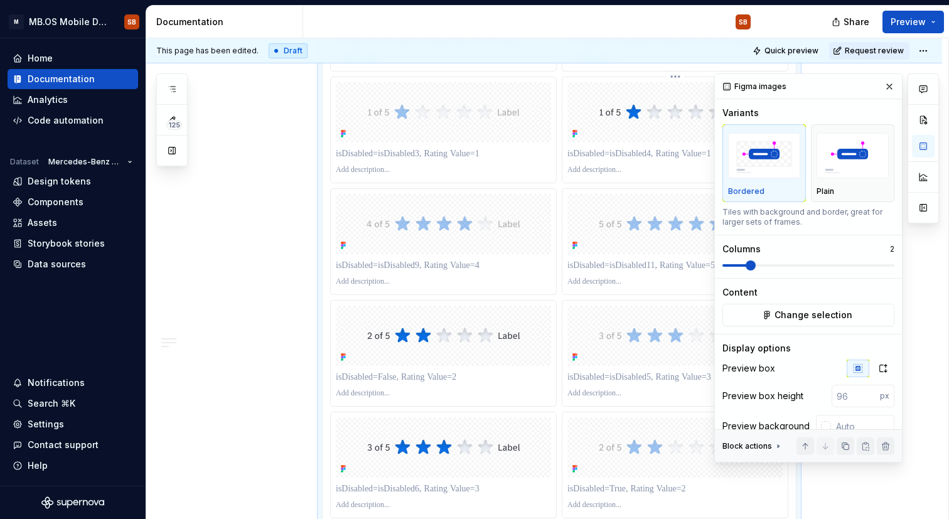
scroll to position [1276, 0]
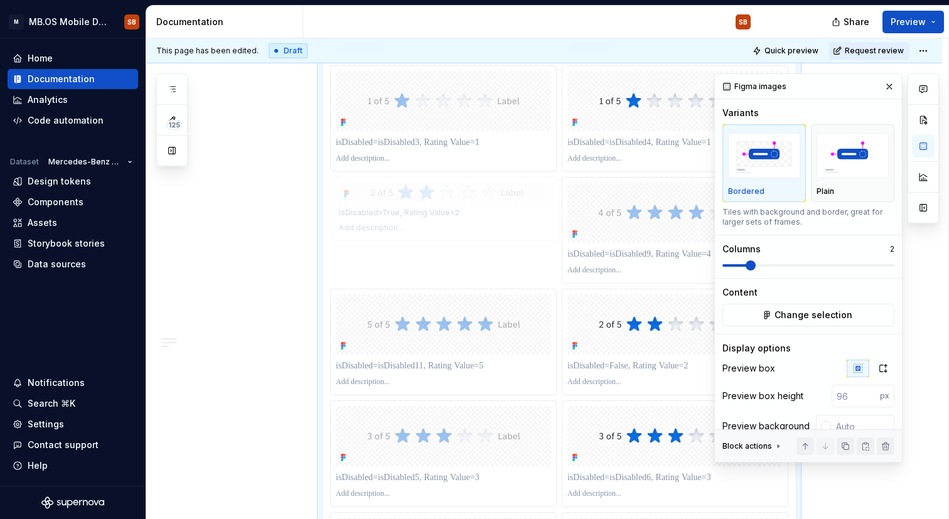
drag, startPoint x: 589, startPoint y: 419, endPoint x: 404, endPoint y: 187, distance: 296.9
click at [404, 187] on body "M MB.OS Mobile Design System SB Home Documentation Analytics Code automation Da…" at bounding box center [474, 259] width 949 height 519
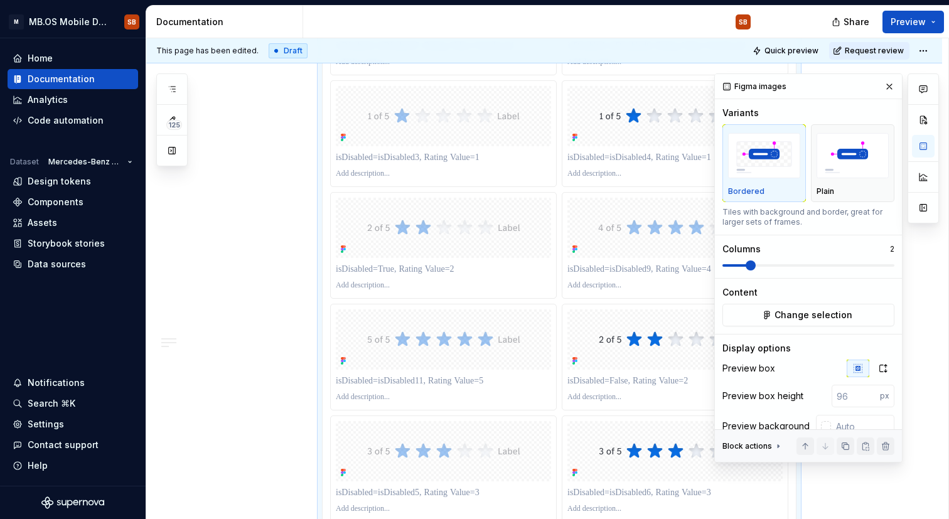
scroll to position [1249, 0]
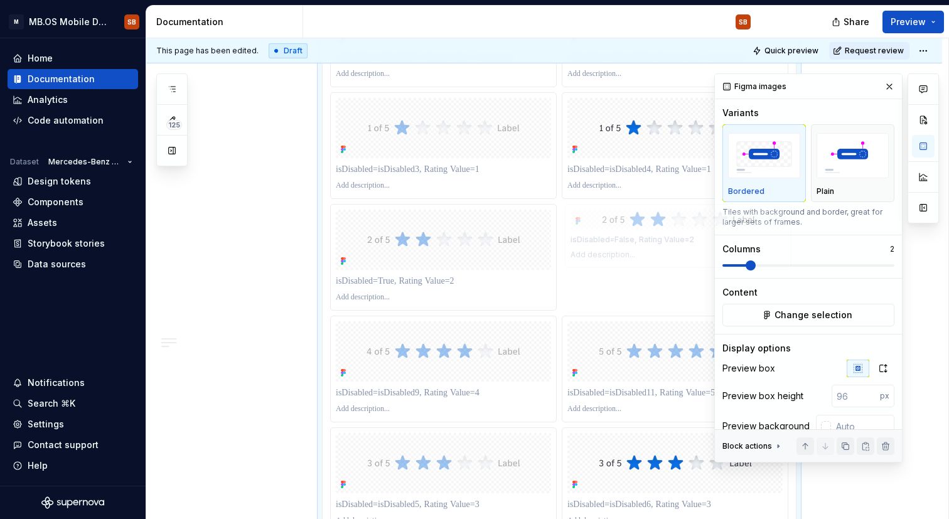
drag, startPoint x: 633, startPoint y: 382, endPoint x: 630, endPoint y: 280, distance: 101.7
click at [630, 280] on body "M MB.OS Mobile Design System SB Home Documentation Analytics Code automation Da…" at bounding box center [474, 259] width 949 height 519
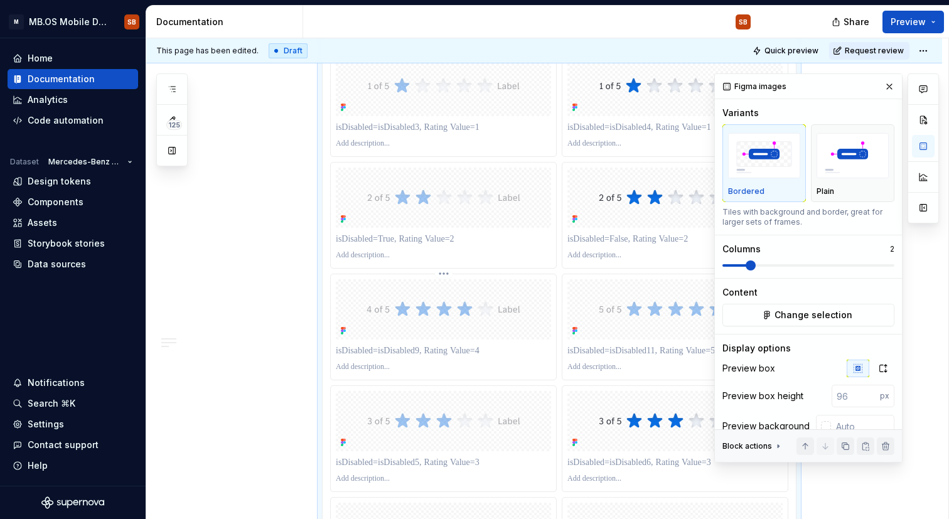
scroll to position [1309, 0]
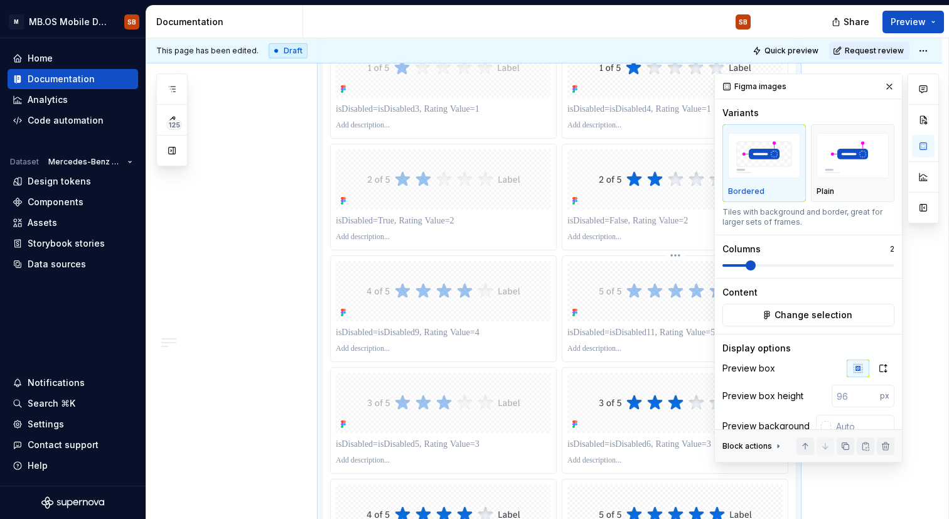
drag, startPoint x: 648, startPoint y: 438, endPoint x: 629, endPoint y: 320, distance: 119.6
click at [629, 320] on div at bounding box center [559, 252] width 458 height 665
drag, startPoint x: 435, startPoint y: 445, endPoint x: 432, endPoint y: 338, distance: 106.7
click at [433, 329] on div at bounding box center [559, 252] width 458 height 665
drag, startPoint x: 431, startPoint y: 382, endPoint x: 436, endPoint y: 275, distance: 106.8
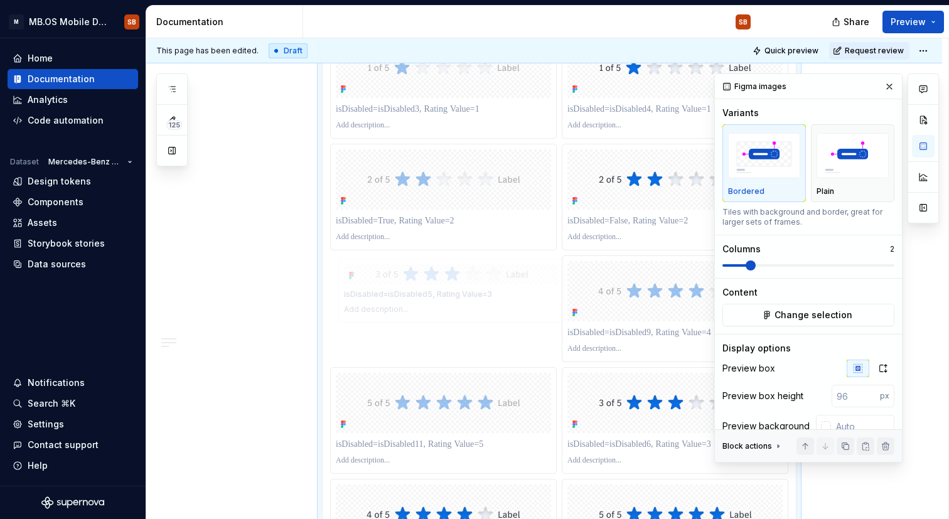
click at [436, 275] on body "M MB.OS Mobile Design System SB Home Documentation Analytics Code automation Da…" at bounding box center [474, 259] width 949 height 519
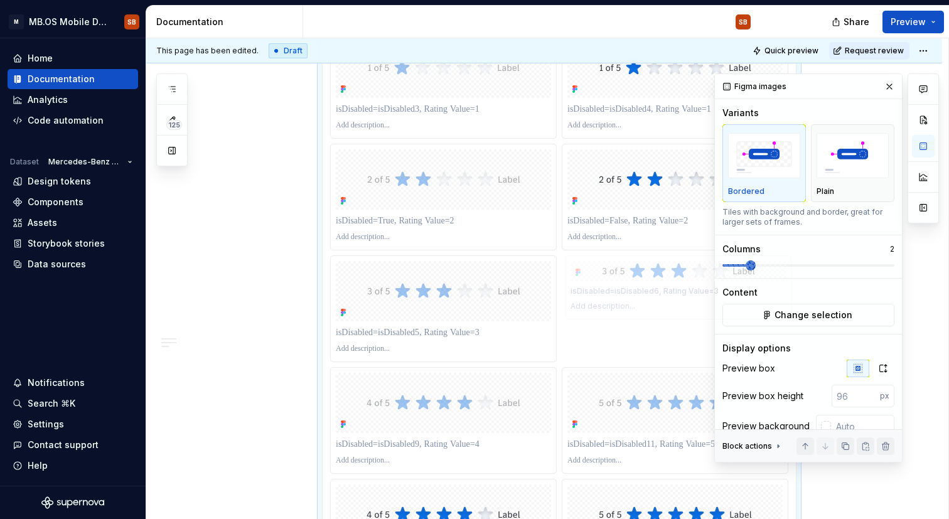
drag, startPoint x: 626, startPoint y: 404, endPoint x: 616, endPoint y: 333, distance: 72.2
click at [616, 332] on body "M MB.OS Mobile Design System SB Home Documentation Analytics Code automation Da…" at bounding box center [474, 259] width 949 height 519
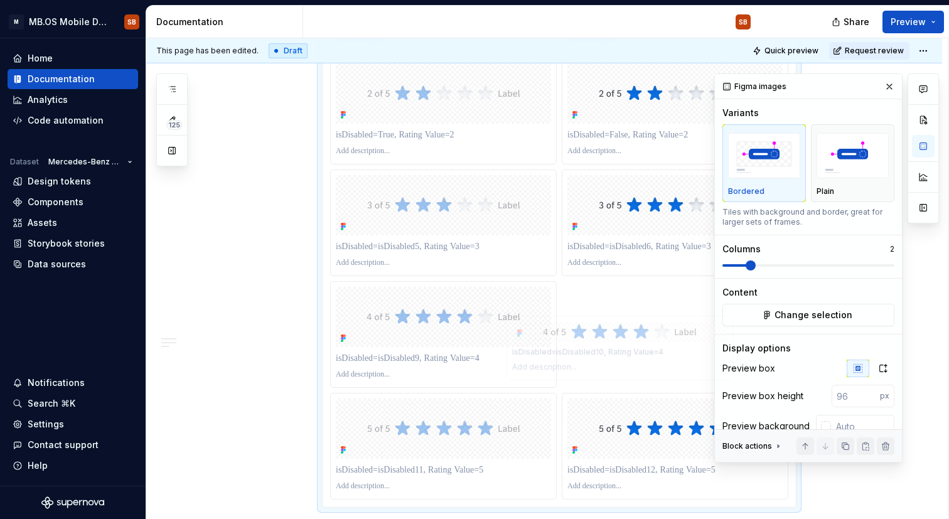
drag, startPoint x: 462, startPoint y: 429, endPoint x: 635, endPoint y: 352, distance: 189.0
click at [635, 352] on body "M MB.OS Mobile Design System SB Home Documentation Analytics Code automation Da…" at bounding box center [474, 259] width 949 height 519
click at [891, 83] on button "button" at bounding box center [889, 87] width 18 height 18
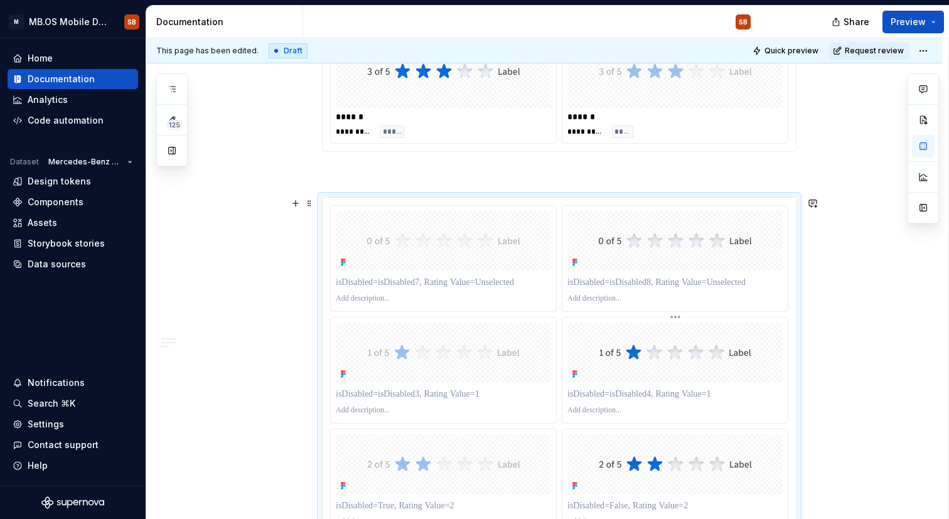
scroll to position [1020, 0]
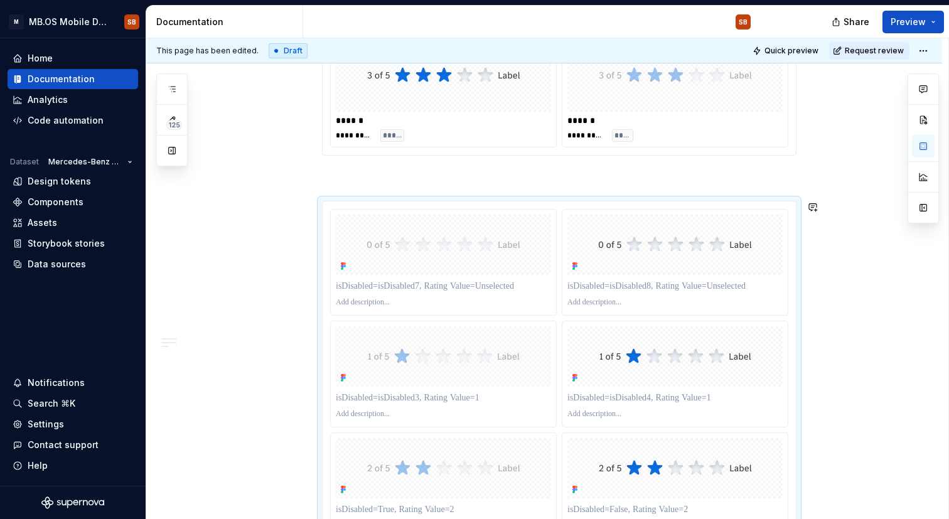
click at [474, 188] on div "**********" at bounding box center [559, 70] width 474 height 1625
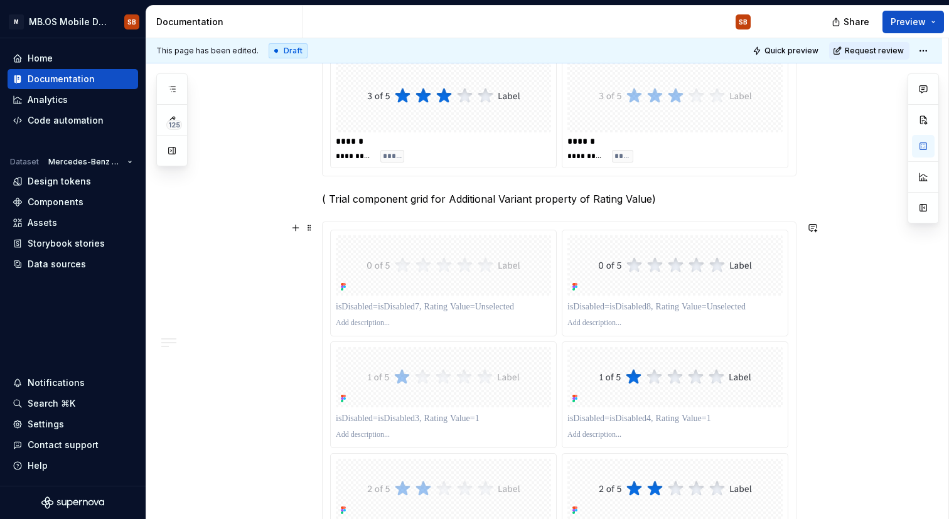
scroll to position [995, 0]
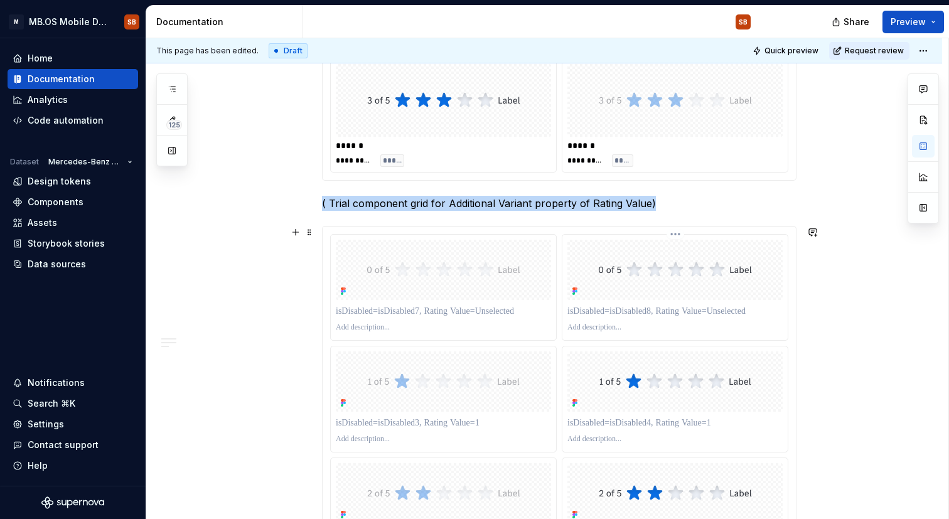
click at [623, 262] on img at bounding box center [675, 270] width 154 height 20
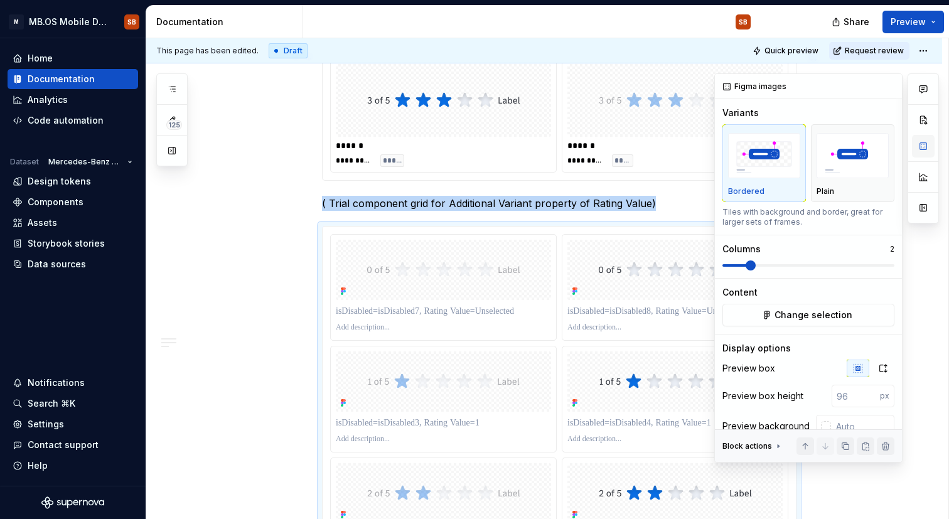
click at [924, 146] on button "button" at bounding box center [923, 146] width 23 height 23
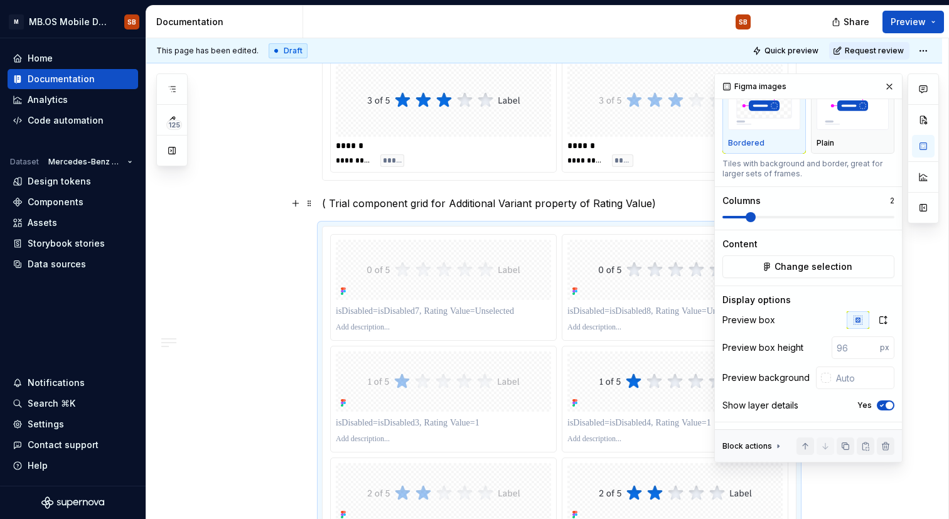
scroll to position [0, 0]
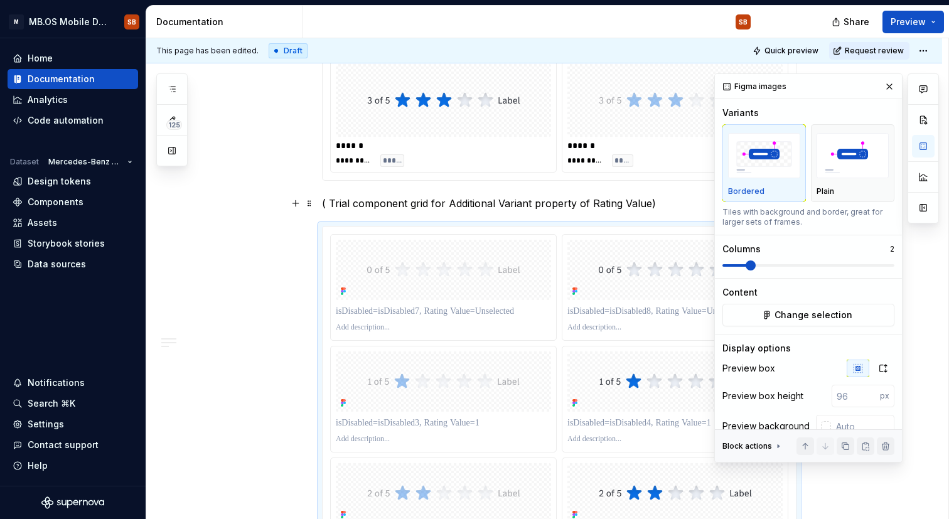
click at [663, 197] on p "( Trial component grid for Additional Variant property of Rating Value)" at bounding box center [559, 203] width 474 height 15
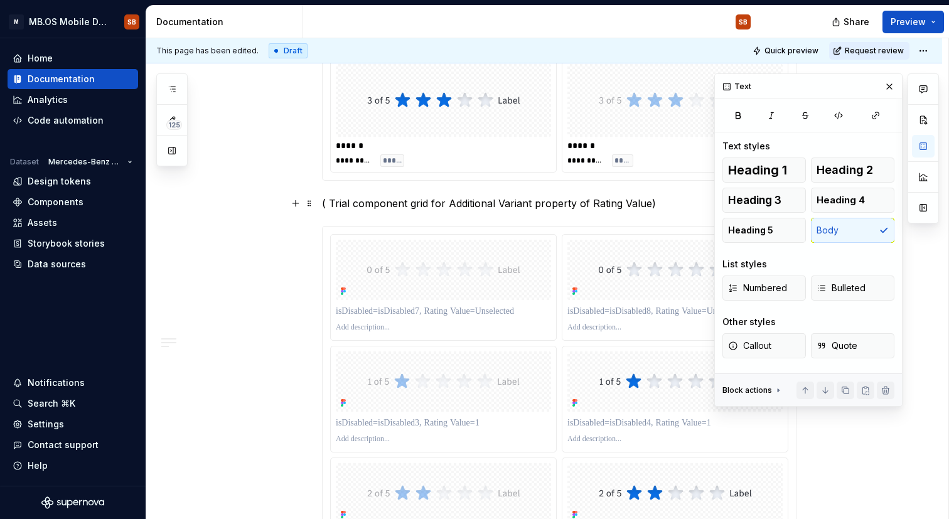
click at [651, 197] on p "( Trial component grid for Additional Variant property of Rating Value)" at bounding box center [559, 203] width 474 height 15
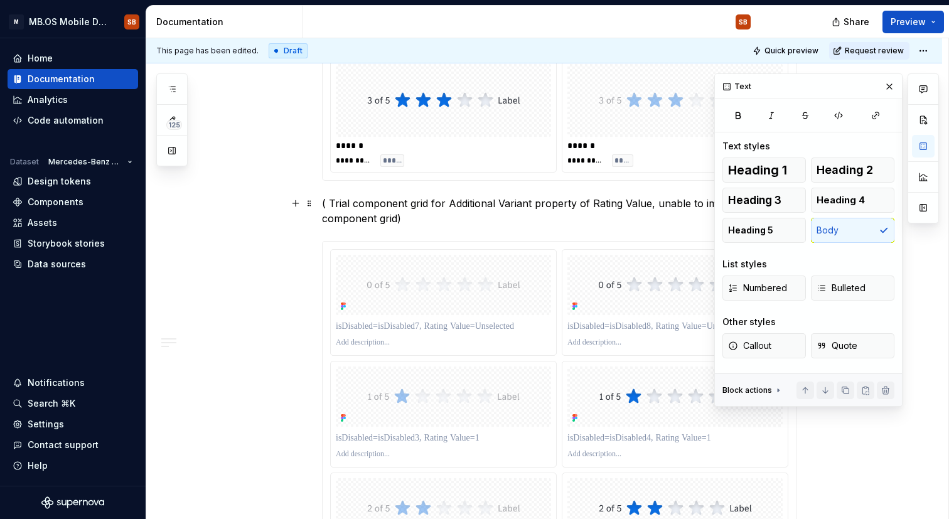
click at [469, 223] on p "( Trial component grid for Additional Variant property of Rating Value, unable …" at bounding box center [559, 211] width 474 height 30
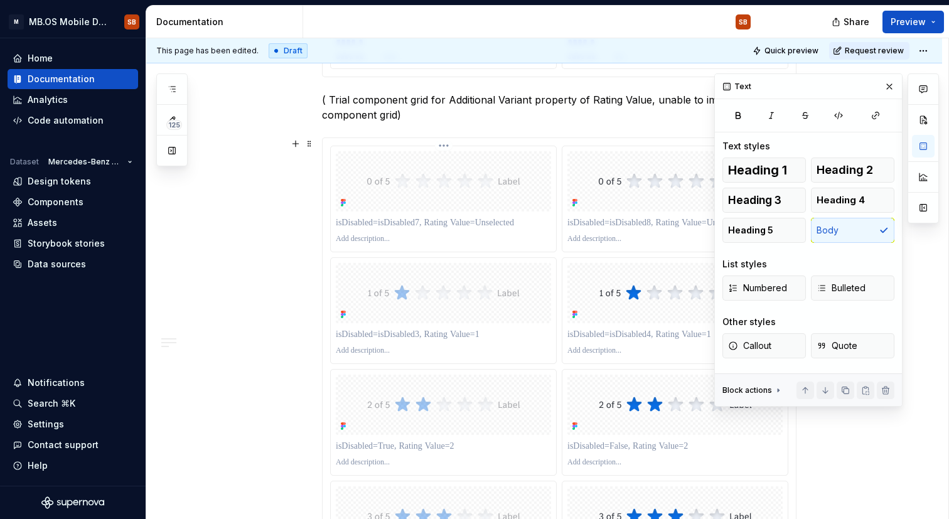
scroll to position [1098, 0]
click at [890, 90] on button "button" at bounding box center [889, 87] width 18 height 18
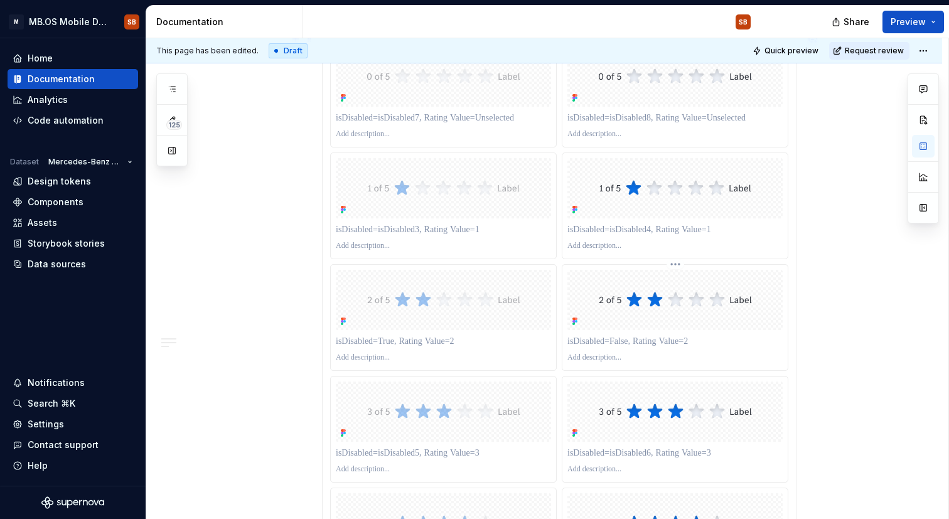
scroll to position [1200, 0]
type textarea "*"
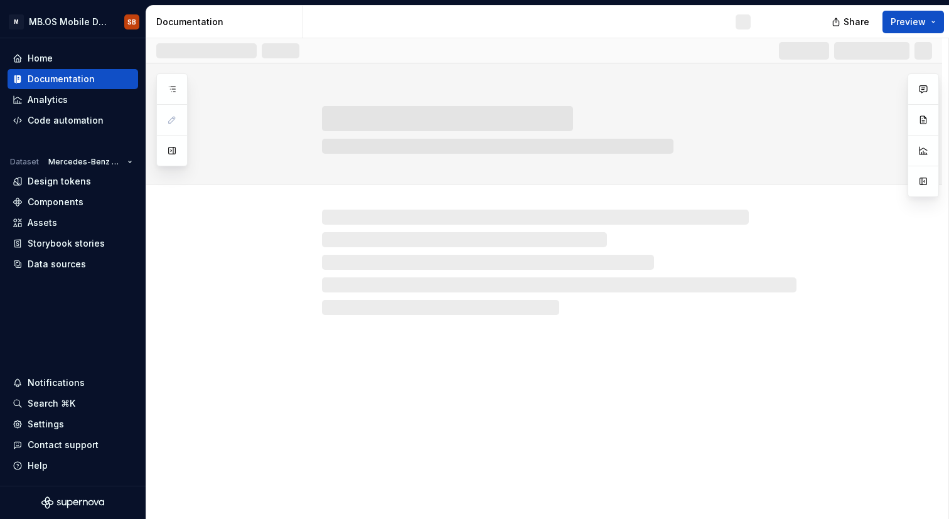
click at [184, 85] on div at bounding box center [171, 119] width 31 height 93
click at [183, 85] on div at bounding box center [171, 119] width 31 height 93
click at [178, 86] on button "button" at bounding box center [172, 89] width 23 height 23
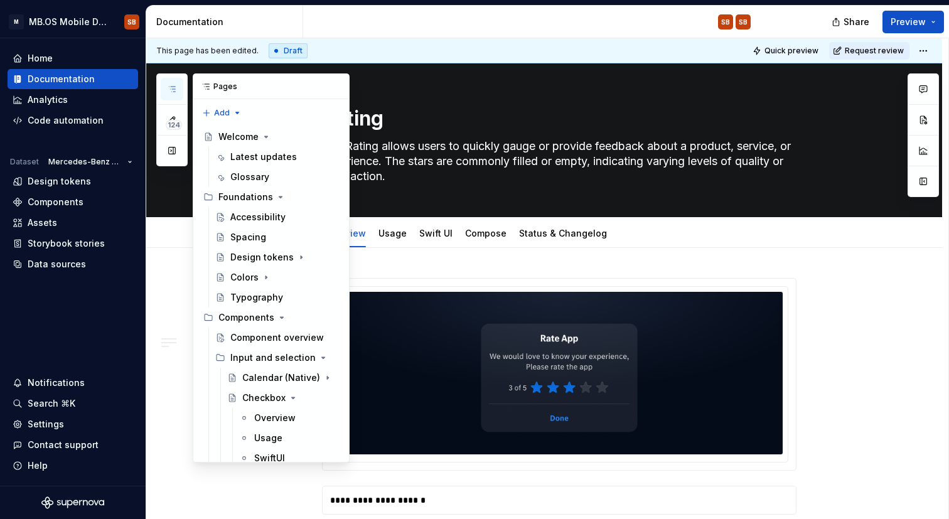
click at [178, 86] on button "button" at bounding box center [172, 89] width 23 height 23
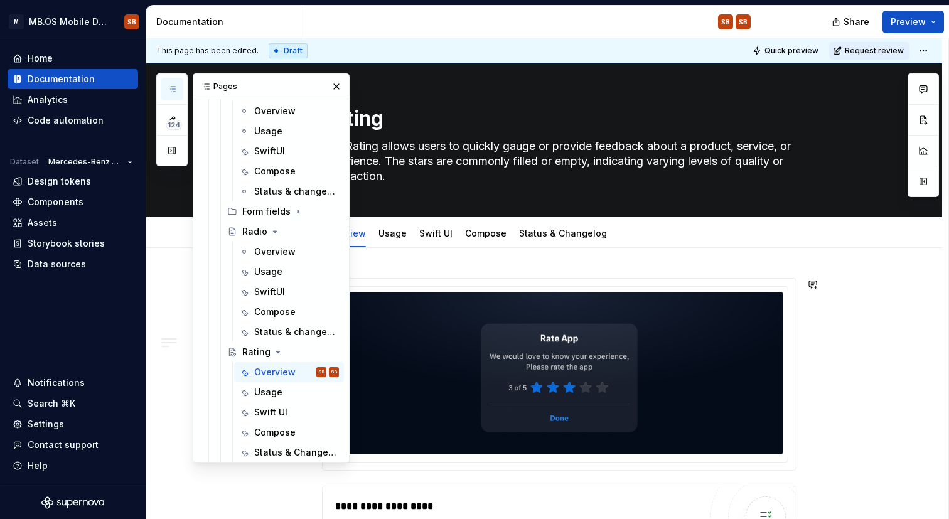
scroll to position [544, 0]
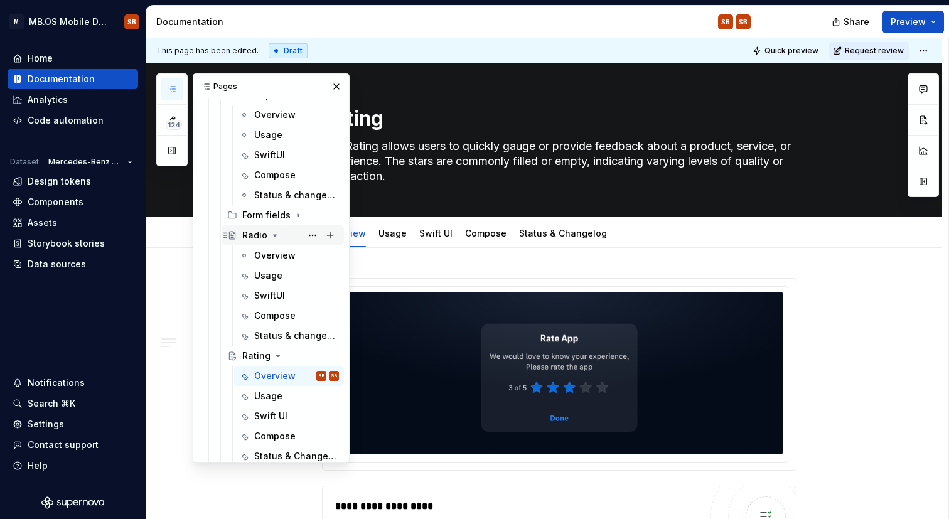
click at [251, 237] on div "Radio" at bounding box center [254, 235] width 25 height 13
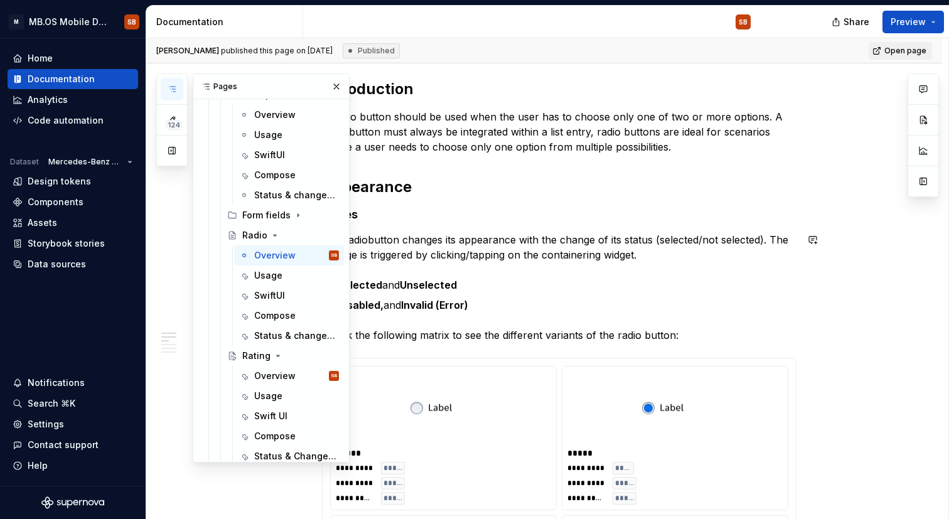
scroll to position [755, 0]
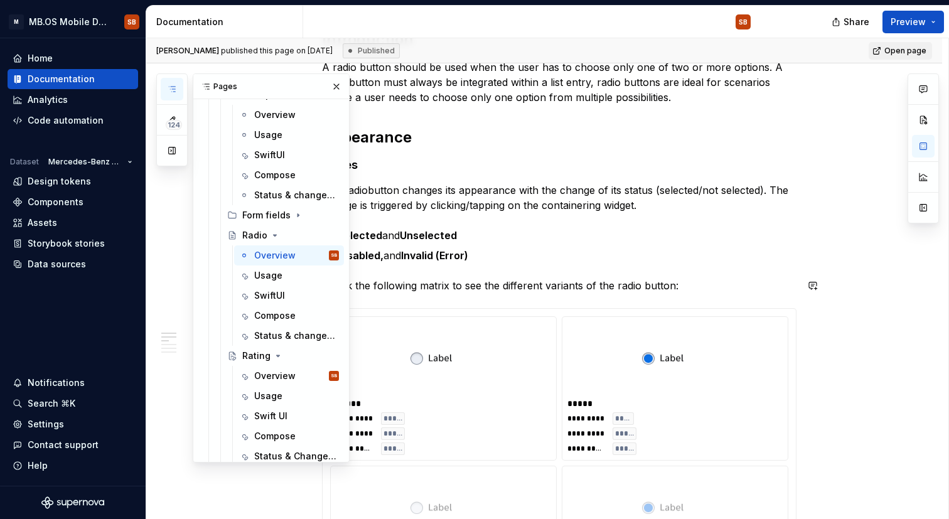
click at [646, 284] on p "Check the following matrix to see the different variants of the radio button:" at bounding box center [559, 285] width 474 height 15
click at [334, 85] on button "button" at bounding box center [337, 87] width 18 height 18
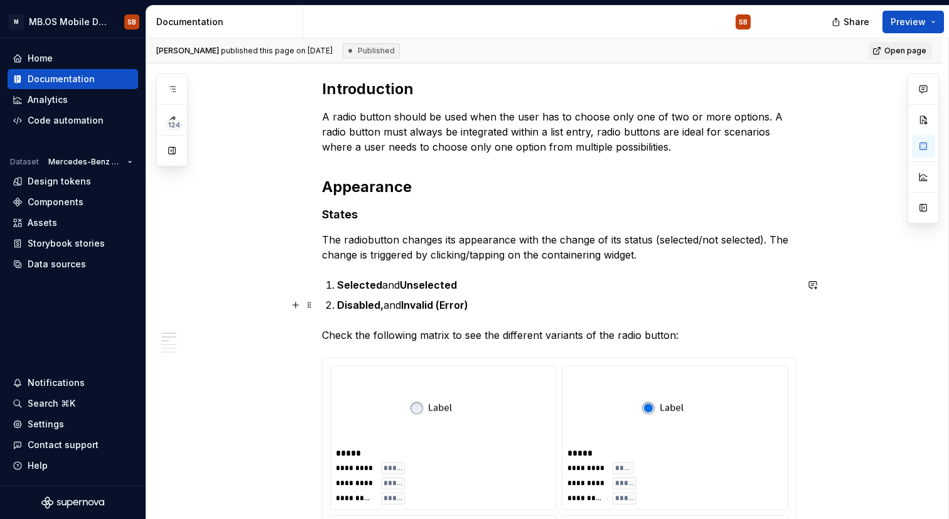
scroll to position [707, 0]
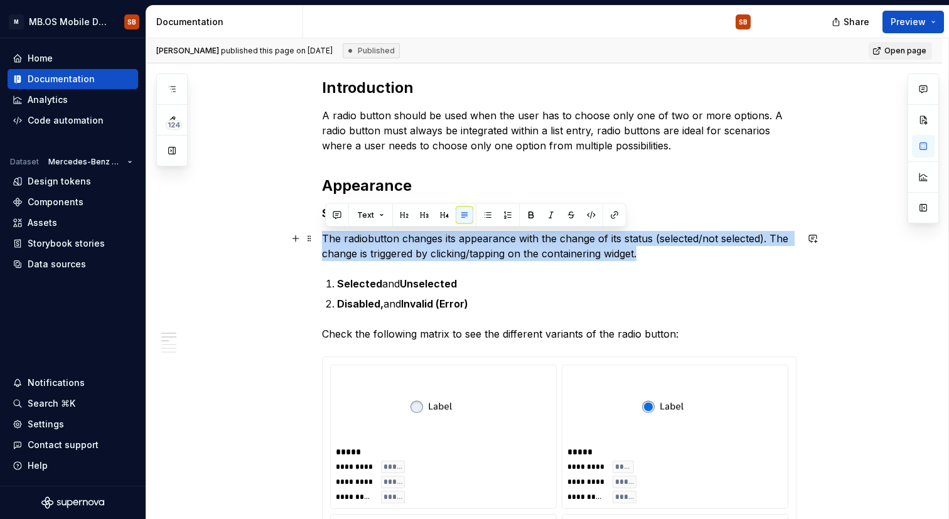
drag, startPoint x: 646, startPoint y: 257, endPoint x: 324, endPoint y: 237, distance: 321.9
copy p "The radiobutton changes its appearance with the change of its status (selected/…"
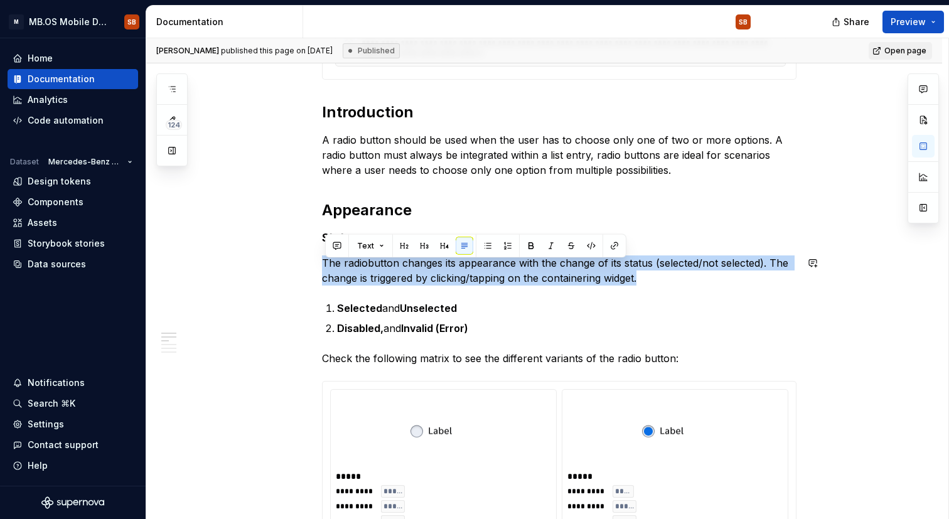
scroll to position [671, 0]
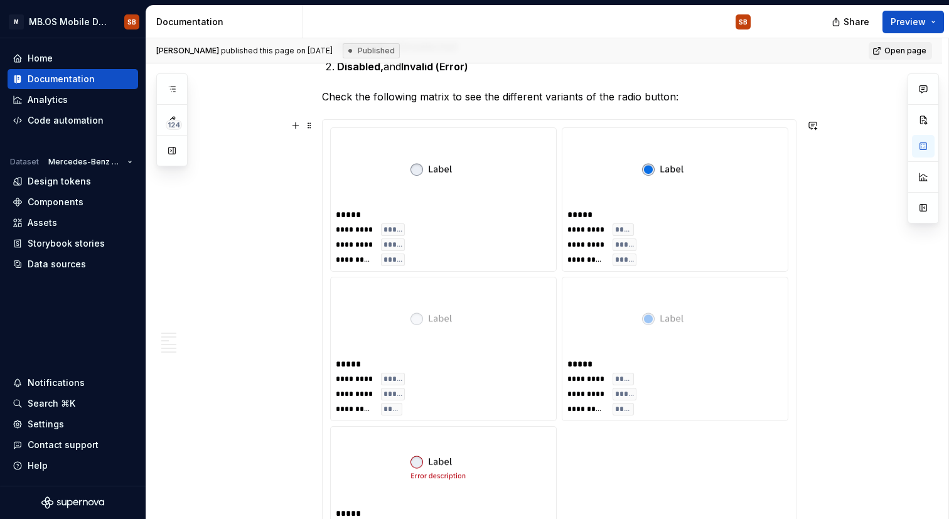
scroll to position [942, 0]
click at [560, 41] on div "Carla published this page on September 16, 2025 Published Open page" at bounding box center [544, 50] width 796 height 25
click at [465, 233] on div "**********" at bounding box center [443, 244] width 215 height 43
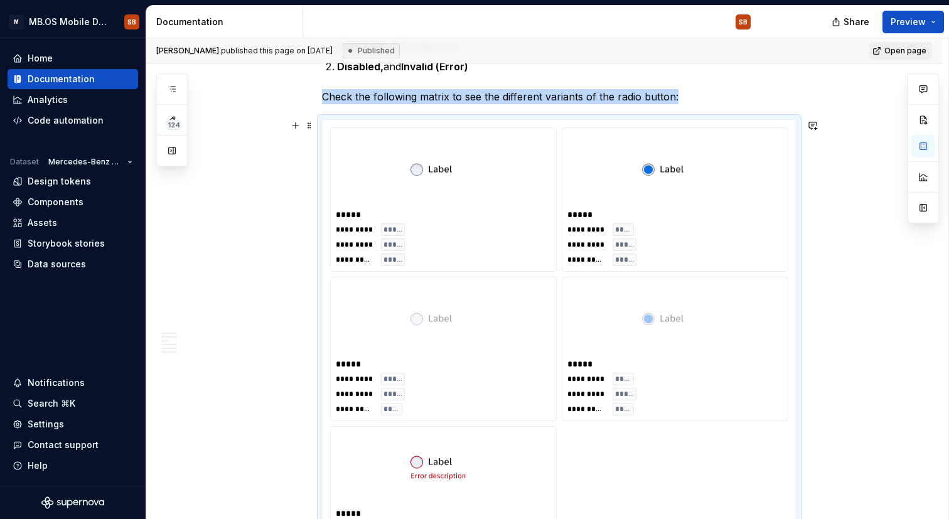
click at [449, 173] on img at bounding box center [443, 169] width 66 height 63
click at [595, 266] on div "**********" at bounding box center [674, 199] width 225 height 143
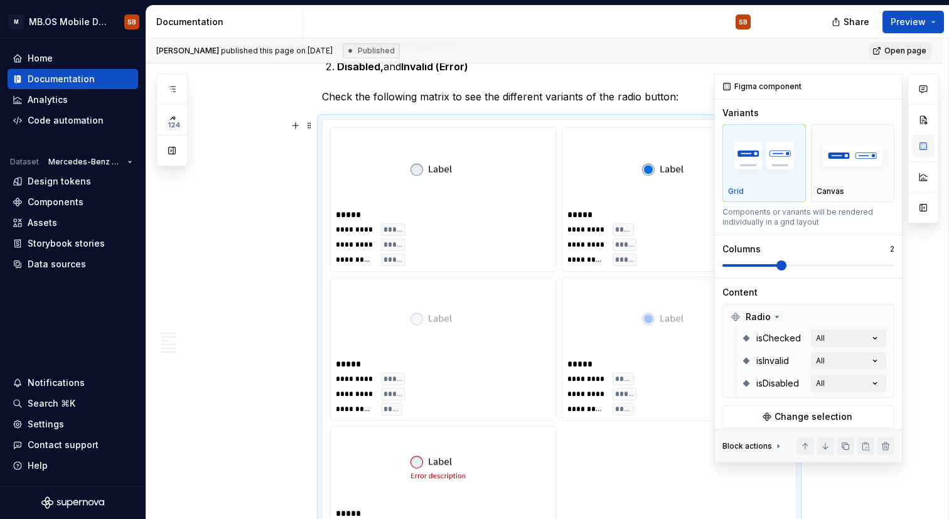
click at [919, 141] on button "button" at bounding box center [923, 146] width 23 height 23
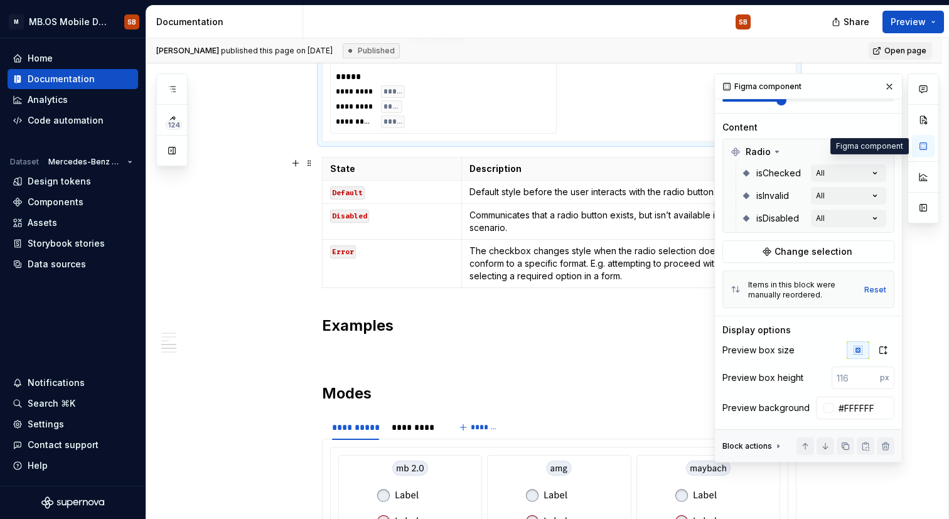
scroll to position [1389, 0]
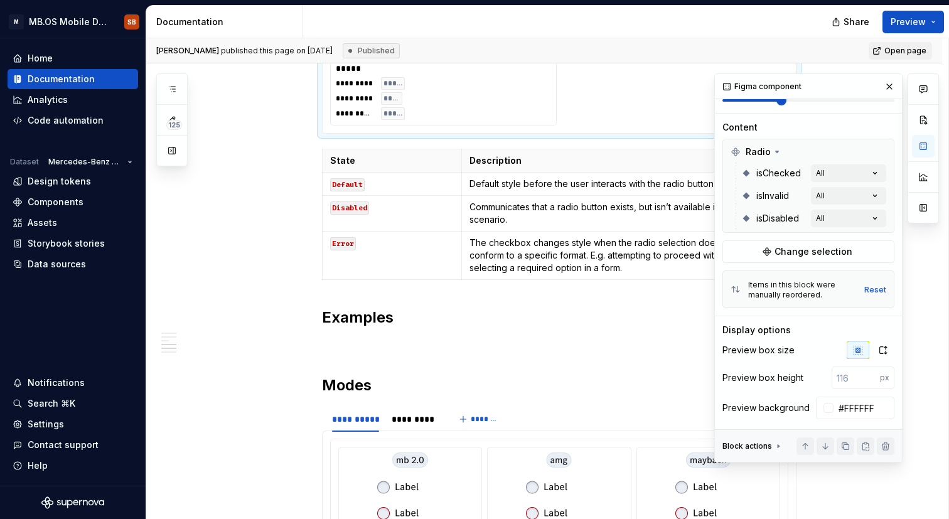
type textarea "*"
